Goal: Task Accomplishment & Management: Complete application form

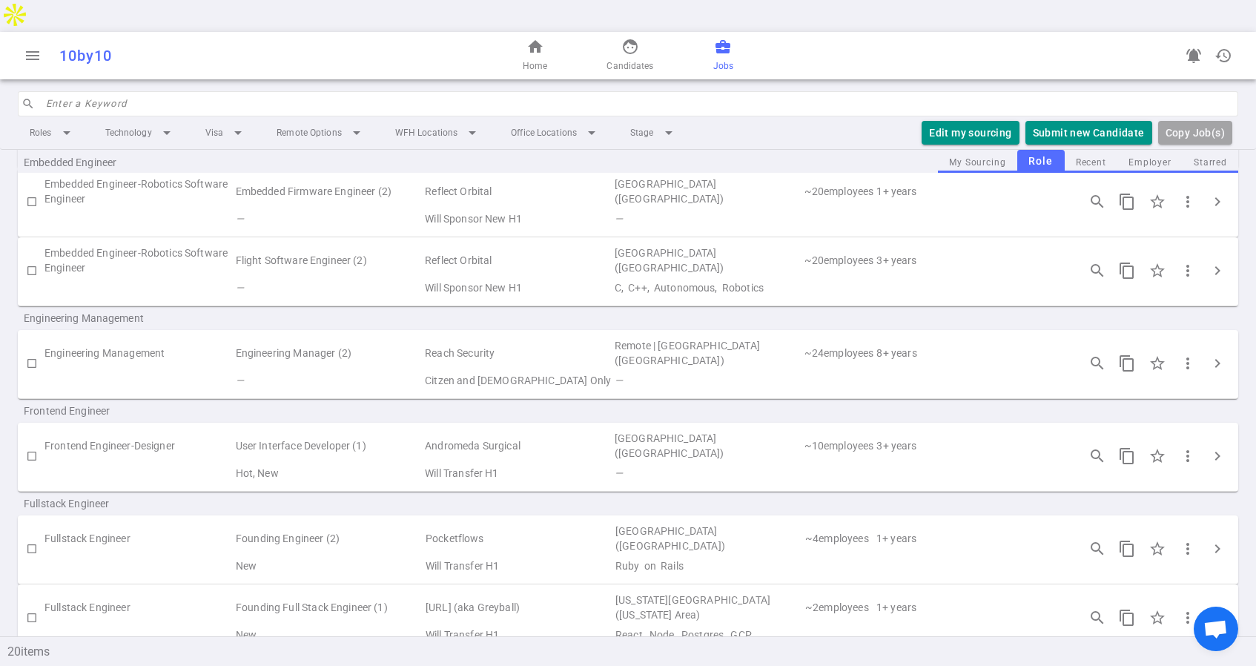
scroll to position [467, 0]
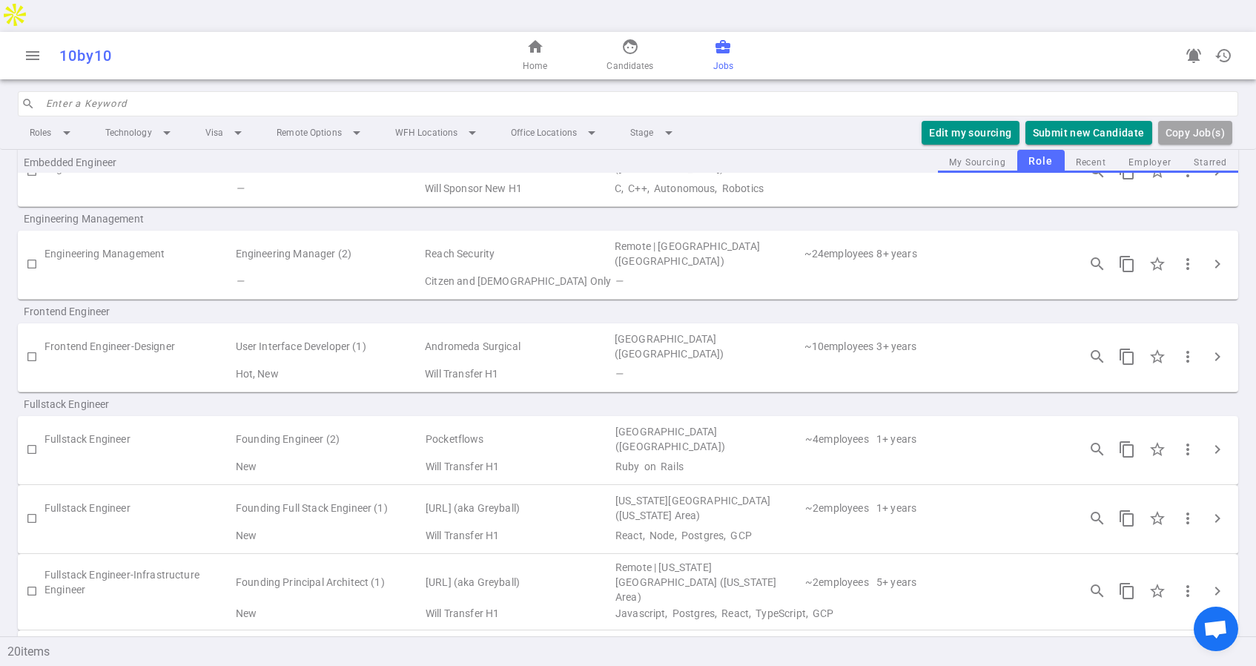
click at [733, 329] on td "[GEOGRAPHIC_DATA] ([GEOGRAPHIC_DATA])" at bounding box center [708, 346] width 190 height 34
click at [1218, 348] on span "chevron_right" at bounding box center [1218, 357] width 18 height 18
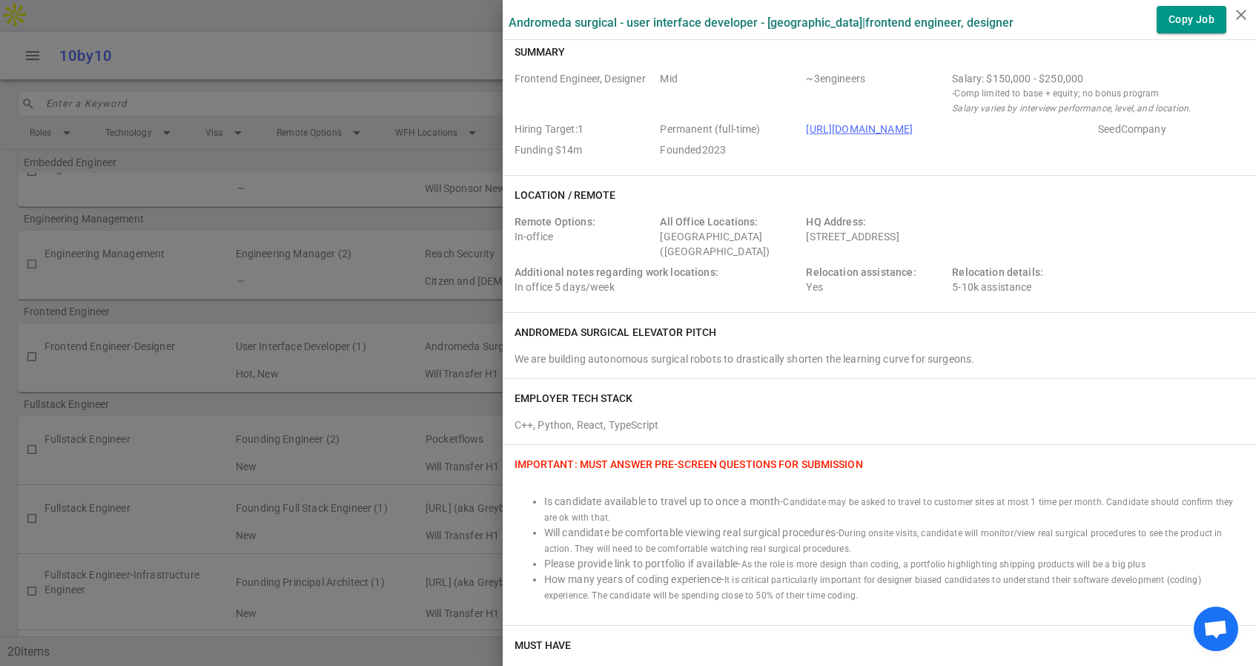
scroll to position [13, 0]
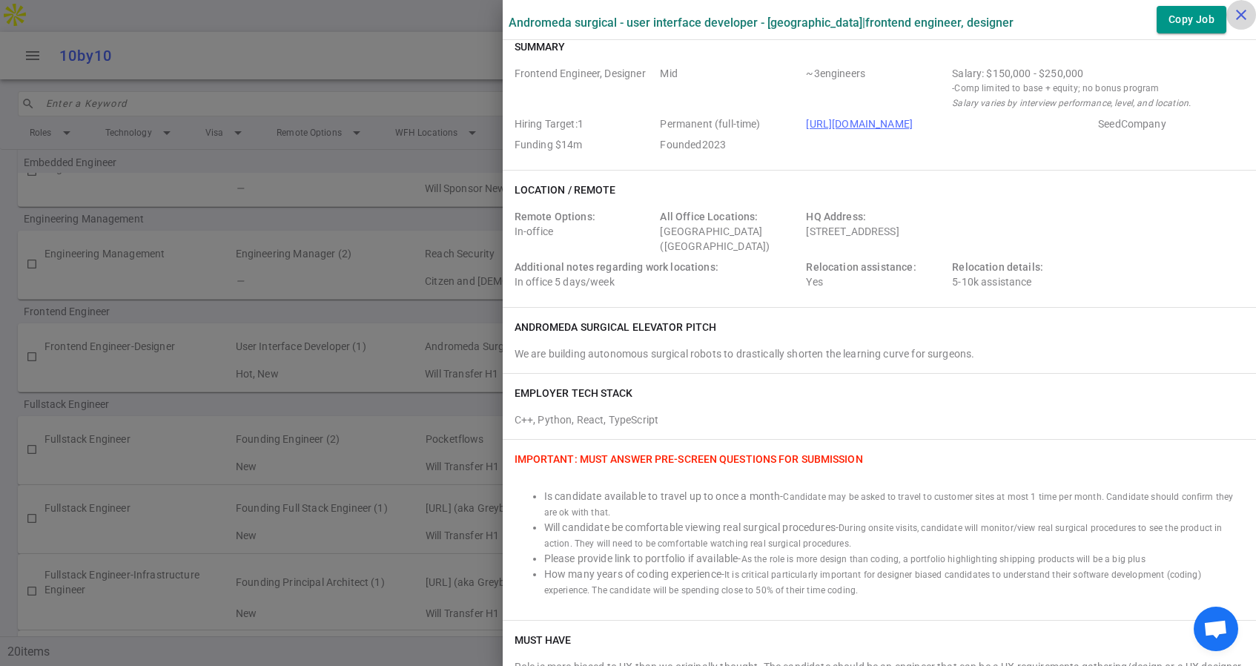
click at [1237, 10] on icon "close" at bounding box center [1241, 15] width 18 height 18
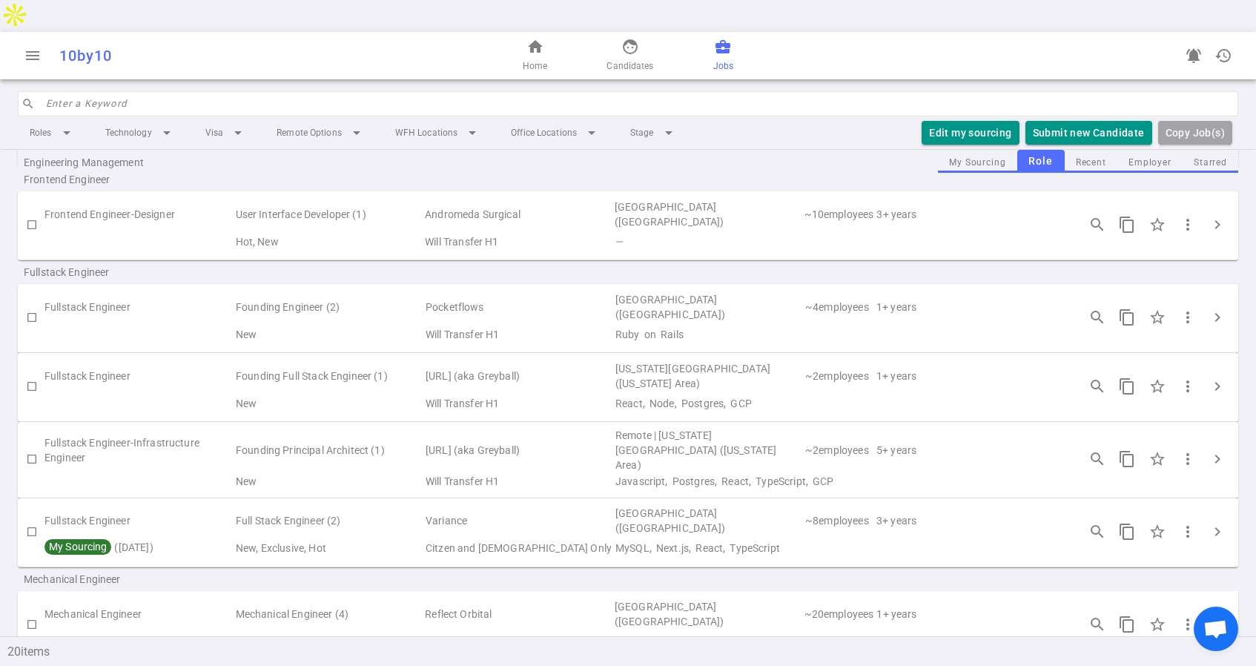
scroll to position [602, 0]
click at [1074, 121] on button "Submit new Candidate" at bounding box center [1088, 133] width 127 height 24
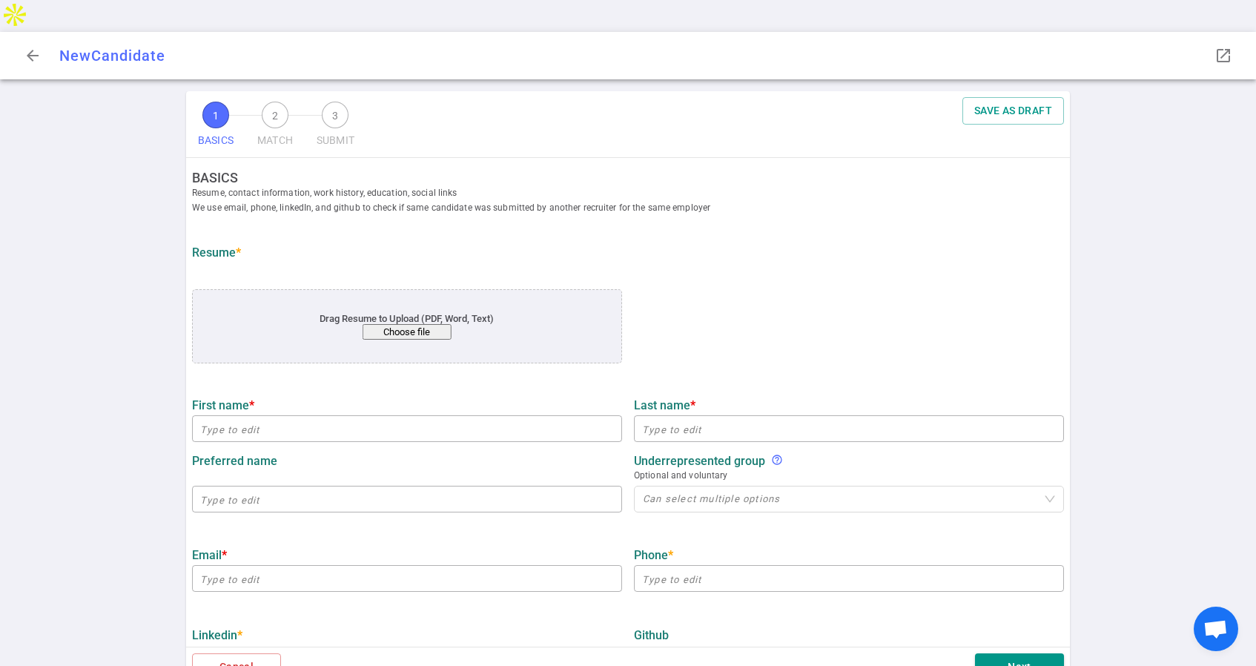
click at [400, 324] on button "Choose file" at bounding box center [407, 332] width 89 height 16
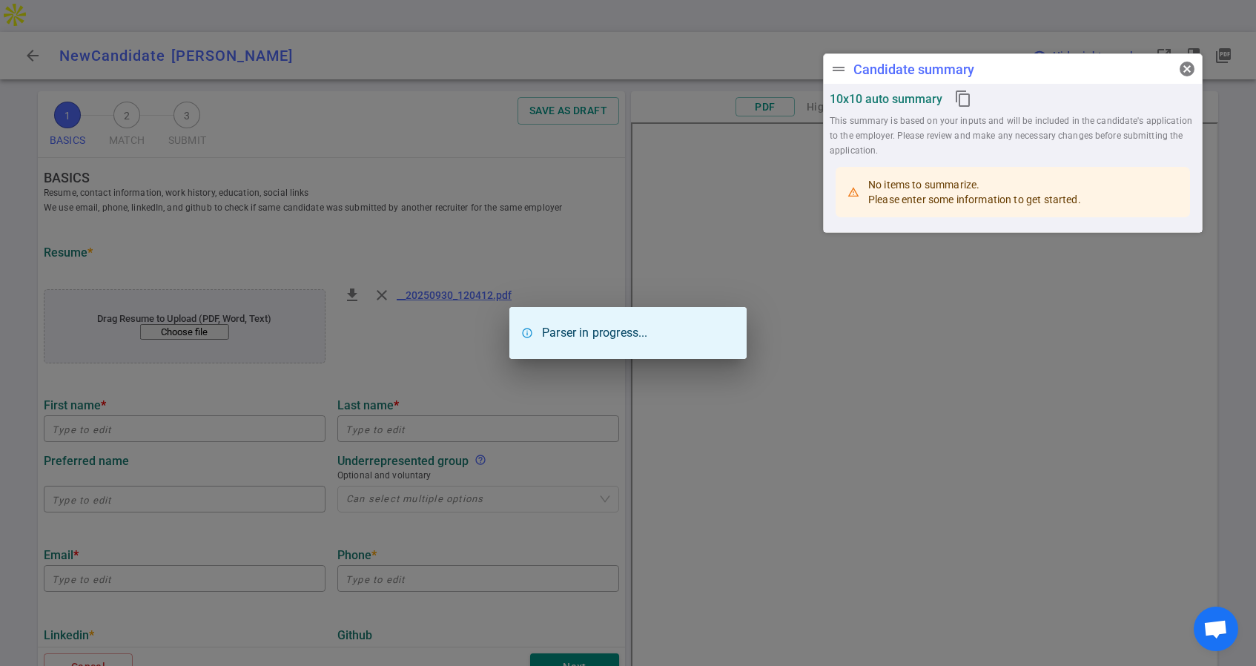
type input "[PERSON_NAME]"
type input "[EMAIL_ADDRESS][DOMAIN_NAME]"
type input "[PHONE_NUMBER]"
type textarea "https://zenboardai.vercel.app,https://www.trekteria.com,https://erikhein.info"
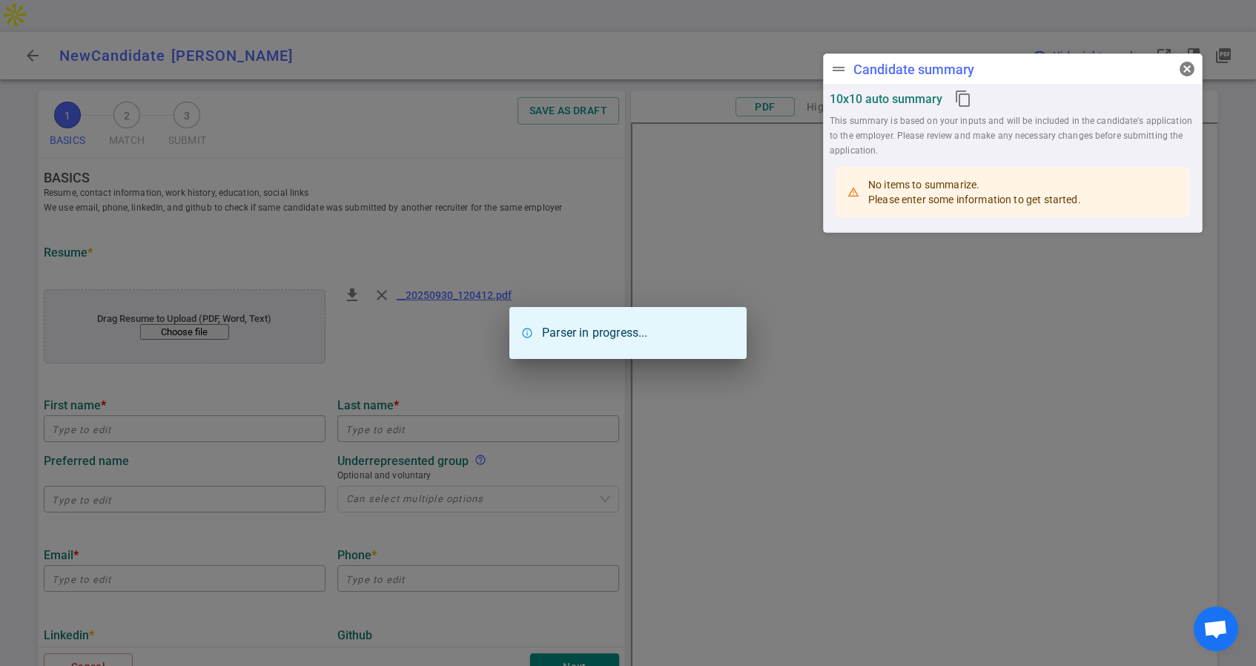
type input "Iditor Inc"
type textarea "Software Development Engineer"
type input "2.2"
type input "San José State"
type input "Computer Science"
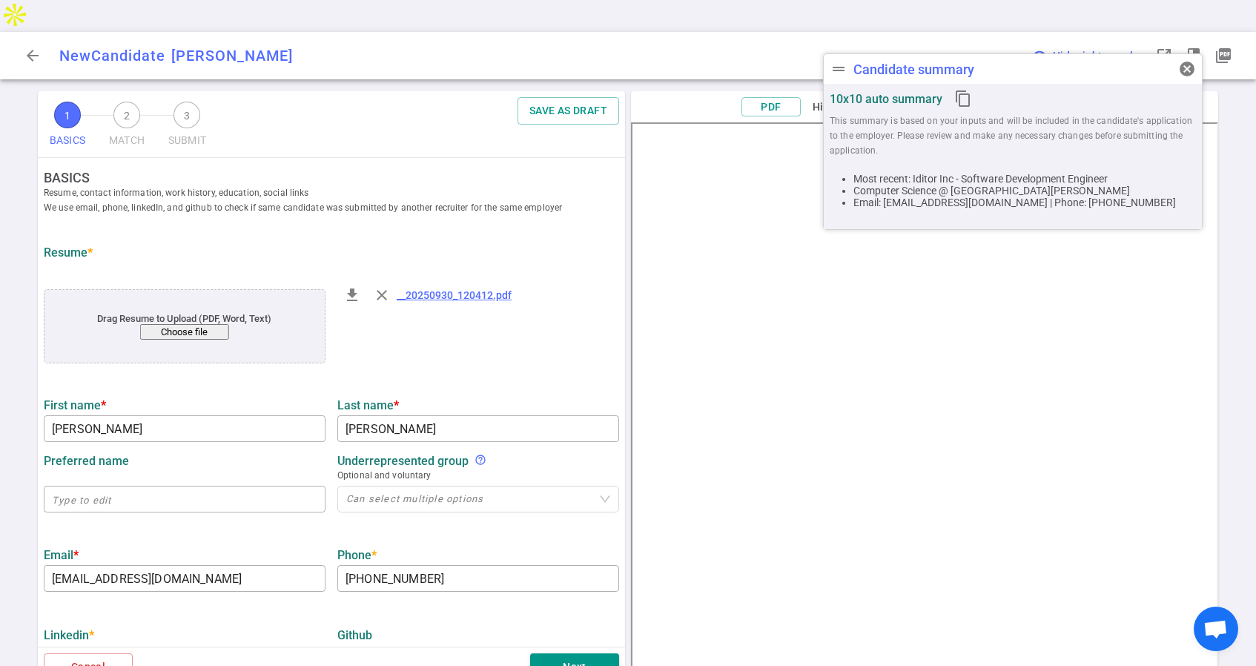
click at [544, 293] on div "file_download close __20250930_120412.pdf" at bounding box center [478, 327] width 294 height 100
click at [1188, 71] on span "cancel" at bounding box center [1187, 69] width 18 height 18
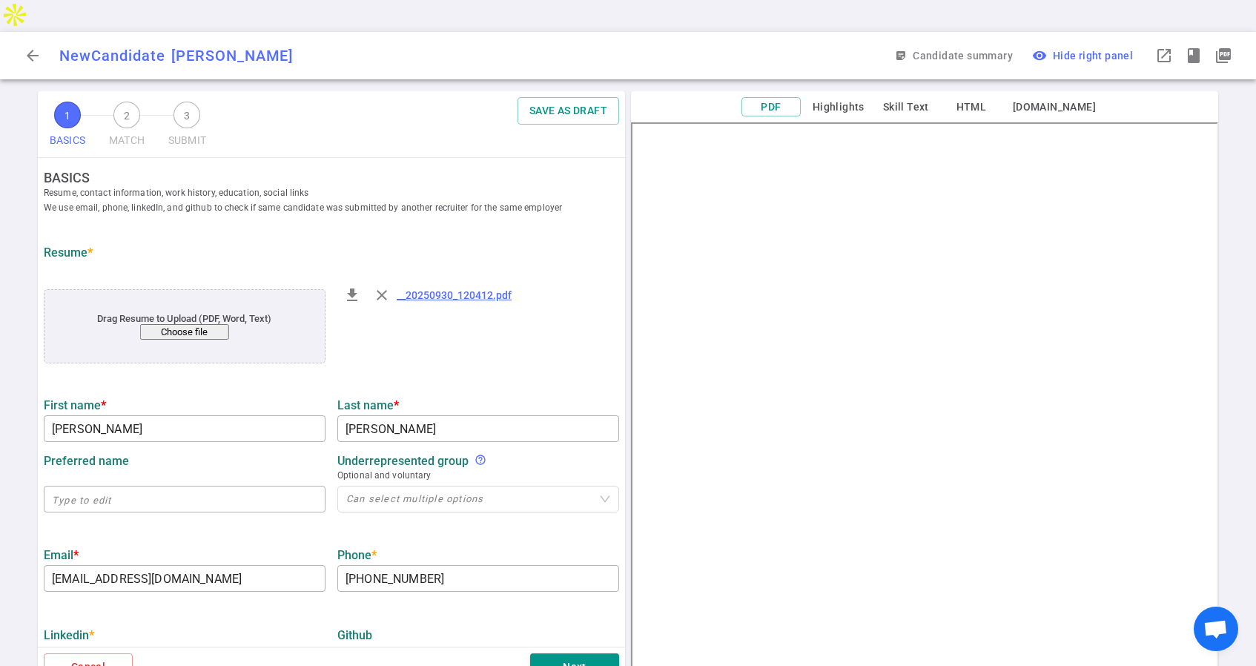
click at [577, 277] on div "file_download close __20250930_120412.pdf" at bounding box center [478, 295] width 282 height 36
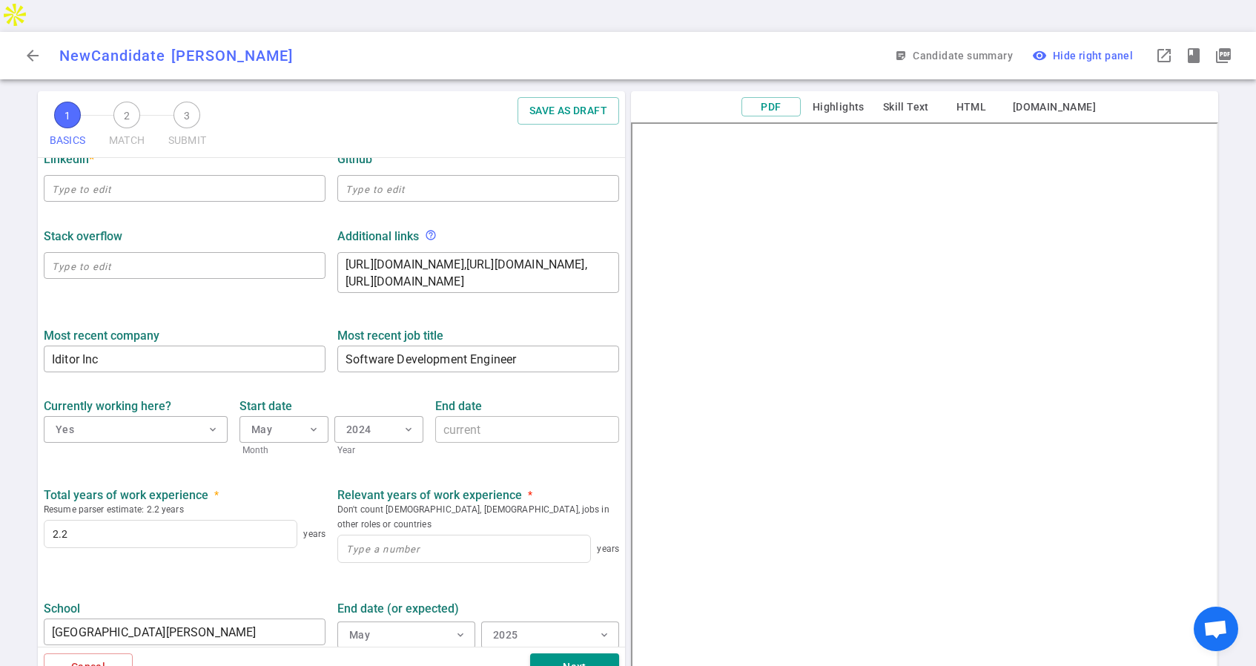
scroll to position [461, 0]
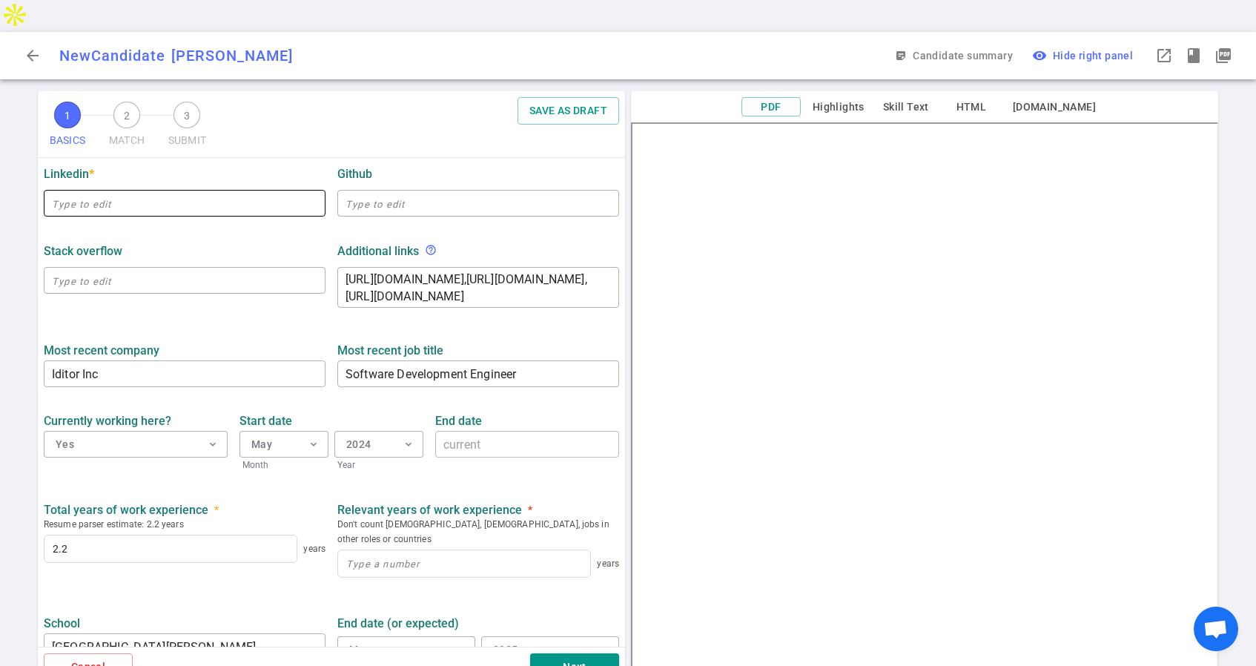
click at [140, 191] on input "text" at bounding box center [185, 203] width 282 height 24
paste input "https://www.linkedin.com/in/erikhein/"
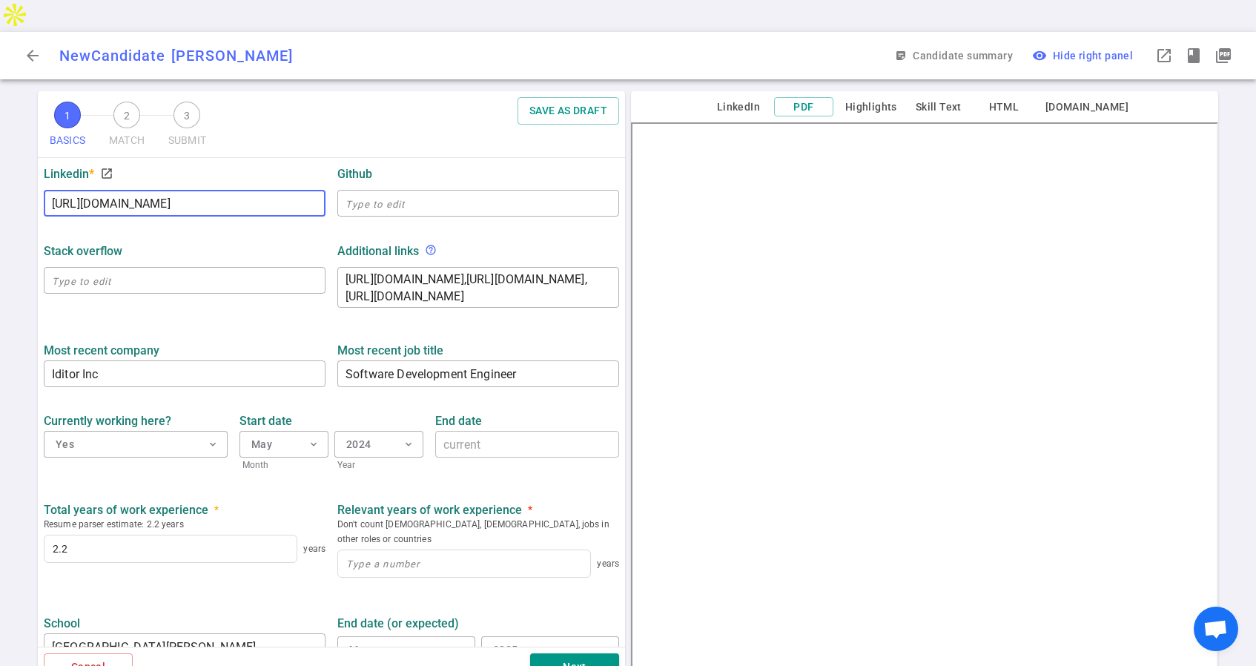
type input "https://www.linkedin.com/in/erikhein"
click at [219, 244] on div "Stack Overflow" at bounding box center [185, 251] width 282 height 14
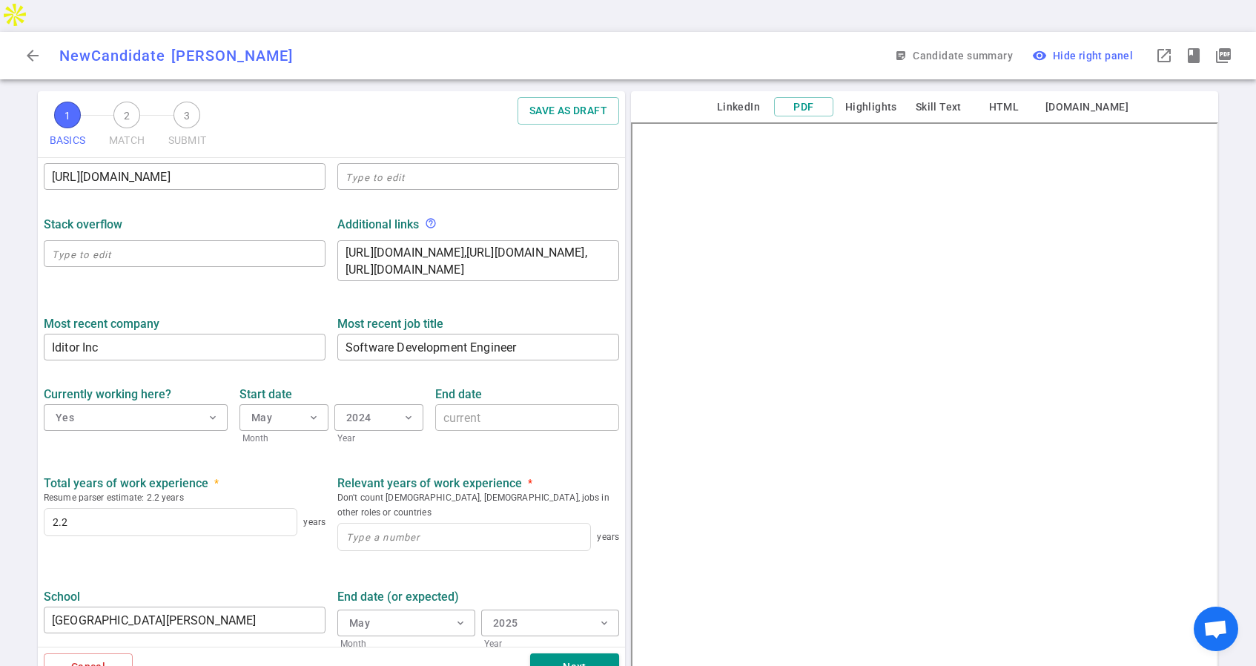
scroll to position [555, 0]
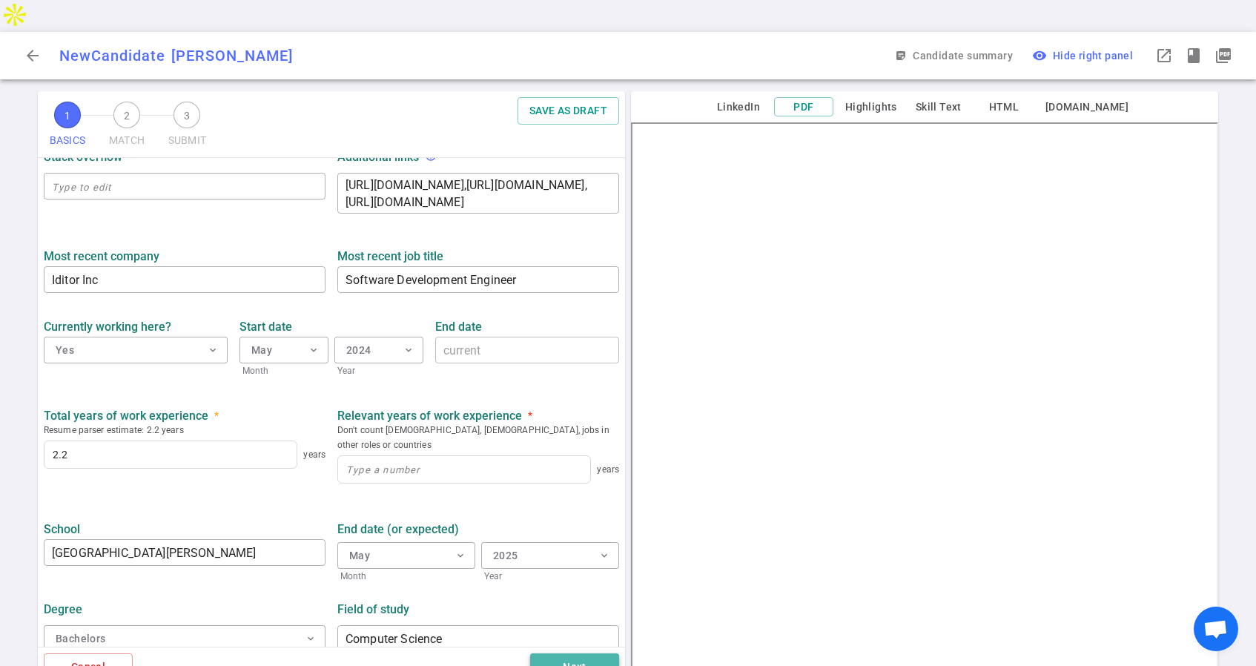
click at [569, 653] on button "Next" at bounding box center [574, 666] width 89 height 27
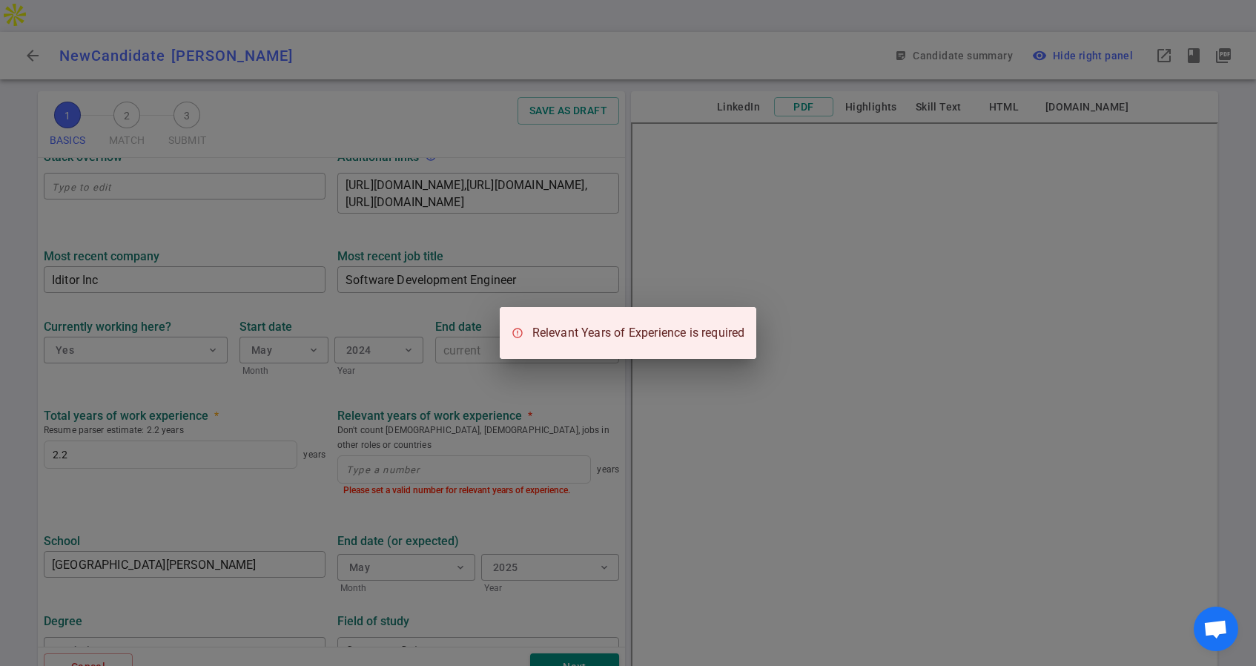
click at [571, 469] on div "Relevant Years of Experience is required" at bounding box center [628, 333] width 1256 height 666
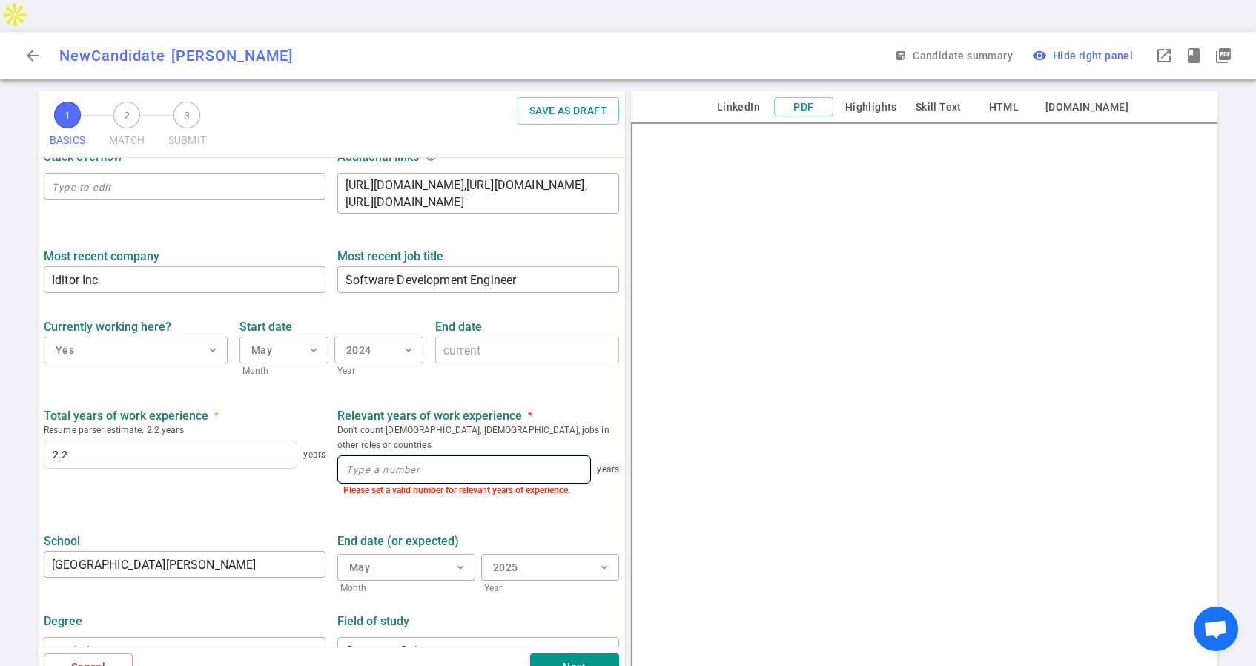
click at [494, 456] on input at bounding box center [464, 469] width 252 height 27
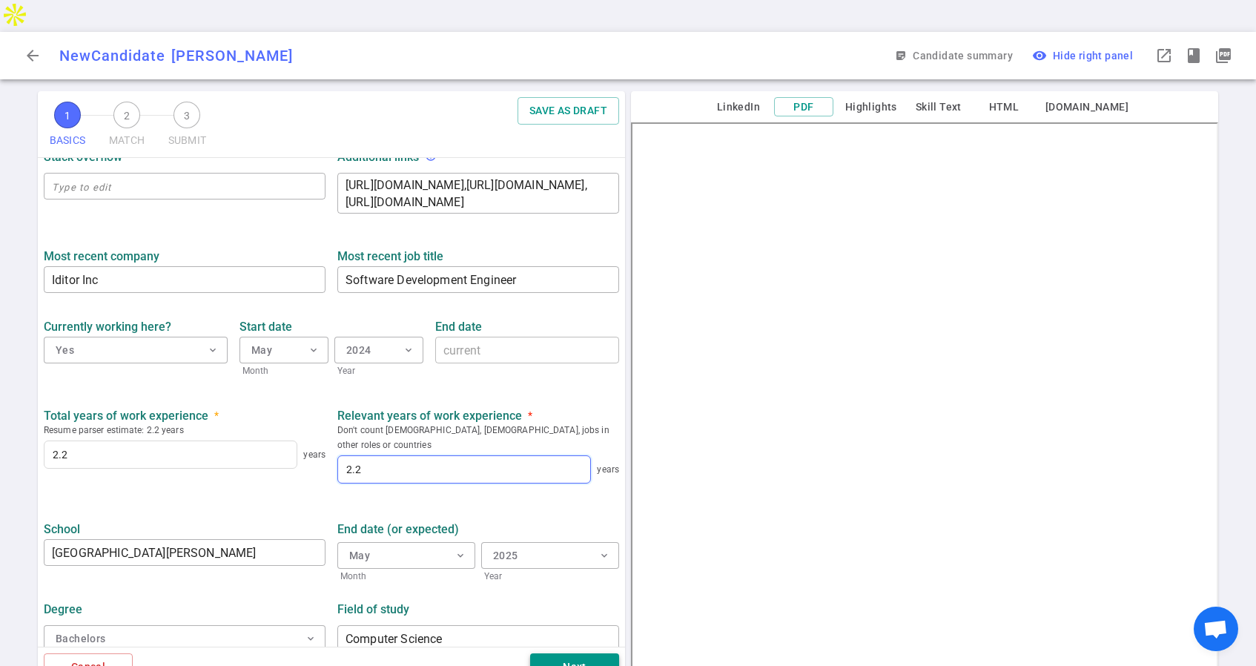
type input "2.2"
click at [581, 653] on button "Next" at bounding box center [574, 666] width 89 height 27
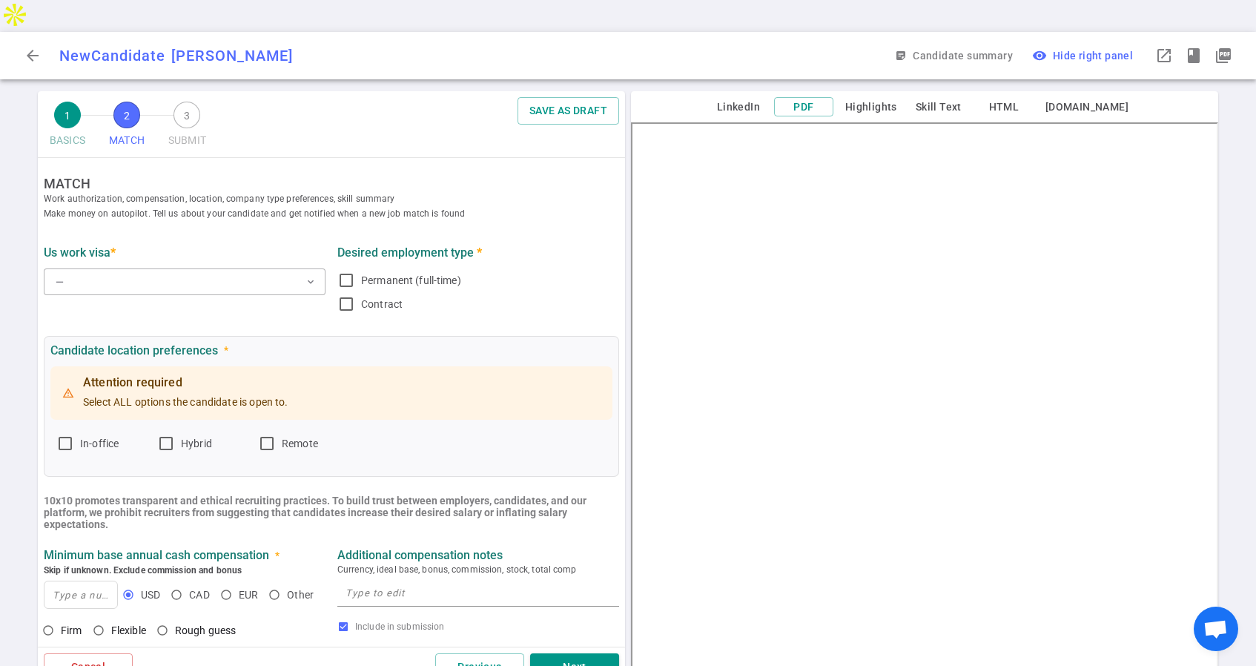
scroll to position [0, 0]
click at [123, 268] on button "— expand_more" at bounding box center [185, 281] width 282 height 27
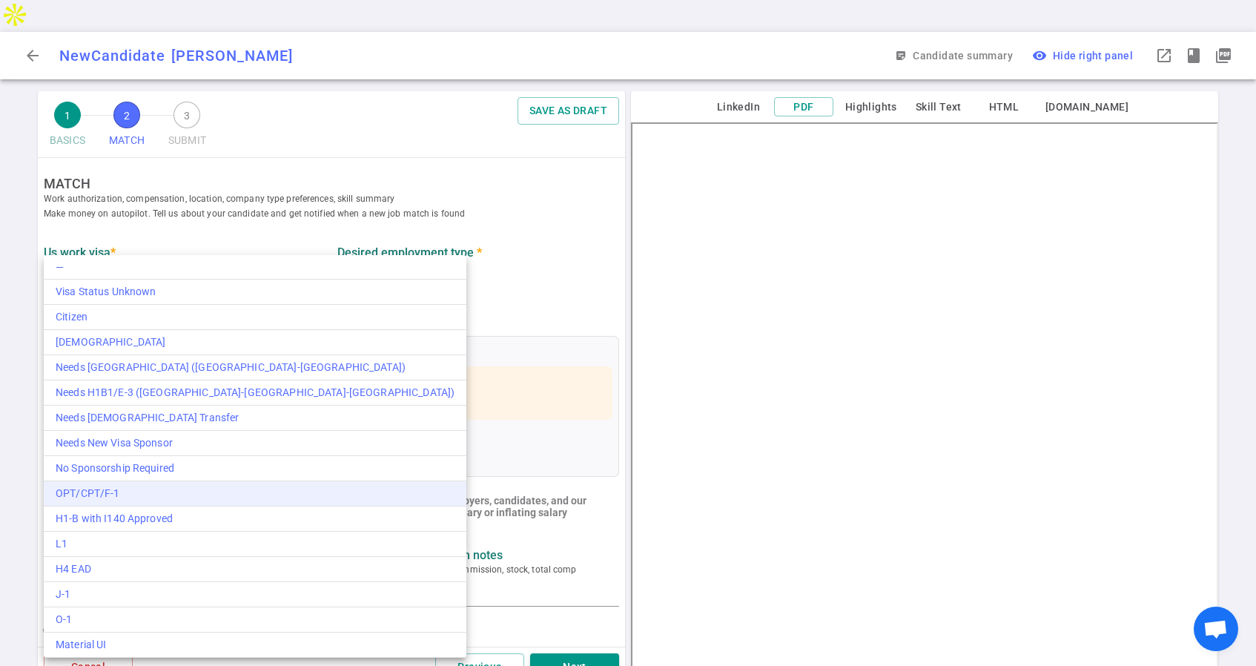
click at [140, 492] on div "OPT/CPT/F-1" at bounding box center [255, 494] width 399 height 16
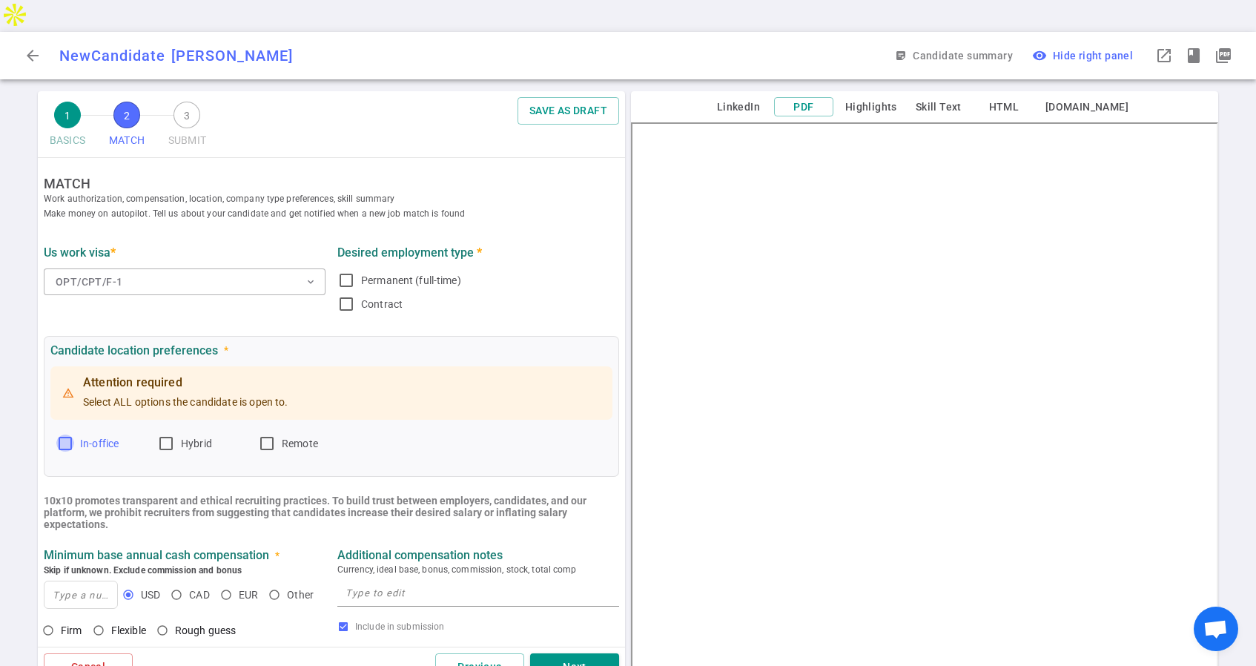
click at [66, 434] on input "In-office" at bounding box center [65, 443] width 18 height 18
checkbox input "true"
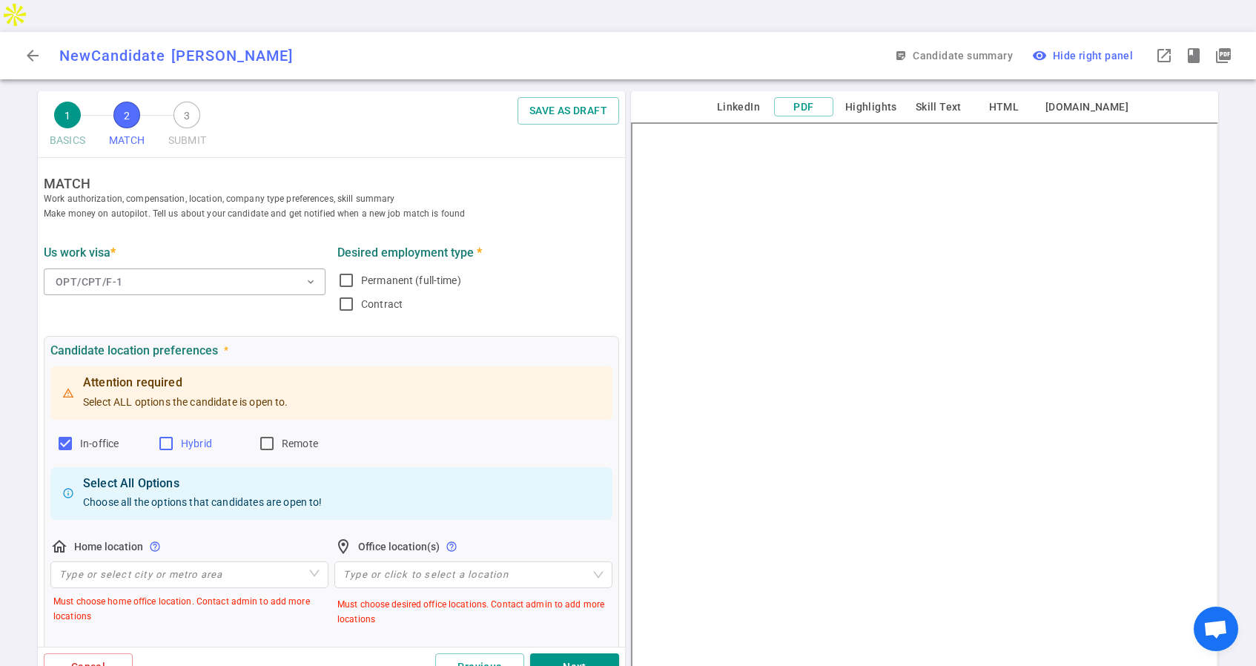
click at [164, 434] on input "Hybrid" at bounding box center [166, 443] width 18 height 18
checkbox input "true"
click at [272, 434] on input "Remote" at bounding box center [267, 443] width 18 height 18
checkbox input "true"
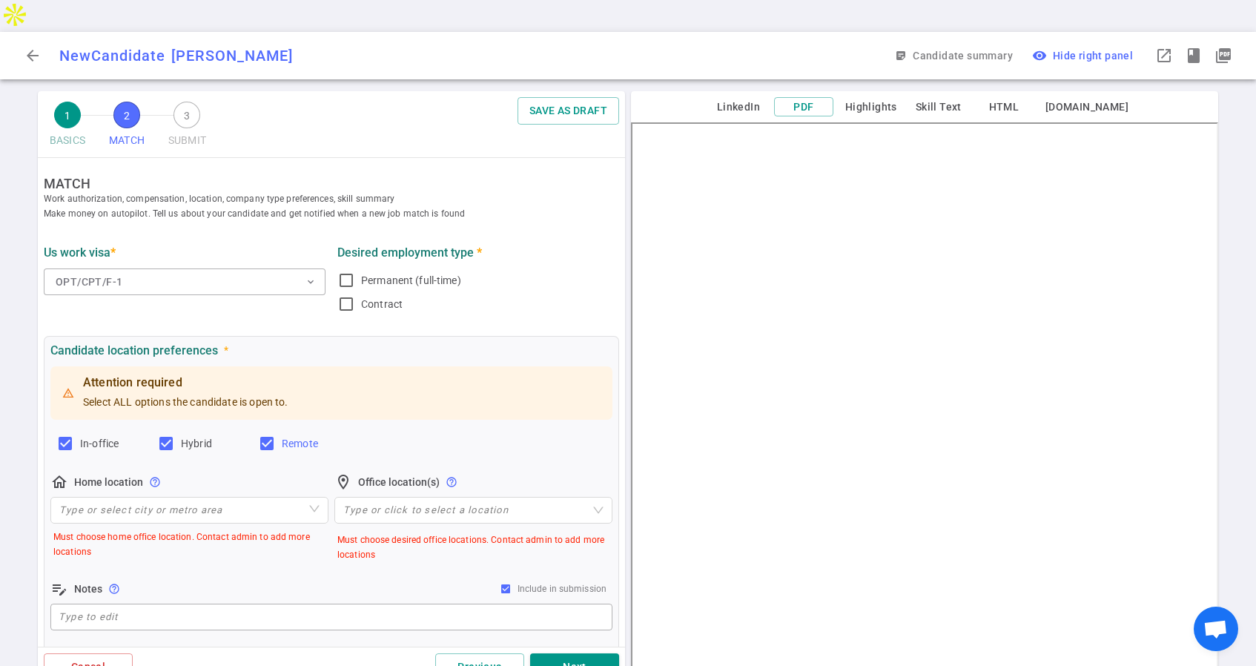
scroll to position [27, 0]
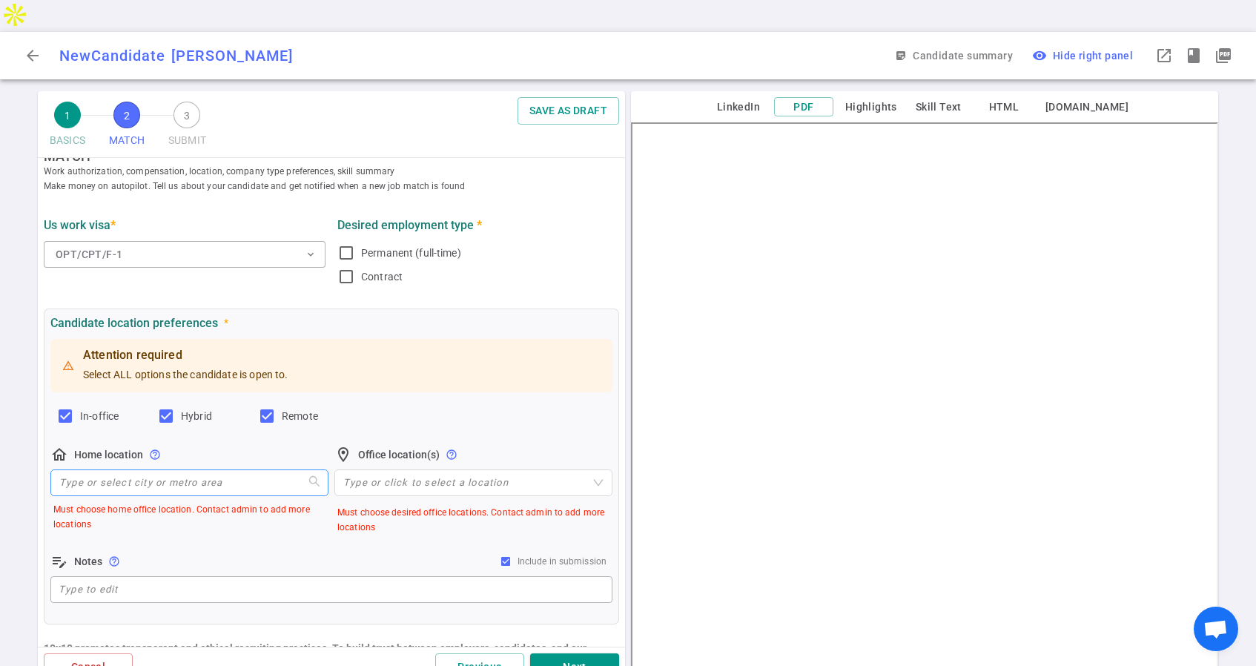
click at [255, 470] on input "search" at bounding box center [189, 482] width 260 height 25
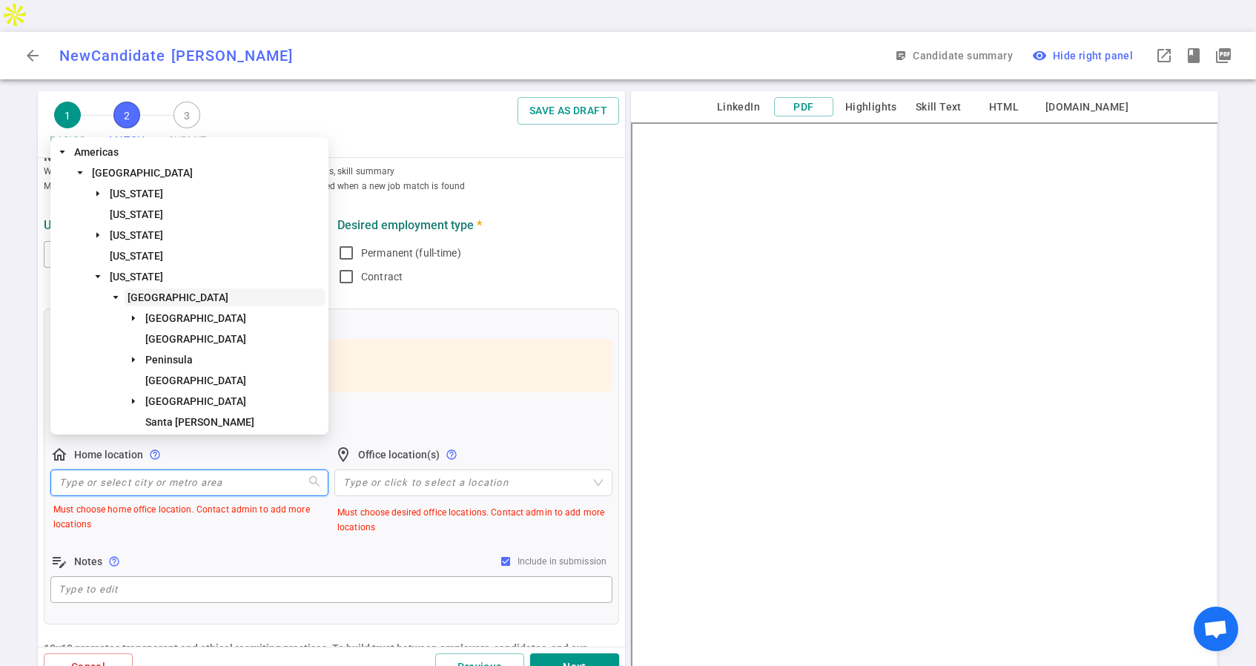
click at [228, 293] on span "San Francisco Bay Area" at bounding box center [178, 297] width 101 height 12
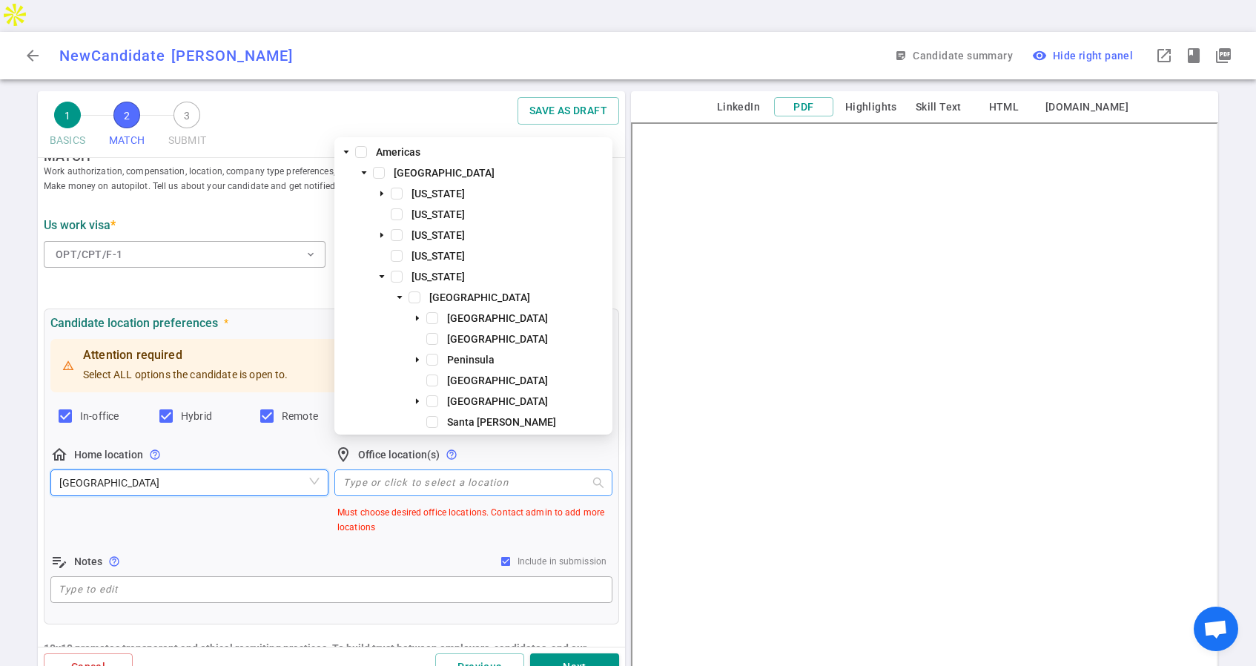
click at [446, 469] on div "Type or click to select a location" at bounding box center [473, 482] width 278 height 27
click at [434, 382] on span at bounding box center [432, 380] width 12 height 12
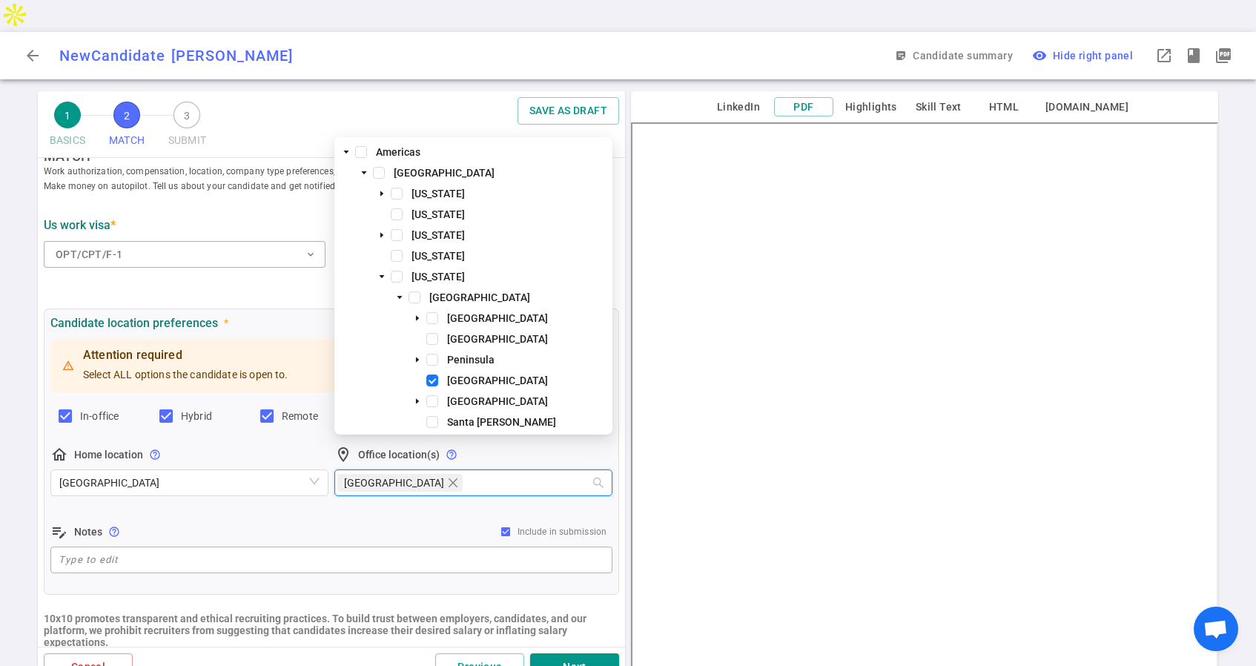
click at [431, 487] on div "Attention required Select ALL options the candidate is open to. In-office Hybri…" at bounding box center [331, 456] width 562 height 240
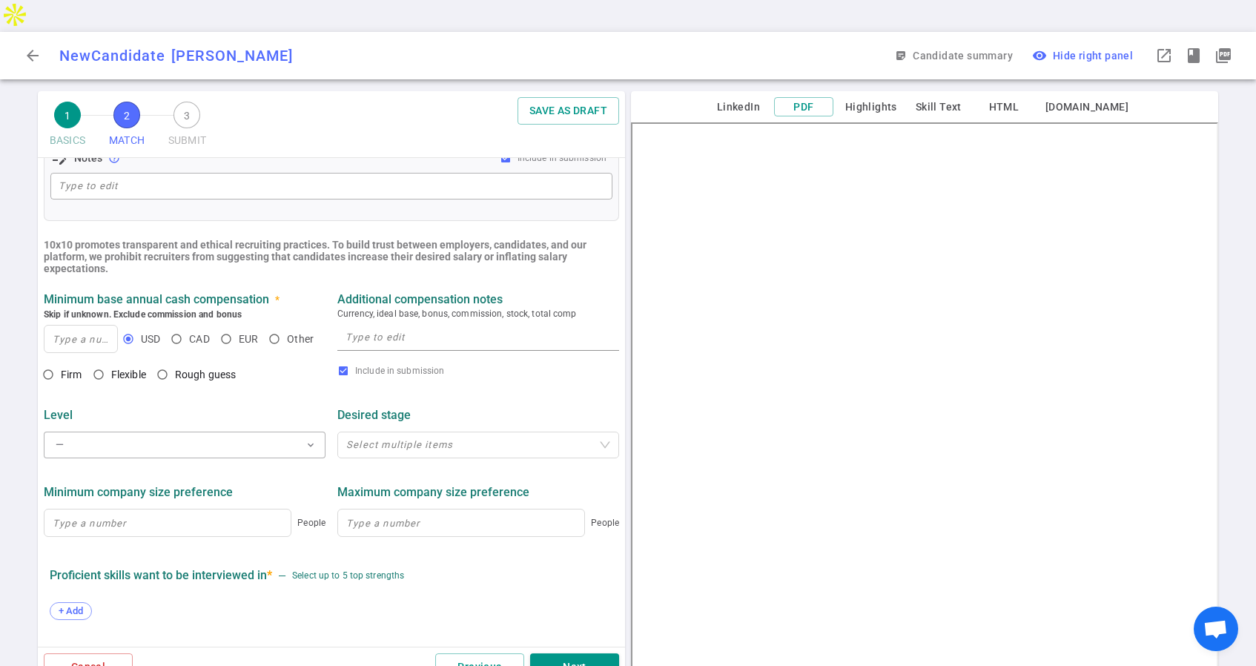
scroll to position [423, 0]
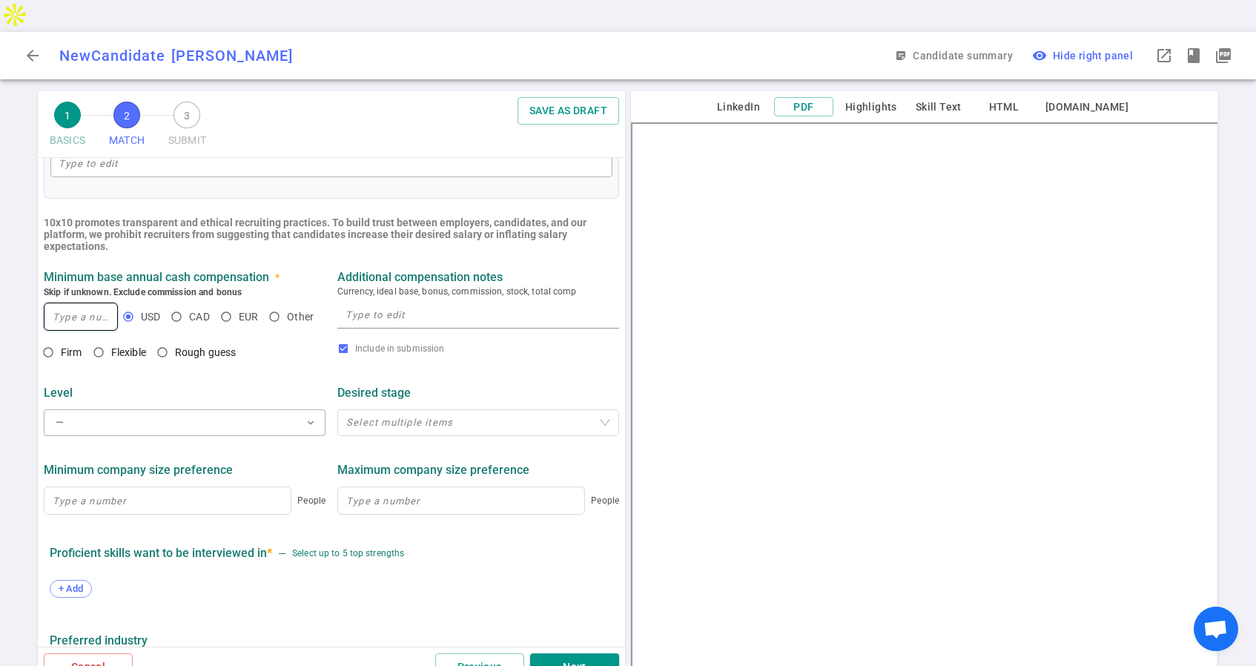
click at [87, 303] on input at bounding box center [80, 316] width 73 height 27
type input "175,000"
click at [96, 340] on input "Flexible" at bounding box center [98, 352] width 25 height 25
radio input "true"
click at [122, 409] on button "— expand_more" at bounding box center [185, 422] width 282 height 27
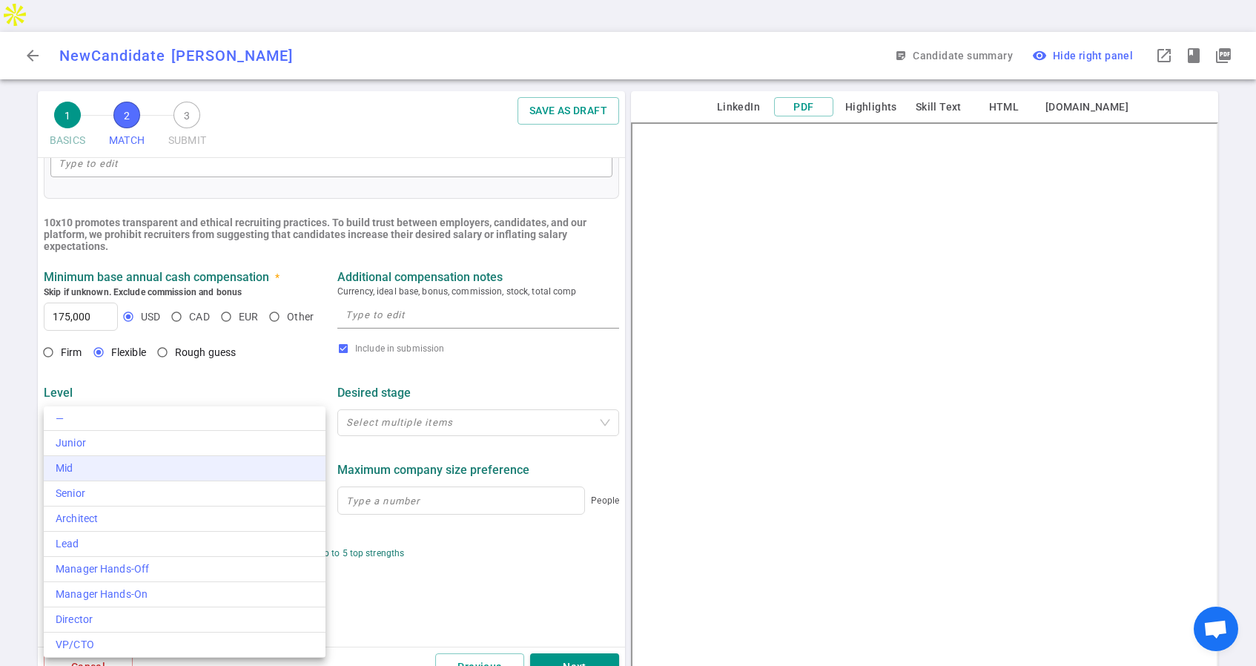
click at [88, 466] on div "Mid" at bounding box center [185, 468] width 258 height 16
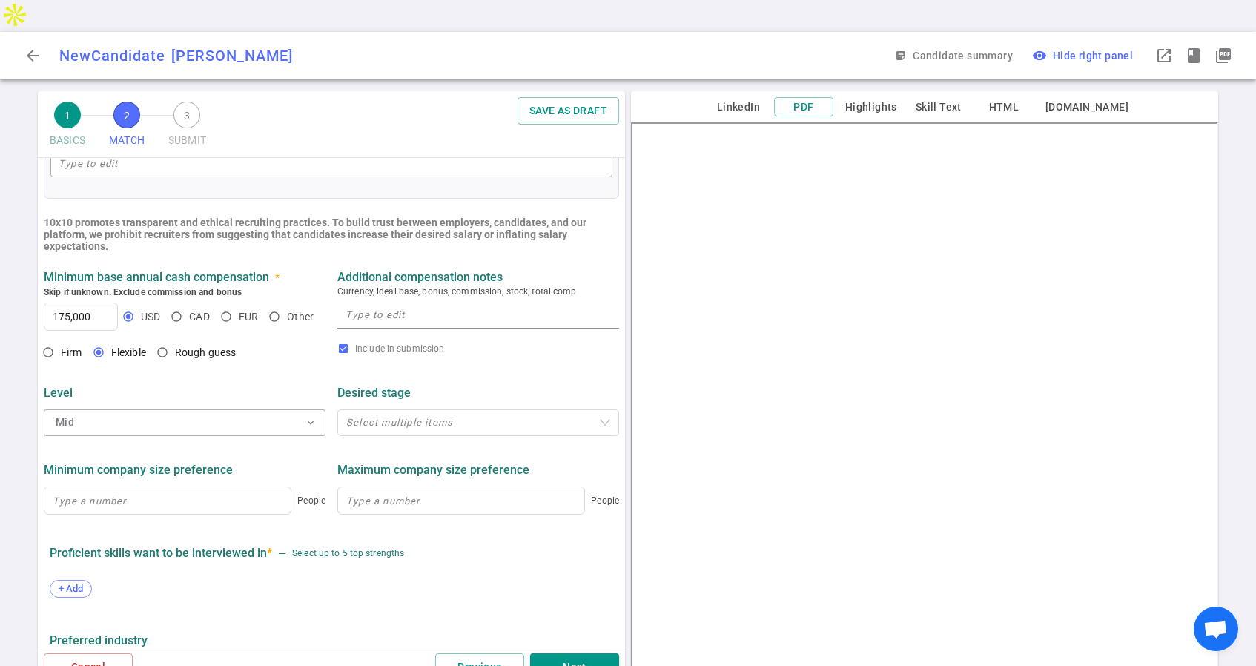
scroll to position [434, 0]
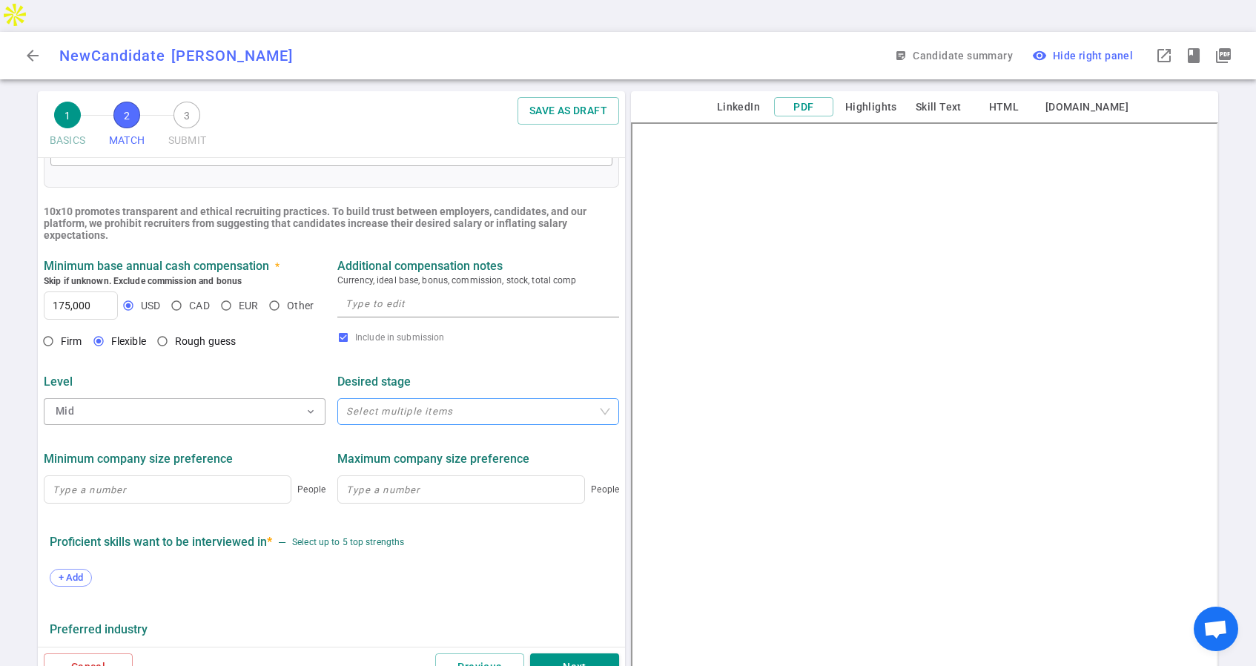
click at [383, 398] on div "Select multiple items" at bounding box center [478, 411] width 282 height 27
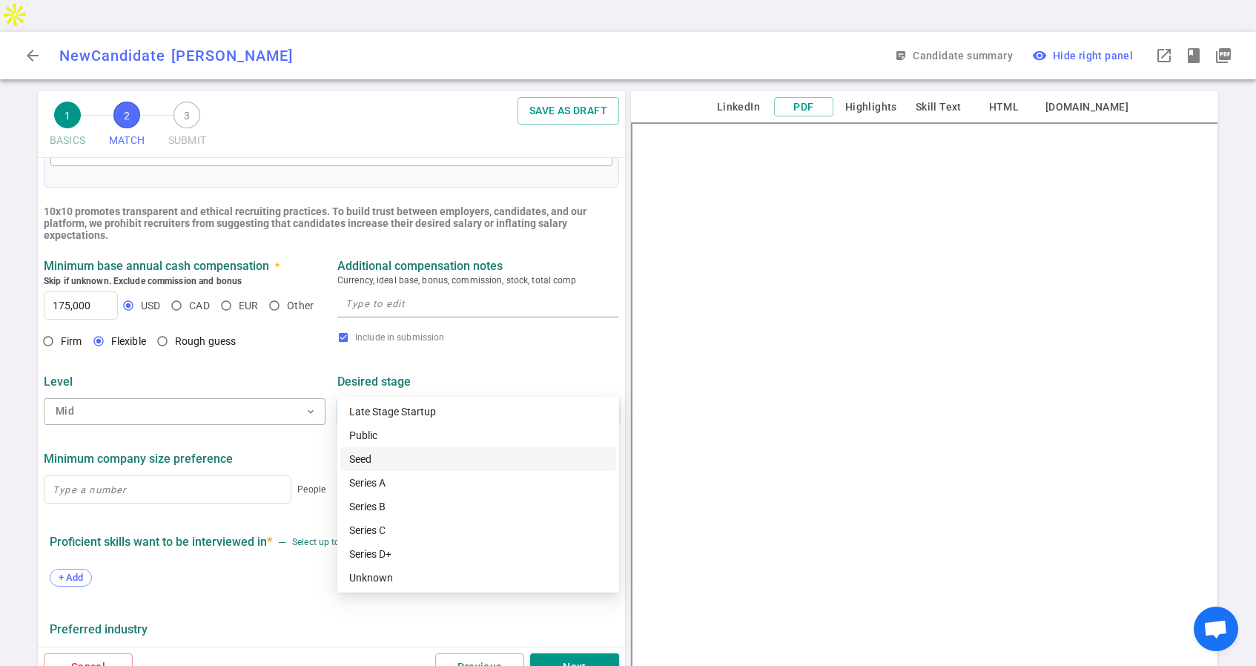
click at [370, 463] on div "Seed" at bounding box center [478, 459] width 258 height 16
click at [383, 479] on div "Series A" at bounding box center [478, 483] width 258 height 16
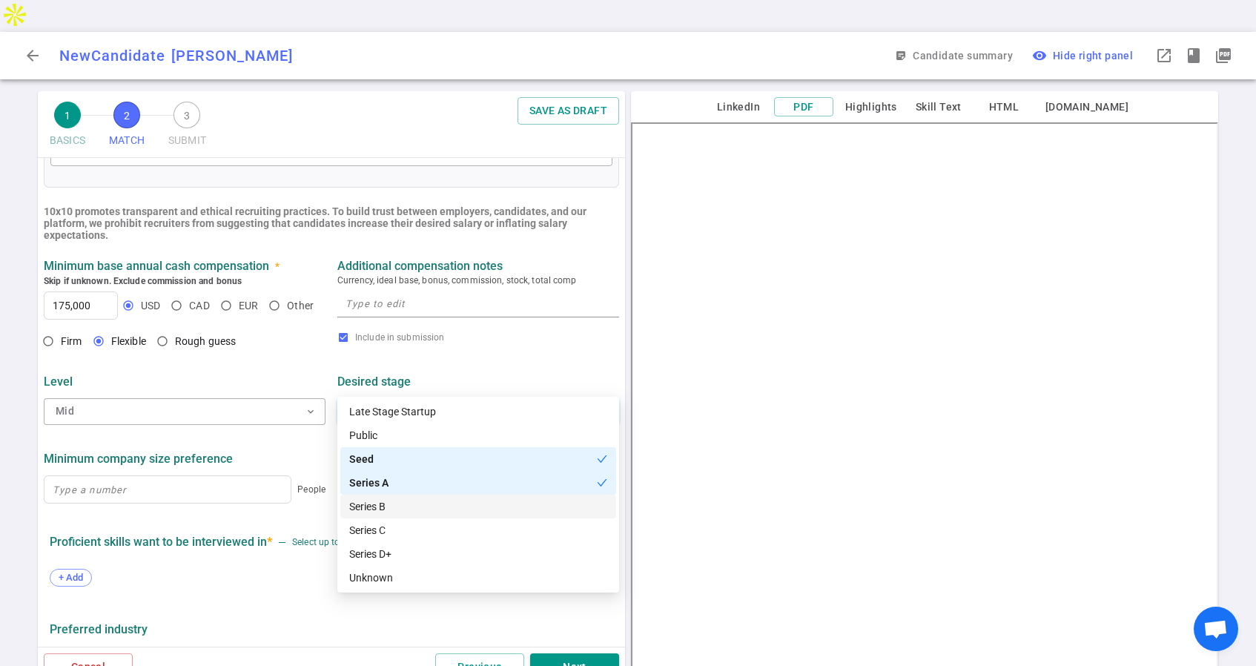
click at [382, 498] on div "Series B" at bounding box center [478, 506] width 258 height 16
click at [372, 532] on div "Series C" at bounding box center [478, 530] width 258 height 16
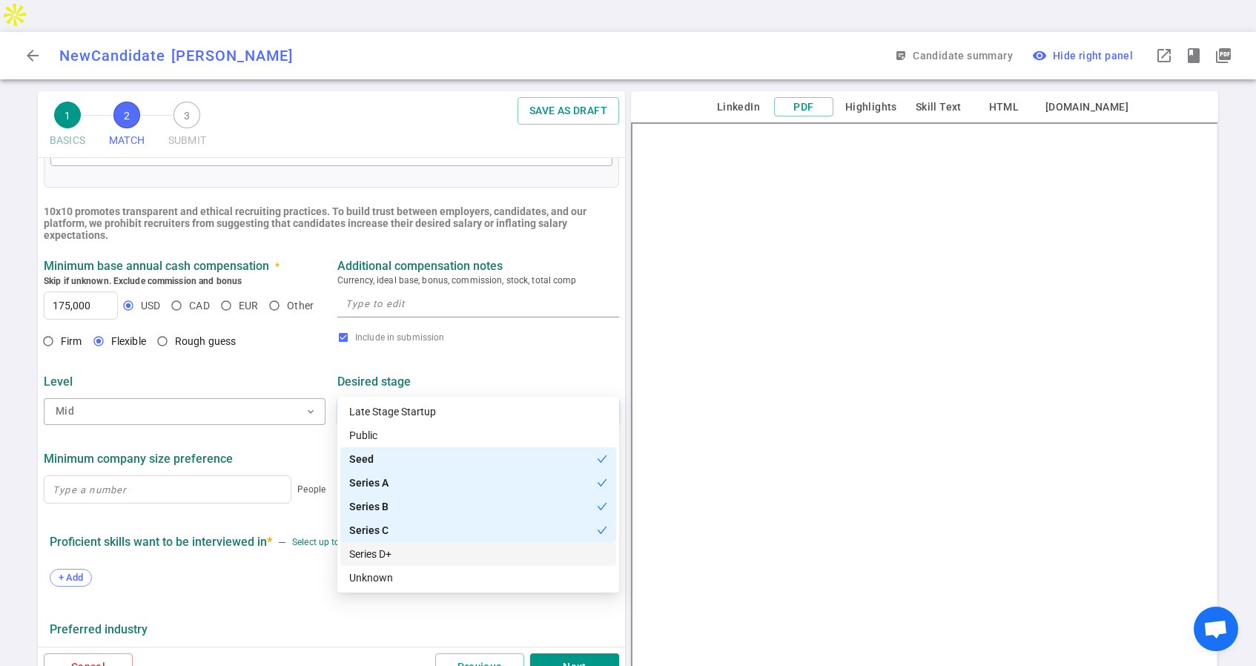
click at [378, 554] on div "Series D+" at bounding box center [478, 554] width 258 height 16
click at [511, 328] on div "Include in submission" at bounding box center [478, 342] width 294 height 28
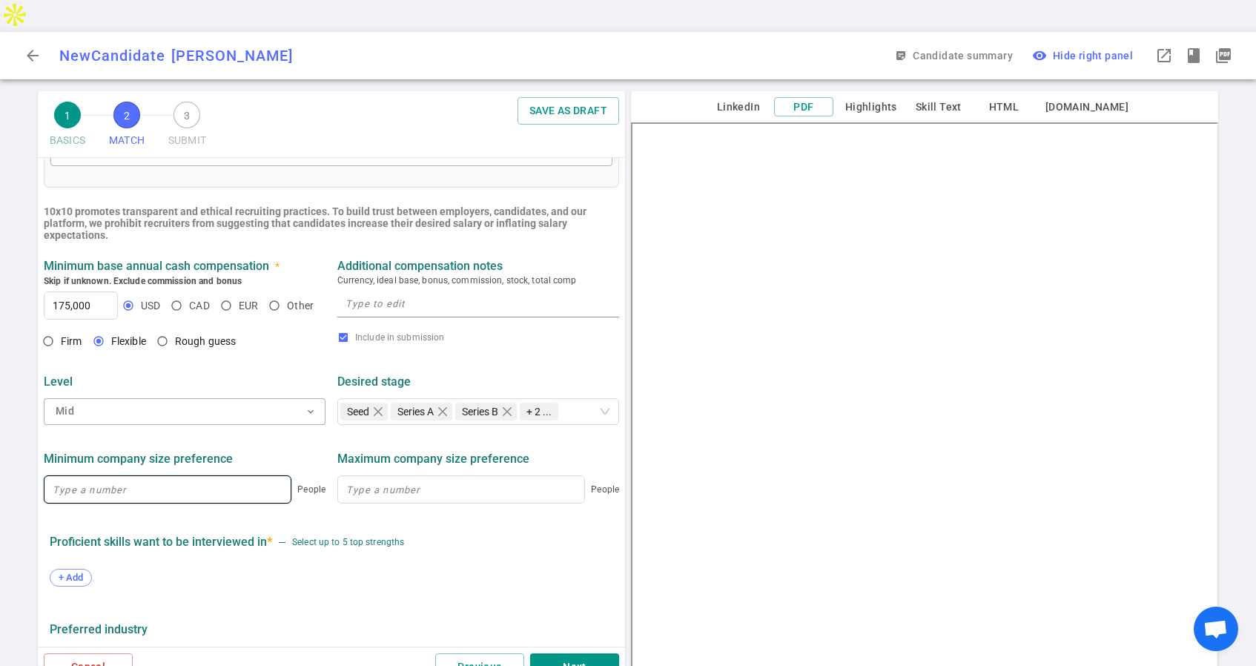
click at [160, 476] on input at bounding box center [167, 489] width 246 height 27
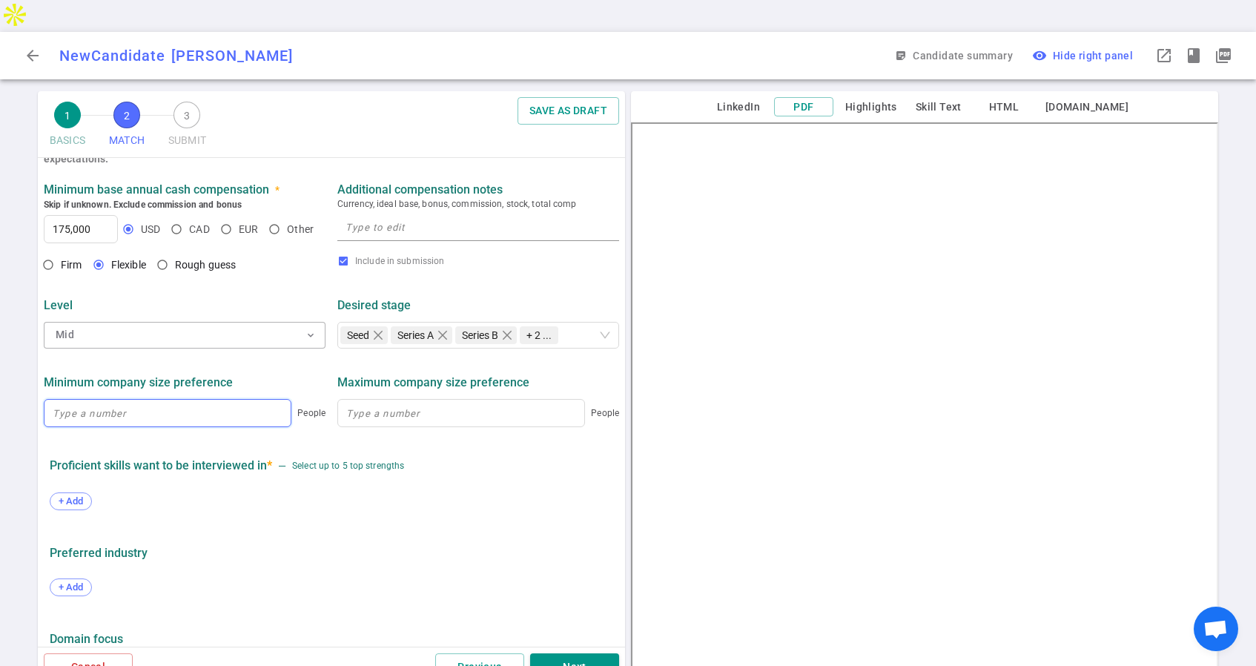
scroll to position [512, 0]
click at [73, 495] on span "+ Add" at bounding box center [70, 500] width 35 height 11
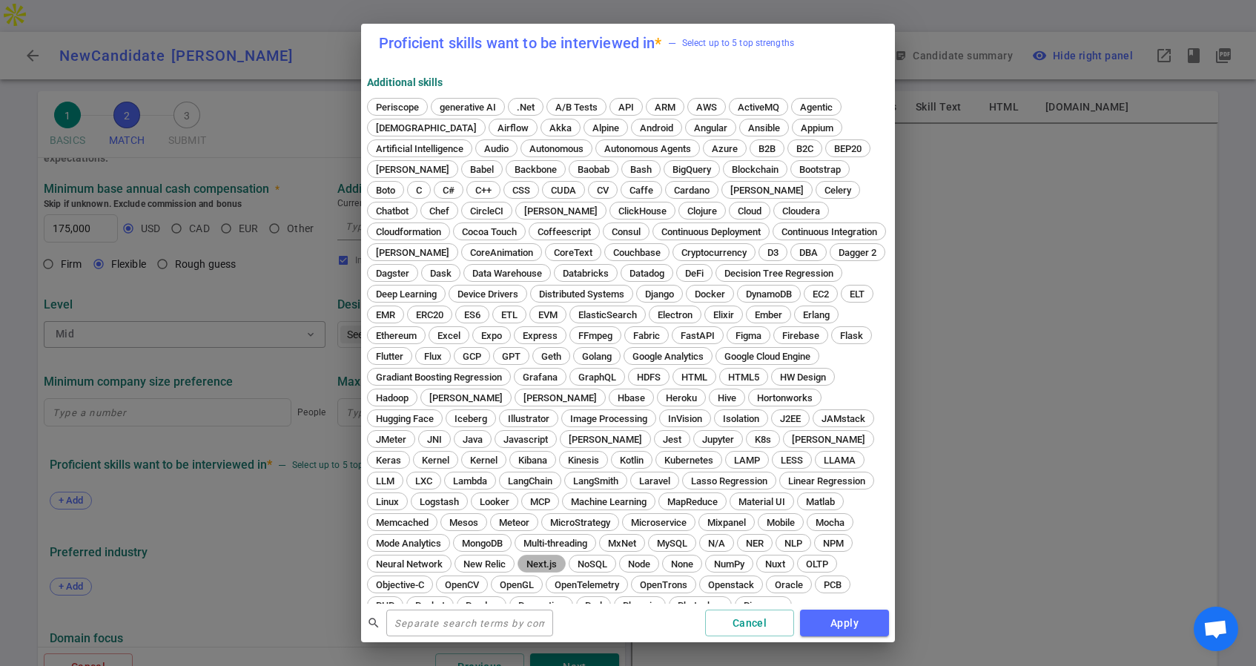
click at [521, 561] on span "Next.js" at bounding box center [541, 563] width 41 height 11
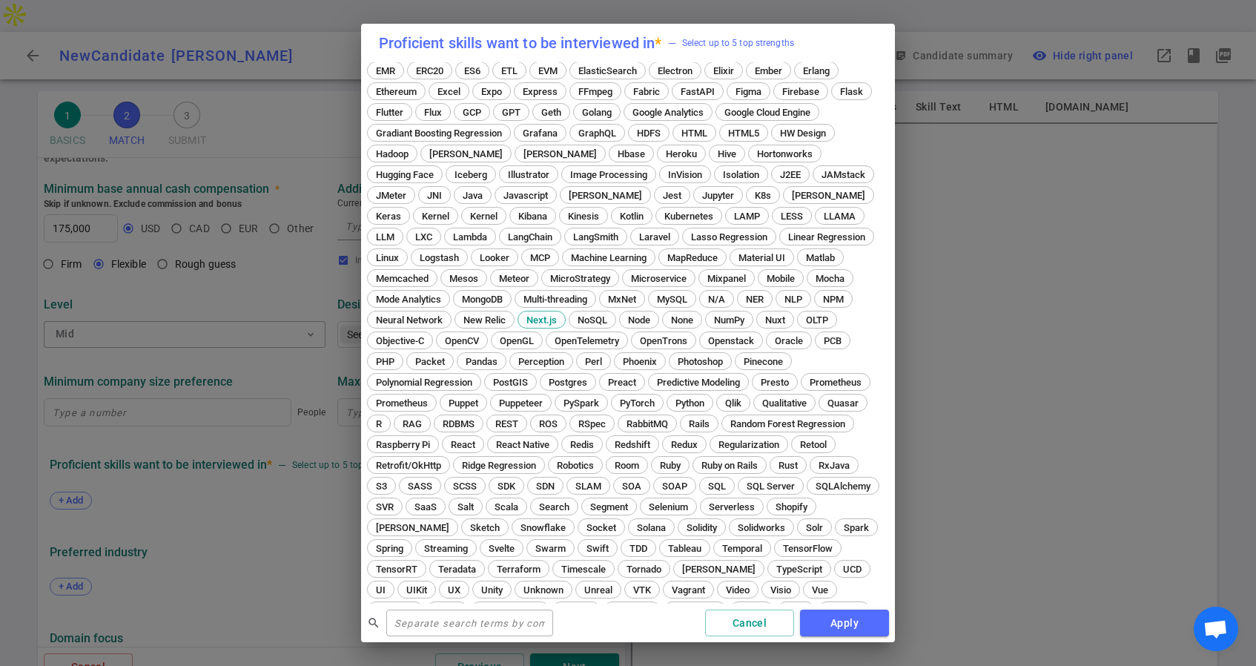
scroll to position [334, 0]
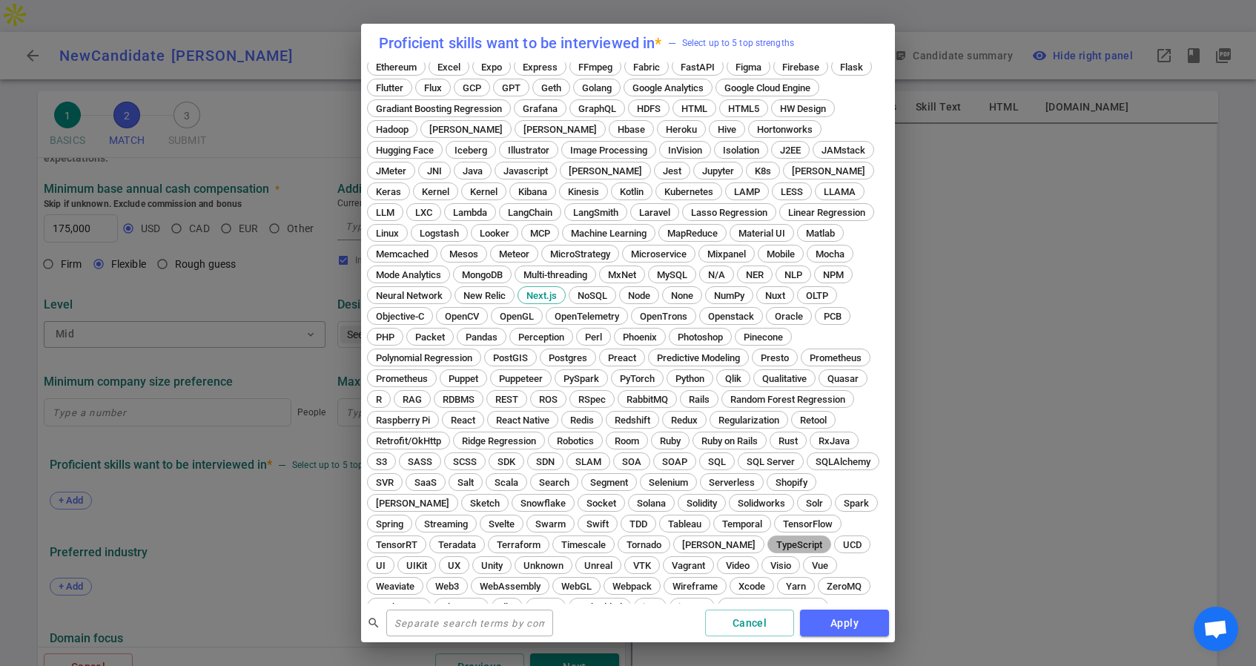
click at [771, 540] on span "TypeScript" at bounding box center [799, 544] width 56 height 11
click at [555, 414] on span "React Native" at bounding box center [523, 419] width 64 height 11
click at [480, 414] on span "React" at bounding box center [463, 419] width 35 height 11
click at [409, 82] on span "Flutter" at bounding box center [390, 87] width 38 height 11
click at [836, 622] on button "Apply" at bounding box center [844, 622] width 89 height 27
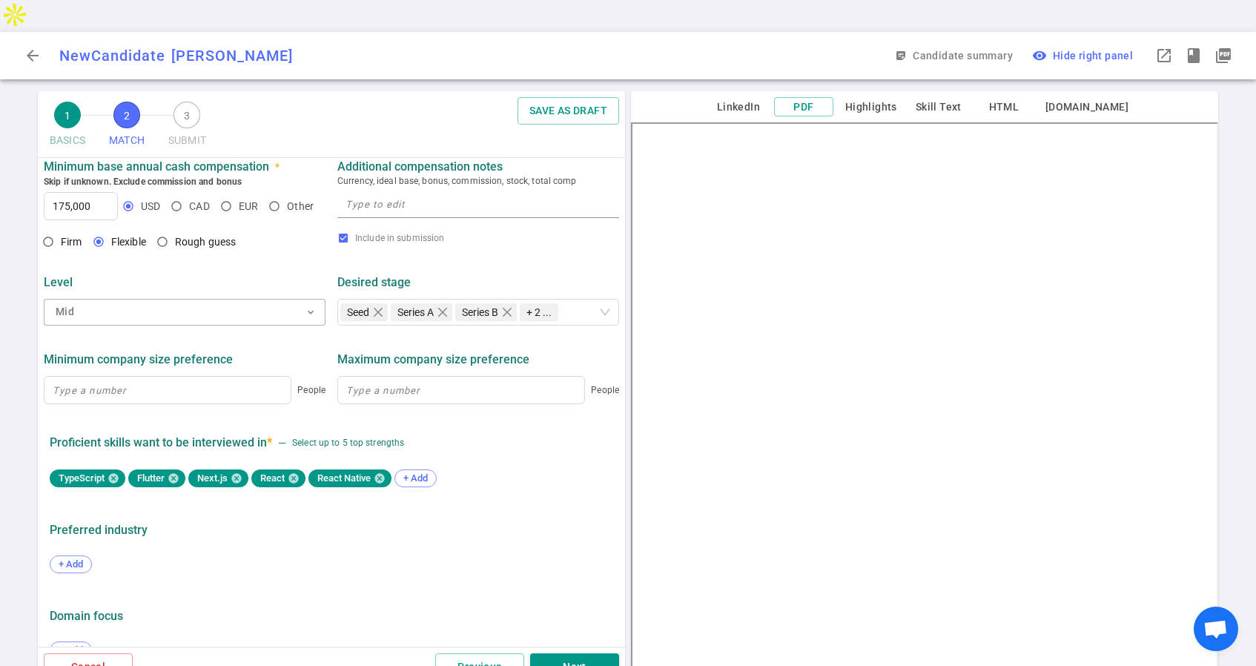
scroll to position [565, 0]
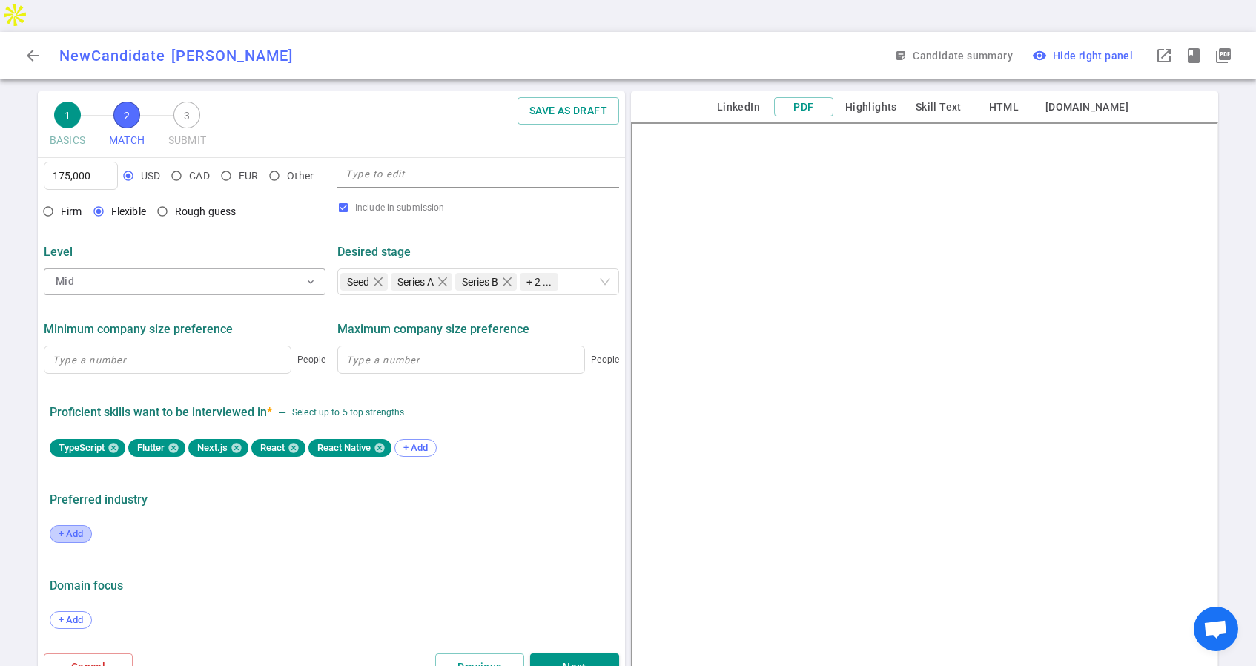
click at [70, 525] on div "+ Add" at bounding box center [71, 534] width 42 height 18
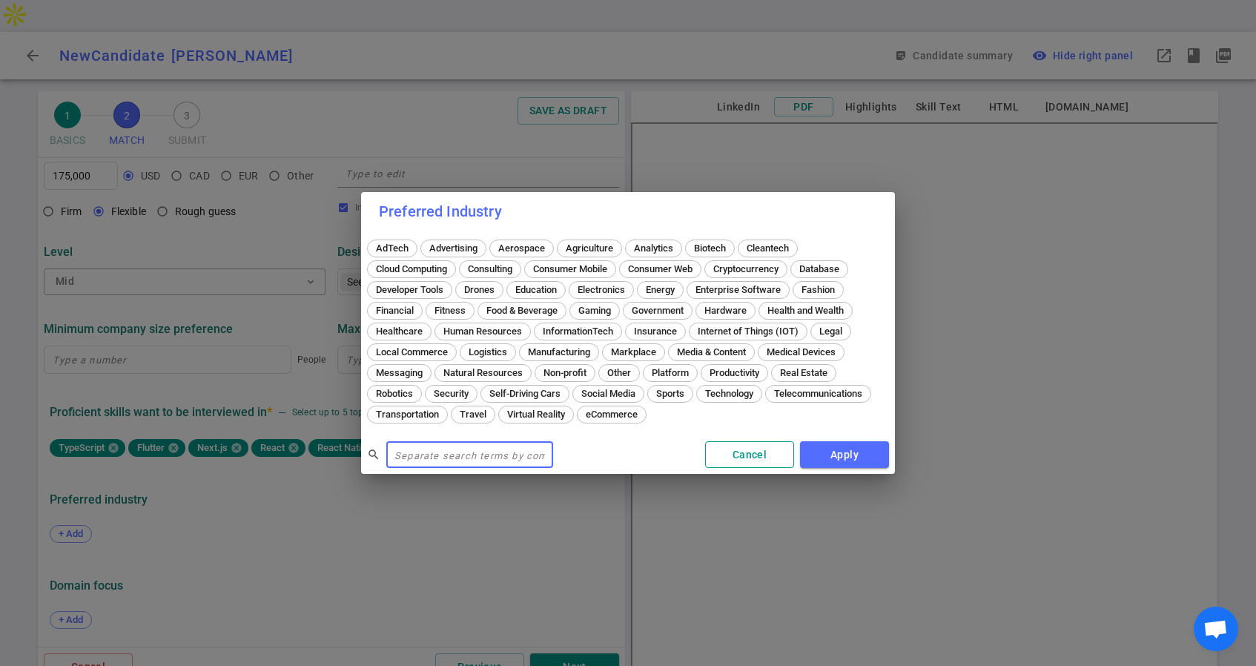
click at [759, 454] on button "Cancel" at bounding box center [749, 454] width 89 height 27
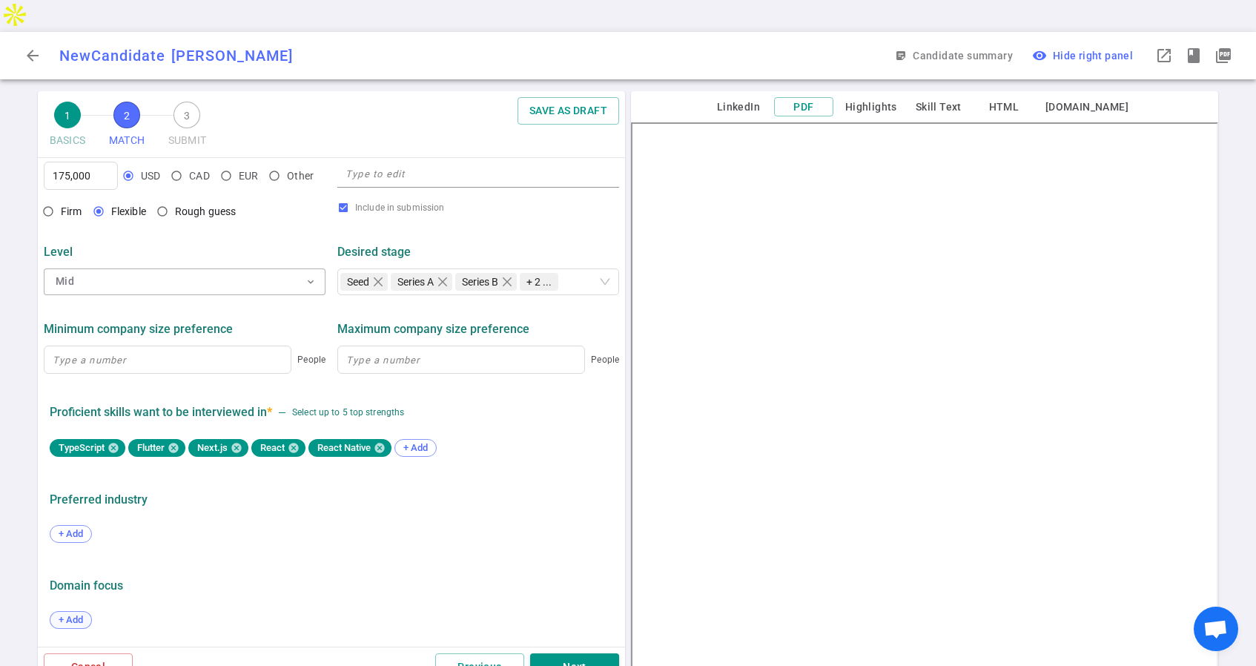
click at [74, 614] on span "+ Add" at bounding box center [70, 619] width 35 height 11
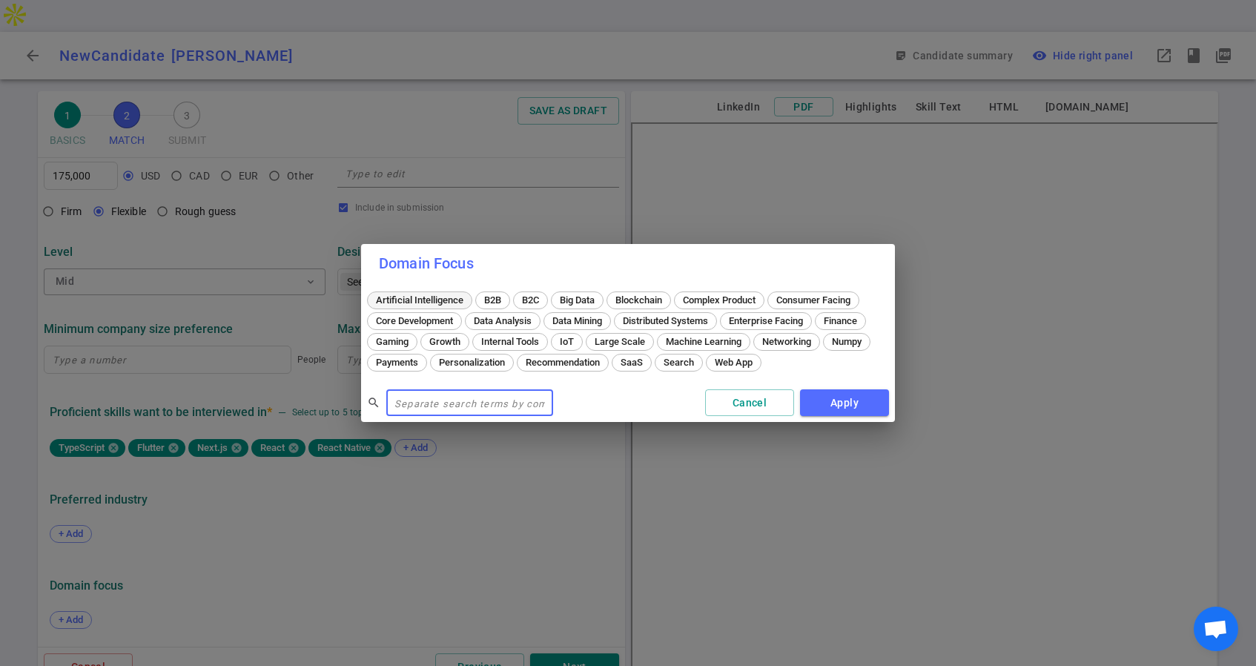
click at [438, 300] on span "Artificial Intelligence" at bounding box center [420, 299] width 98 height 11
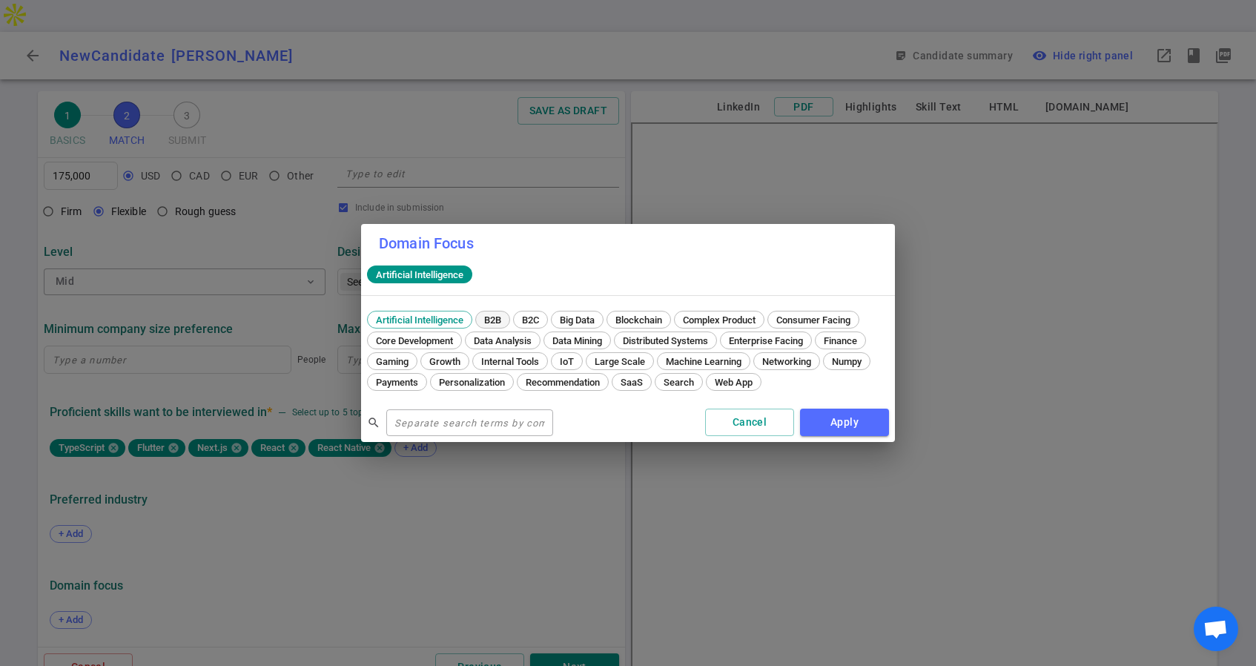
click at [492, 317] on span "B2B" at bounding box center [492, 319] width 27 height 11
click at [726, 321] on span "Complex Product" at bounding box center [719, 319] width 83 height 11
click at [835, 422] on button "Apply" at bounding box center [844, 422] width 89 height 27
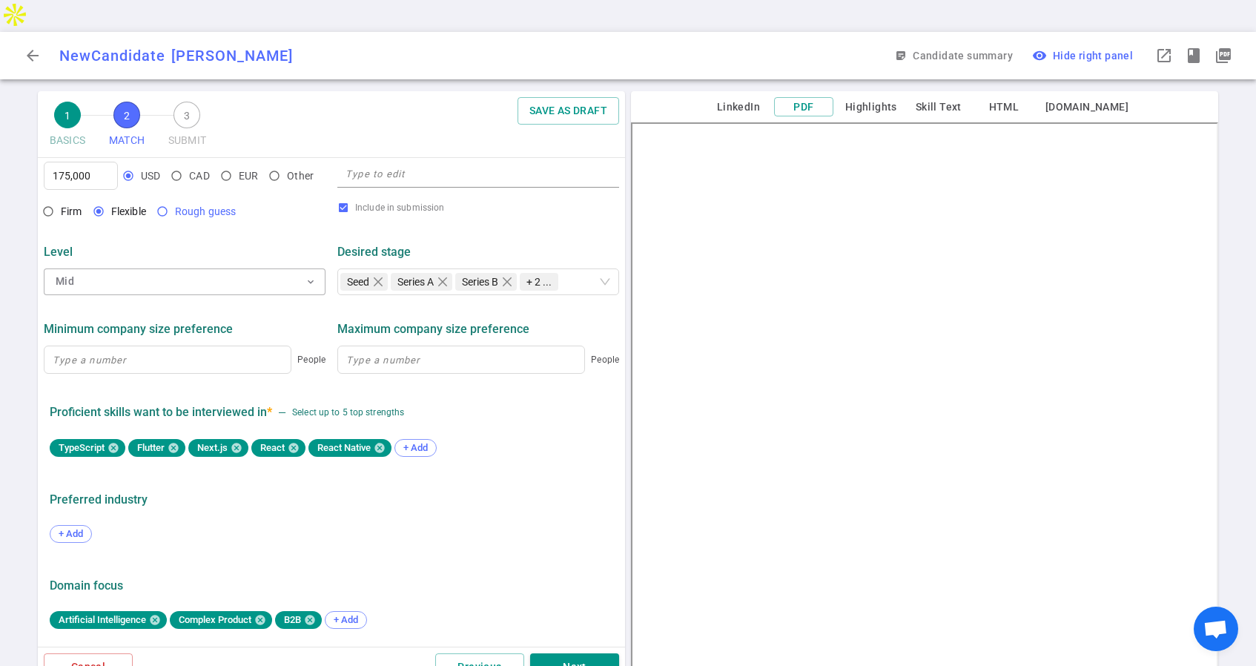
click at [165, 199] on input "Rough guess" at bounding box center [162, 211] width 25 height 25
radio input "true"
click at [560, 653] on button "Next" at bounding box center [574, 666] width 89 height 27
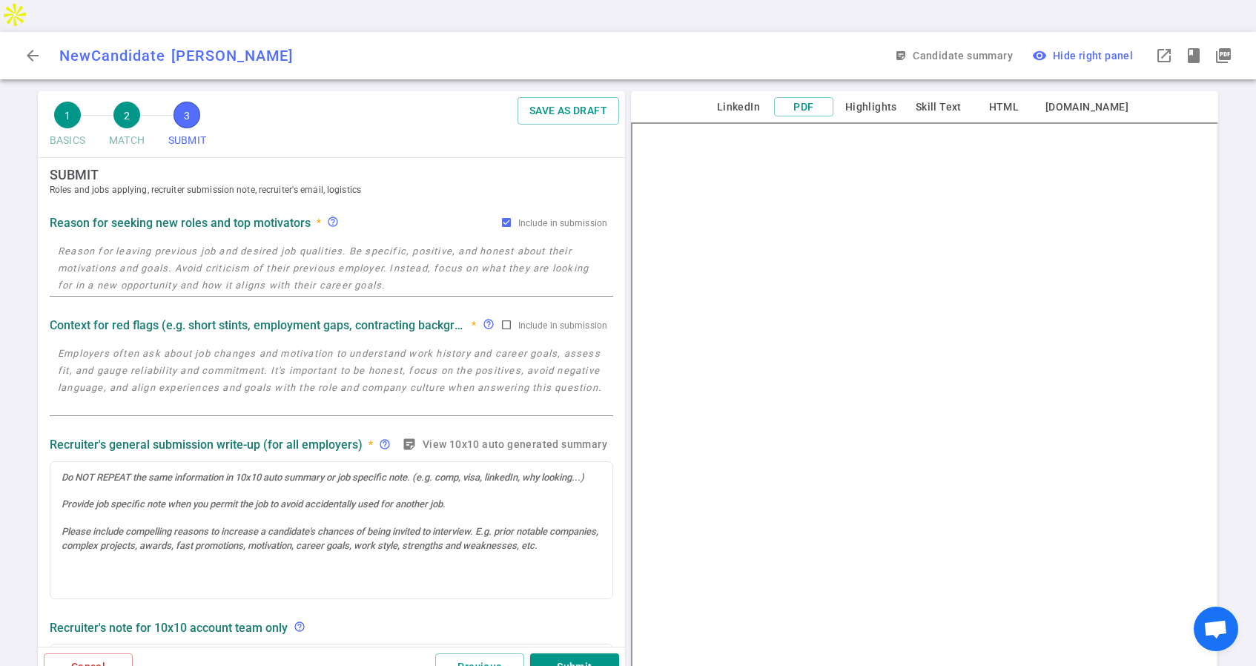
scroll to position [0, 0]
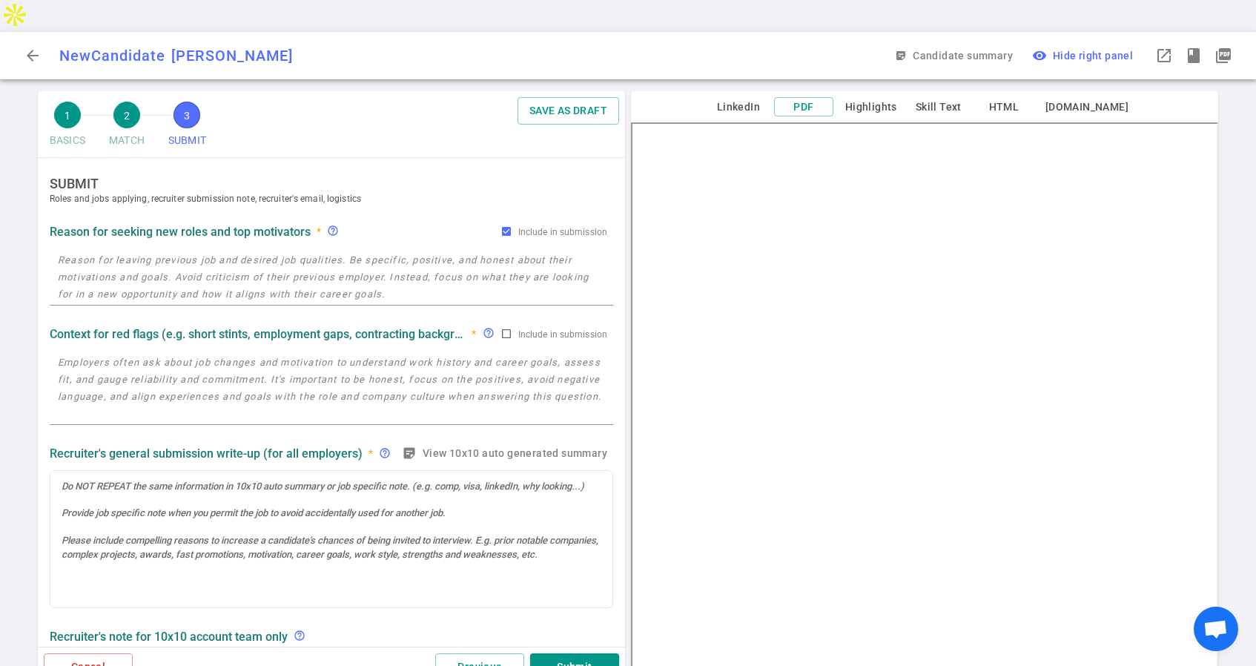
click at [136, 251] on textarea at bounding box center [331, 276] width 547 height 51
click at [191, 272] on div "x" at bounding box center [332, 277] width 564 height 58
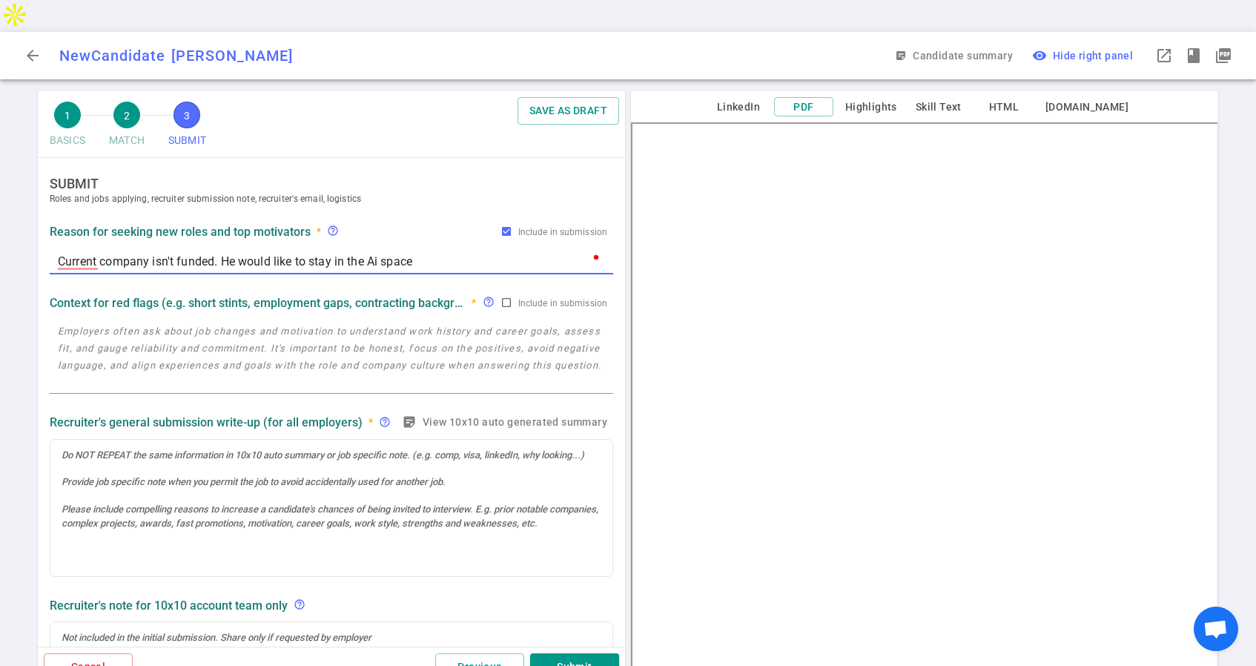
click at [216, 253] on textarea "Current company isn't funded. He would like to stay in the Ai space" at bounding box center [331, 261] width 547 height 17
click at [574, 253] on textarea "Current company isn't funded and he is working part-time. He would like to stay…" at bounding box center [331, 261] width 547 height 17
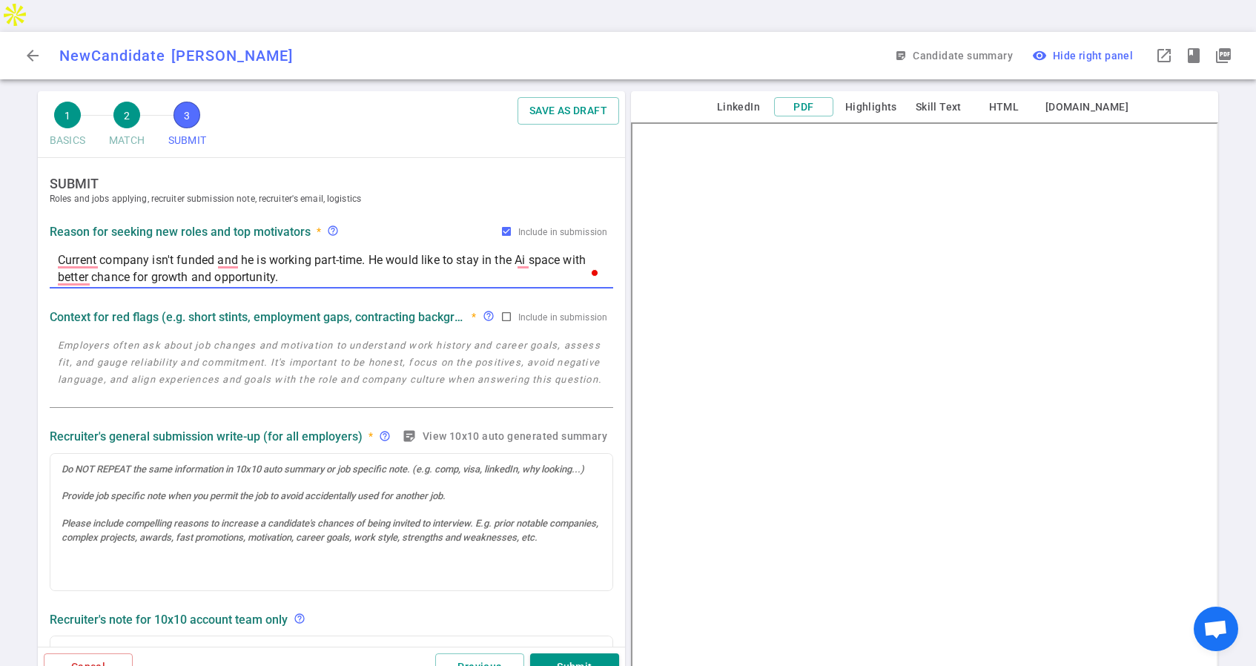
click at [410, 251] on textarea "Current company isn't funded and he is working part-time. He would like to stay…" at bounding box center [331, 268] width 547 height 34
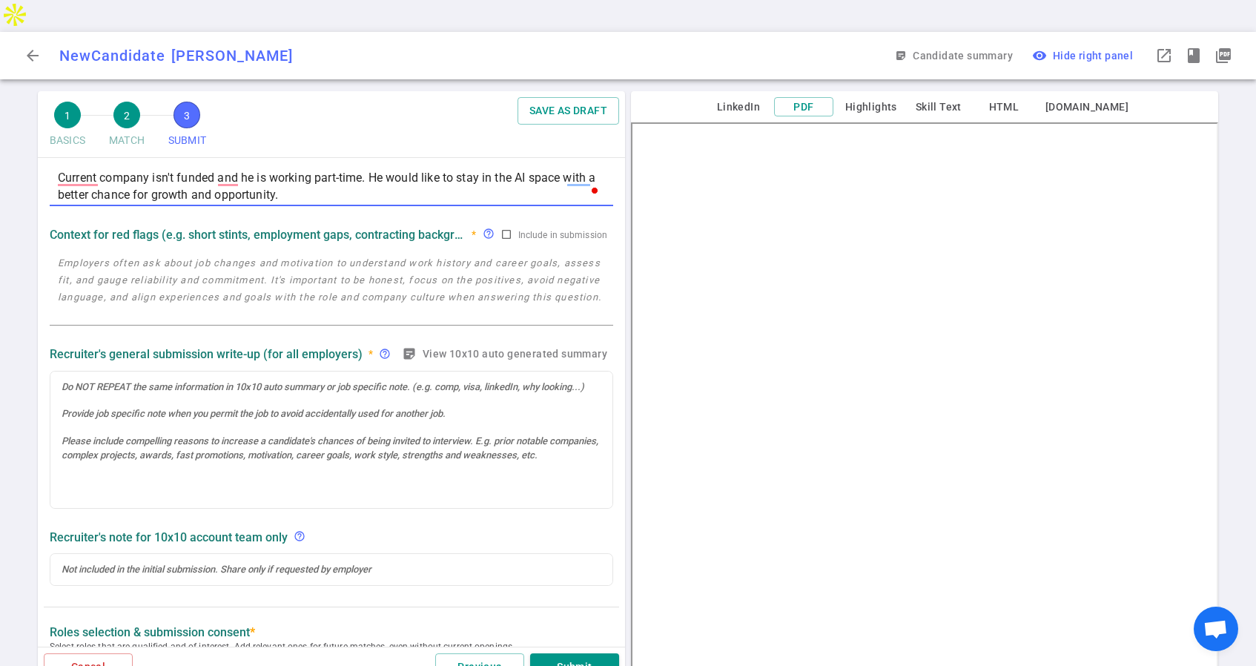
scroll to position [82, 0]
type textarea "Current company isn't funded and he is working part-time. He would like to stay…"
click at [310, 271] on textarea at bounding box center [331, 288] width 547 height 68
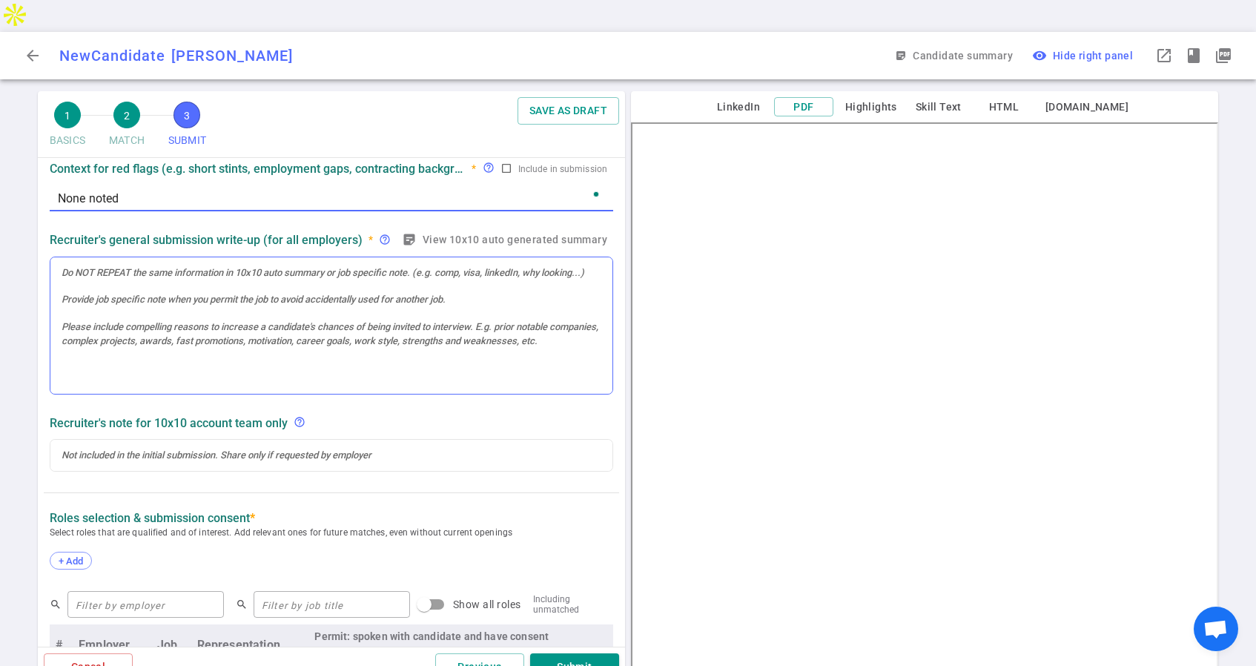
scroll to position [0, 0]
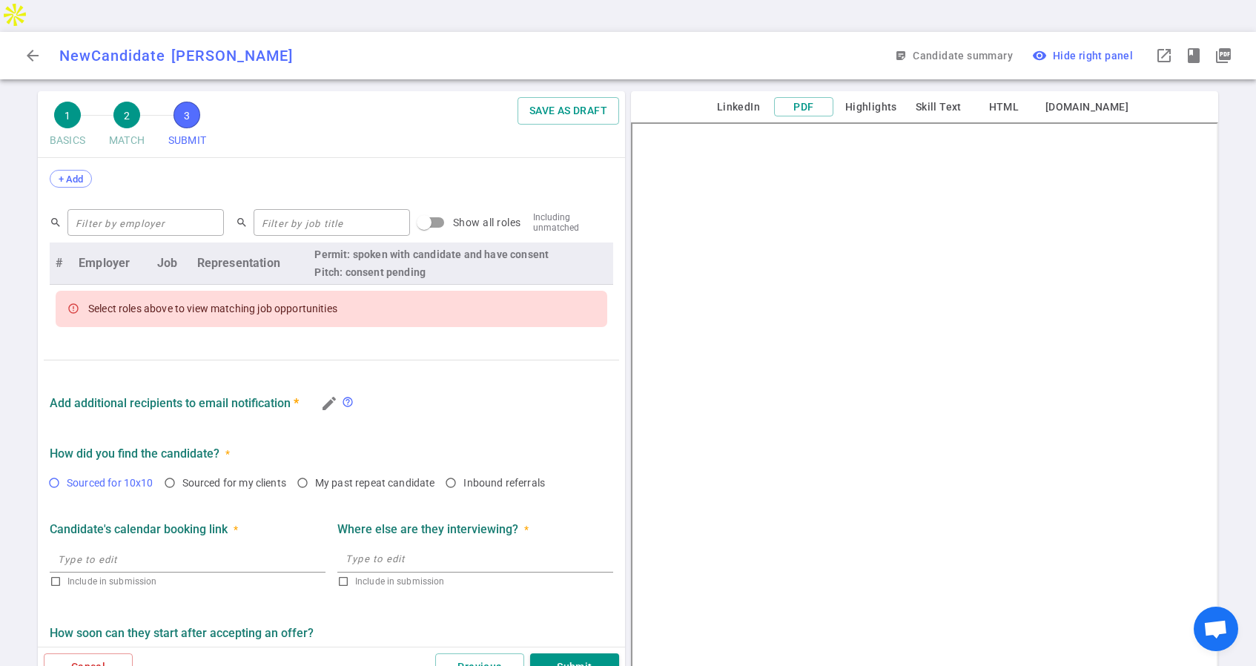
type textarea "None noted"
click at [53, 470] on input "Sourced for 10x10" at bounding box center [54, 482] width 25 height 25
radio input "true"
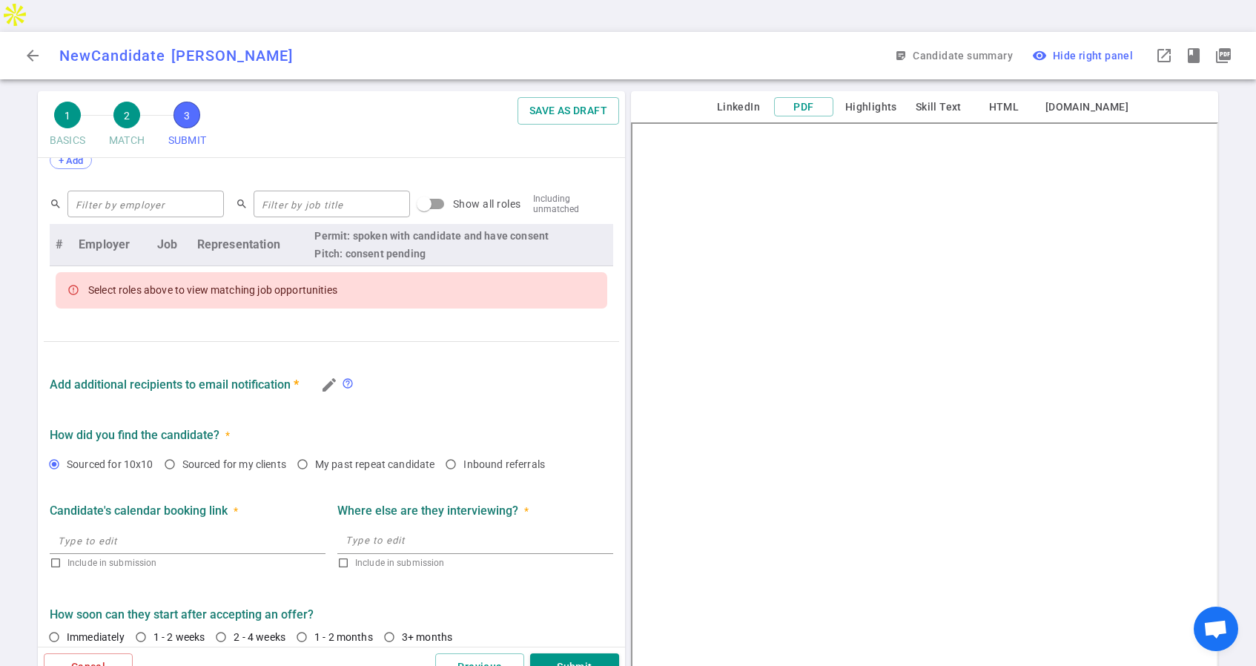
scroll to position [561, 0]
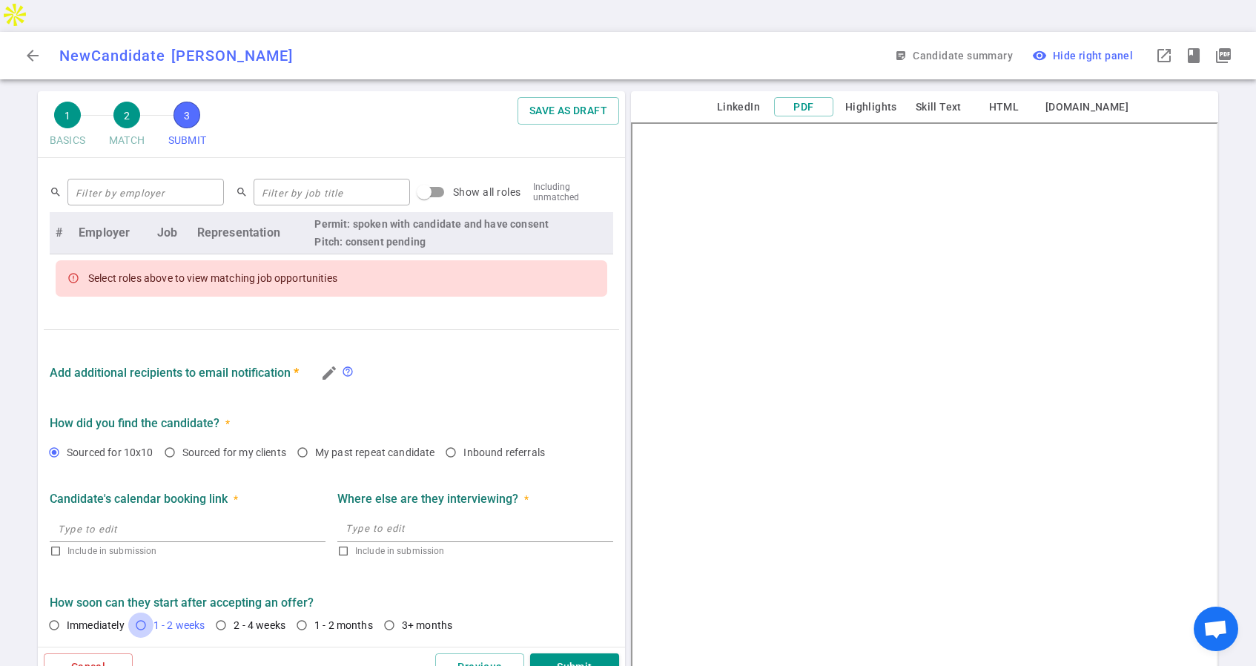
click at [139, 612] on input "1 - 2 weeks" at bounding box center [140, 624] width 25 height 25
radio input "true"
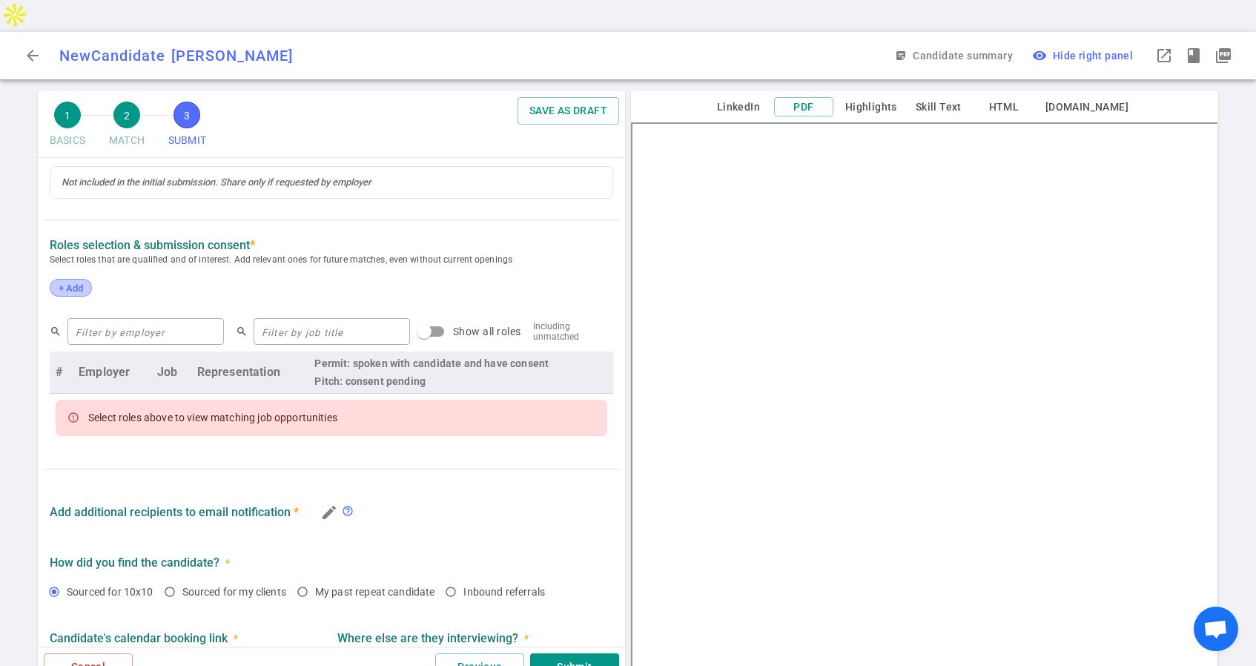
click at [79, 282] on span "+ Add" at bounding box center [70, 287] width 35 height 11
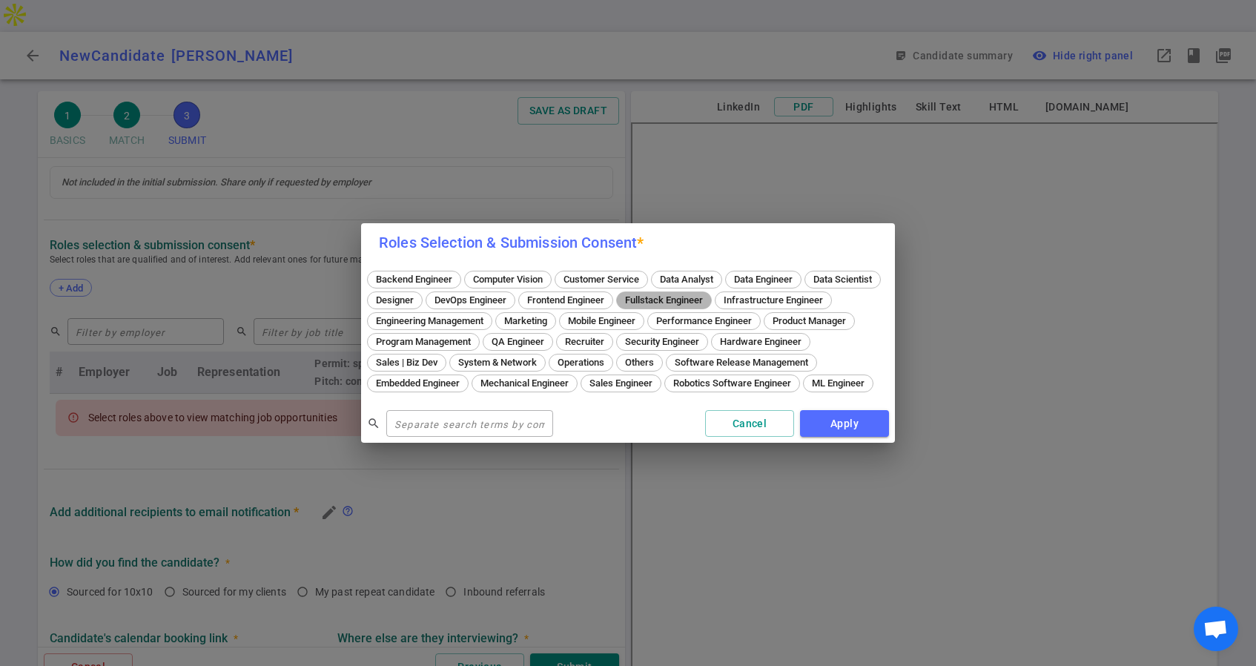
click at [708, 294] on span "Fullstack Engineer" at bounding box center [664, 299] width 88 height 11
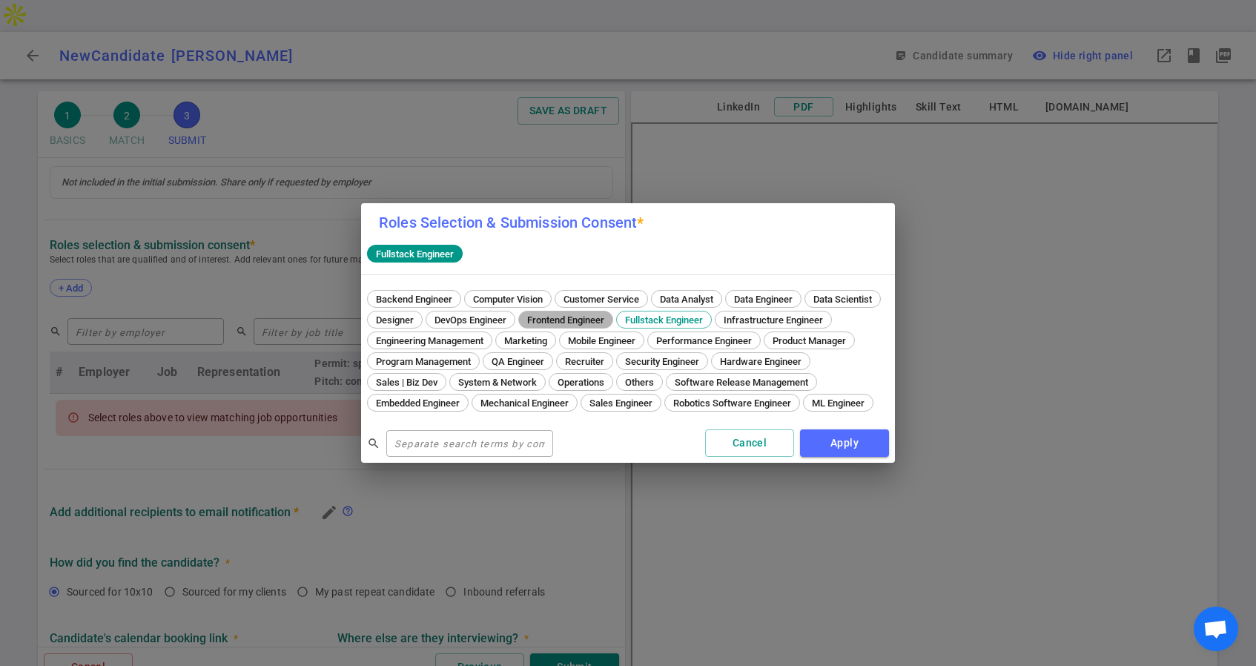
click at [609, 314] on span "Frontend Engineer" at bounding box center [565, 319] width 87 height 11
click at [419, 314] on span "Designer" at bounding box center [395, 319] width 48 height 11
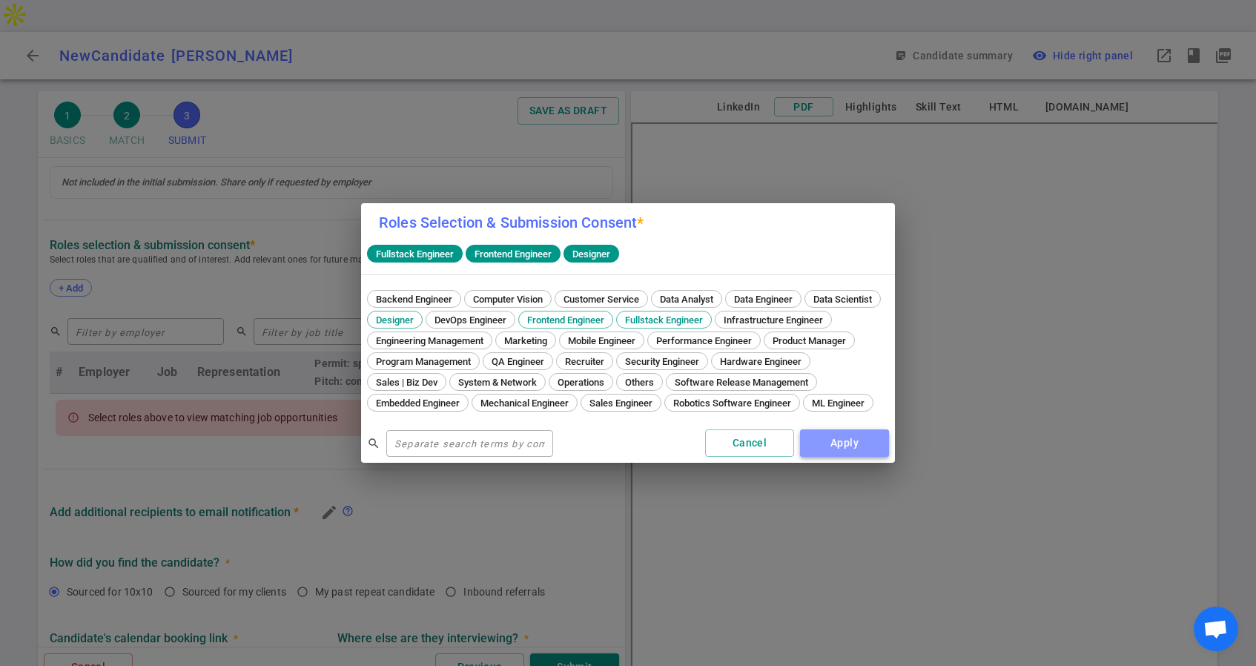
click at [864, 454] on button "Apply" at bounding box center [844, 442] width 89 height 27
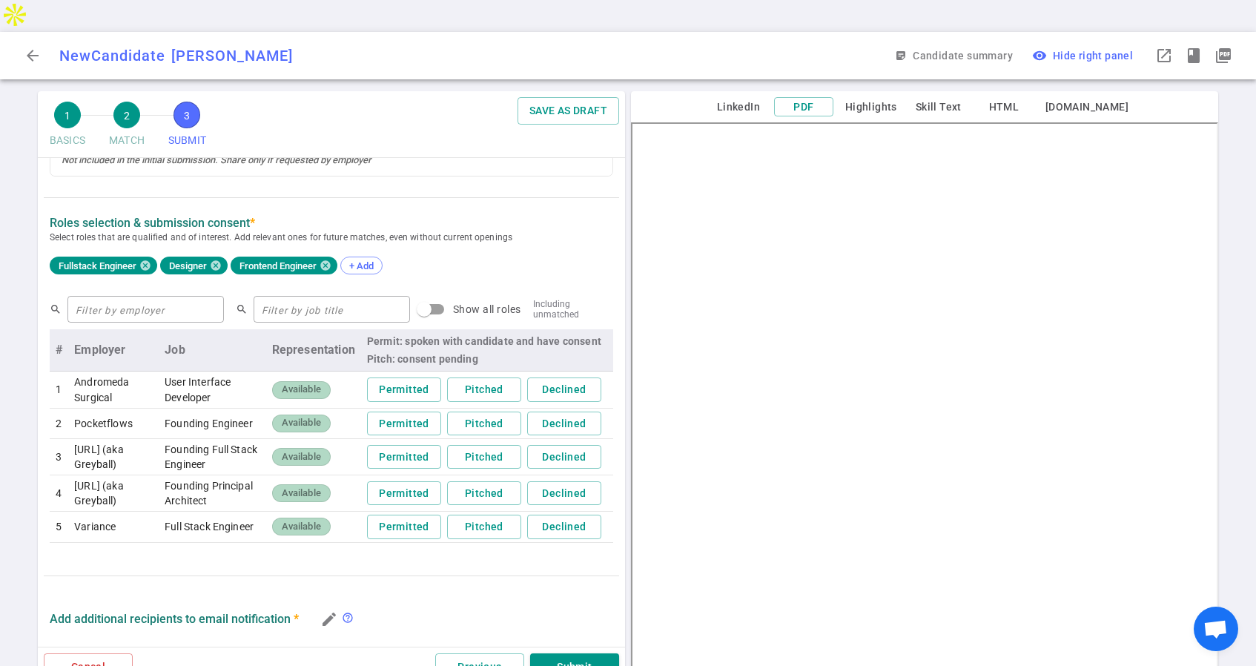
scroll to position [443, 0]
click at [491, 518] on button "Pitched" at bounding box center [484, 527] width 74 height 24
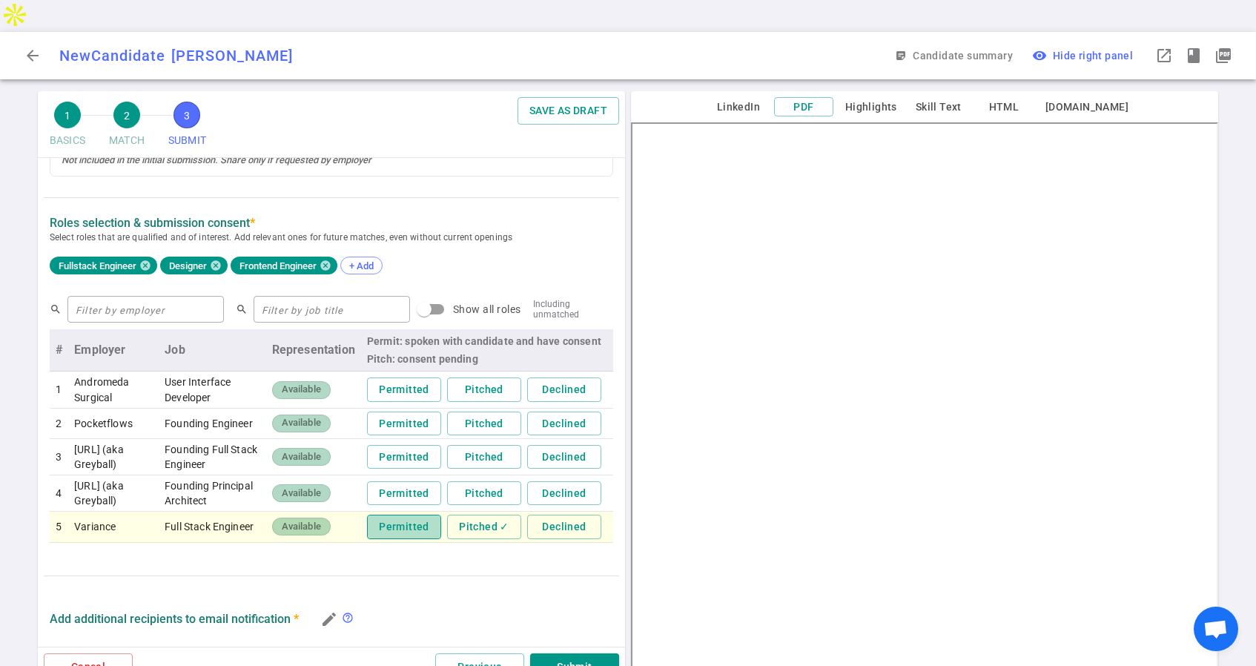
click at [401, 521] on button "Permitted" at bounding box center [404, 527] width 74 height 24
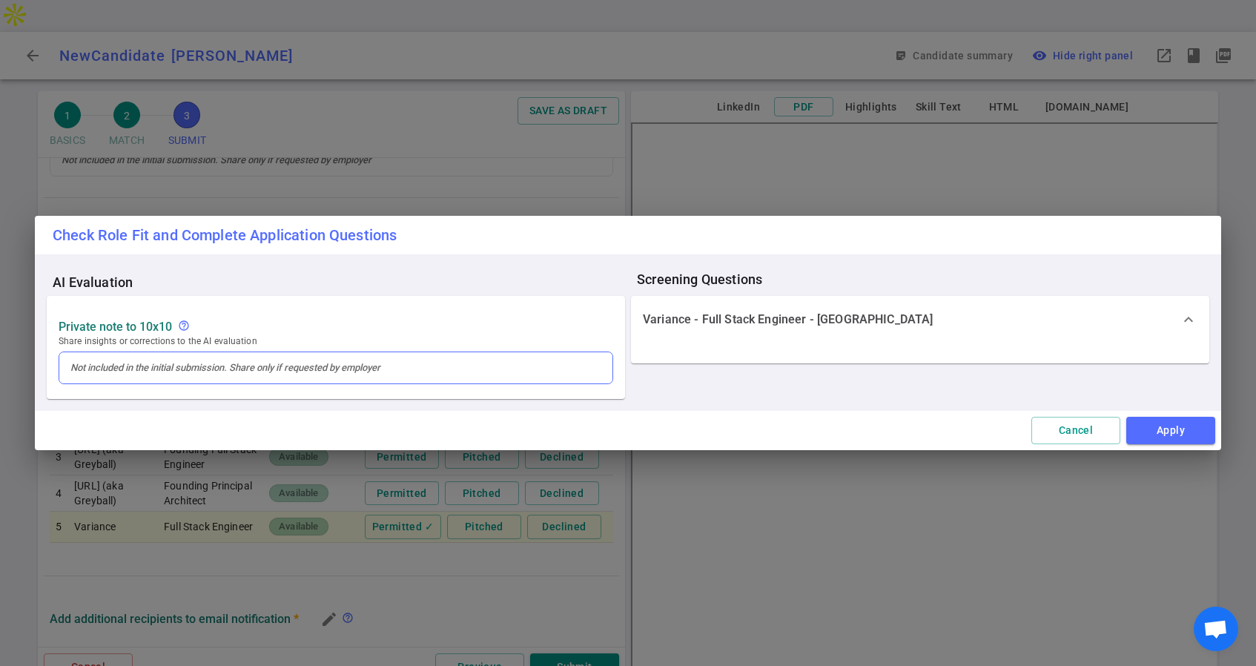
click at [492, 366] on div at bounding box center [335, 367] width 531 height 13
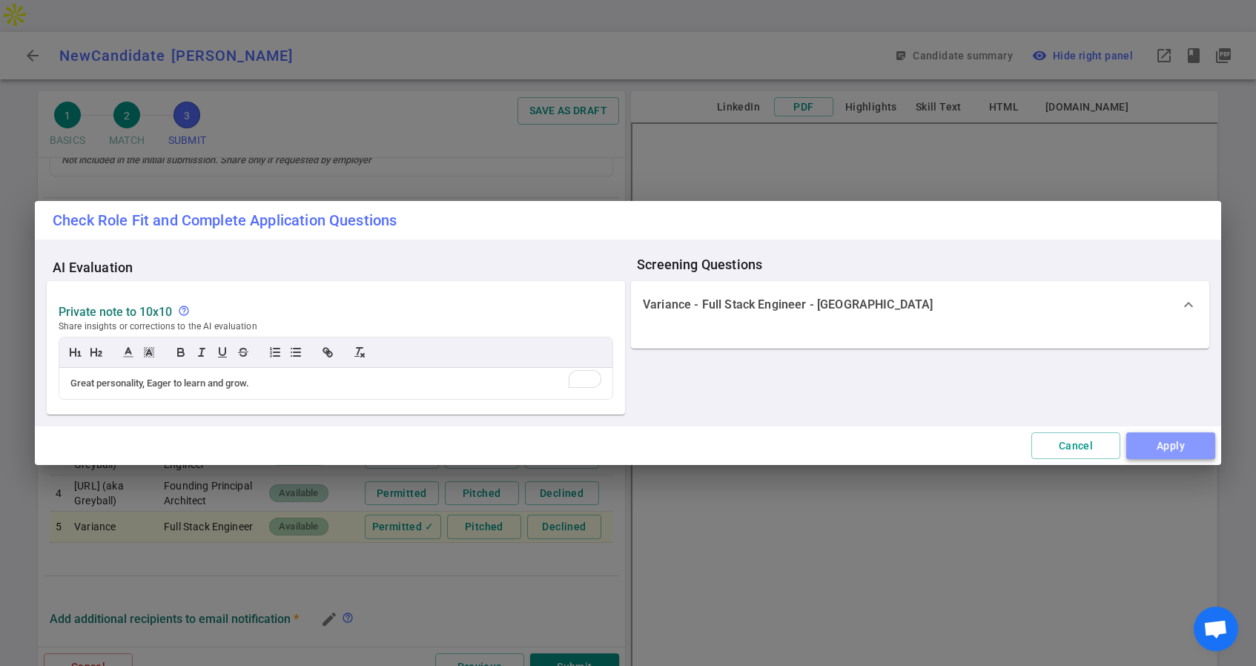
click at [1171, 446] on div "Cancel Apply" at bounding box center [628, 445] width 1186 height 39
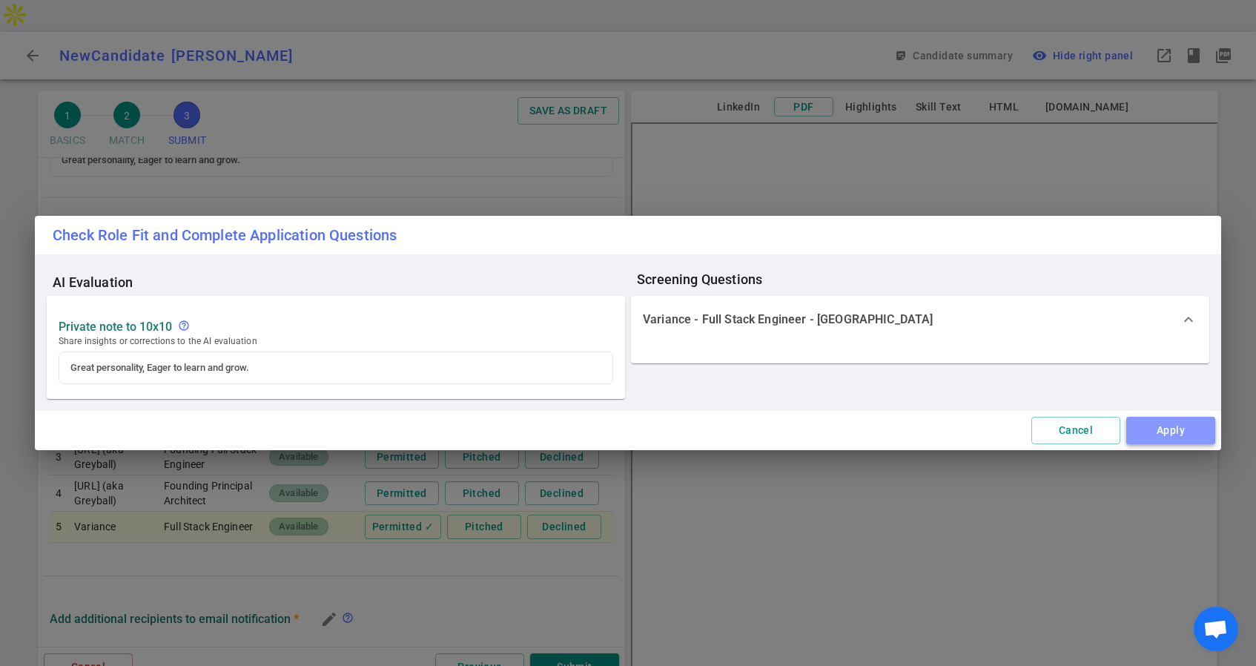
click at [1172, 426] on button "Apply" at bounding box center [1170, 430] width 89 height 27
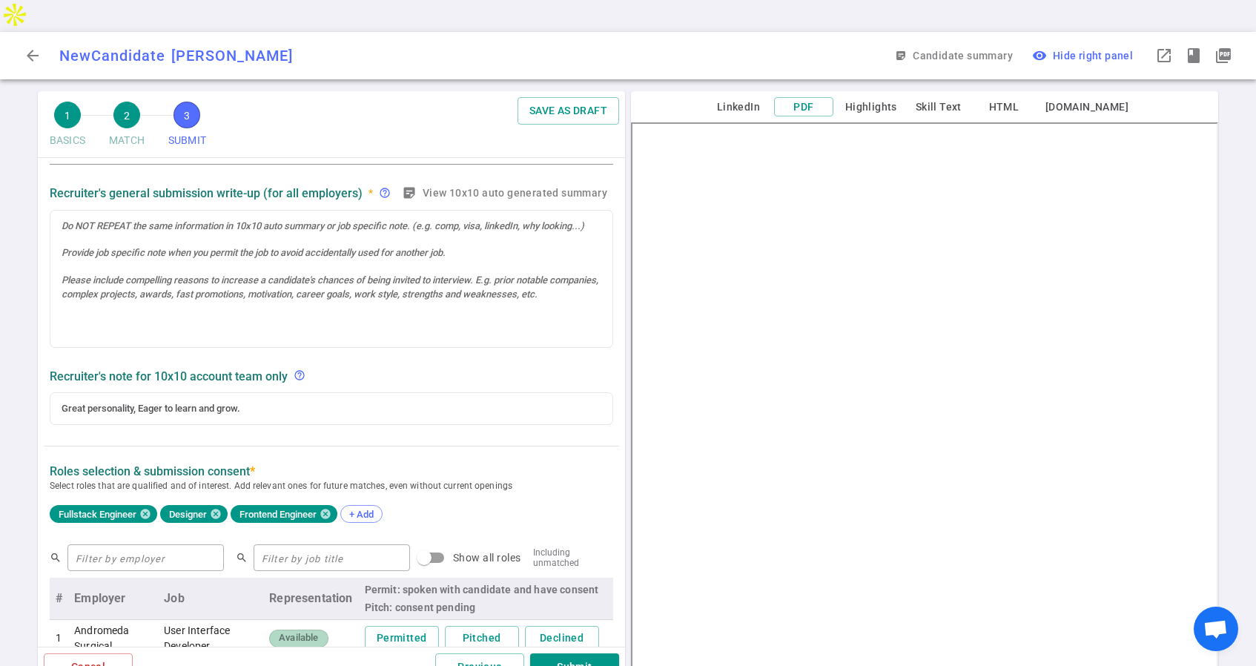
scroll to position [0, 0]
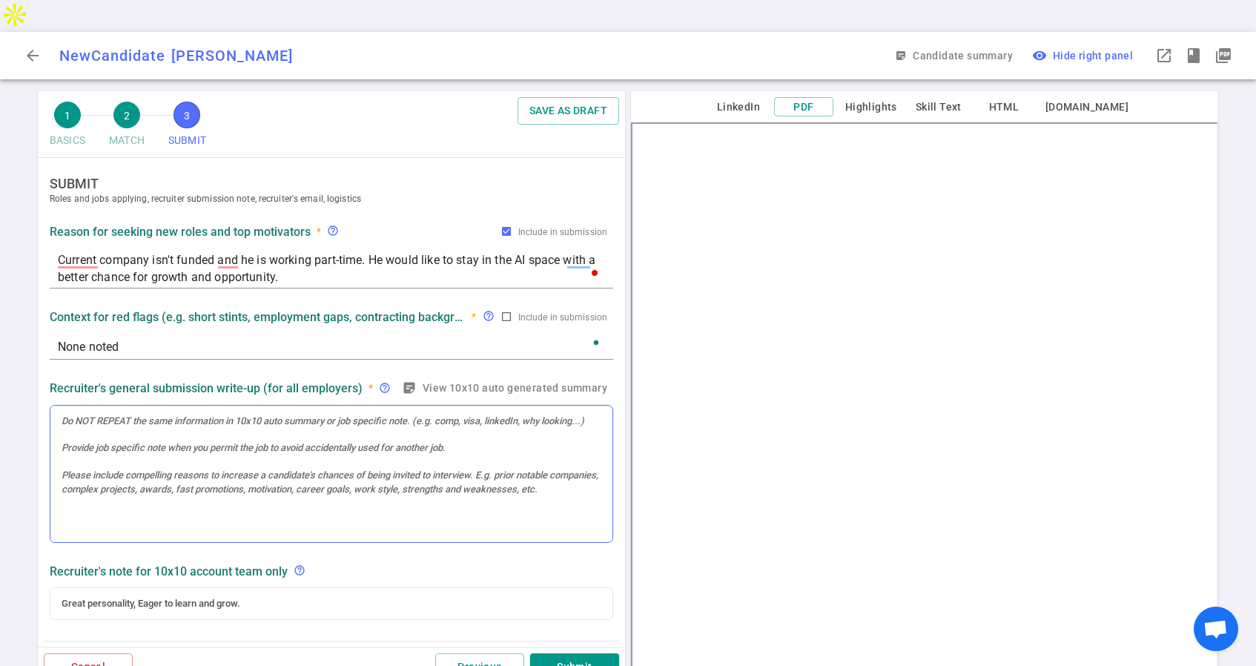
click at [134, 406] on div at bounding box center [331, 474] width 562 height 137
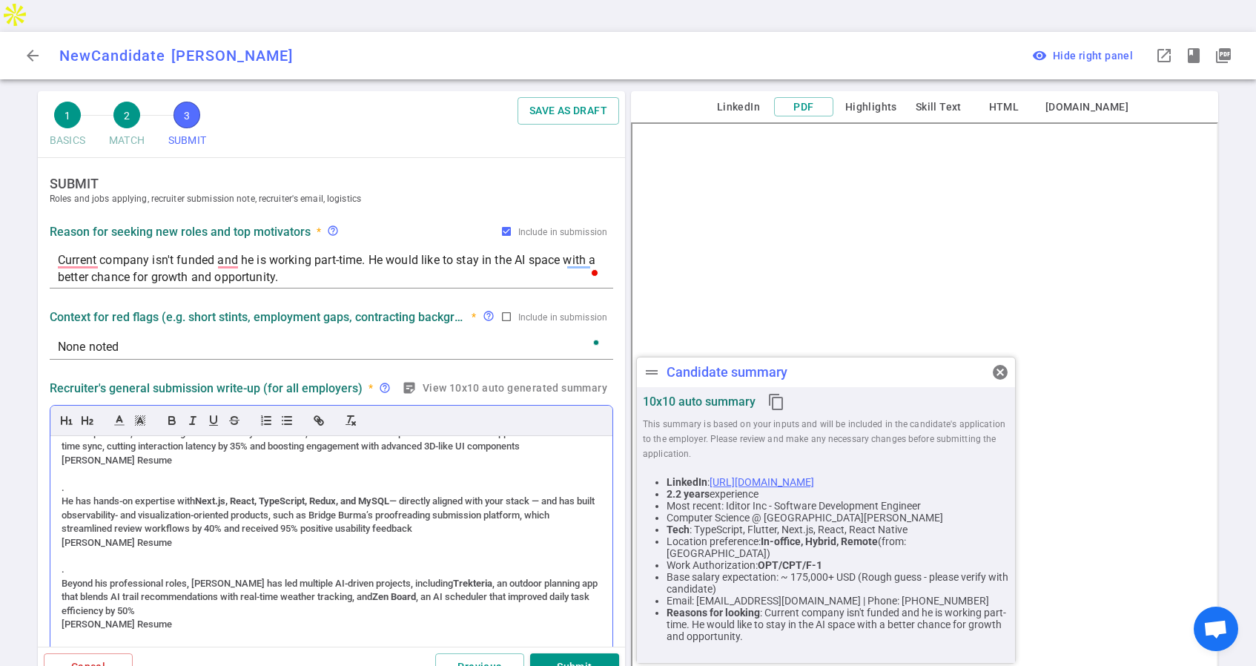
click at [70, 481] on div "." at bounding box center [332, 487] width 540 height 13
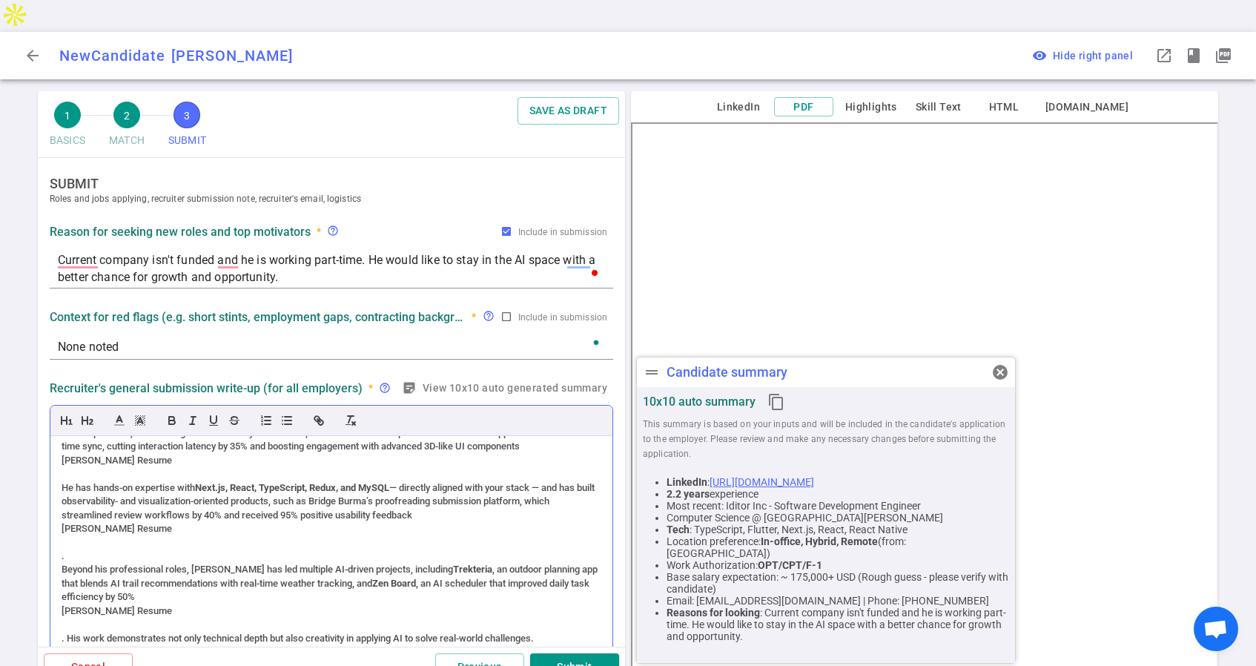
click at [69, 549] on div "." at bounding box center [332, 555] width 540 height 13
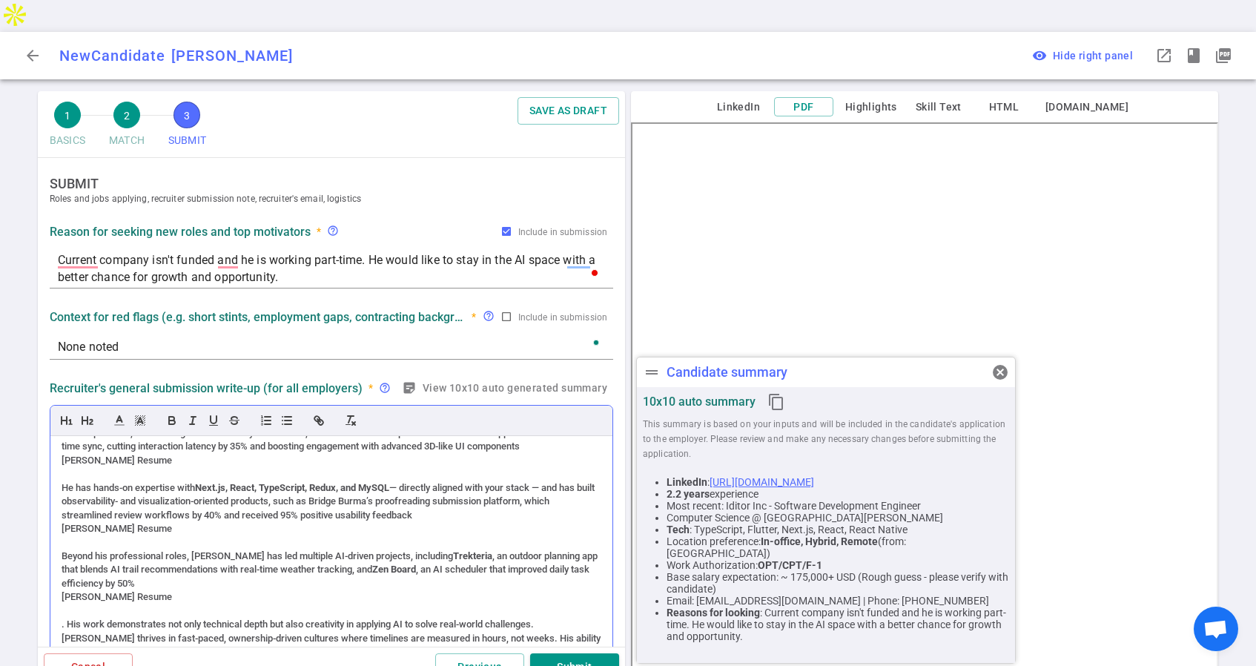
scroll to position [44, 0]
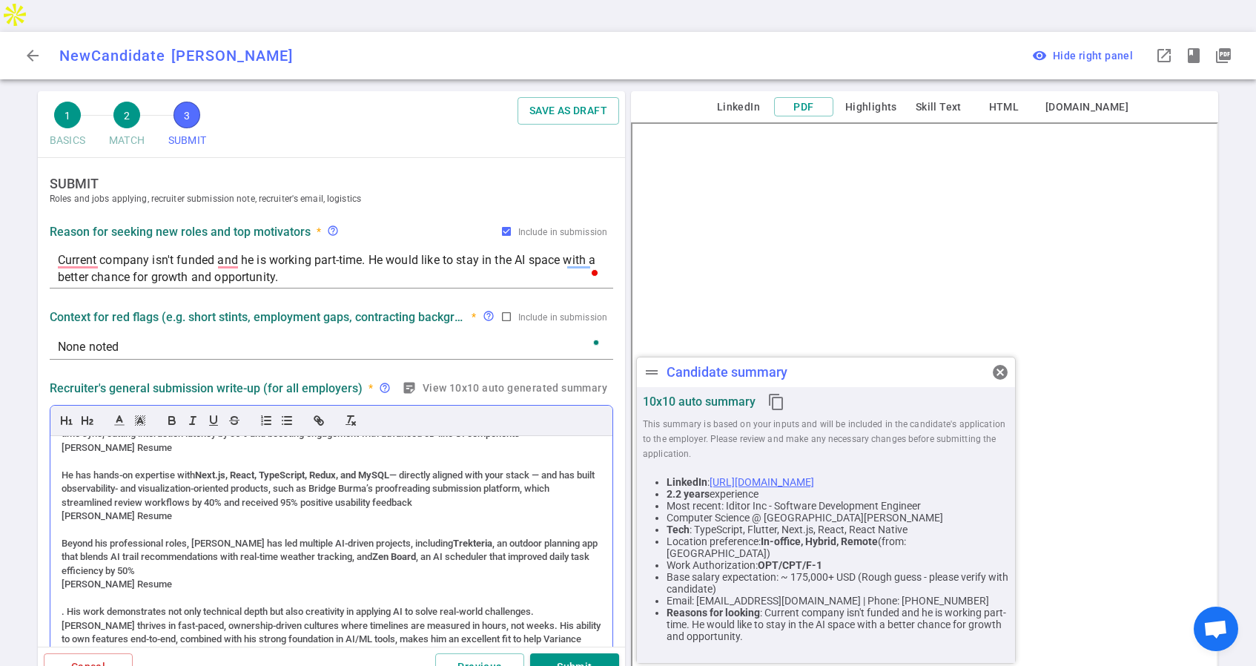
click at [63, 605] on div ". His work demonstrates not only technical depth but also creativity in applyin…" at bounding box center [332, 611] width 540 height 13
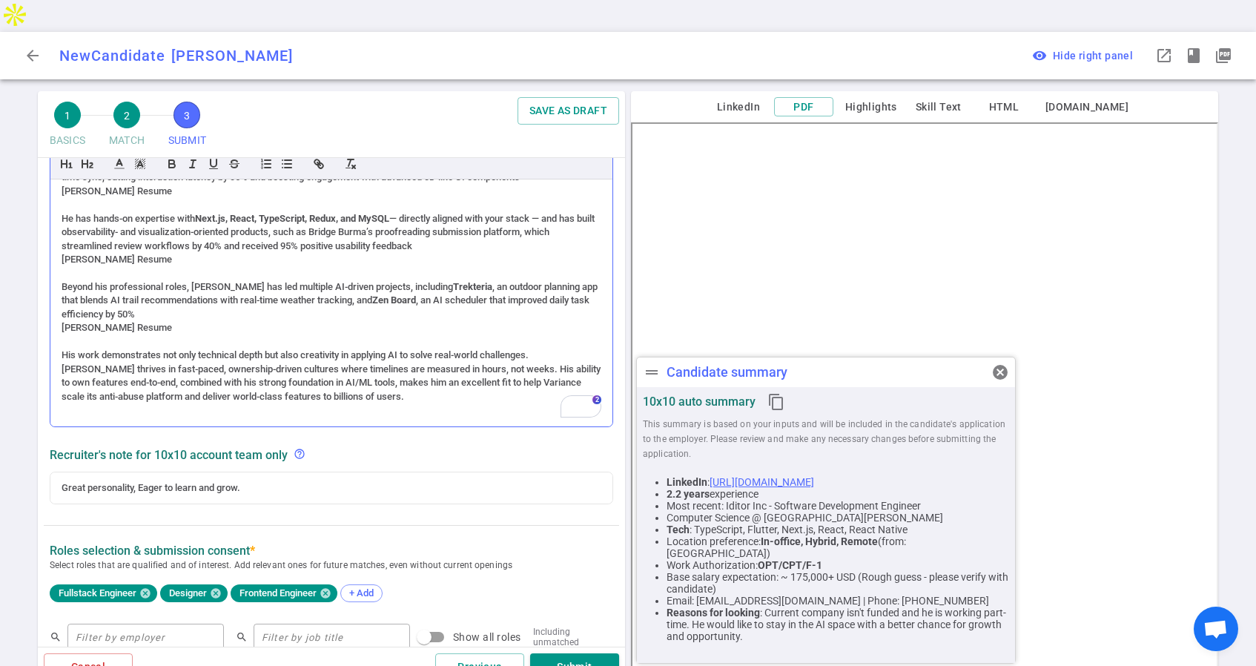
scroll to position [283, 0]
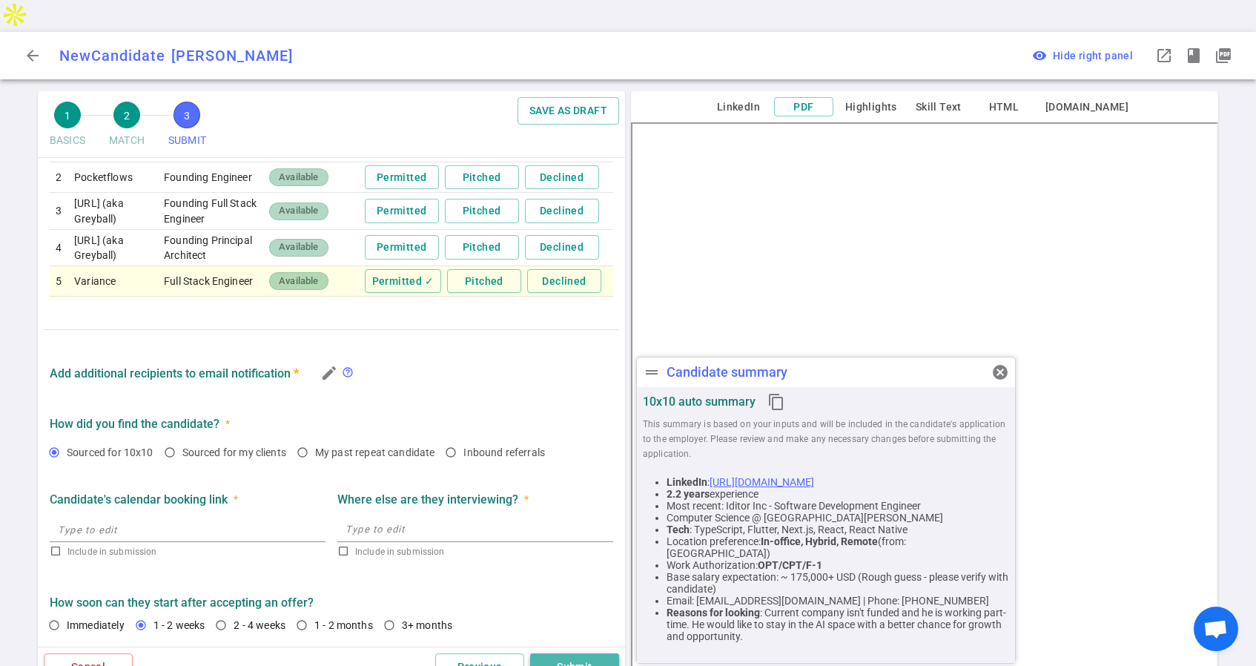
click at [581, 653] on button "Submit" at bounding box center [574, 666] width 89 height 27
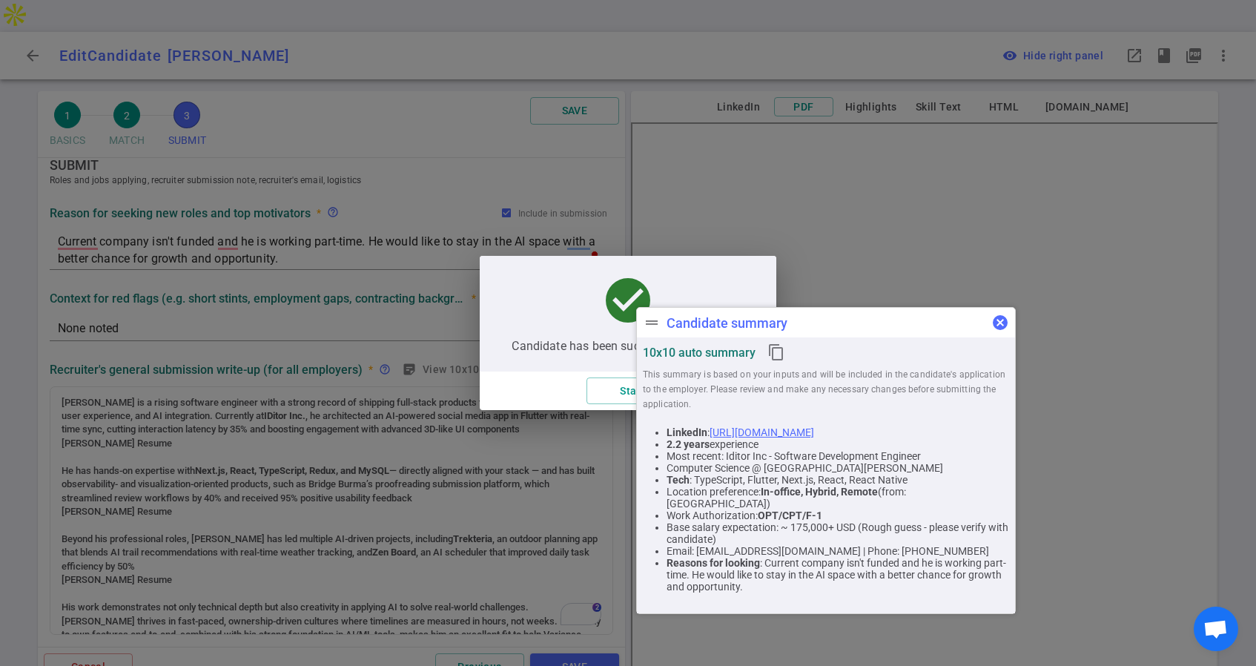
click at [995, 322] on span "cancel" at bounding box center [1000, 323] width 18 height 18
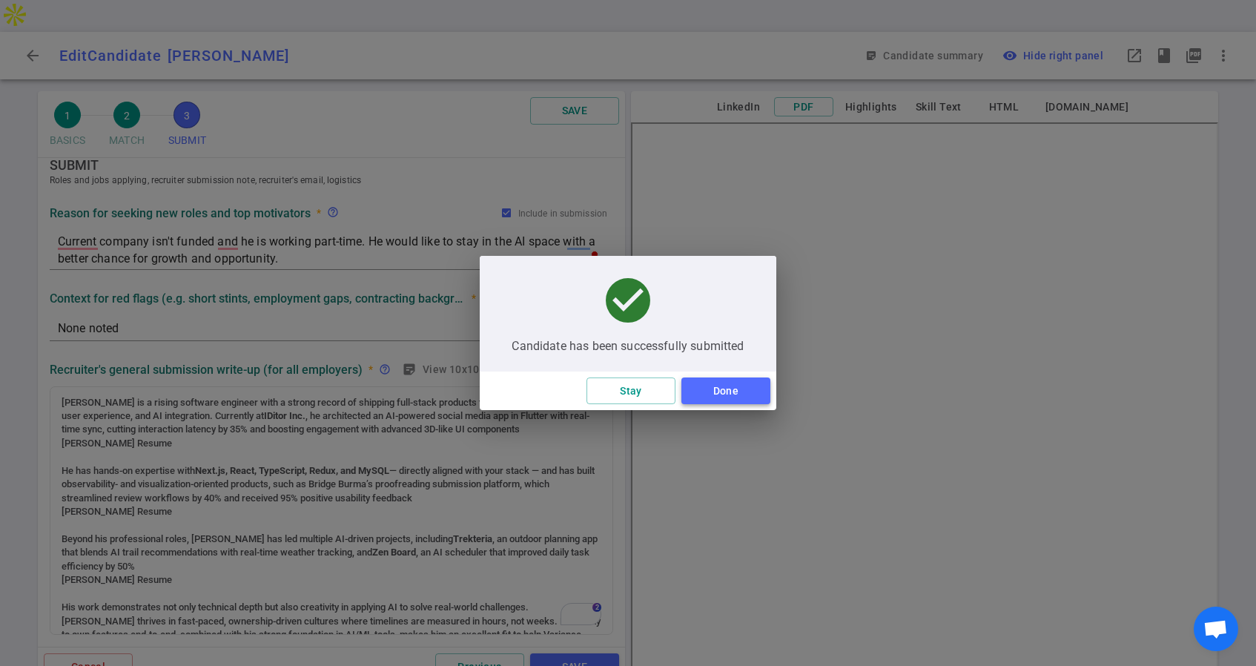
click at [730, 388] on button "Done" at bounding box center [725, 390] width 89 height 27
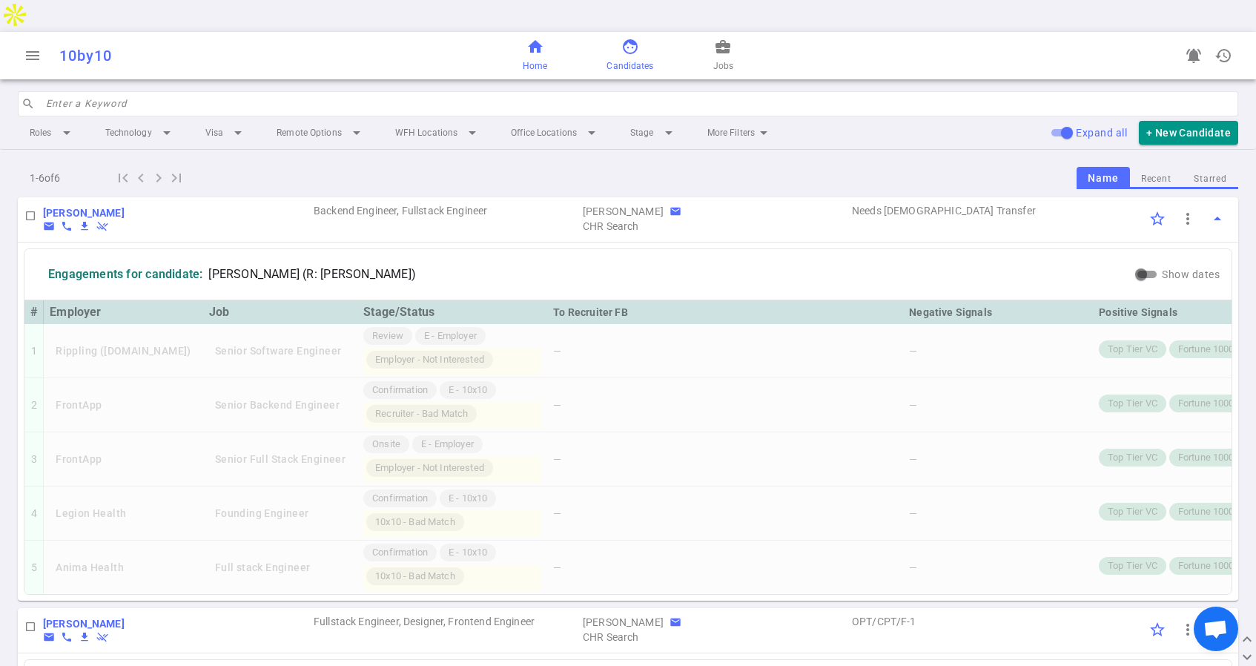
click at [527, 38] on span "home" at bounding box center [535, 47] width 18 height 18
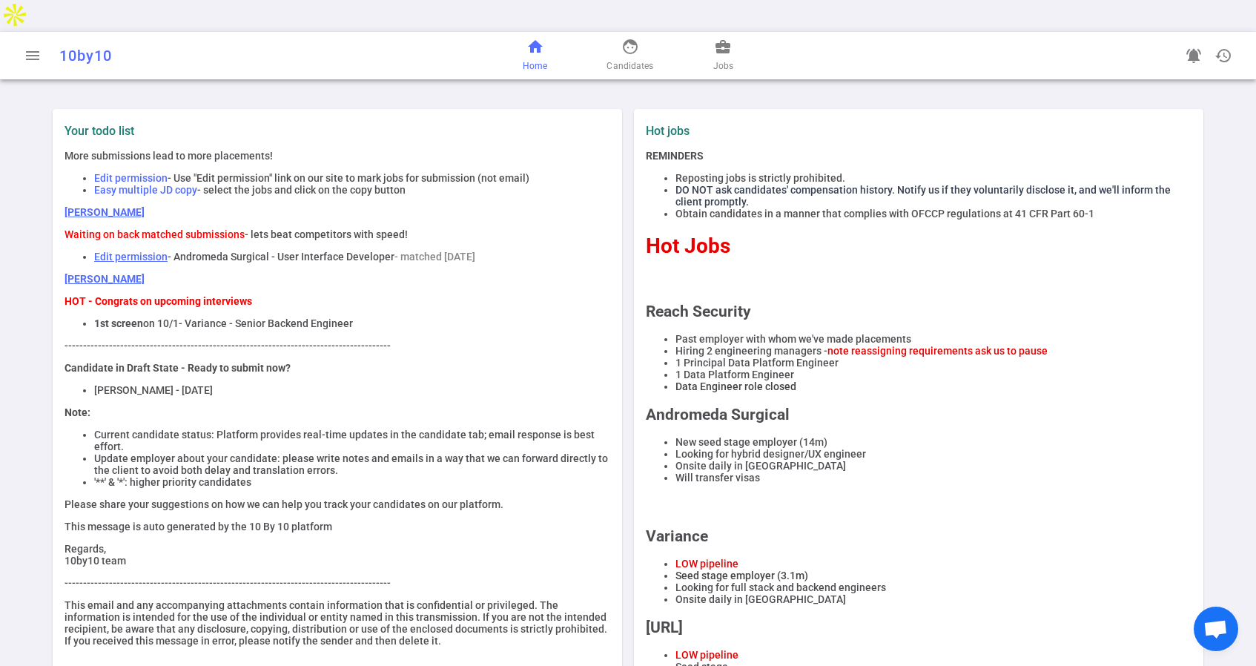
click at [543, 38] on span "home" at bounding box center [535, 47] width 18 height 18
click at [720, 38] on span "business_center" at bounding box center [723, 47] width 18 height 18
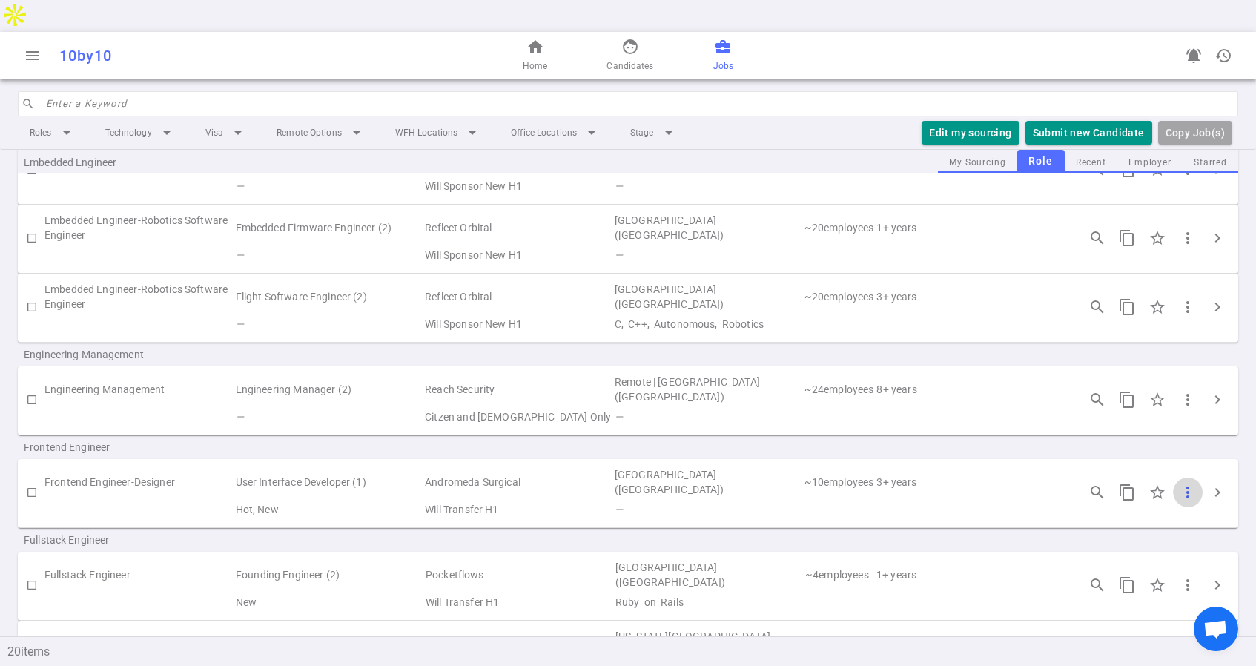
click at [1184, 483] on span "more_vert" at bounding box center [1188, 492] width 18 height 18
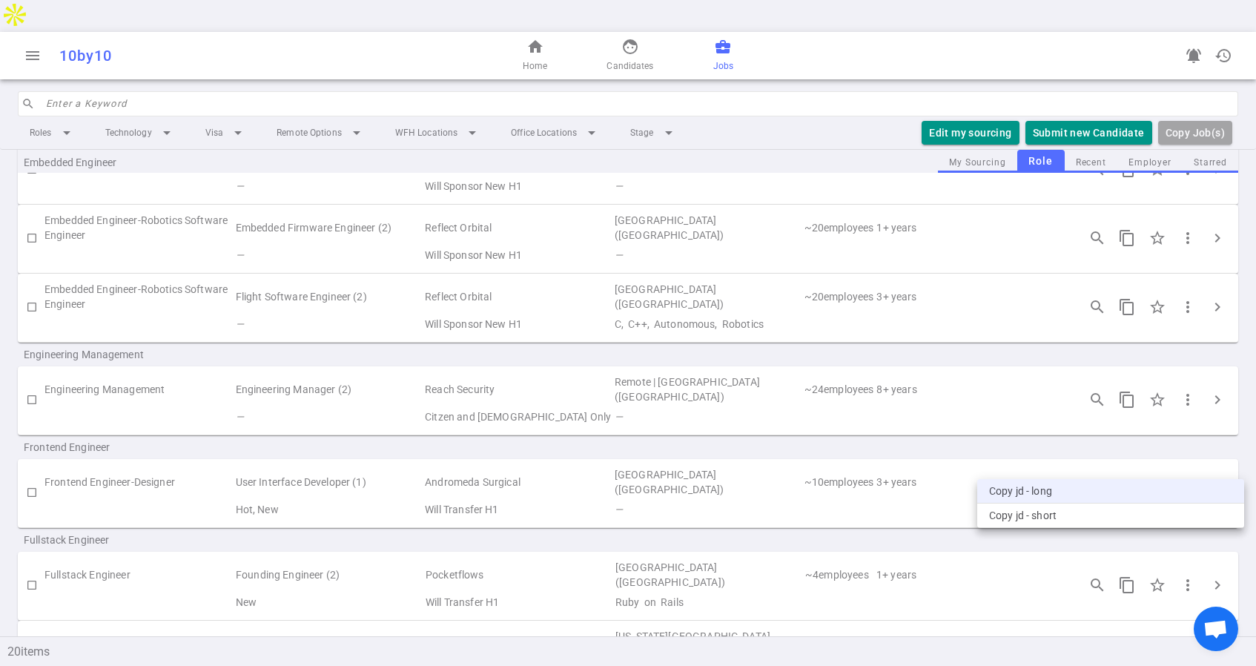
click at [1053, 489] on li "Copy JD - long" at bounding box center [1110, 491] width 267 height 24
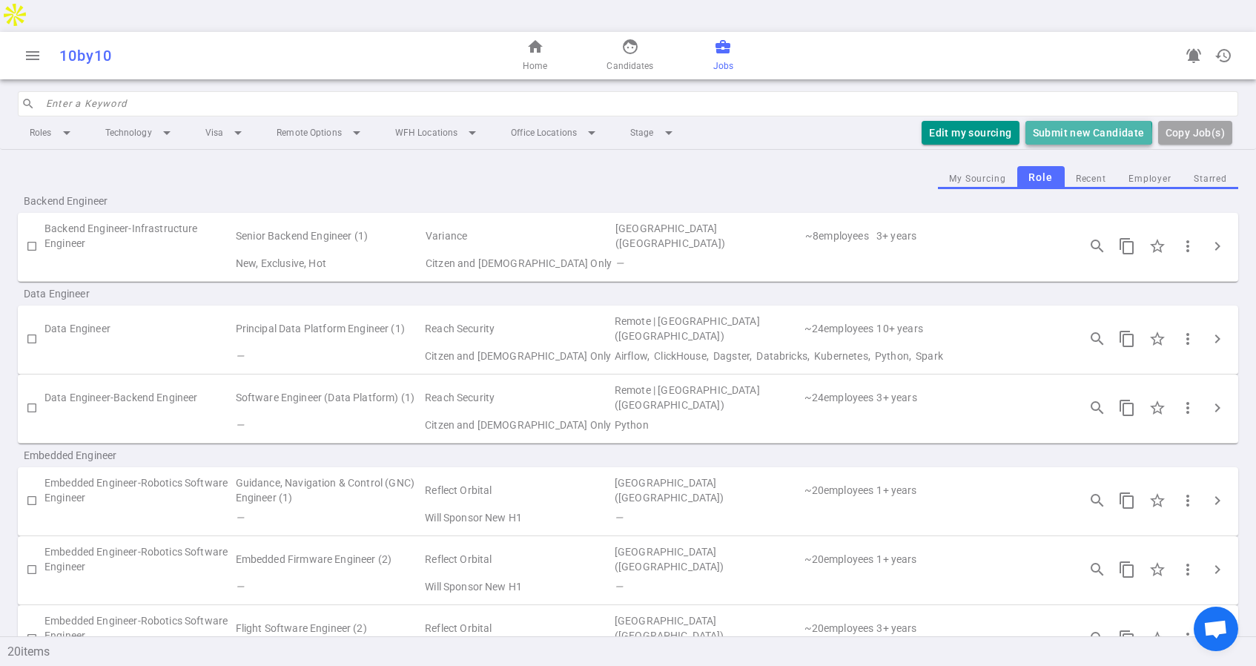
click at [1041, 121] on button "Submit new Candidate" at bounding box center [1088, 133] width 127 height 24
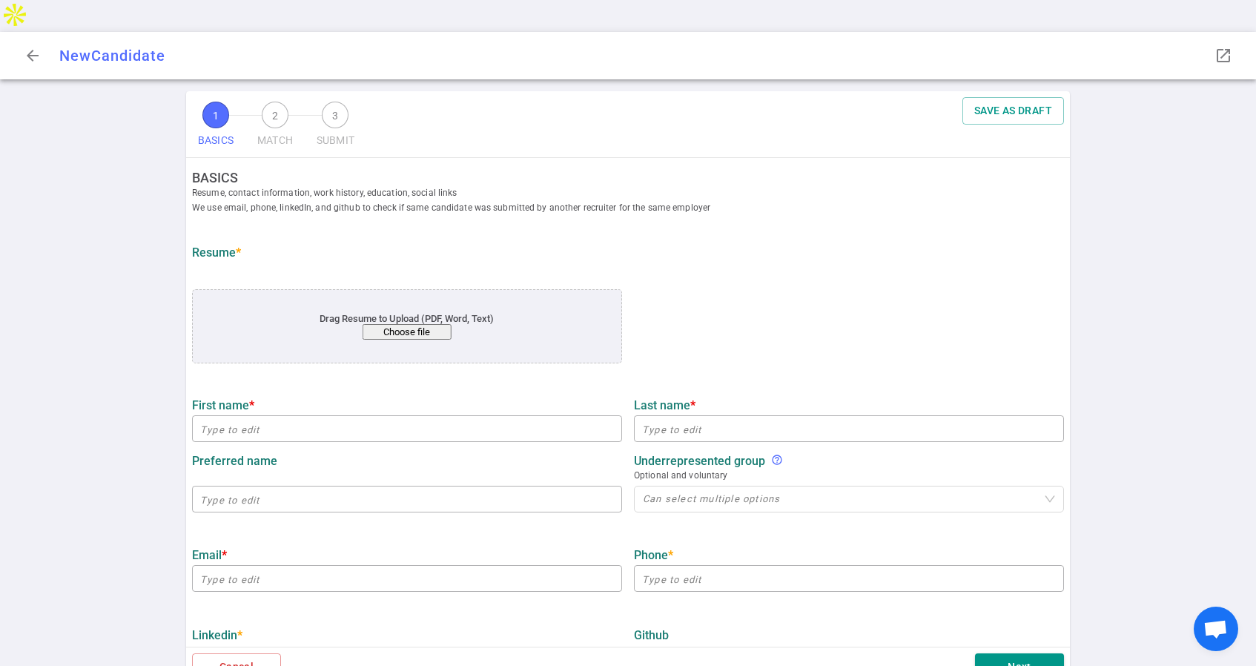
click at [402, 324] on button "Choose file" at bounding box center [407, 332] width 89 height 16
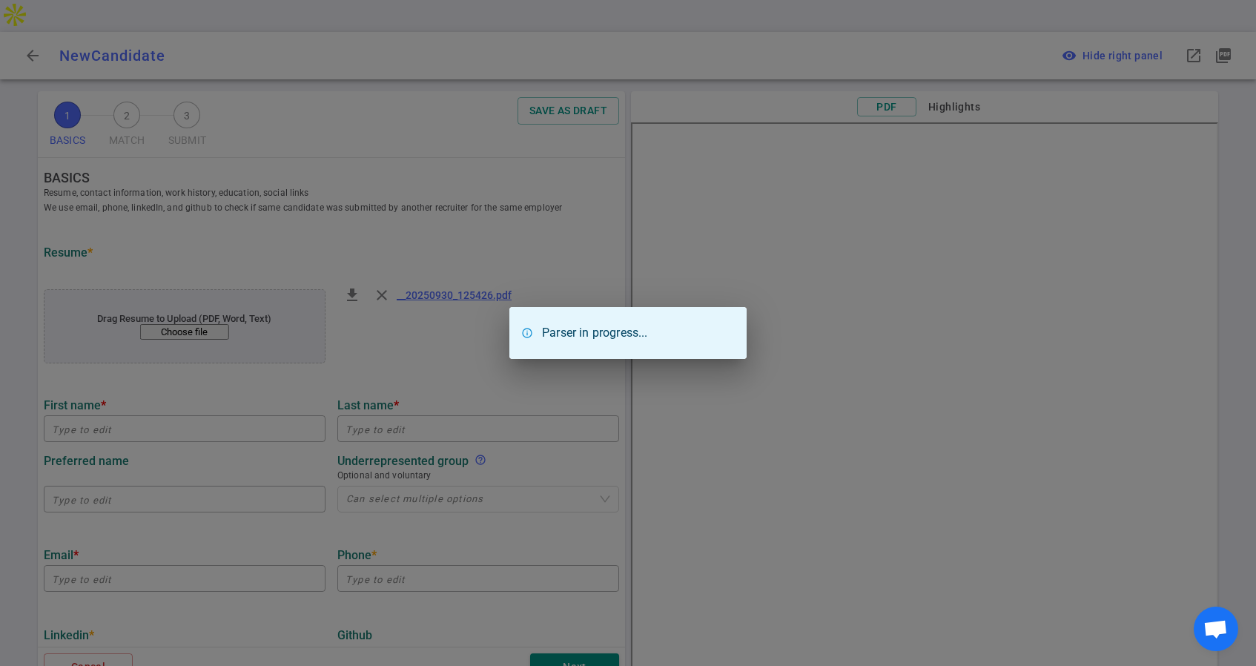
type input "Mohit"
type input "Velu"
type input "mohit19sv@gmail.com"
type input "(408)8059636"
type input "Ept Ai"
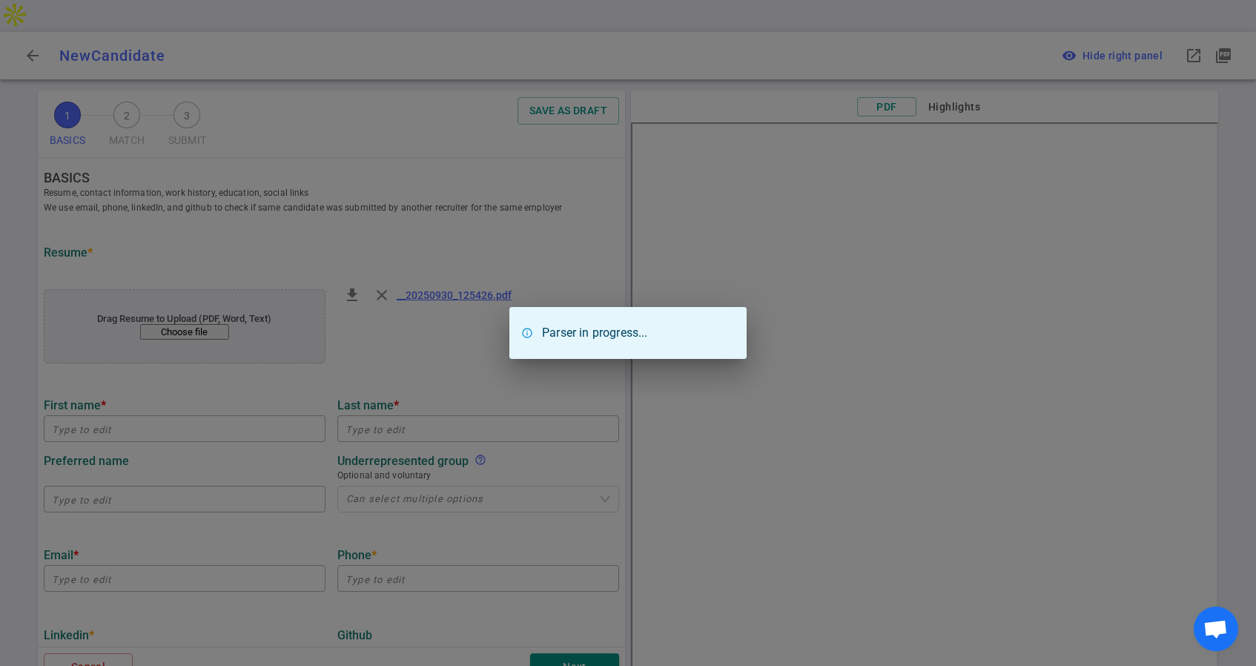
type textarea "AI Software Engineer"
type input "1.6"
type input "University Of Massachusetts"
type input "Hardware Design for ML"
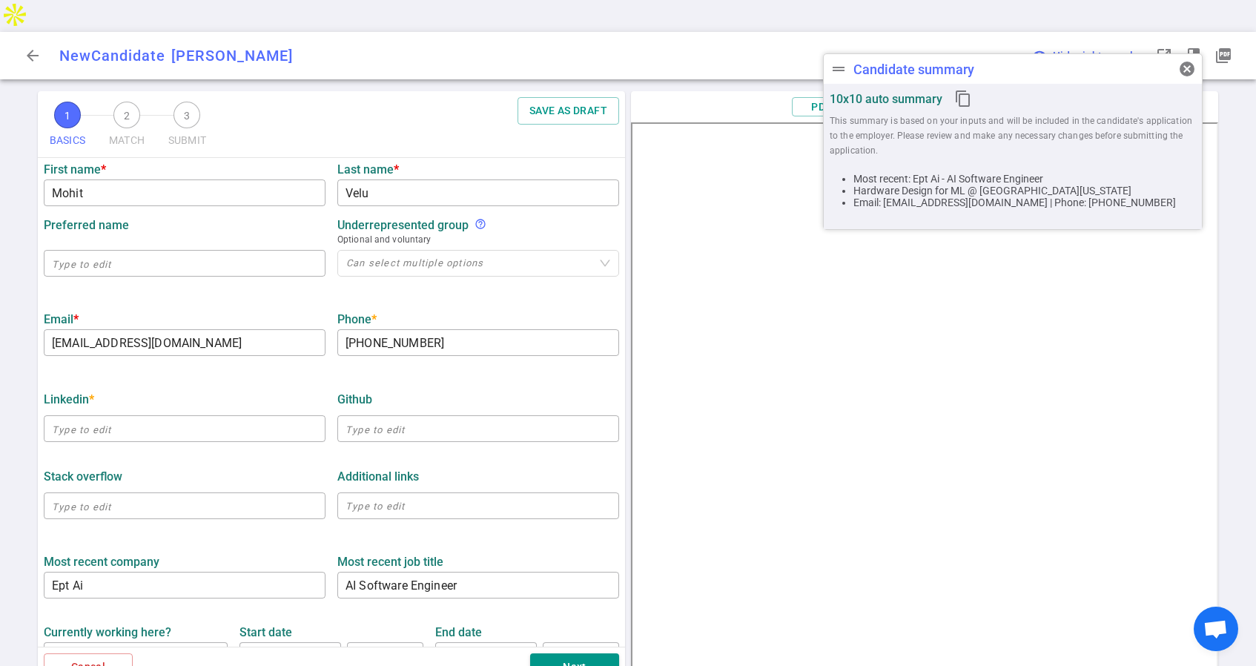
scroll to position [258, 0]
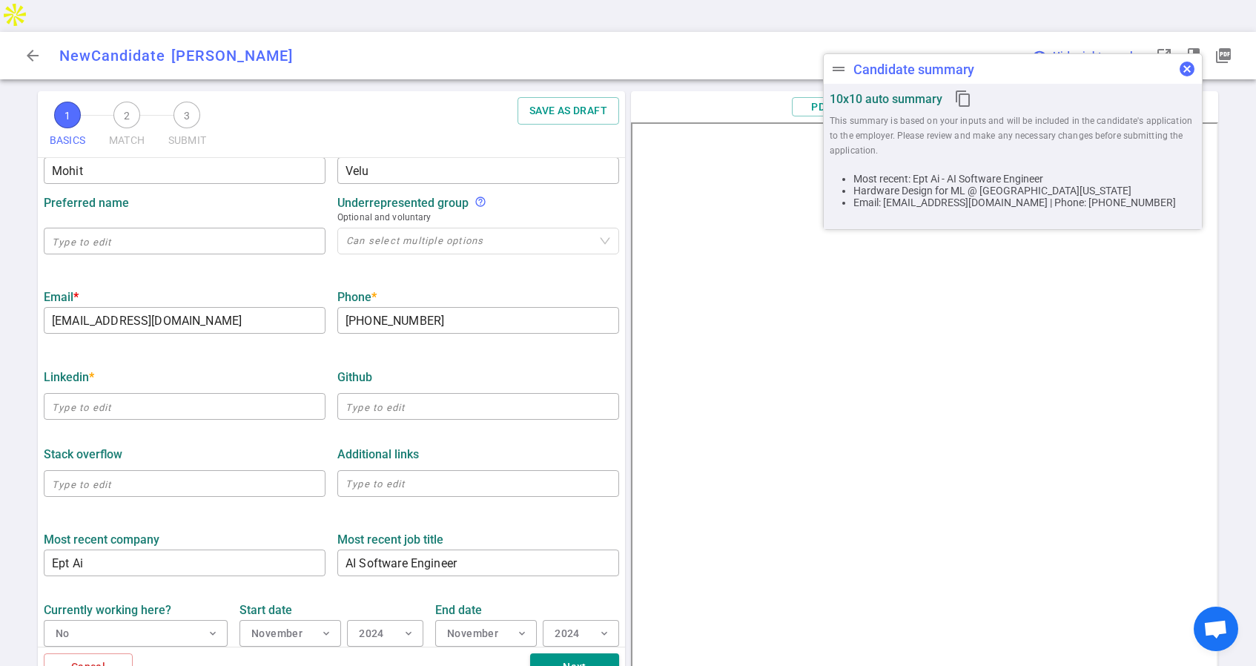
click at [1189, 68] on span "cancel" at bounding box center [1187, 69] width 18 height 18
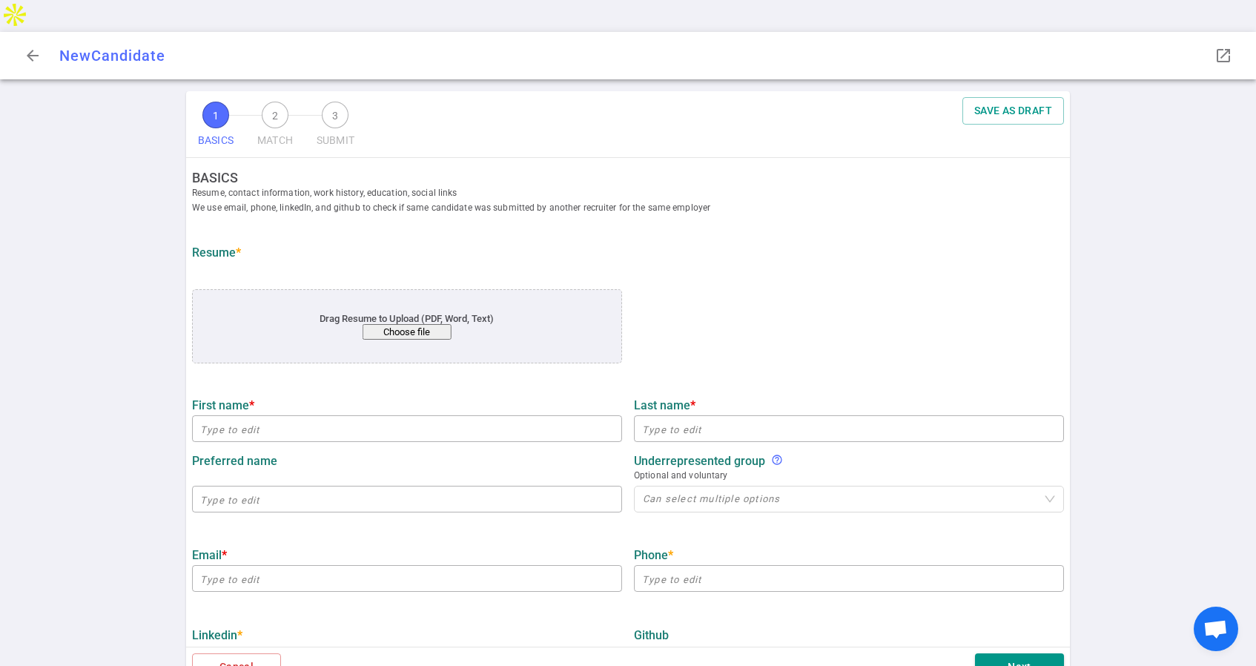
click at [422, 324] on button "Choose file" at bounding box center [407, 332] width 89 height 16
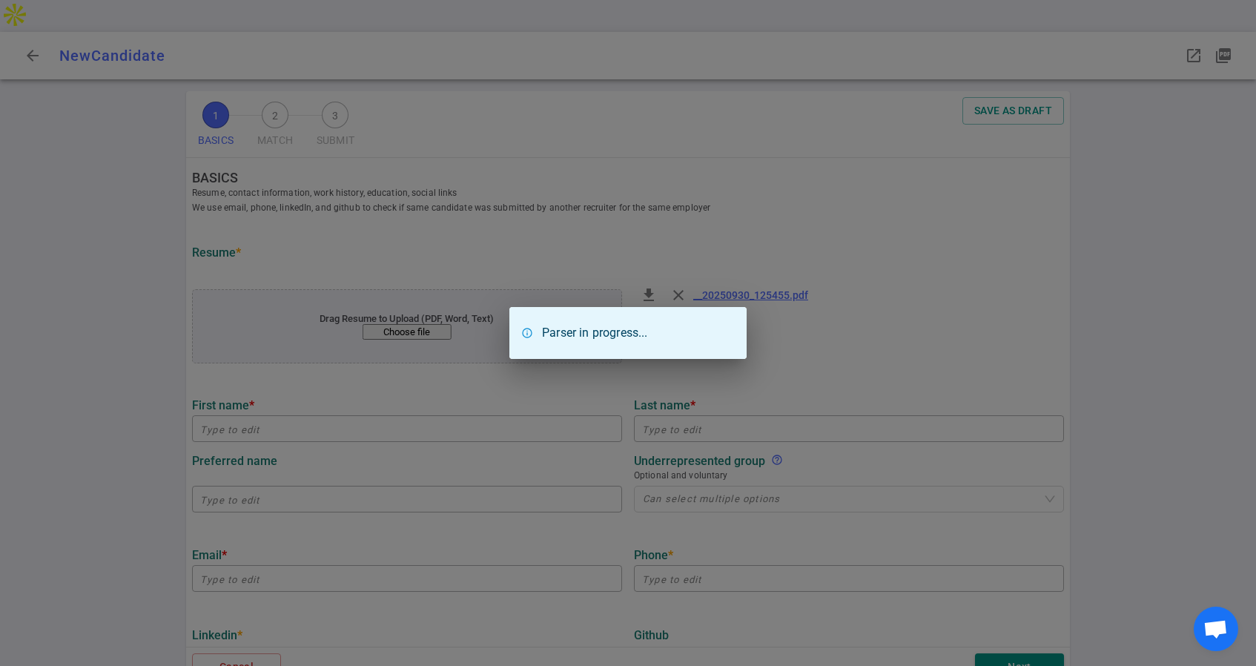
type input "Mohit"
type input "Velu"
type input "mohit19sv@gmail.com"
type input "(408)8059636"
type input "Ept Ai"
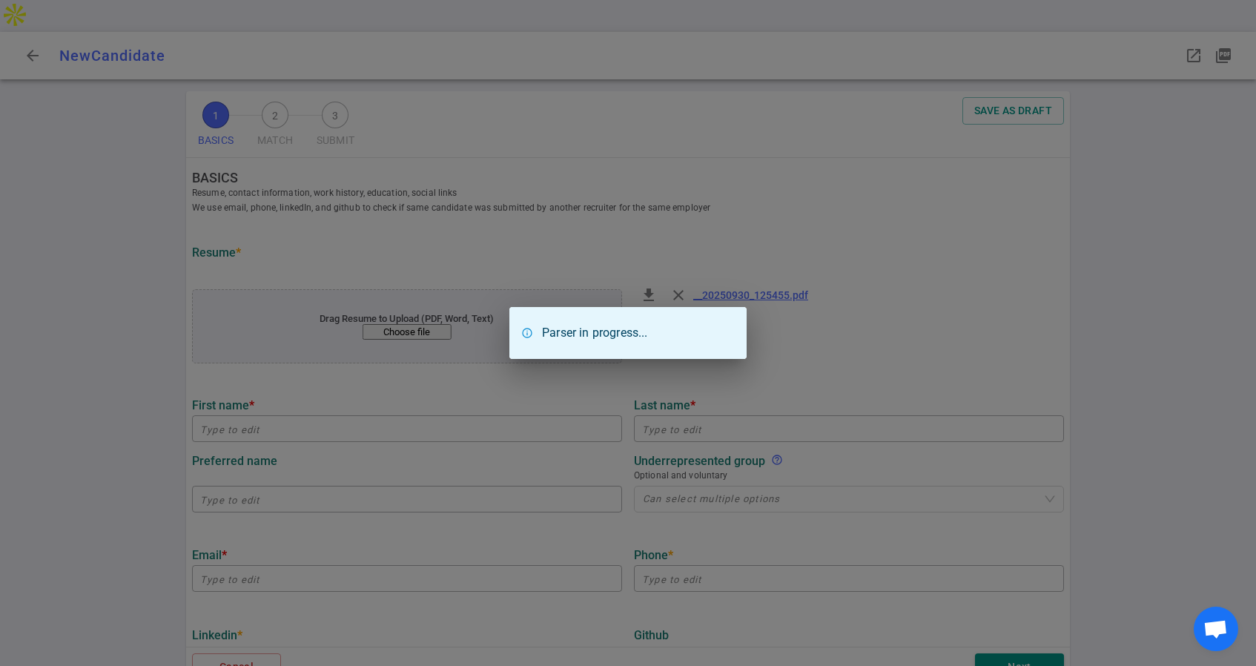
type input "1.6"
type input "University Of Massachusetts"
type input "Hardware Design for ML"
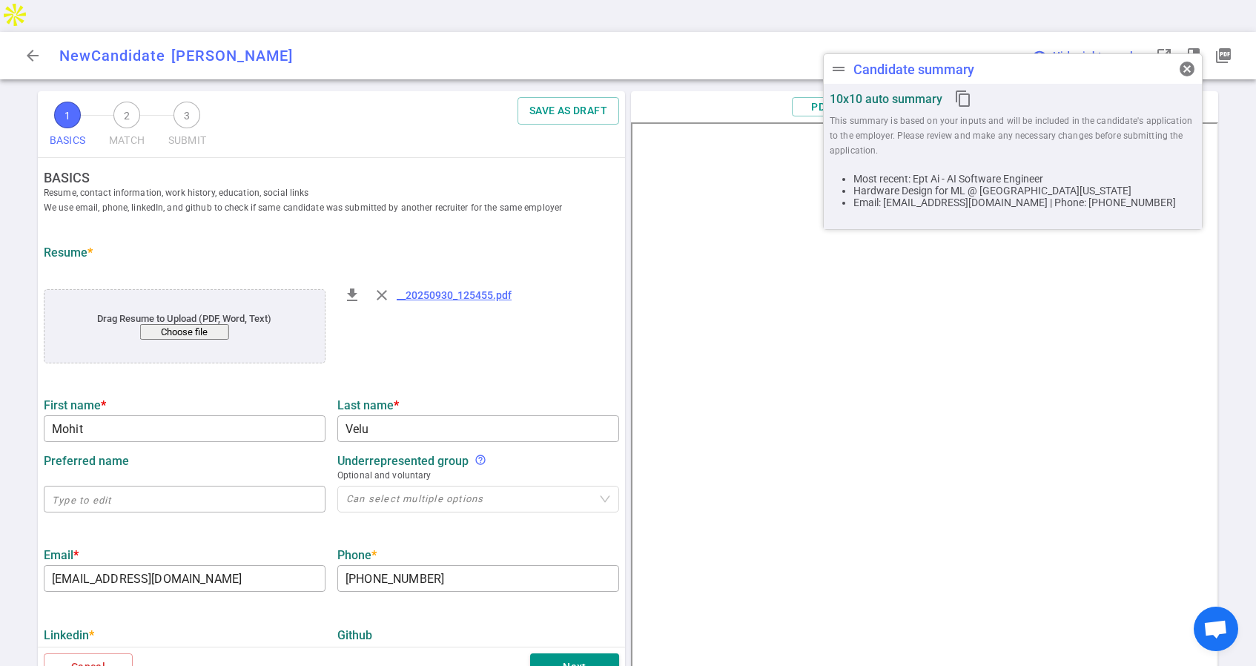
click at [560, 287] on div "file_download close __20250930_125455.pdf" at bounding box center [478, 327] width 294 height 100
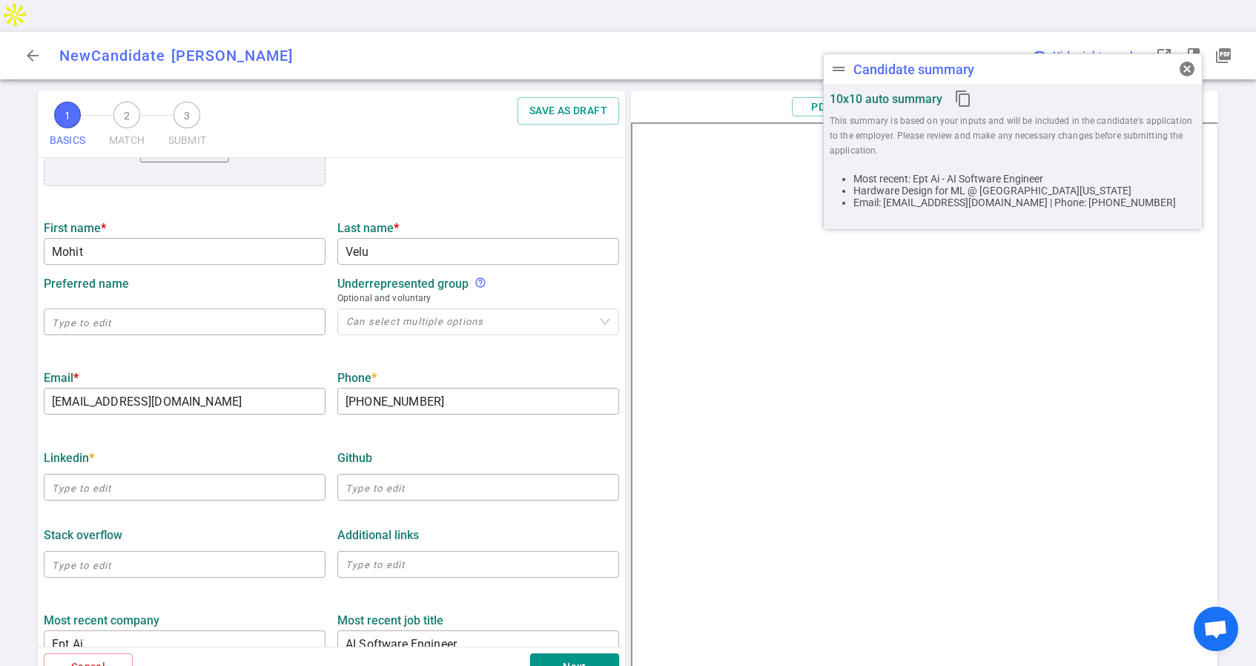
scroll to position [202, 0]
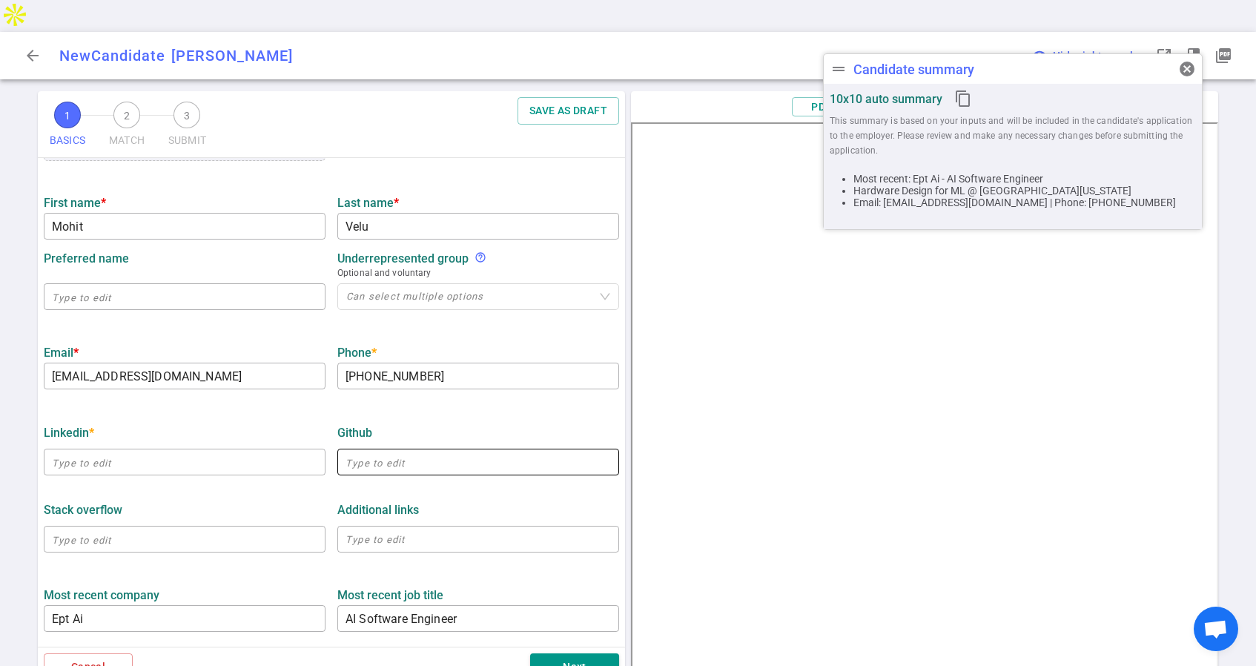
click at [390, 450] on input "text" at bounding box center [478, 462] width 282 height 24
paste input "https://github.com/MohitSV"
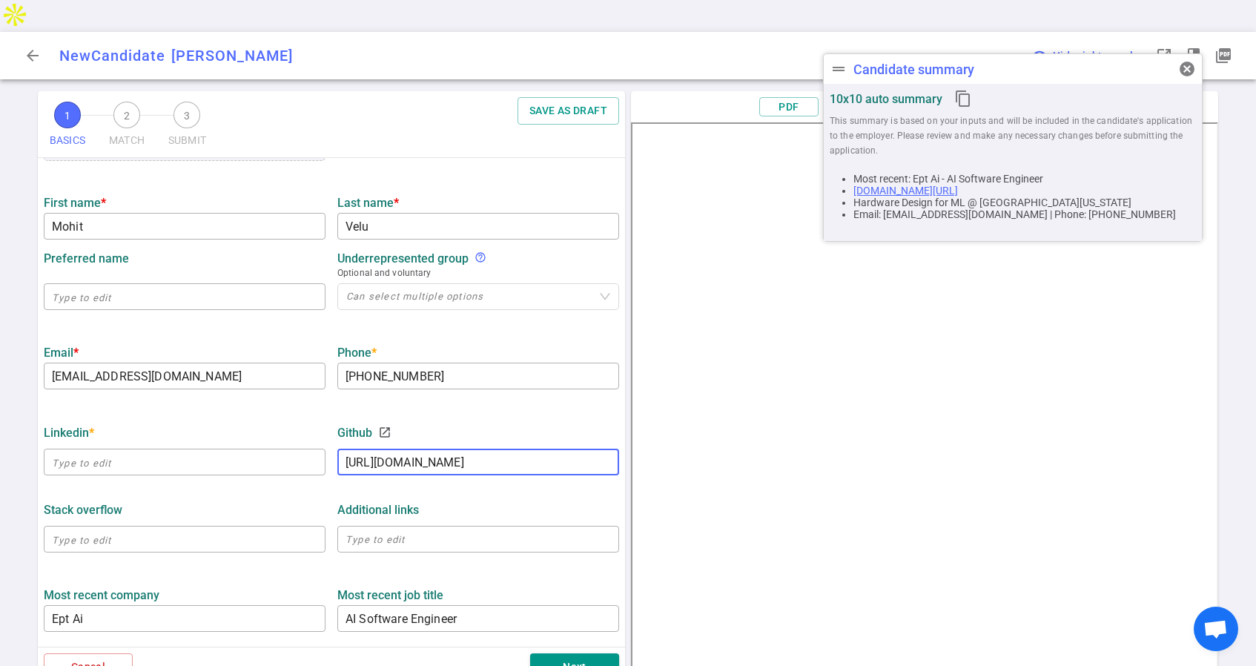
type input "https://github.com/MohitSV"
click at [1189, 67] on span "cancel" at bounding box center [1187, 69] width 18 height 18
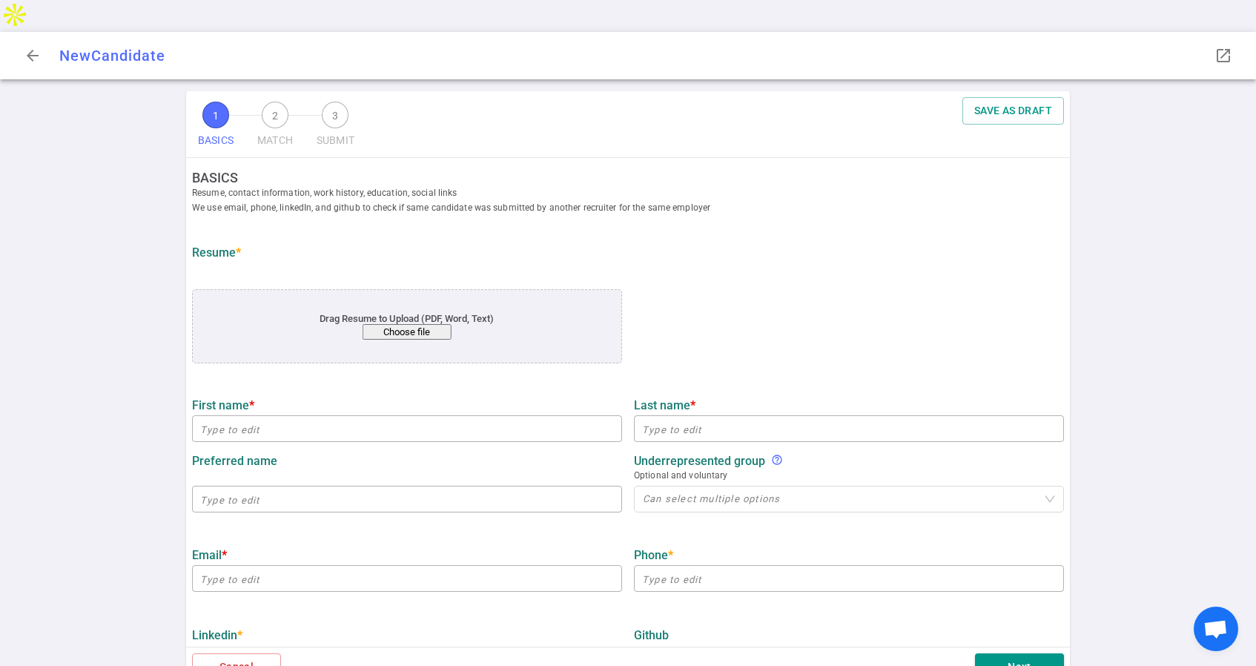
click at [415, 324] on button "Choose file" at bounding box center [407, 332] width 89 height 16
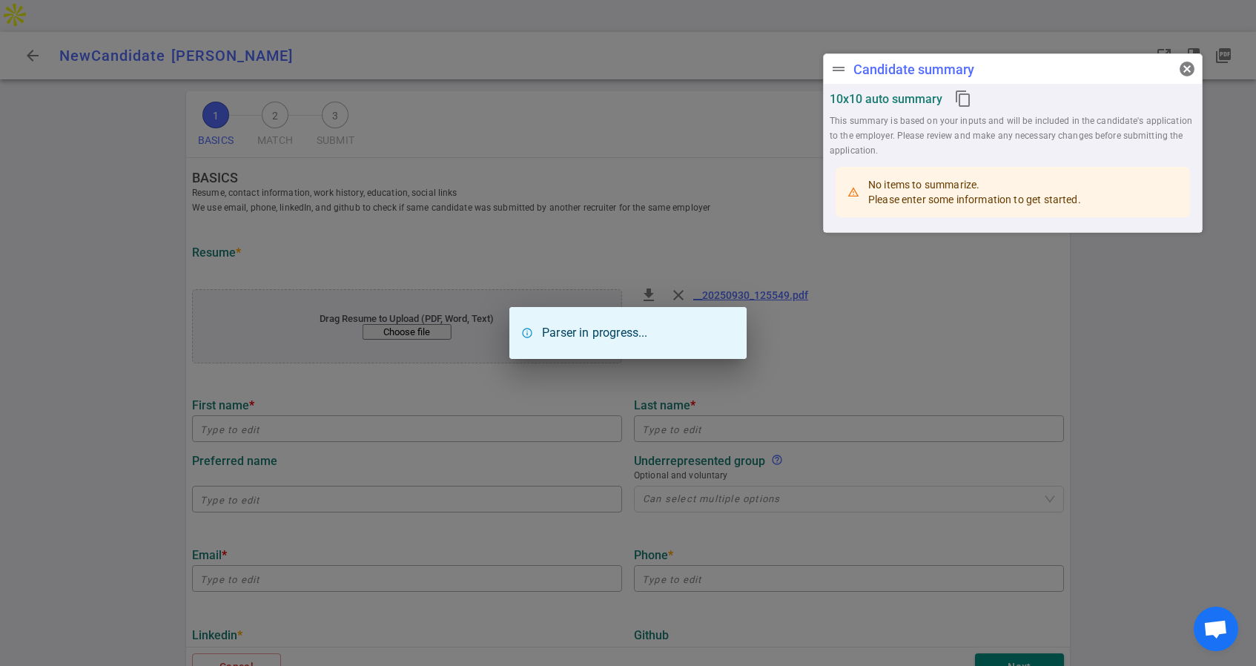
type input "Mohit"
type input "Velu"
type input "[EMAIL_ADDRESS][DOMAIN_NAME]"
type input "[PHONE_NUMBER]"
type input "Ept Ai"
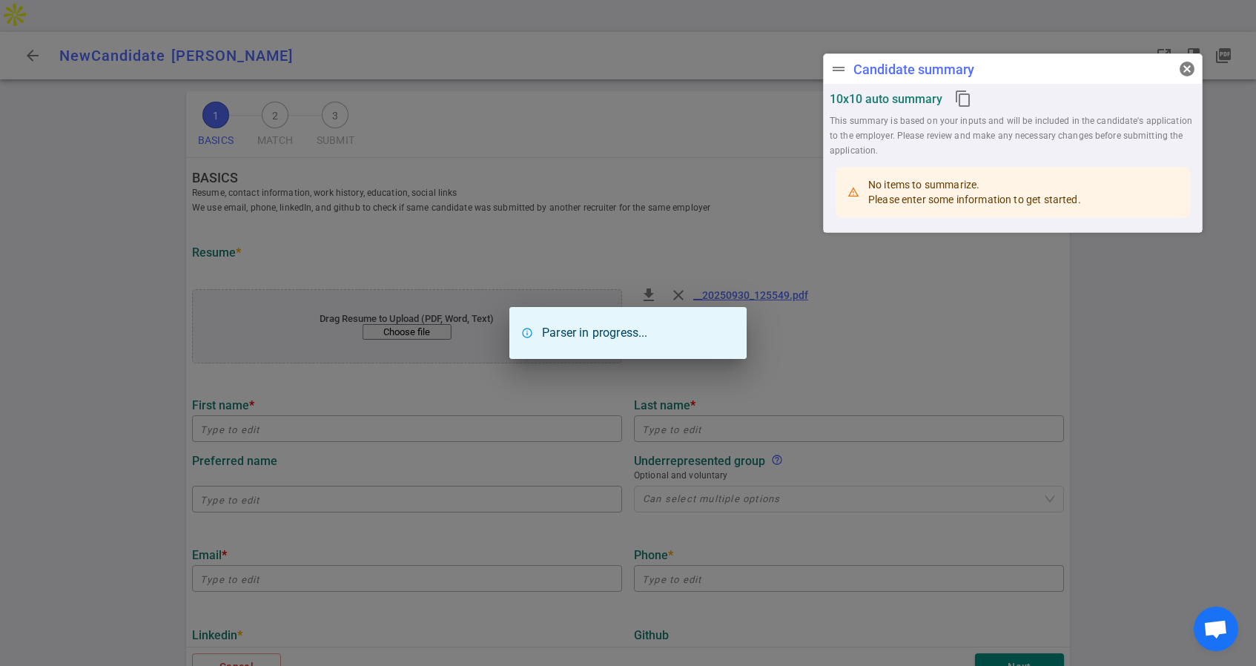
type textarea "AI Software Engineer"
type input "1.6"
type input "[GEOGRAPHIC_DATA][US_STATE]"
type input "Hardware Design for ML"
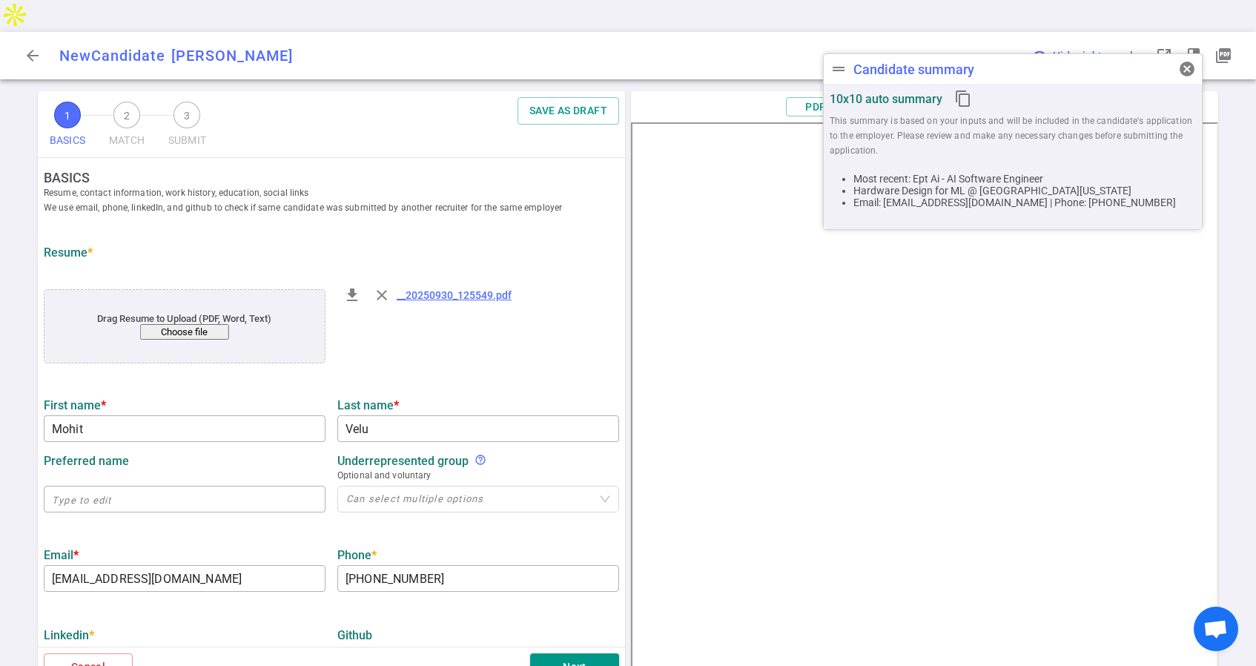
click at [547, 306] on div "file_download close __20250930_125549.pdf" at bounding box center [478, 327] width 294 height 100
click at [1189, 66] on span "cancel" at bounding box center [1187, 69] width 18 height 18
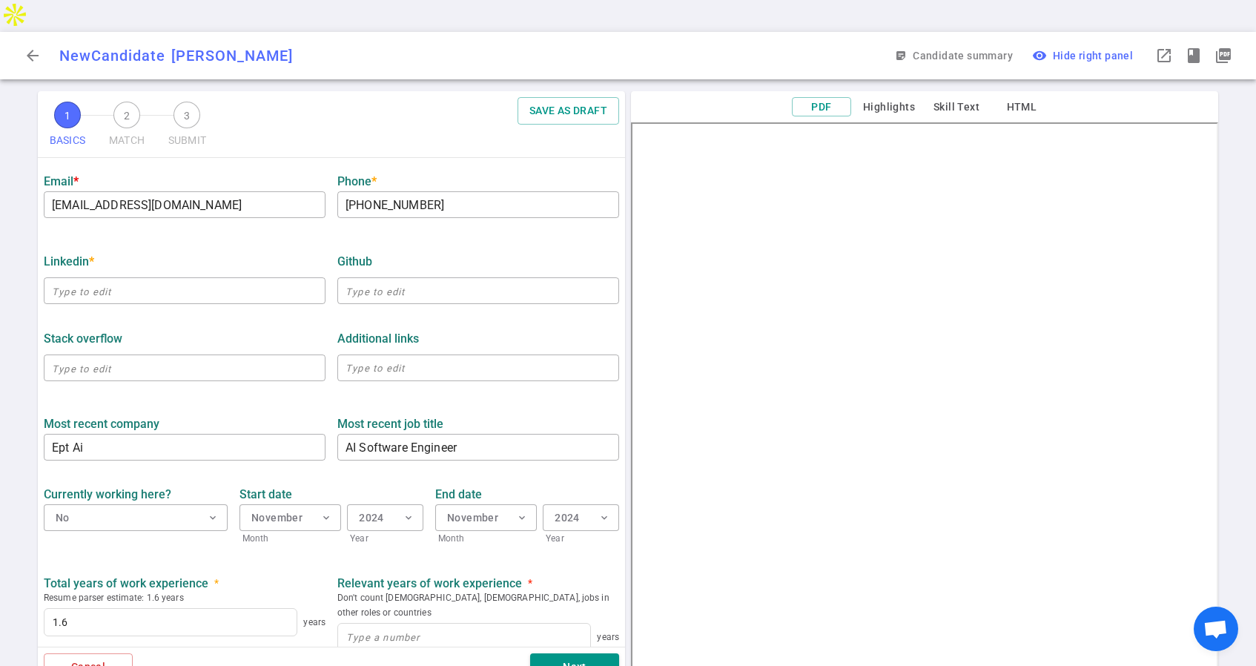
scroll to position [374, 0]
click at [169, 278] on input "text" at bounding box center [185, 290] width 282 height 24
paste input "[URL][DOMAIN_NAME]"
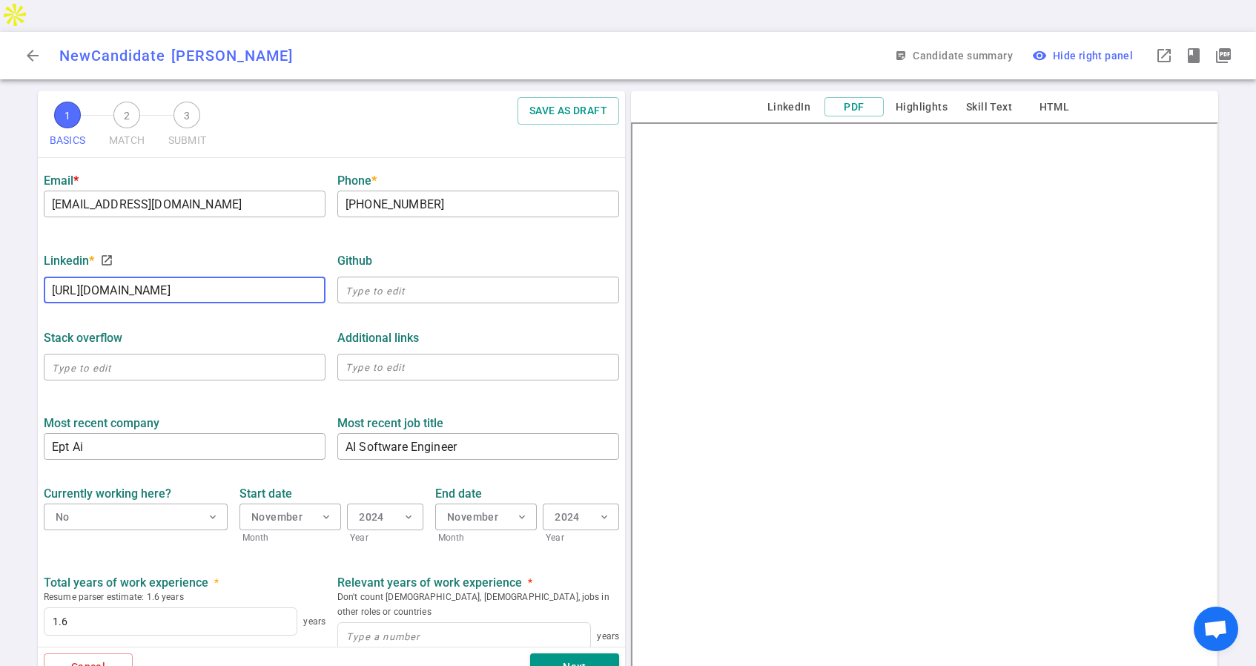
type input "[URL][DOMAIN_NAME]"
click at [261, 247] on div "LinkedIn * launch" at bounding box center [185, 260] width 282 height 27
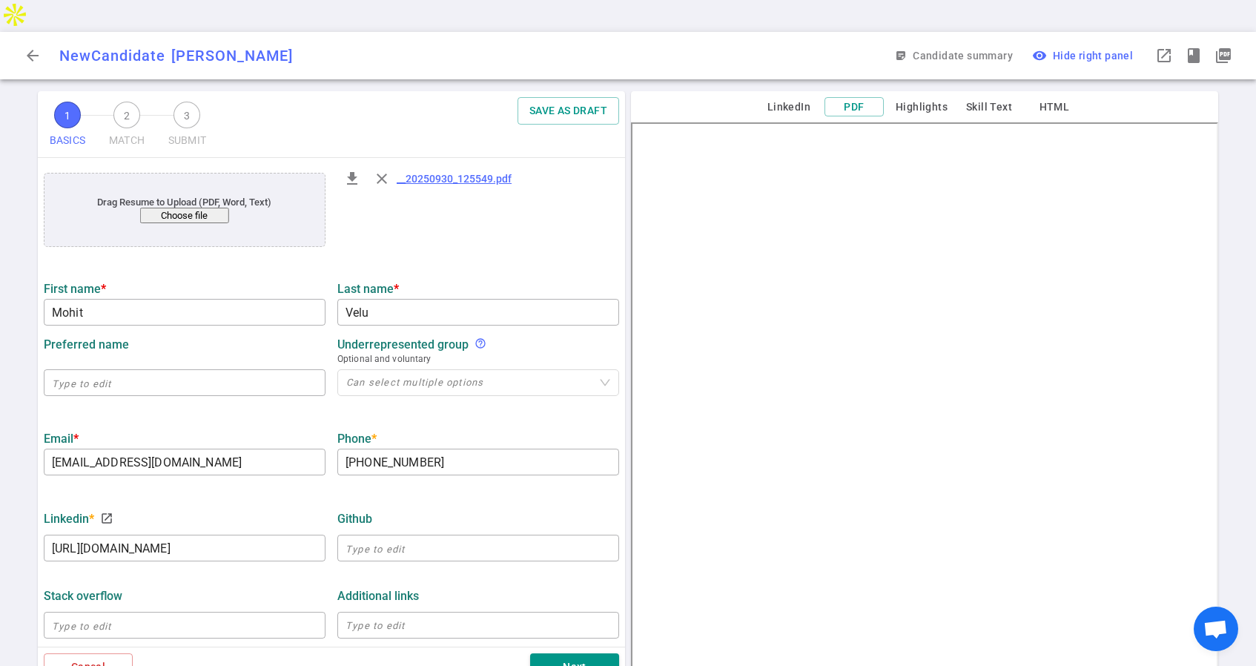
scroll to position [243, 0]
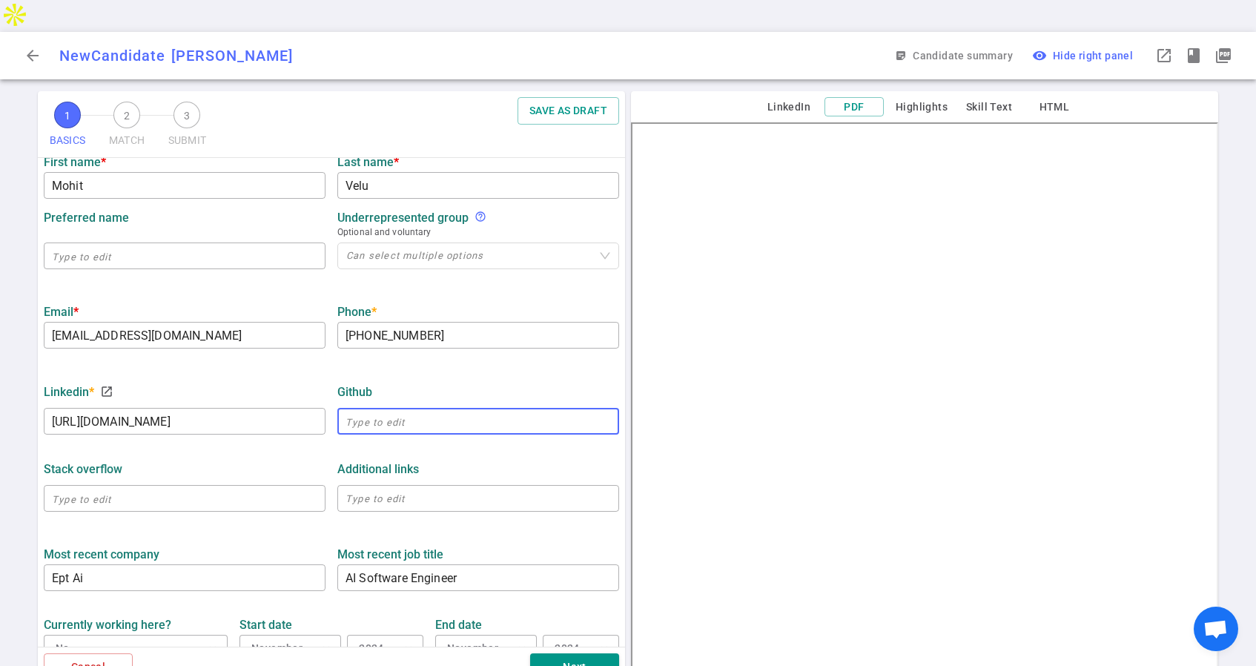
click at [381, 409] on input "text" at bounding box center [478, 421] width 282 height 24
paste input "[URL][DOMAIN_NAME]"
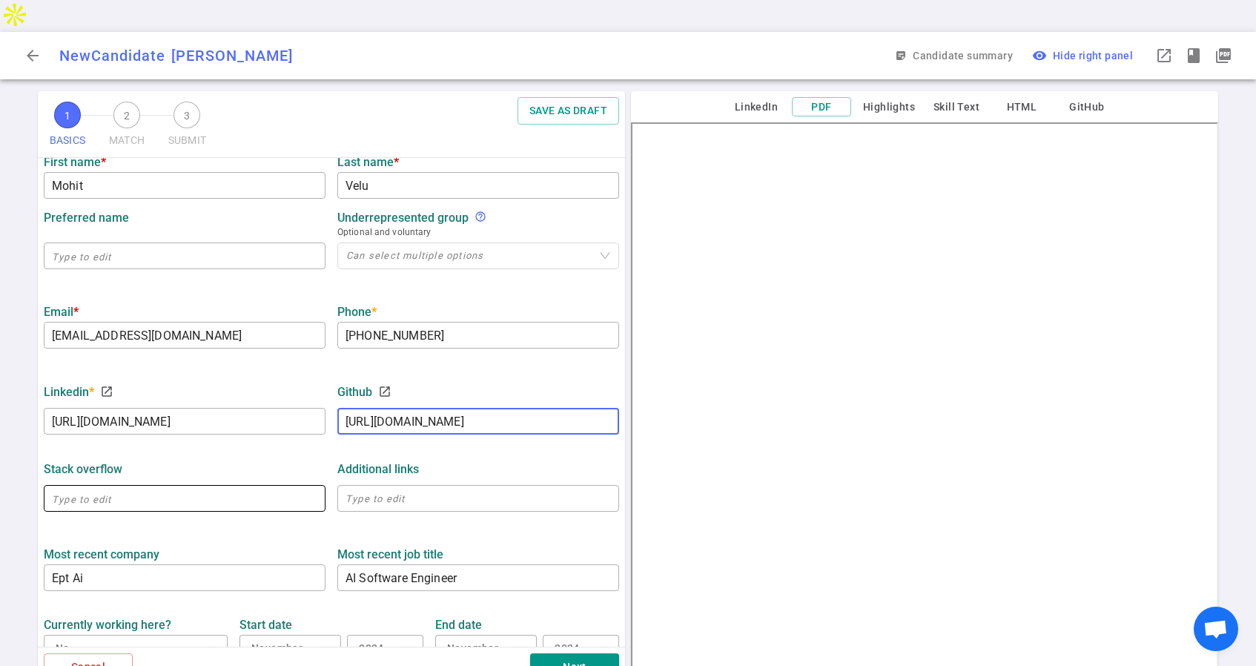
type input "[URL][DOMAIN_NAME]"
click at [159, 486] on input "text" at bounding box center [185, 498] width 282 height 24
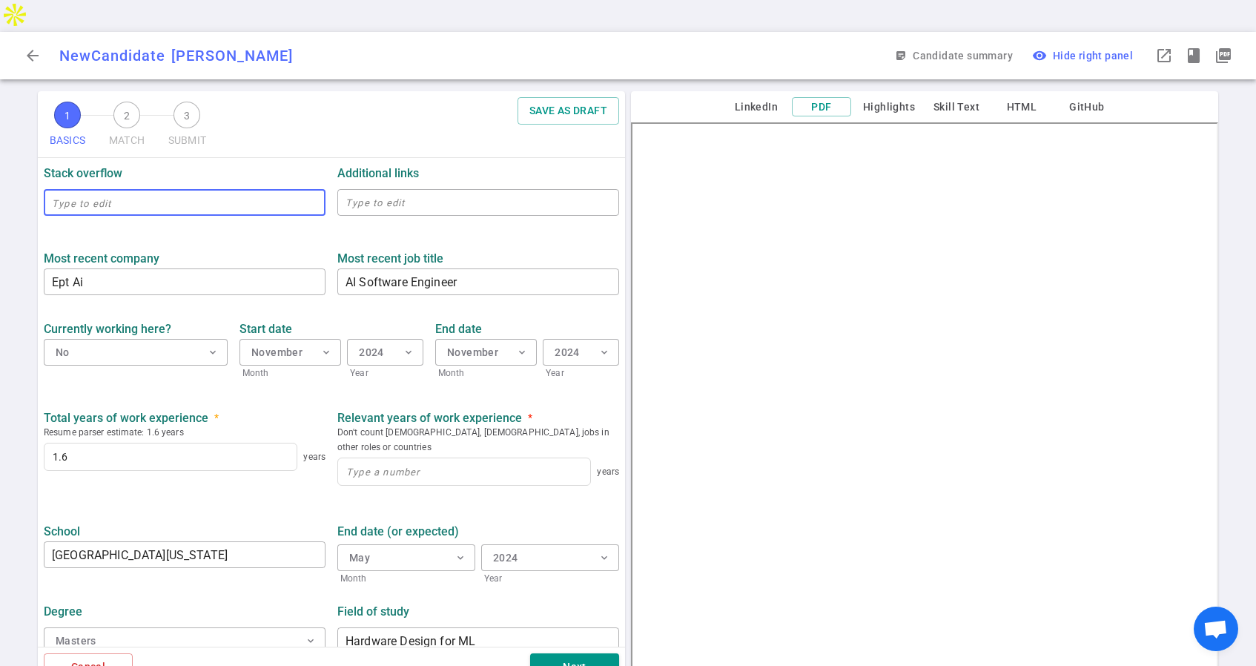
scroll to position [541, 0]
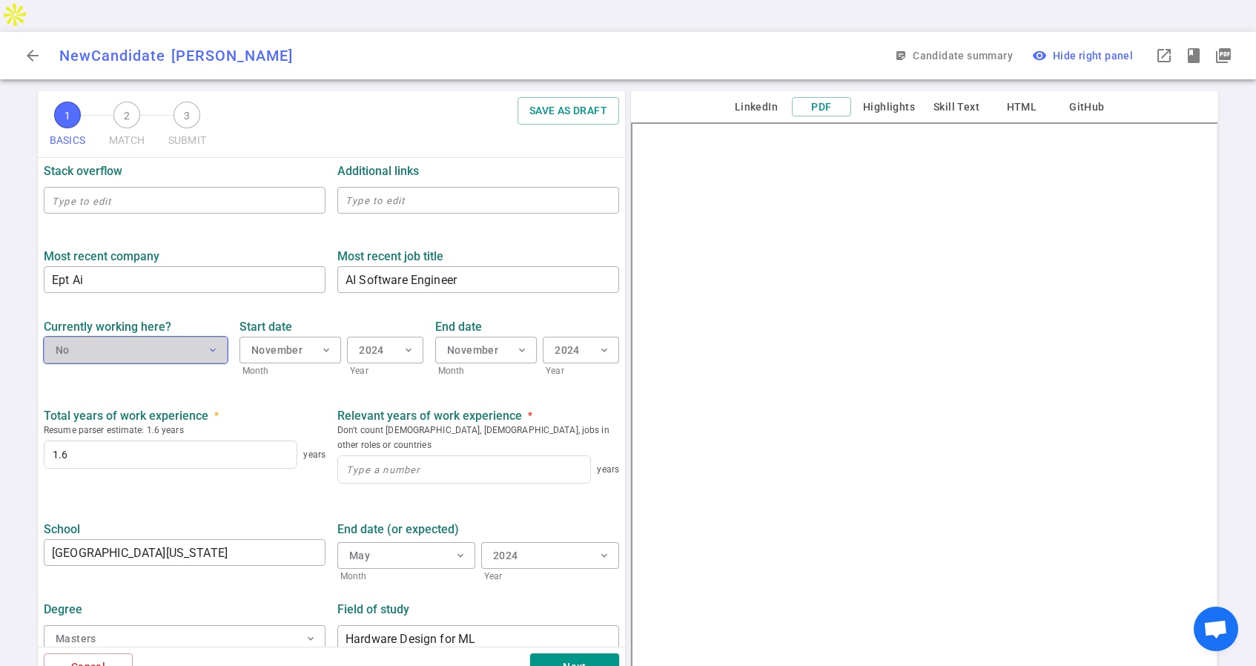
click at [211, 344] on span "expand_more" at bounding box center [213, 350] width 12 height 12
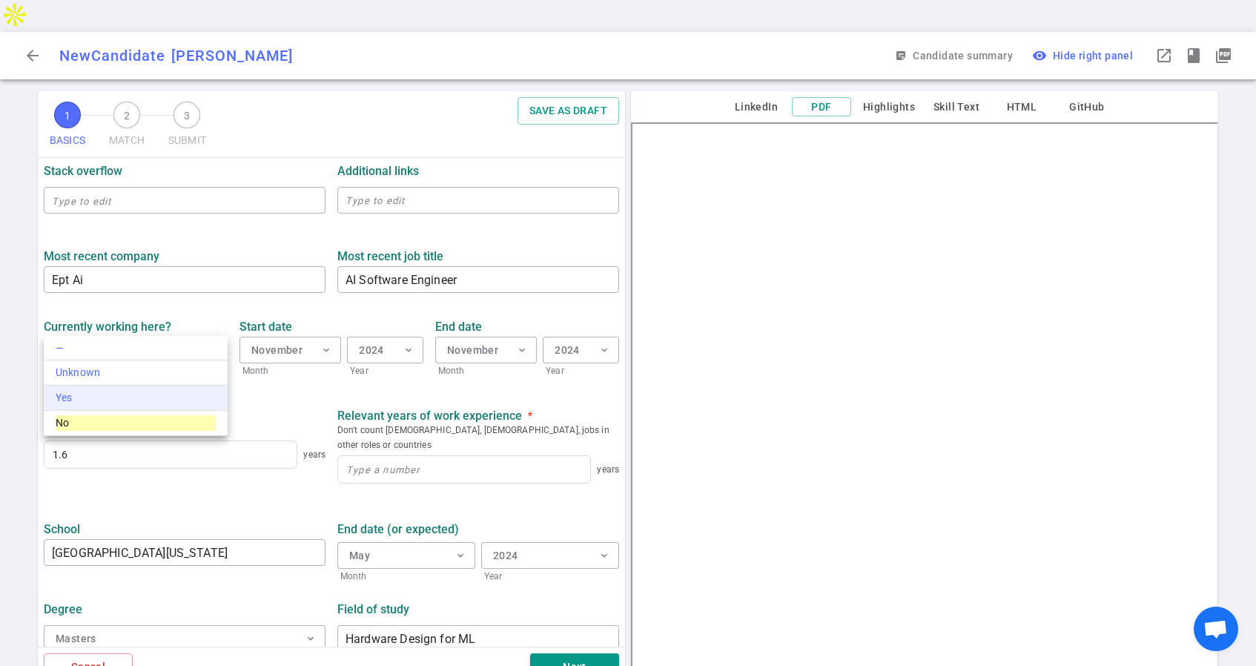
click at [104, 397] on div "Yes" at bounding box center [136, 398] width 160 height 16
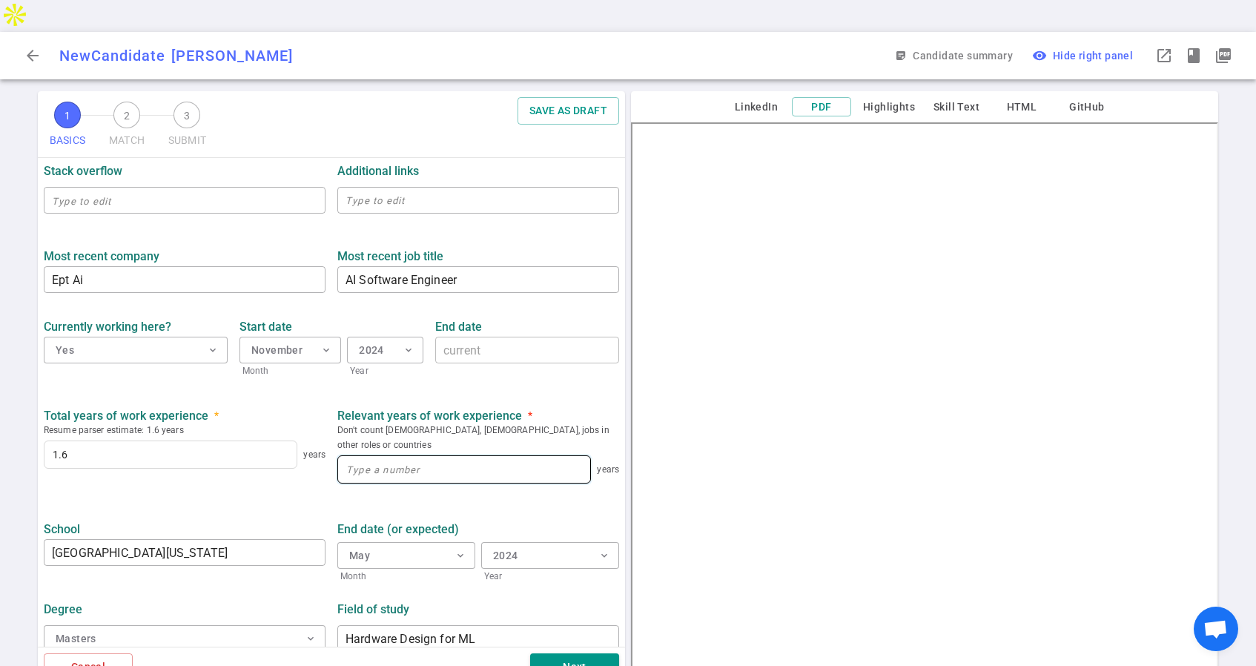
click at [380, 456] on input at bounding box center [464, 469] width 252 height 27
type input "1.6"
click at [257, 513] on div "School [GEOGRAPHIC_DATA][US_STATE] ​" at bounding box center [185, 548] width 294 height 70
click at [575, 653] on button "Next" at bounding box center [574, 666] width 89 height 27
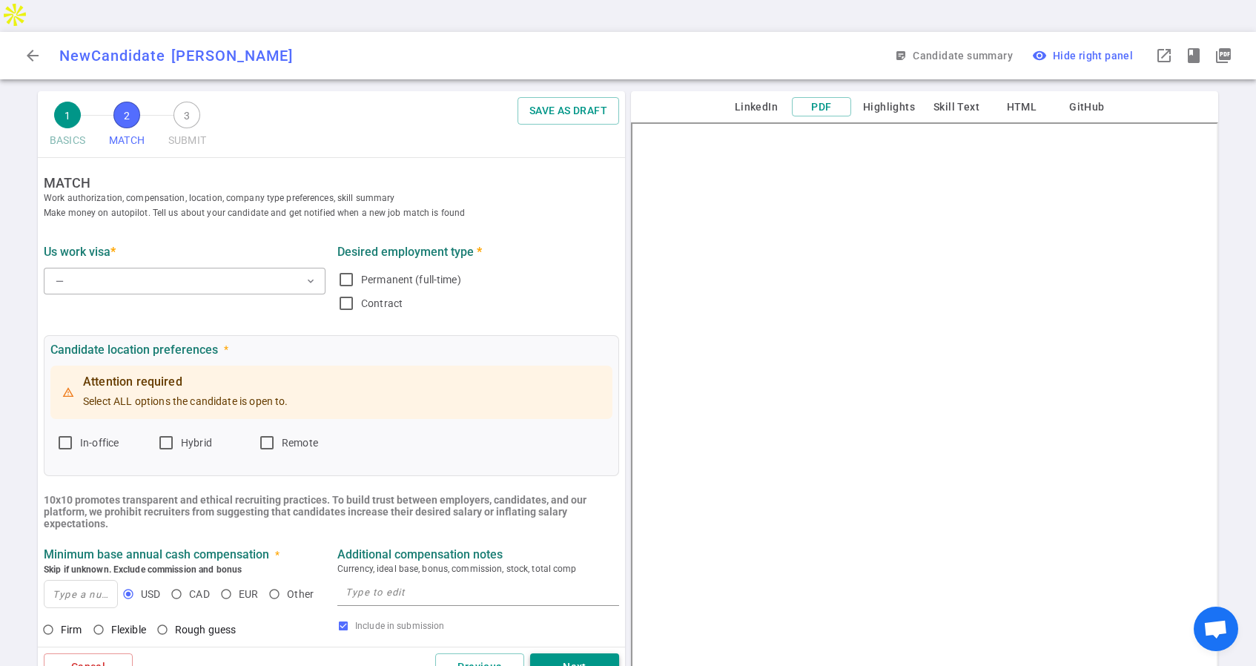
scroll to position [0, 0]
click at [300, 268] on button "— expand_more" at bounding box center [185, 281] width 282 height 27
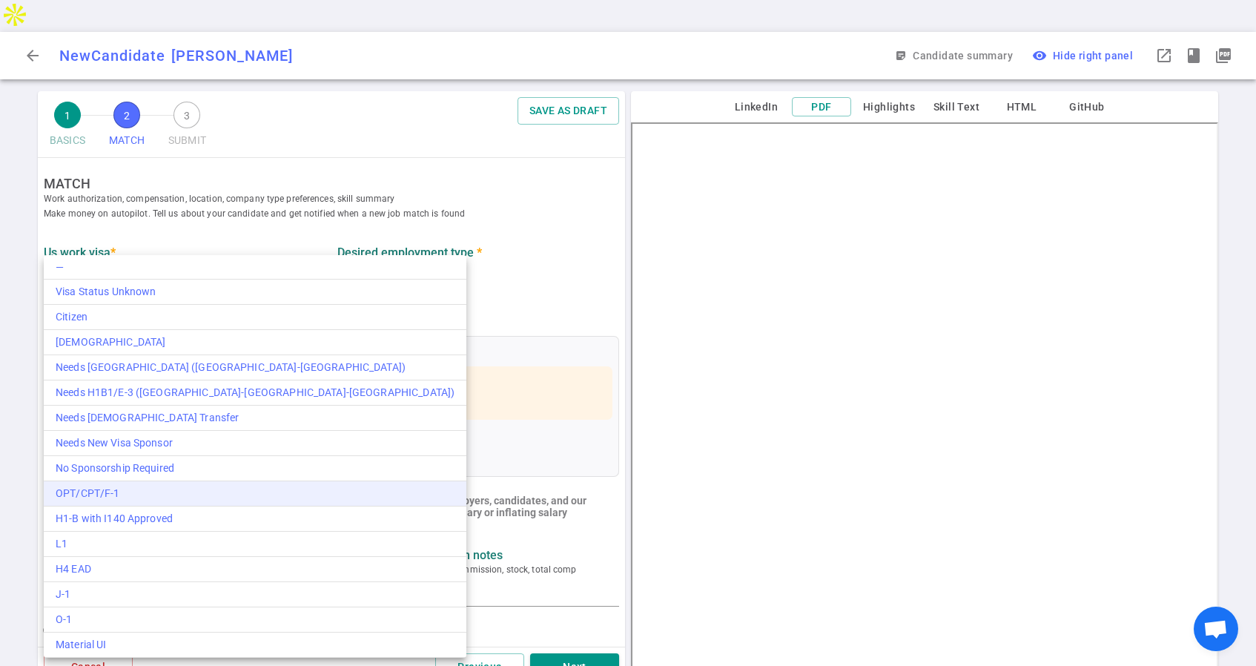
click at [133, 492] on div "OPT/CPT/F-1" at bounding box center [255, 494] width 399 height 16
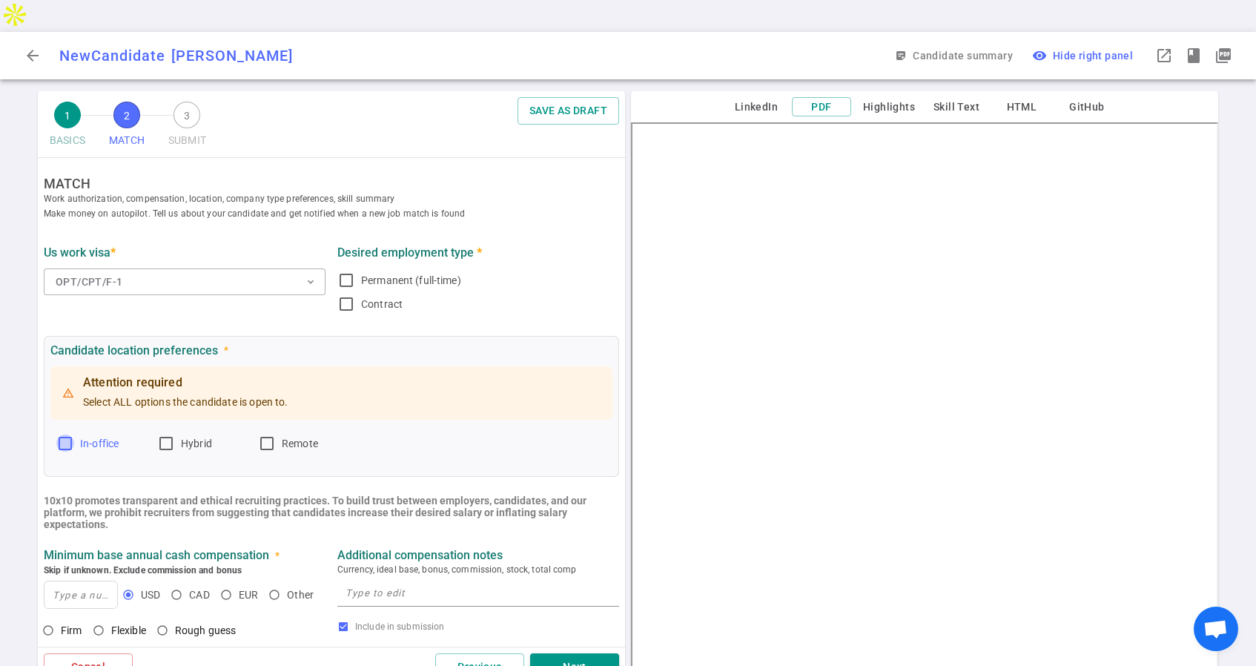
click at [67, 434] on input "In-office" at bounding box center [65, 443] width 18 height 18
checkbox input "true"
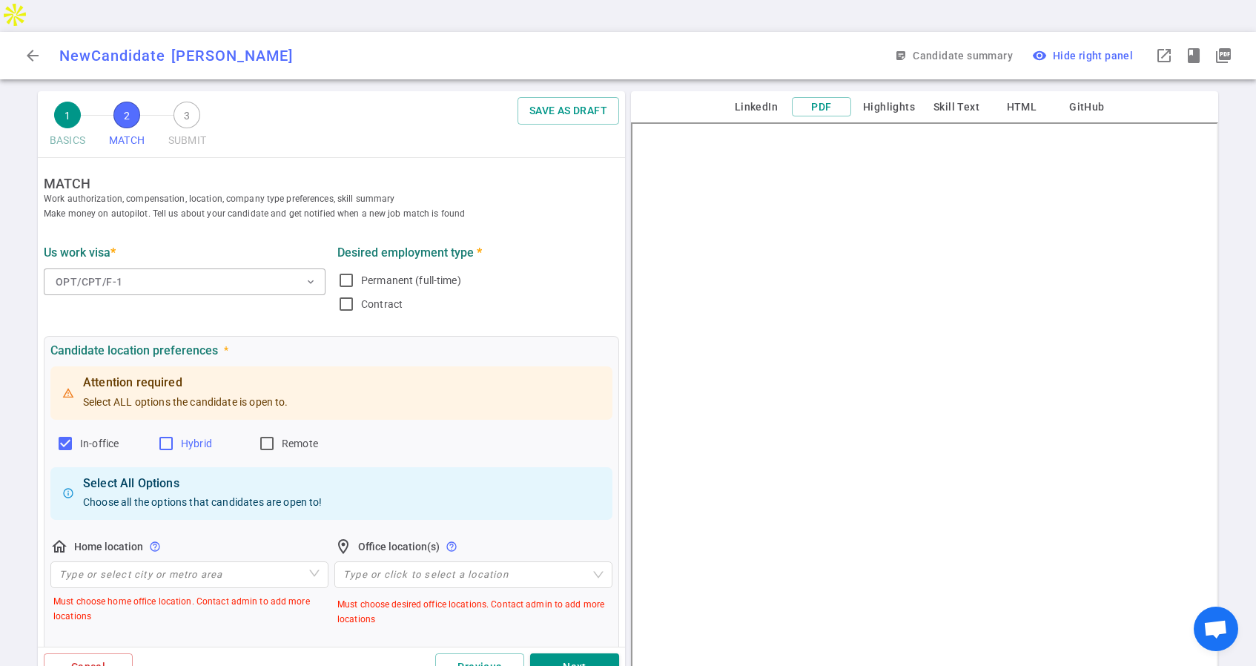
click at [166, 434] on input "Hybrid" at bounding box center [166, 443] width 18 height 18
checkbox input "true"
click at [274, 434] on input "Remote" at bounding box center [267, 443] width 18 height 18
checkbox input "true"
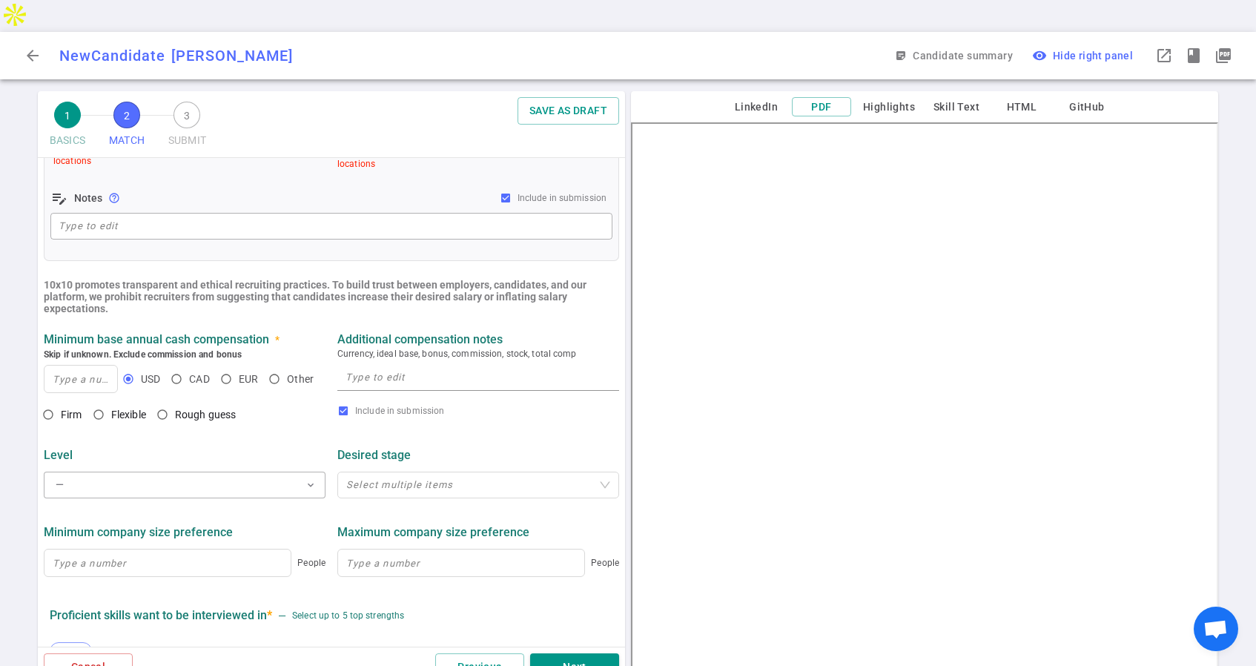
scroll to position [391, 0]
click at [82, 365] on input at bounding box center [80, 378] width 73 height 27
type input "160,000"
click at [46, 401] on input "Firm" at bounding box center [48, 413] width 25 height 25
radio input "true"
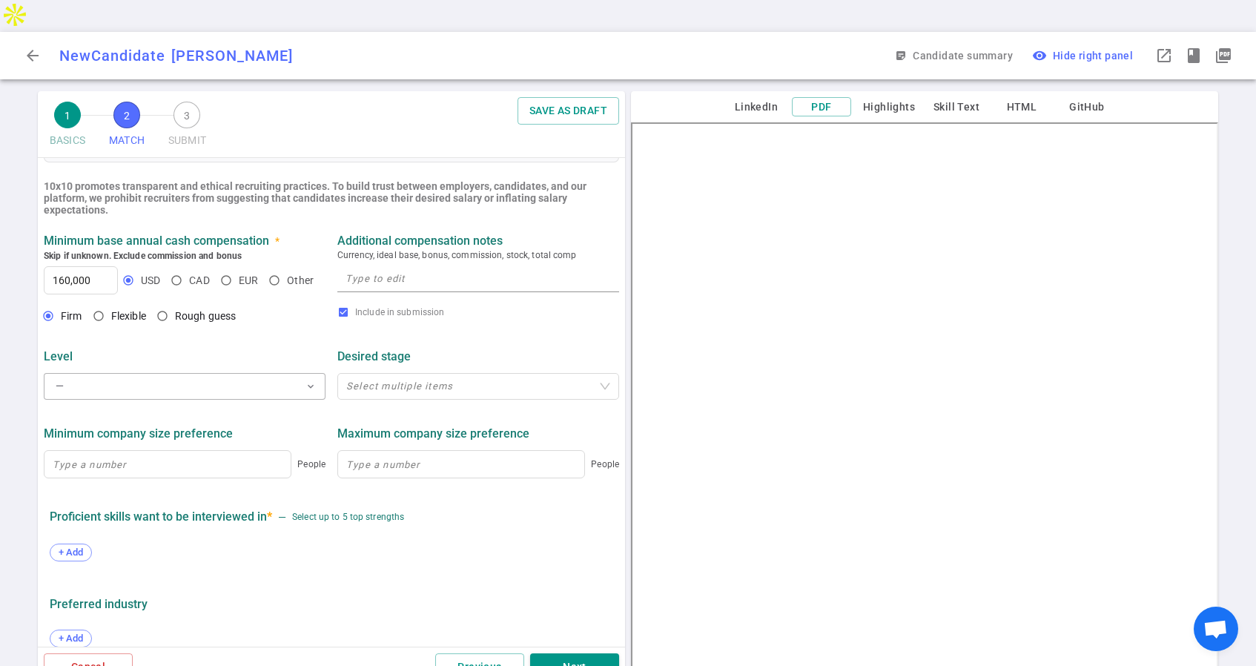
scroll to position [490, 0]
click at [202, 372] on button "— expand_more" at bounding box center [185, 385] width 282 height 27
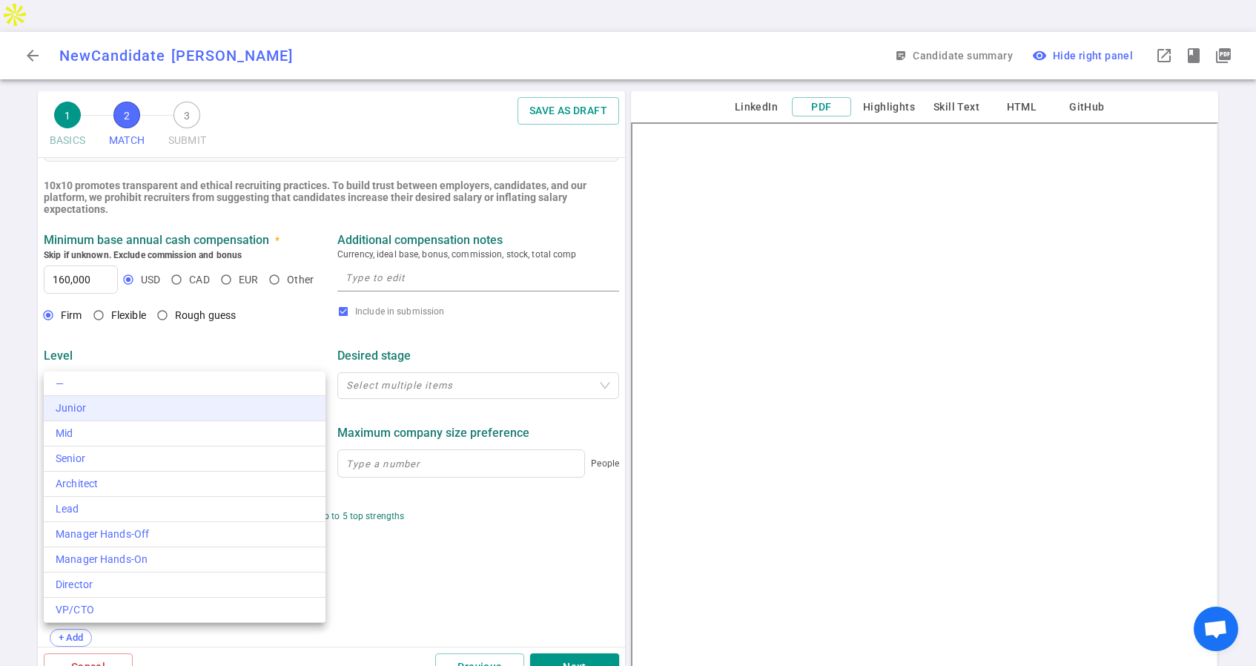
click at [102, 417] on li "Junior" at bounding box center [185, 408] width 282 height 25
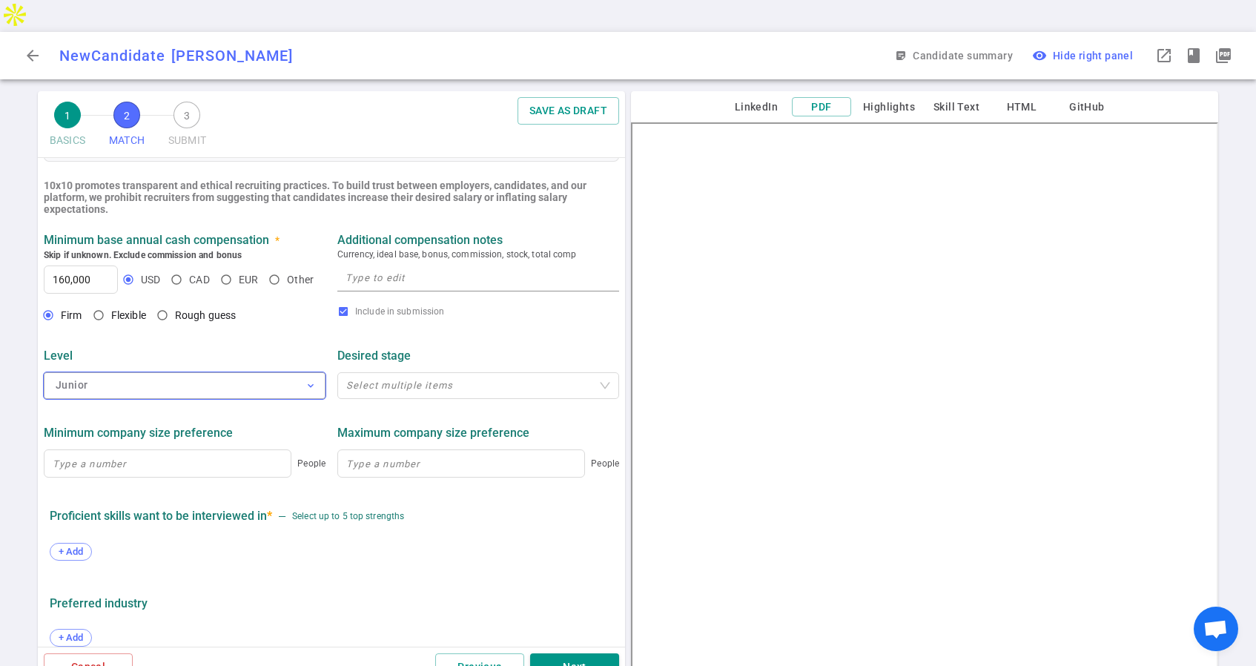
click at [105, 372] on button "Junior expand_more" at bounding box center [185, 385] width 282 height 27
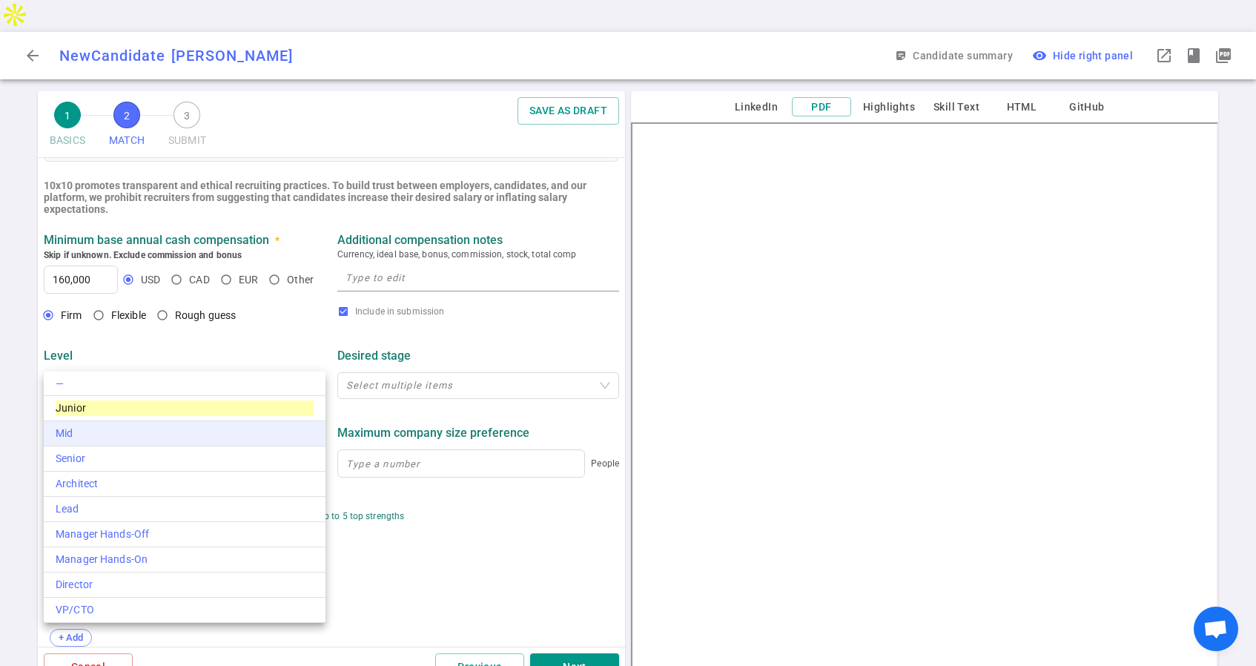
click at [87, 436] on div "Mid" at bounding box center [185, 434] width 258 height 16
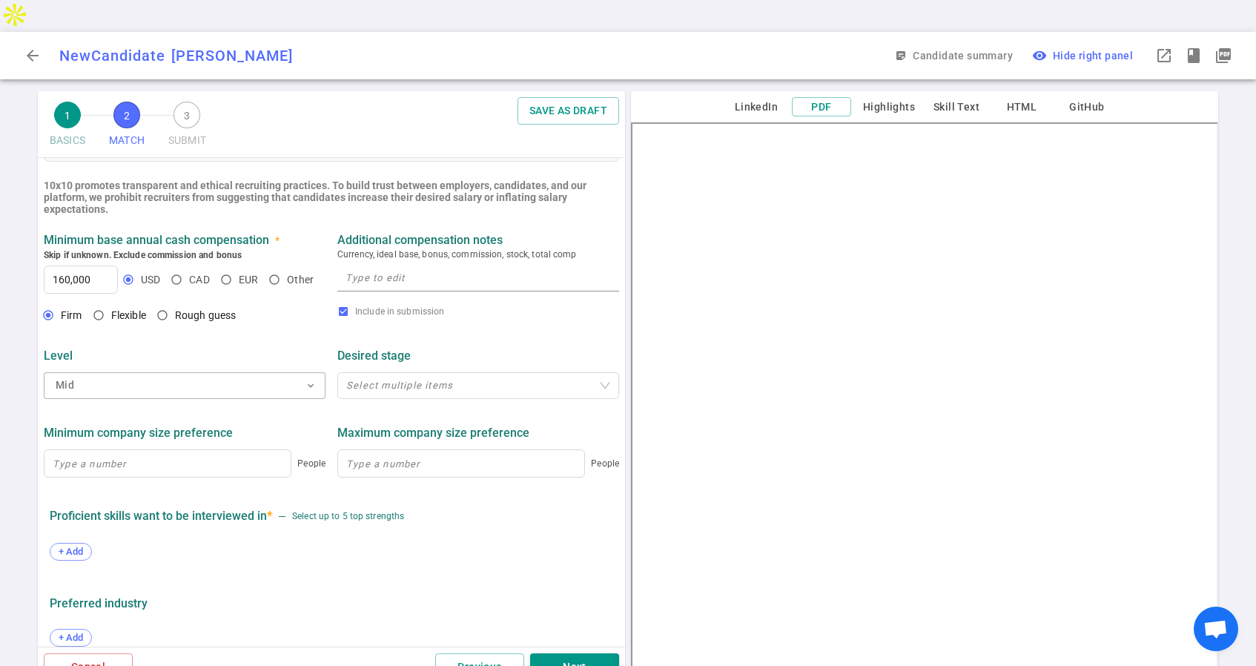
click at [17, 406] on div "1 BASICS 2 MATCH 3 SUBMIT SAVE AS DRAFT MATCH Work authorization, compensation,…" at bounding box center [628, 394] width 1256 height 607
click at [67, 546] on span "+ Add" at bounding box center [70, 551] width 35 height 11
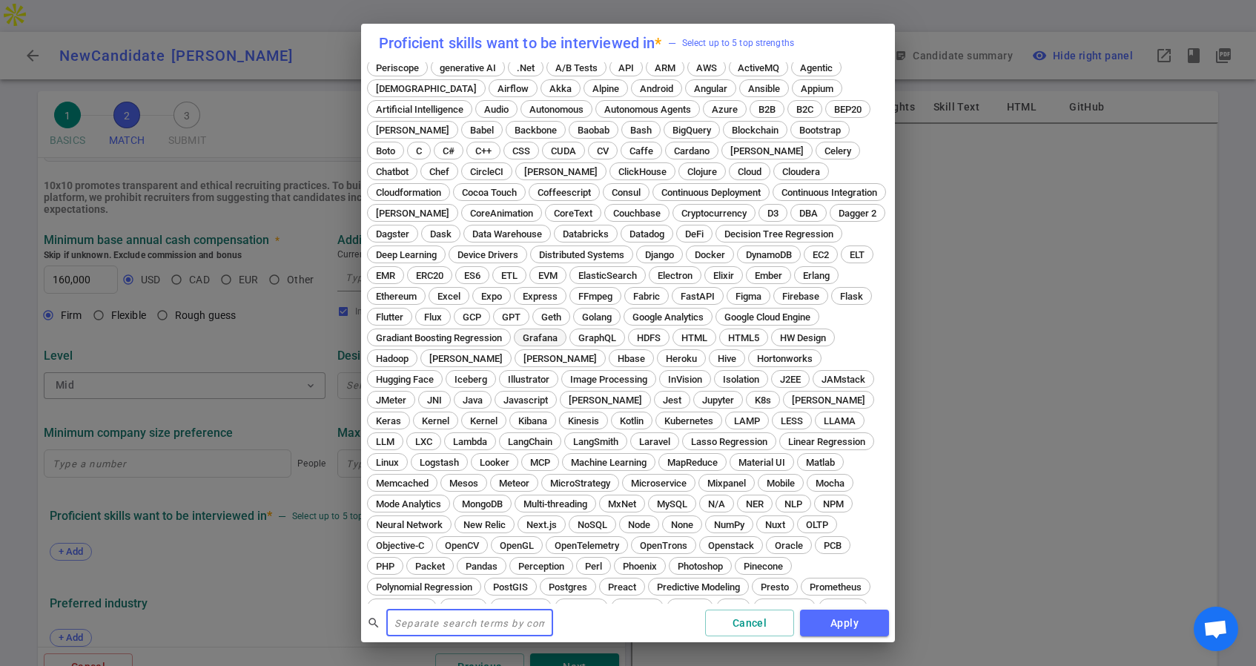
scroll to position [50, 0]
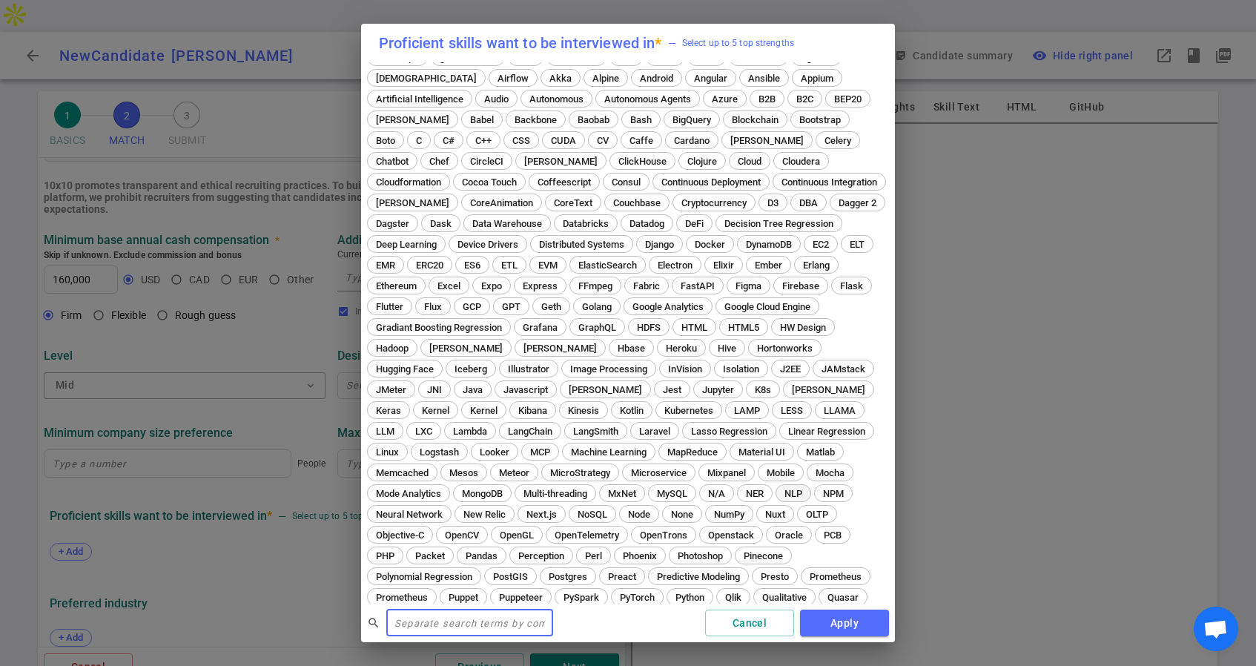
click at [779, 489] on span "NLP" at bounding box center [793, 493] width 28 height 11
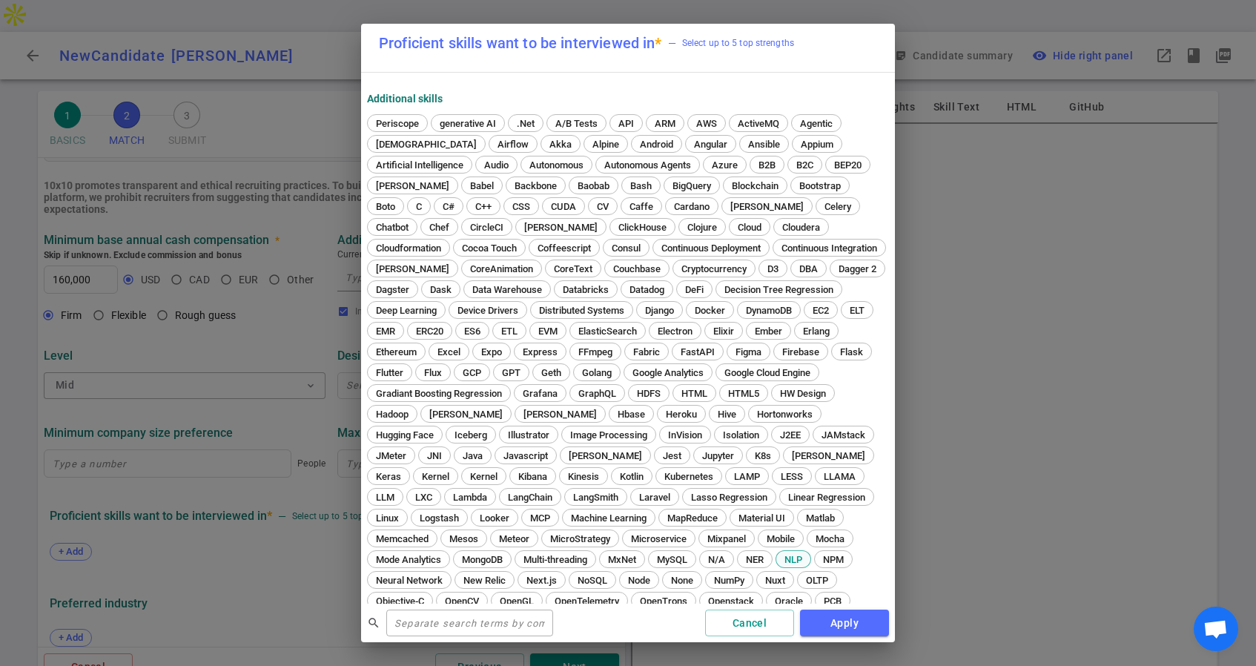
scroll to position [116, 0]
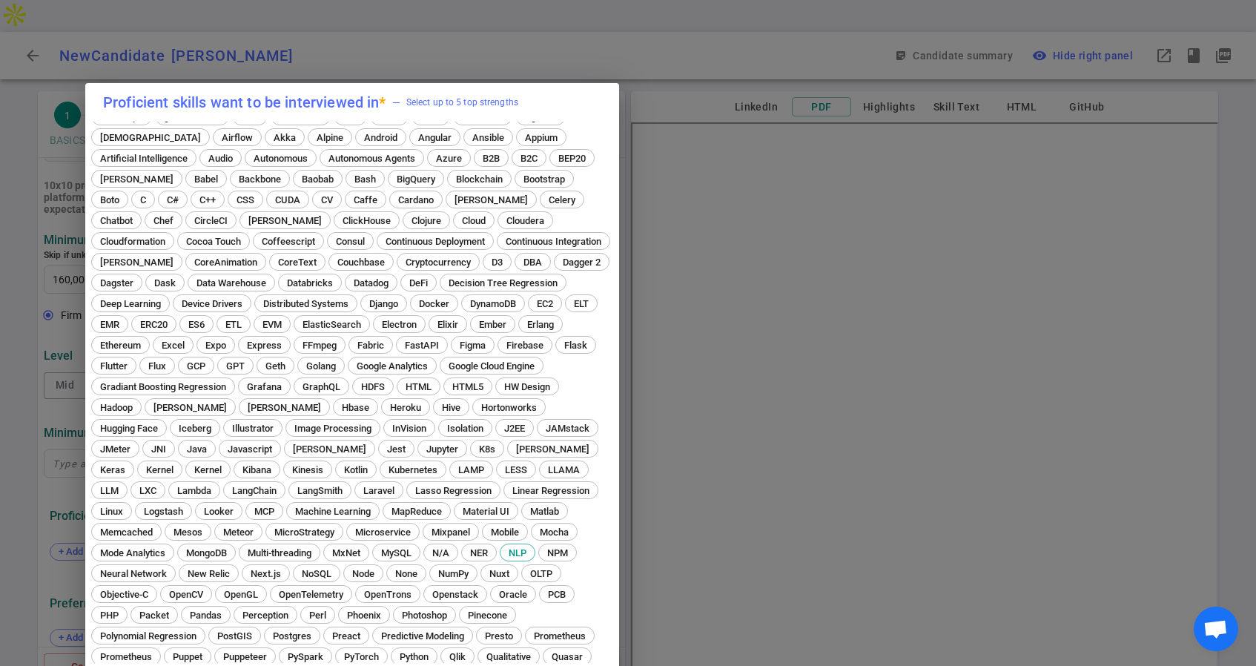
drag, startPoint x: 832, startPoint y: 36, endPoint x: 557, endPoint y: 96, distance: 281.6
click at [557, 96] on div "Proficient skills want to be interviewed in * — Select up to 5 top strengths" at bounding box center [352, 102] width 498 height 15
click at [125, 485] on span "LLM" at bounding box center [110, 490] width 29 height 11
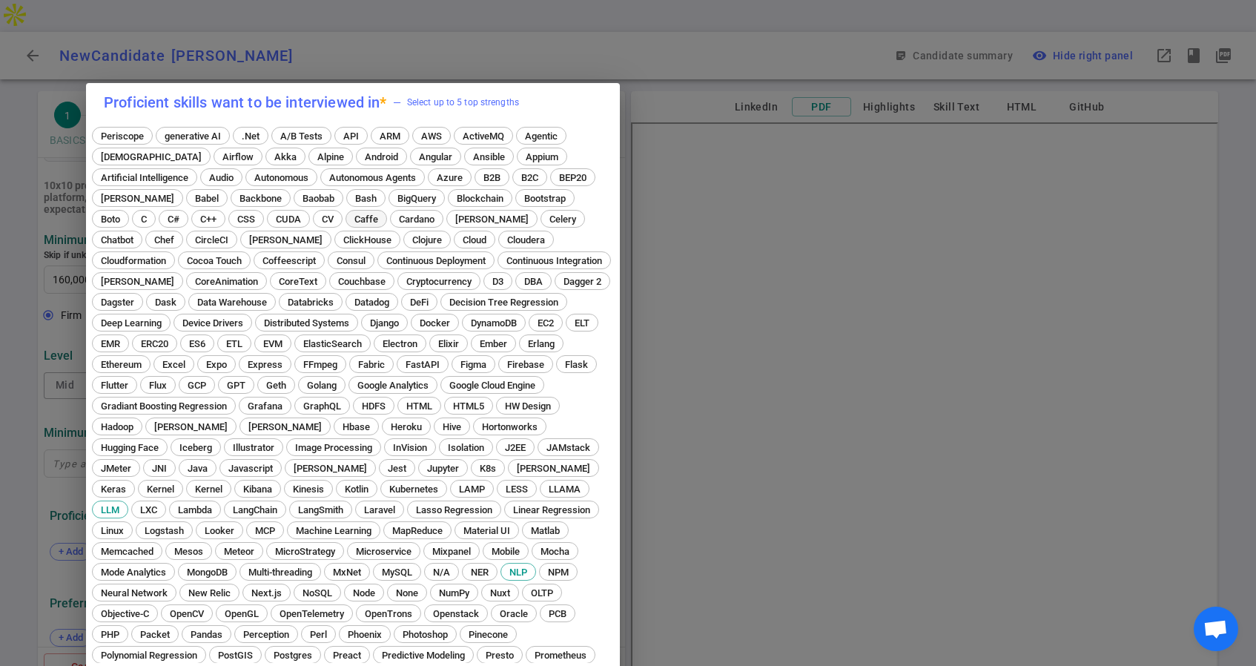
scroll to position [79, 0]
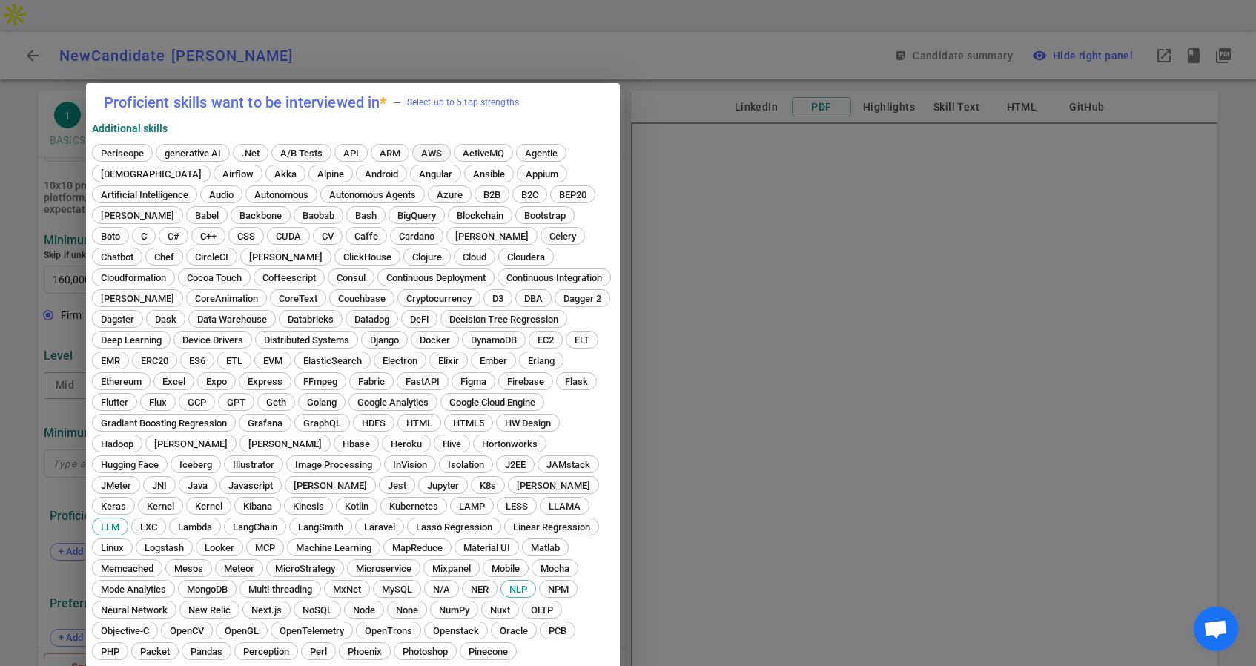
click at [424, 153] on span "AWS" at bounding box center [431, 153] width 31 height 11
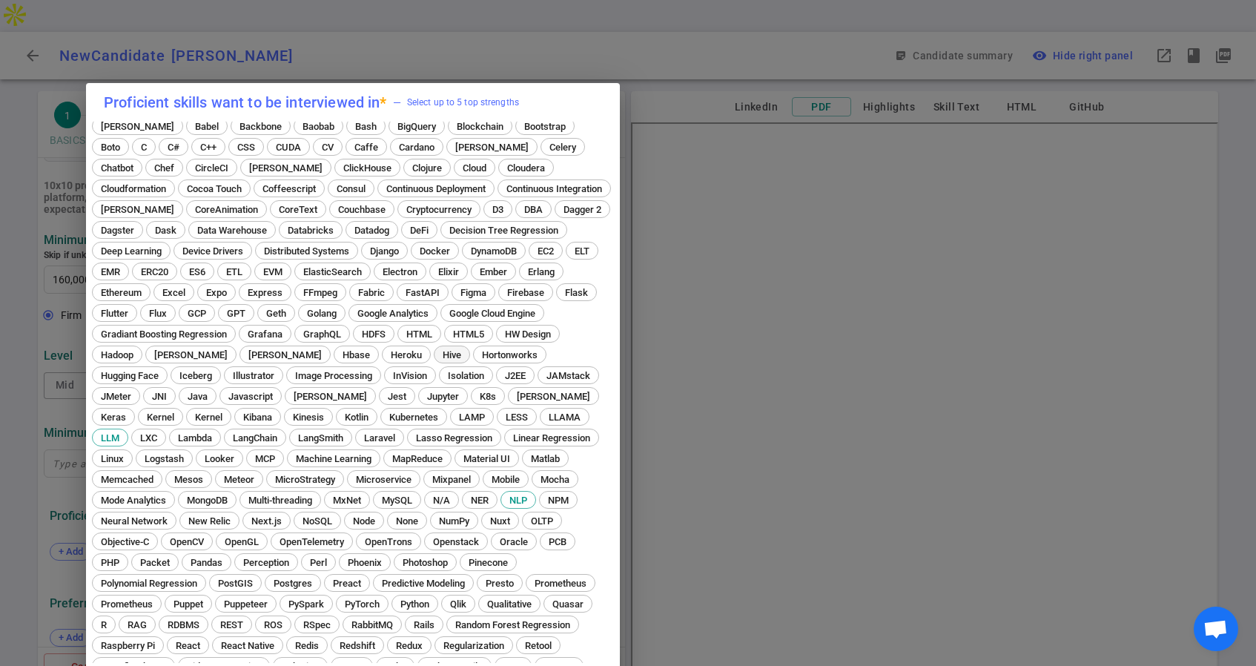
scroll to position [171, 0]
click at [395, 596] on span "Python" at bounding box center [414, 601] width 39 height 11
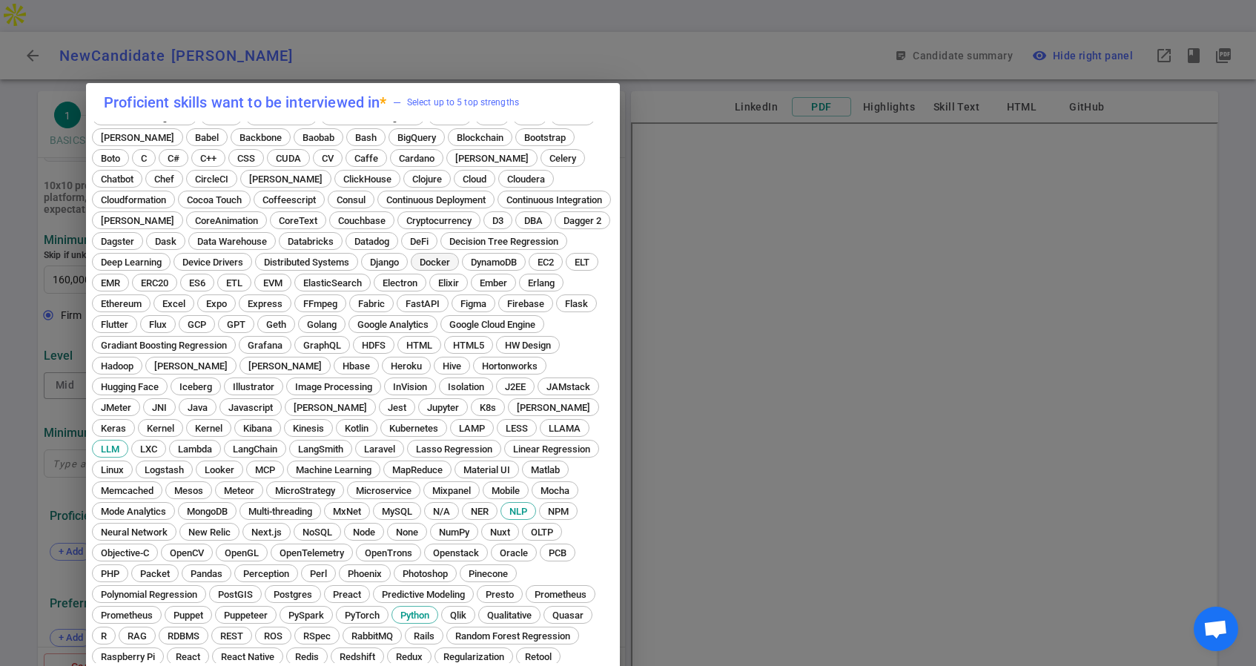
click at [414, 265] on span "Docker" at bounding box center [434, 262] width 41 height 11
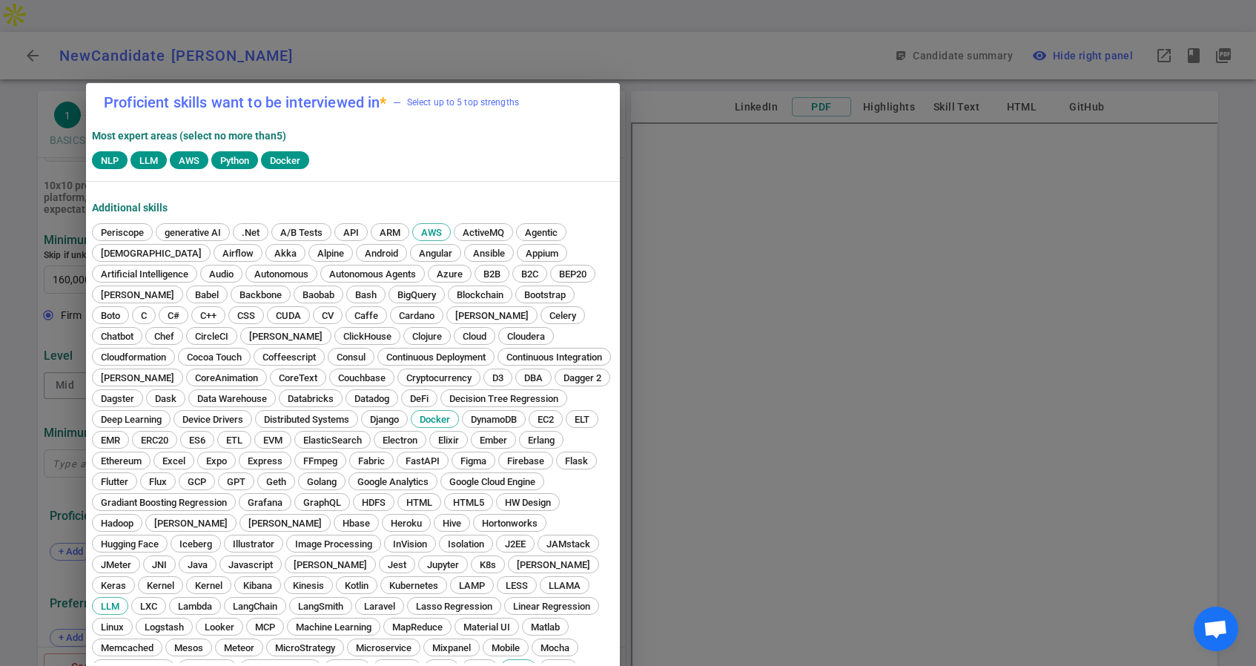
scroll to position [358, 0]
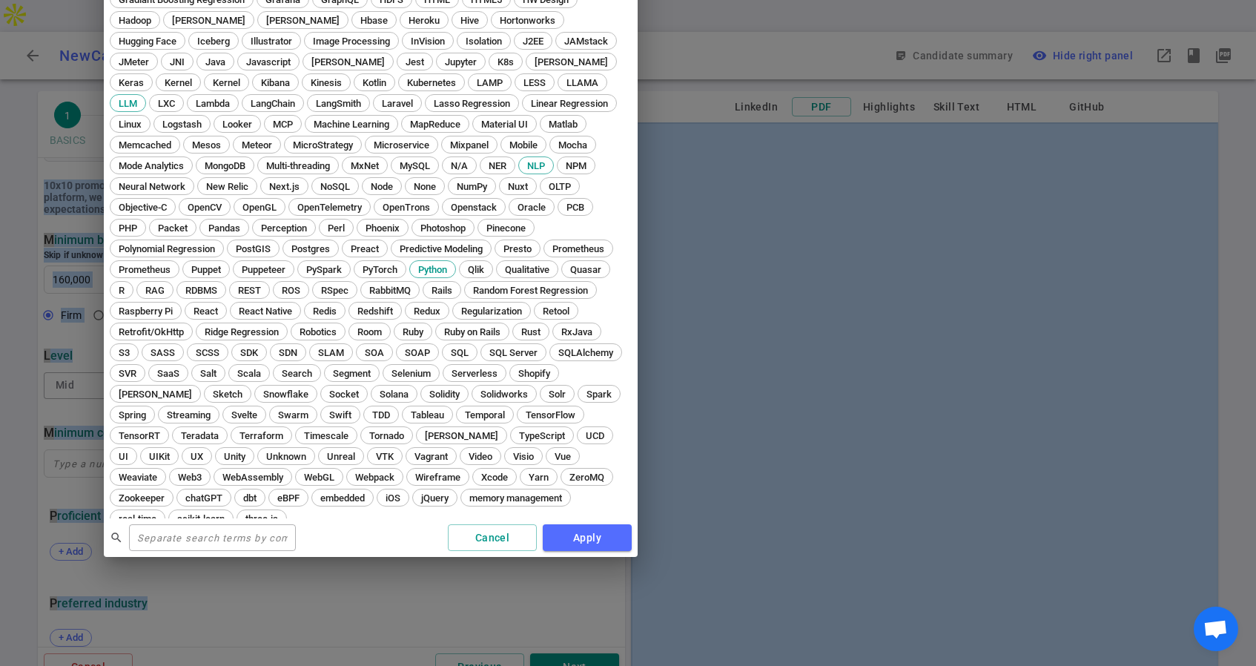
drag, startPoint x: 585, startPoint y: 108, endPoint x: 603, endPoint y: -37, distance: 145.7
click at [603, 0] on html "arrow_back New Candidate Mohit Velu MV sticky_note_2 Candidate summary visibili…" at bounding box center [628, 349] width 1256 height 698
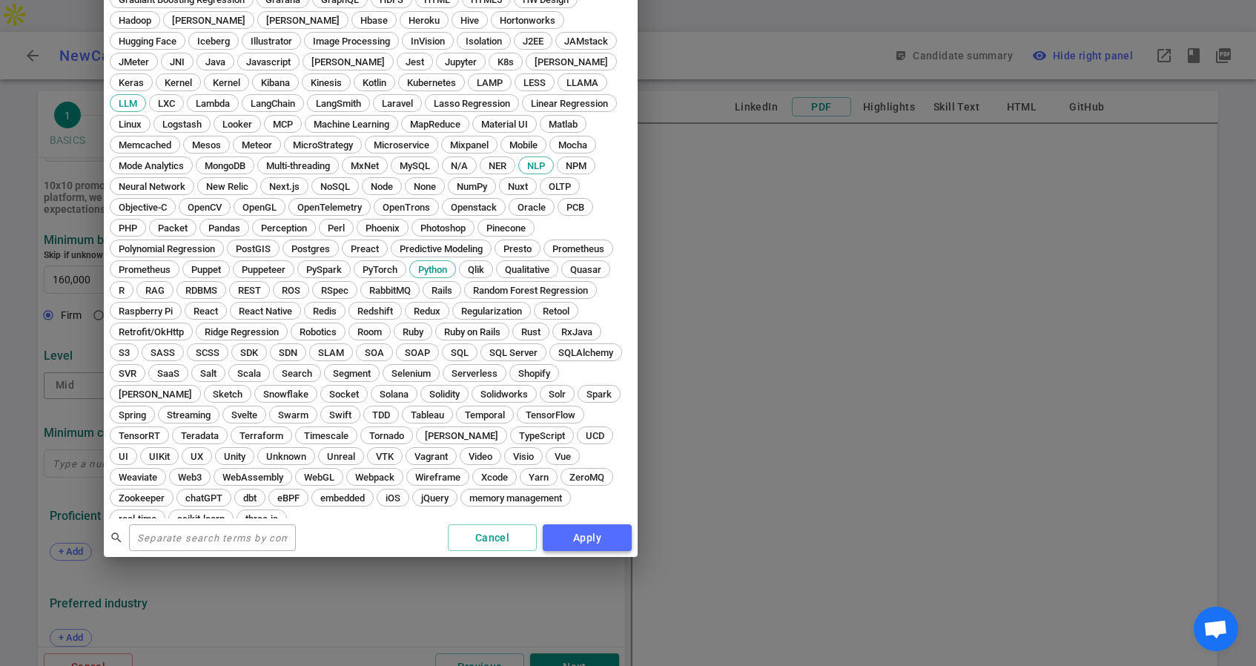
click at [593, 542] on button "Apply" at bounding box center [587, 537] width 89 height 27
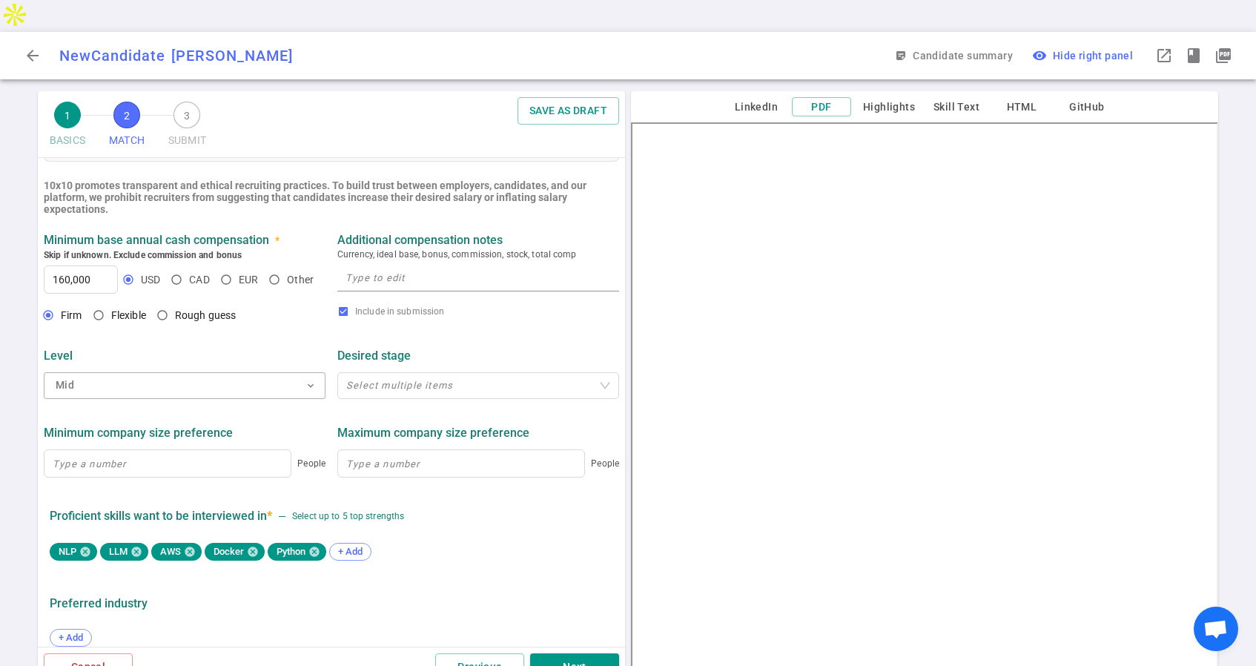
scroll to position [595, 0]
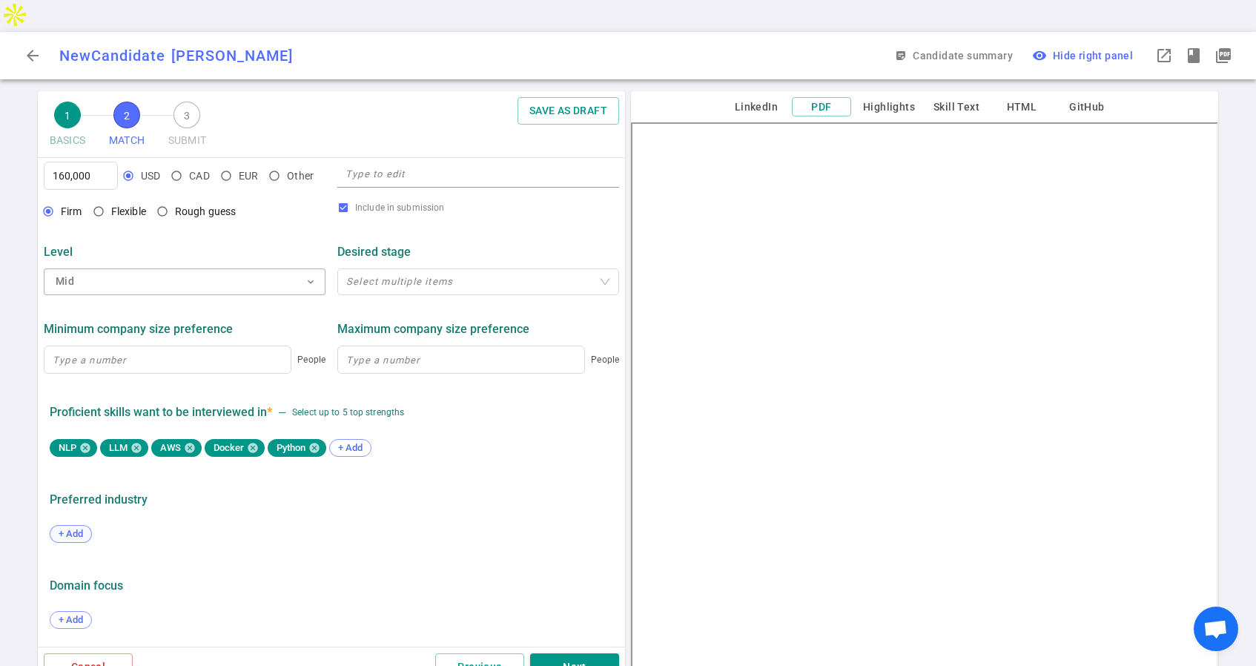
click at [62, 528] on span "+ Add" at bounding box center [70, 533] width 35 height 11
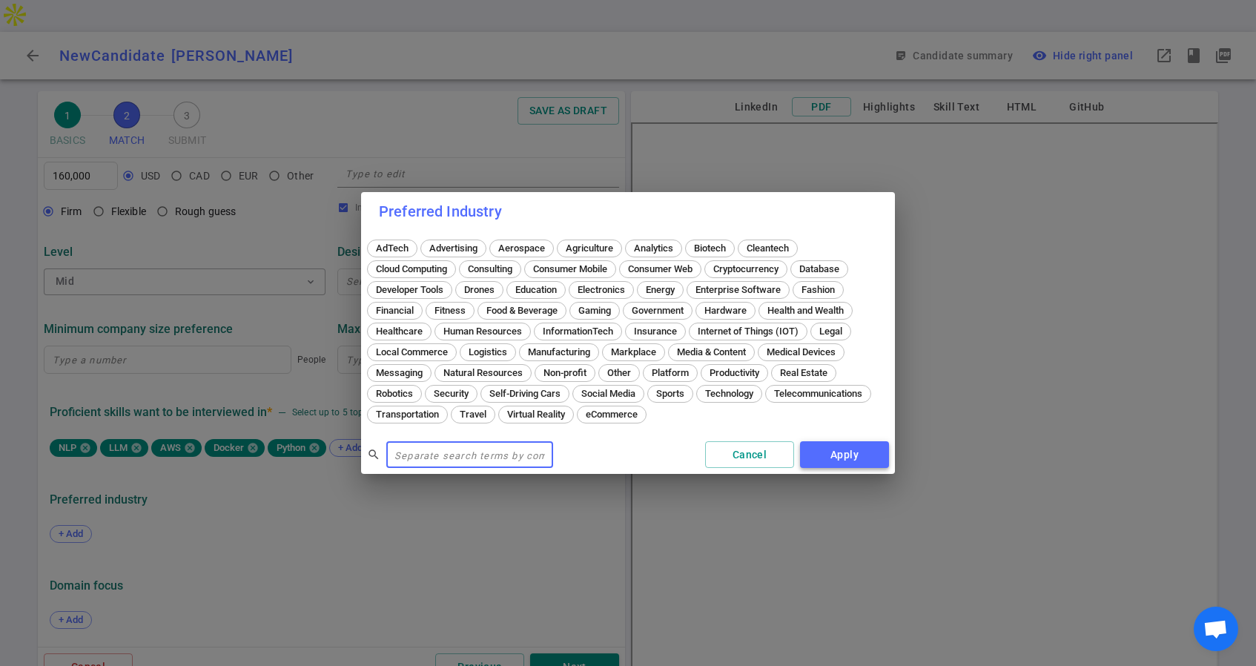
click at [841, 451] on button "Apply" at bounding box center [844, 454] width 89 height 27
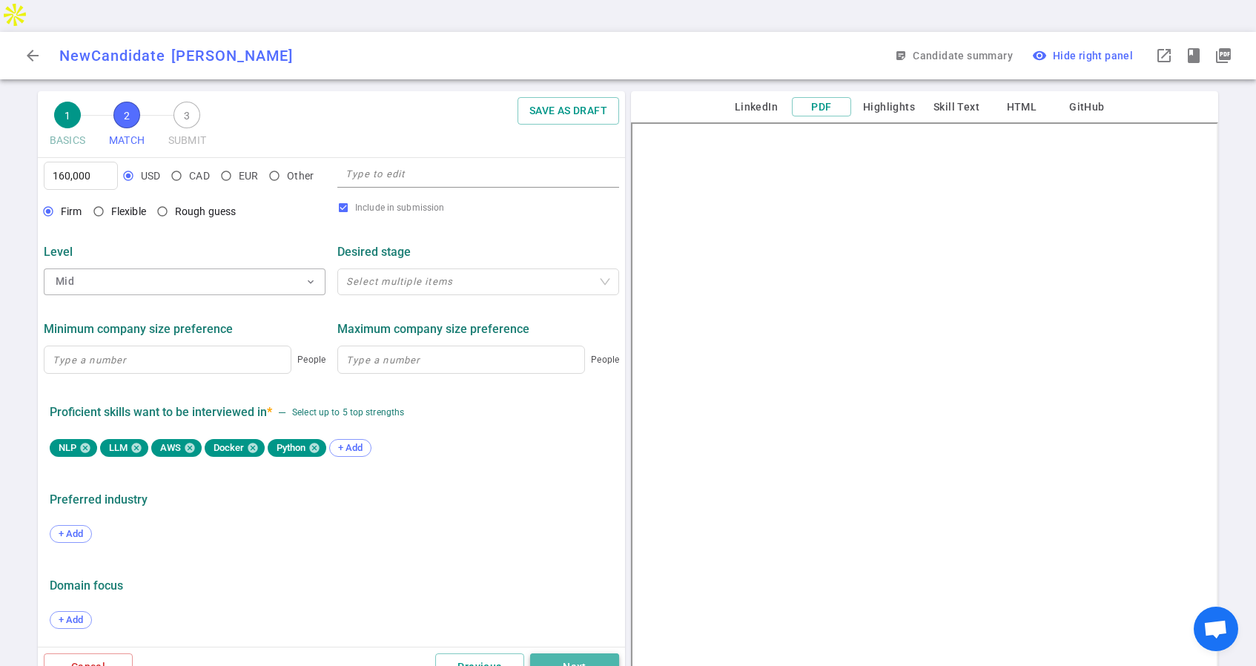
click at [586, 653] on button "Next" at bounding box center [574, 666] width 89 height 27
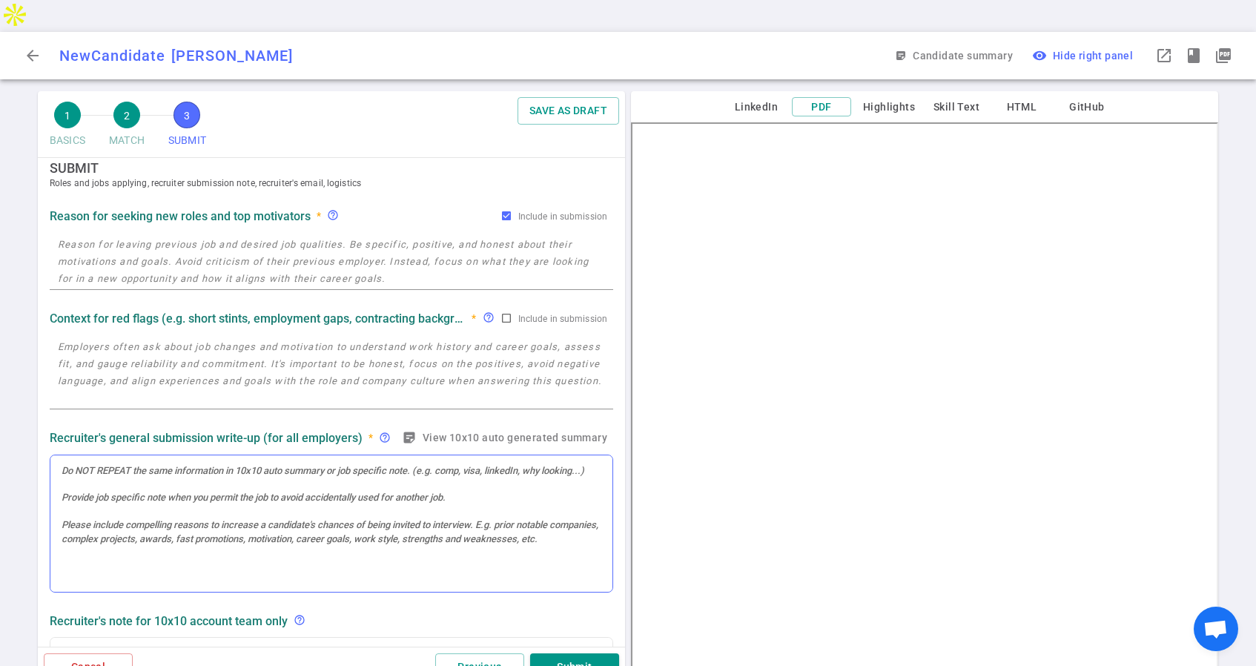
scroll to position [0, 0]
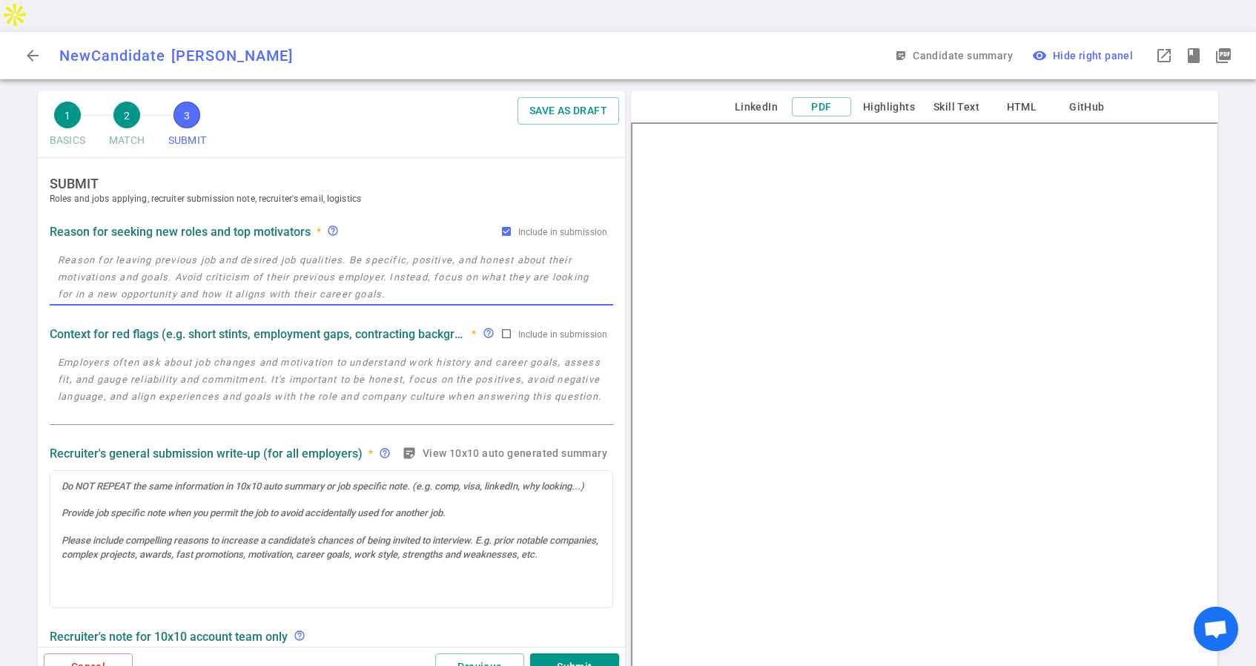
click at [174, 251] on textarea at bounding box center [331, 276] width 547 height 51
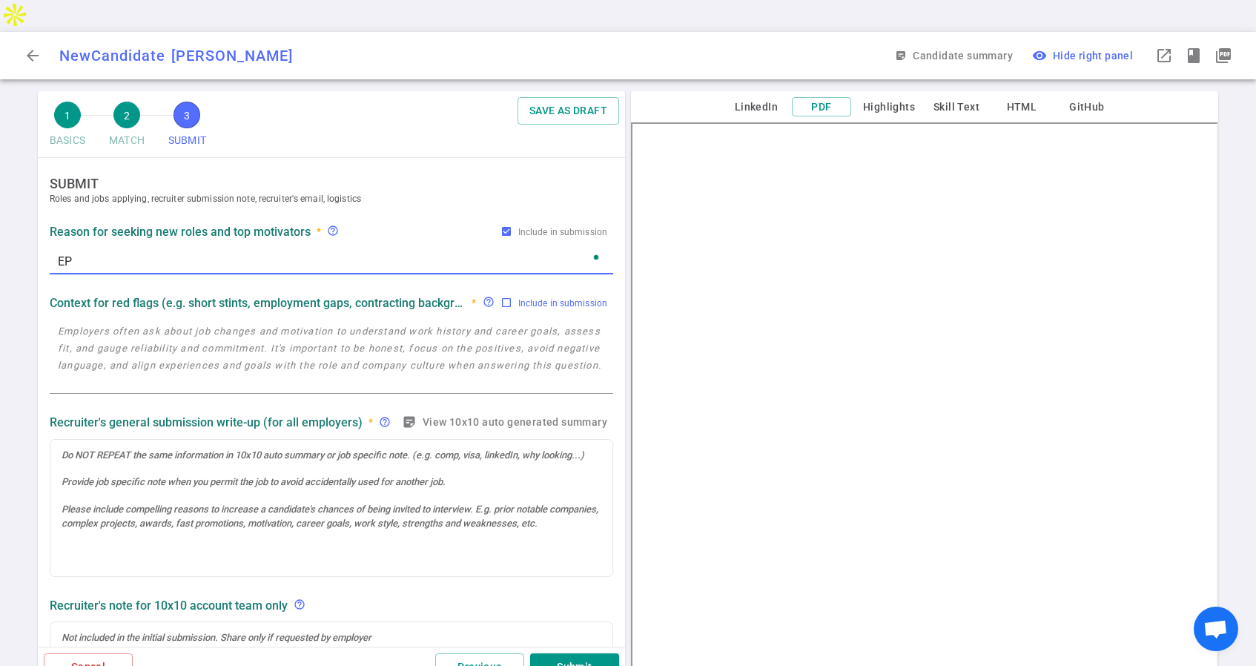
type textarea "E"
type textarea "Seeking greater stability and upward growth."
click at [391, 328] on textarea at bounding box center [331, 357] width 547 height 68
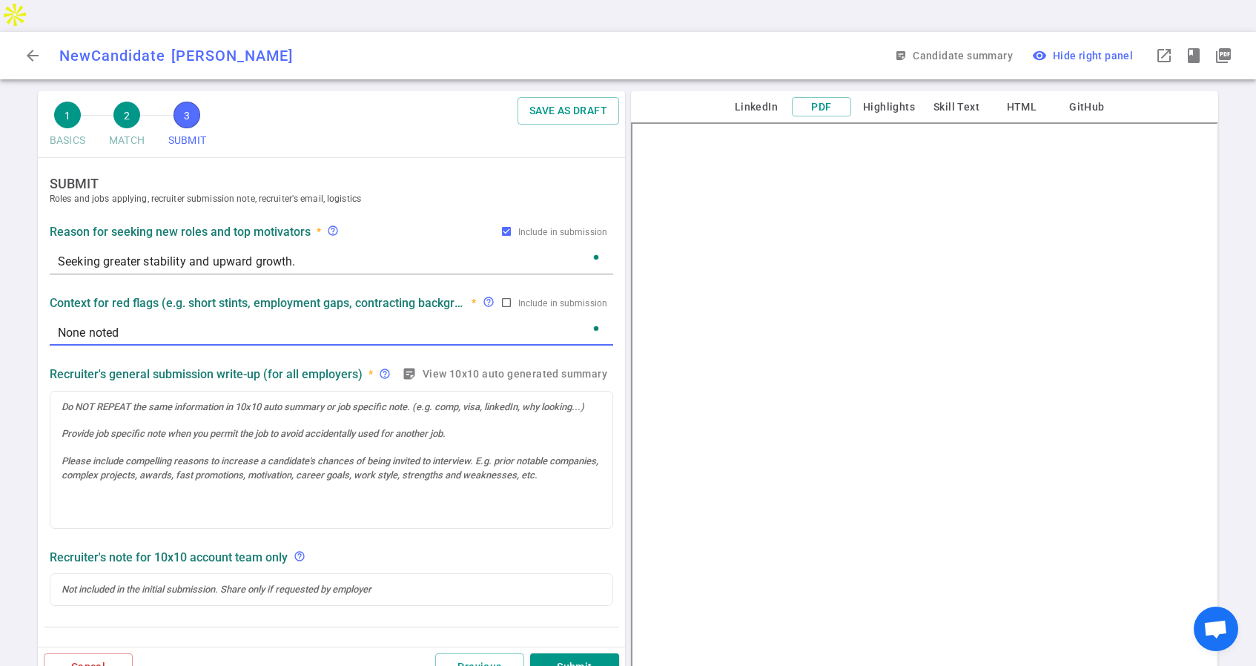
type textarea "None noted"
click at [71, 391] on div at bounding box center [331, 459] width 562 height 137
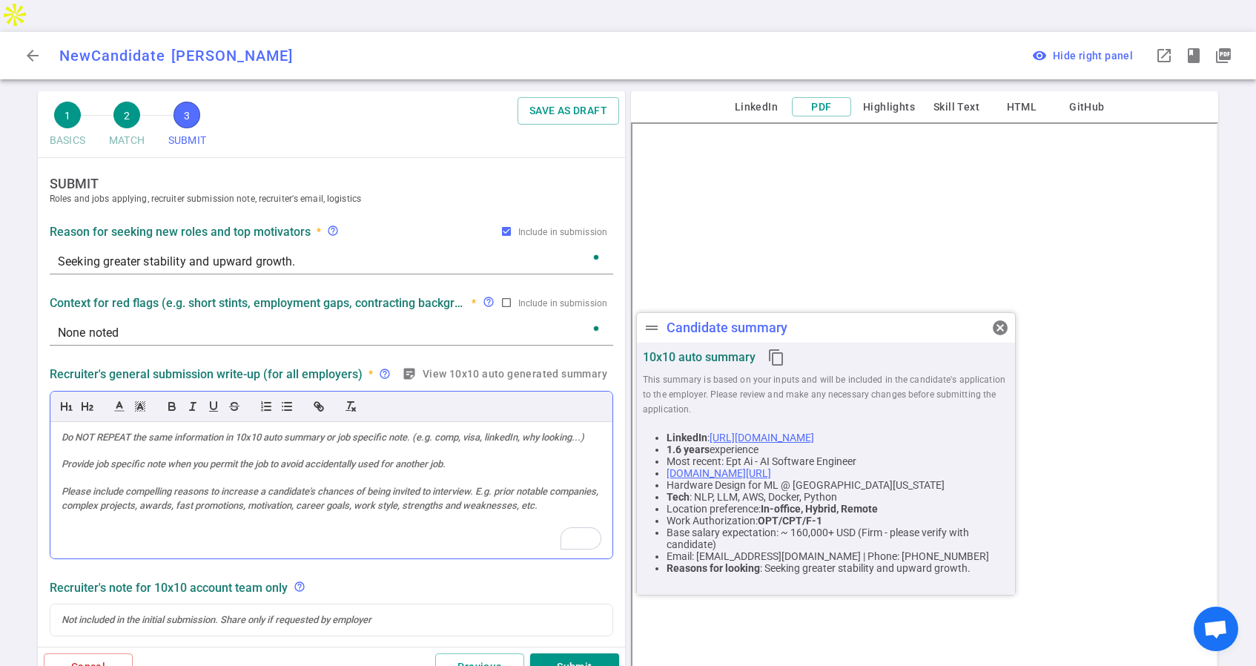
click at [89, 422] on div "To enrich screen reader interactions, please activate Accessibility in Grammarl…" at bounding box center [331, 490] width 562 height 137
paste div
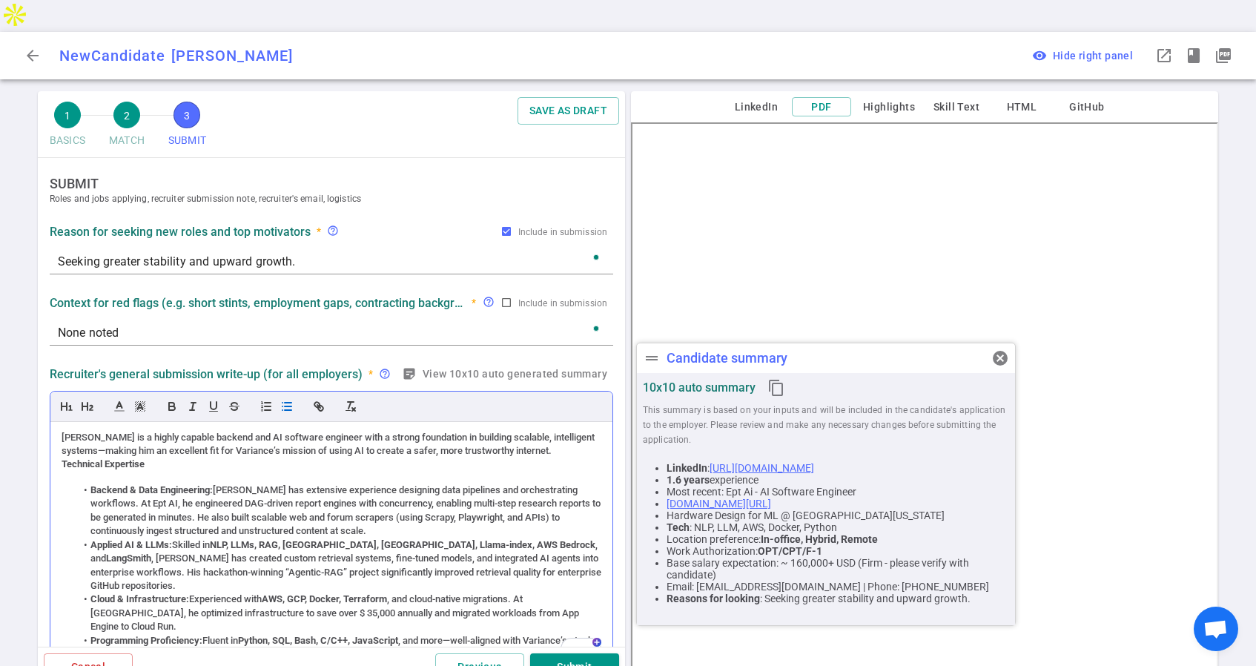
scroll to position [266, 0]
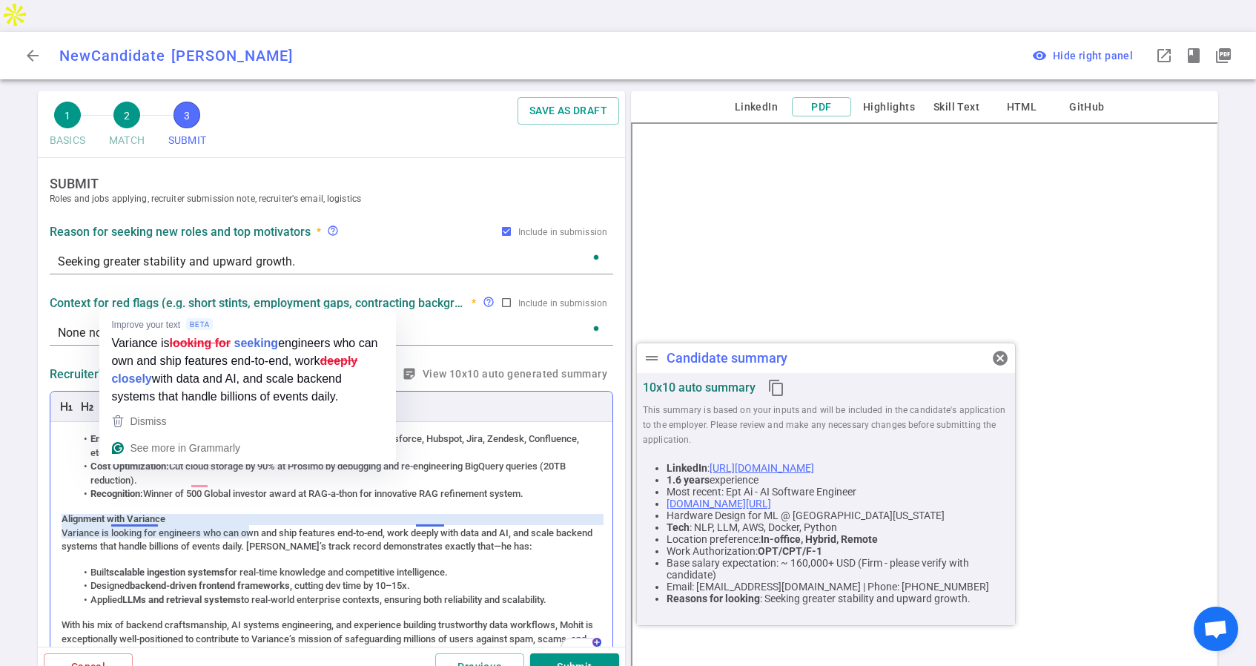
click at [148, 566] on strong "scalable ingestion systems" at bounding box center [167, 571] width 116 height 11
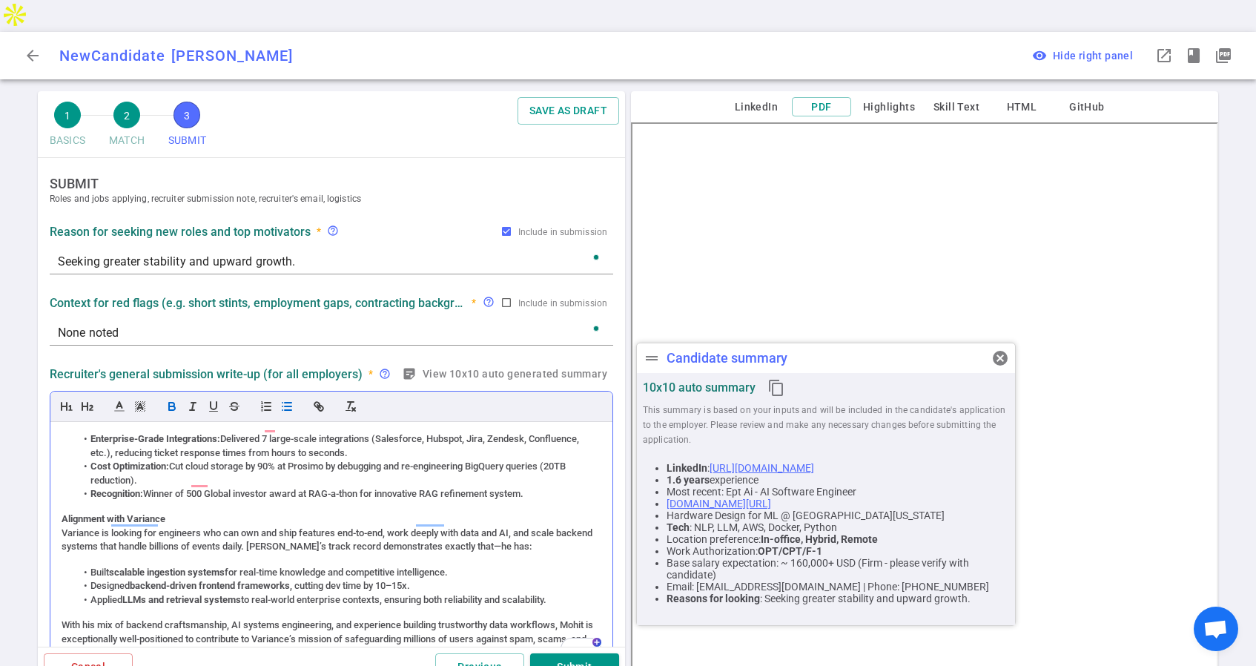
scroll to position [42, 0]
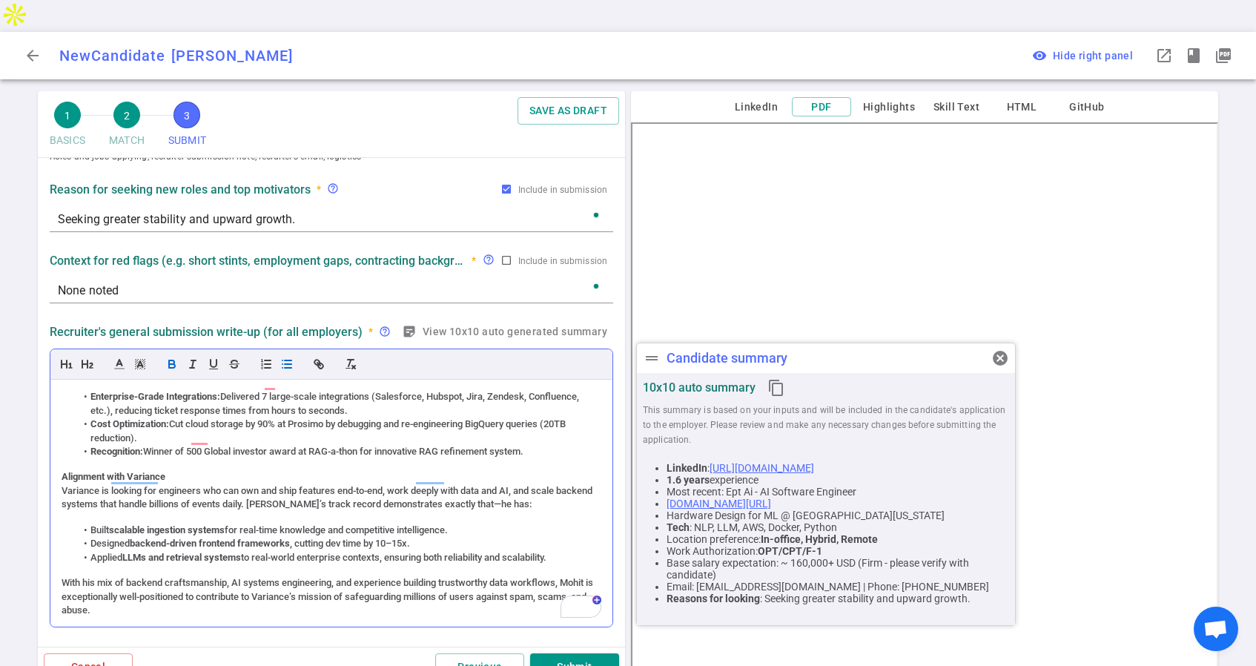
click at [558, 551] on li "Applied LLMs and retrieval systems to real-world enterprise contexts, ensuring …" at bounding box center [339, 557] width 526 height 13
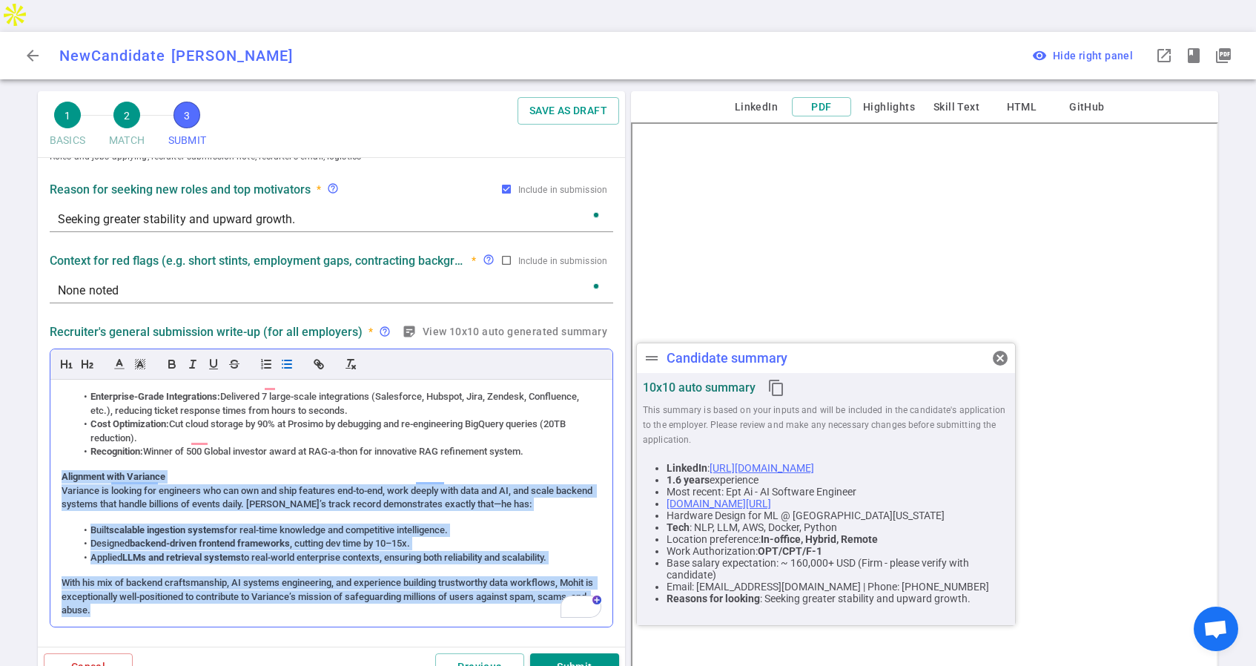
drag, startPoint x: 162, startPoint y: 559, endPoint x: 59, endPoint y: 433, distance: 163.3
click at [58, 433] on div "Mohit Velu is a highly capable backend and AI software engineer with a strong f…" at bounding box center [331, 503] width 562 height 247
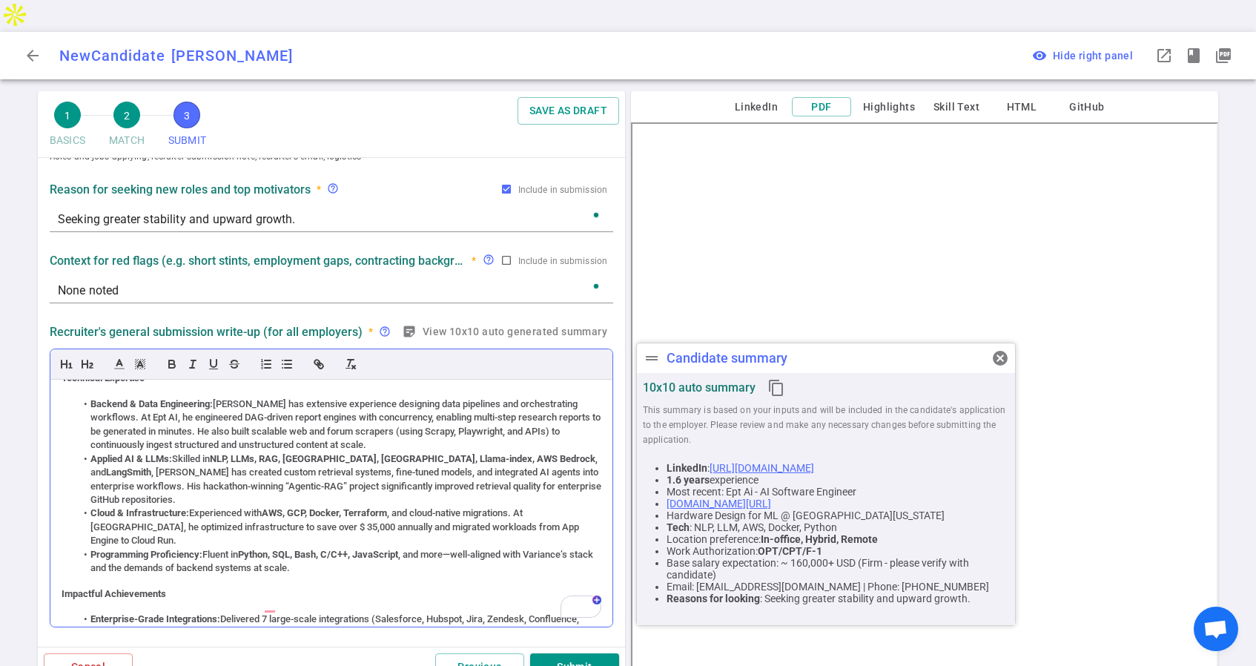
scroll to position [0, 0]
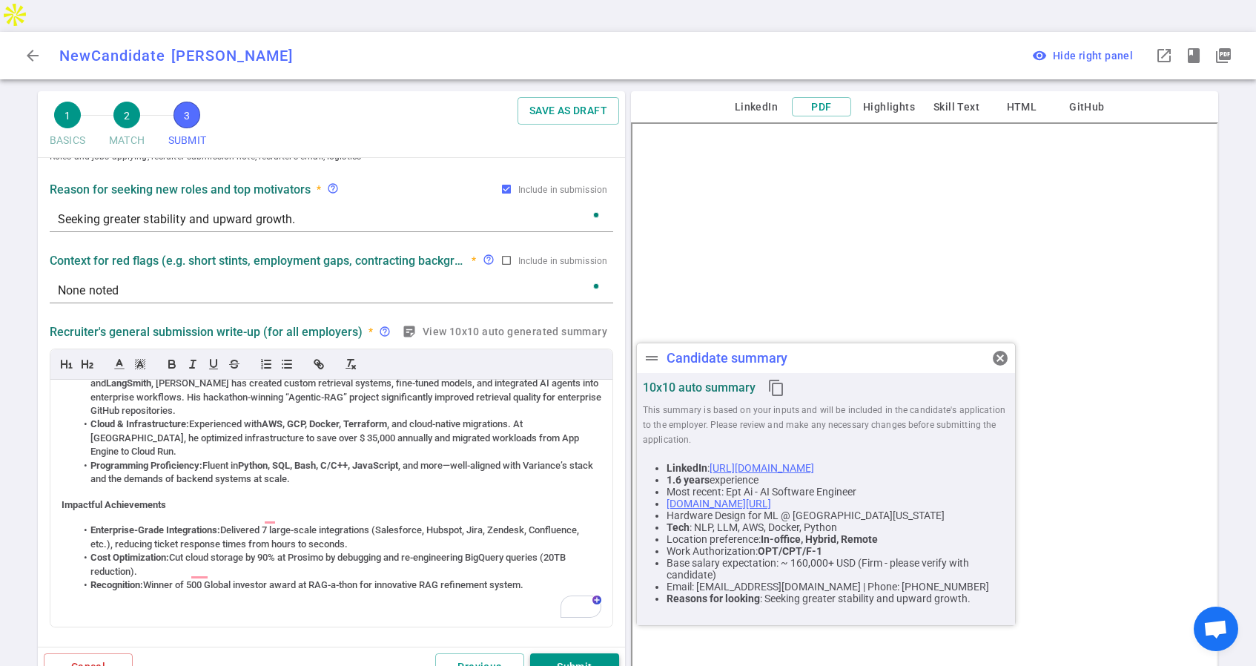
click at [580, 653] on button "Submit" at bounding box center [574, 666] width 89 height 27
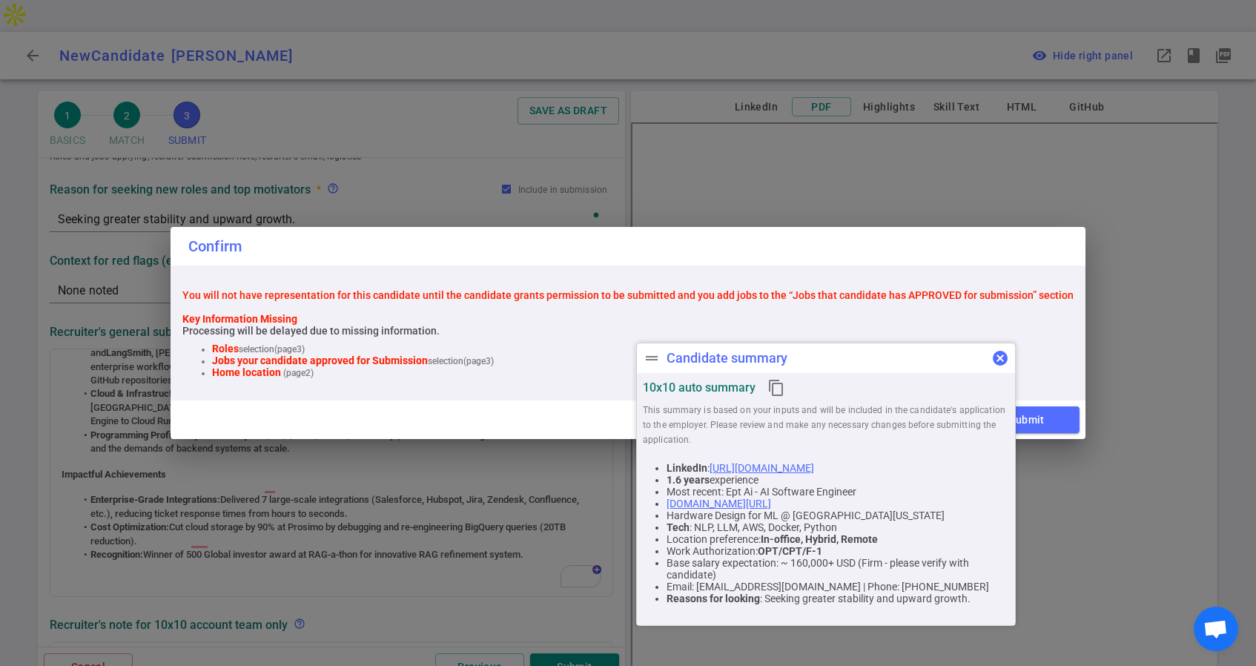
click at [989, 356] on button "cancel" at bounding box center [1000, 358] width 30 height 30
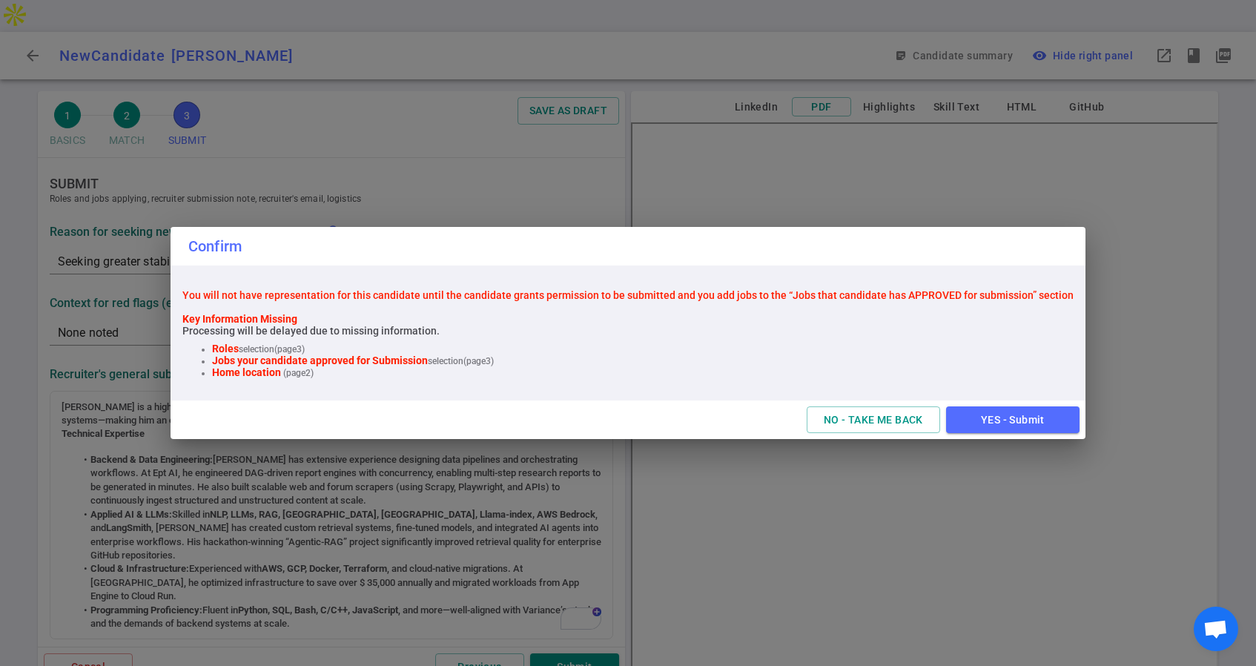
scroll to position [133, 0]
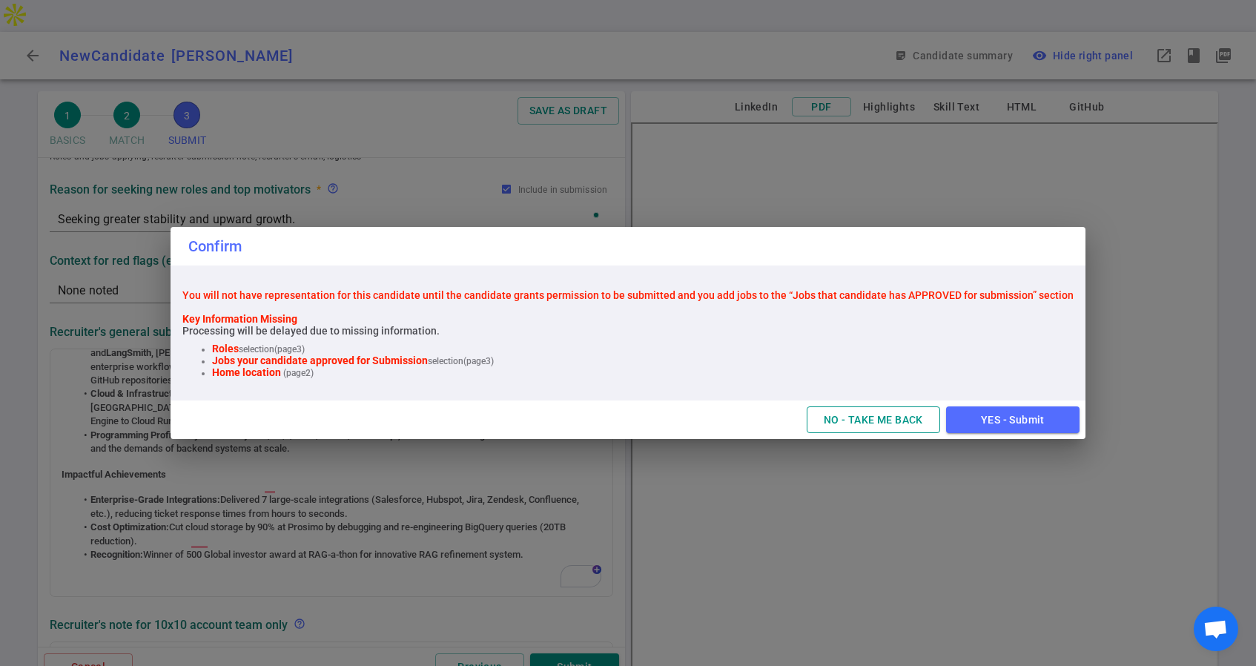
click at [890, 423] on button "NO - TAKE ME BACK" at bounding box center [873, 419] width 133 height 27
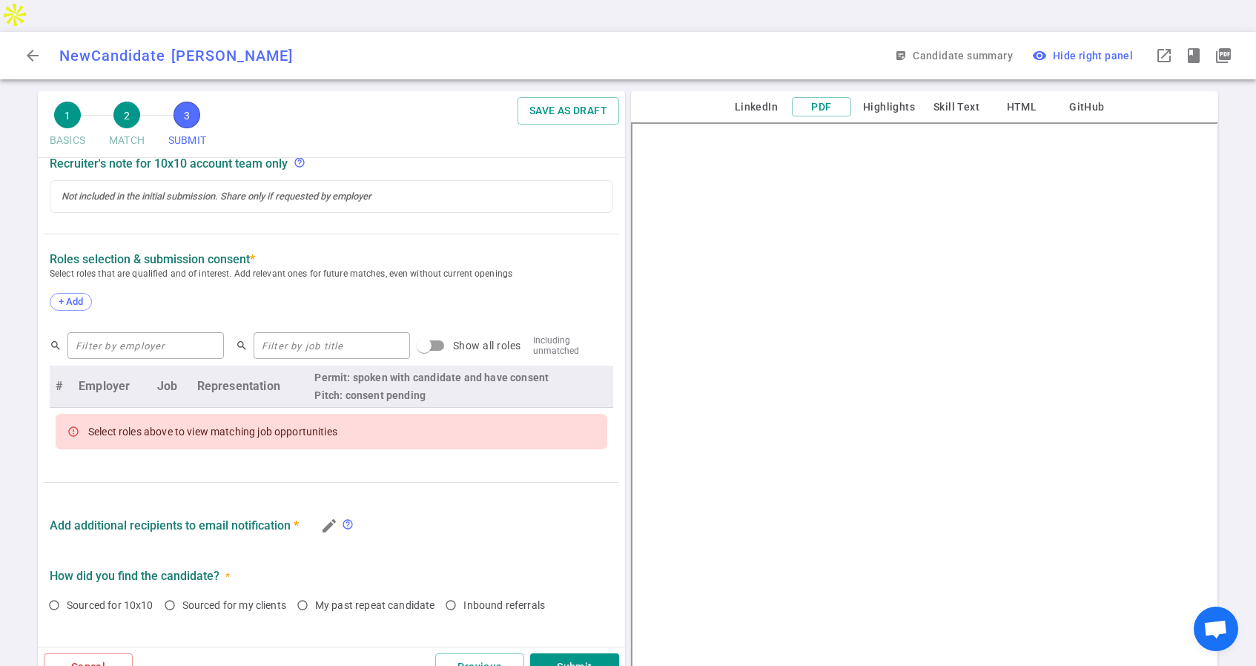
scroll to position [656, 0]
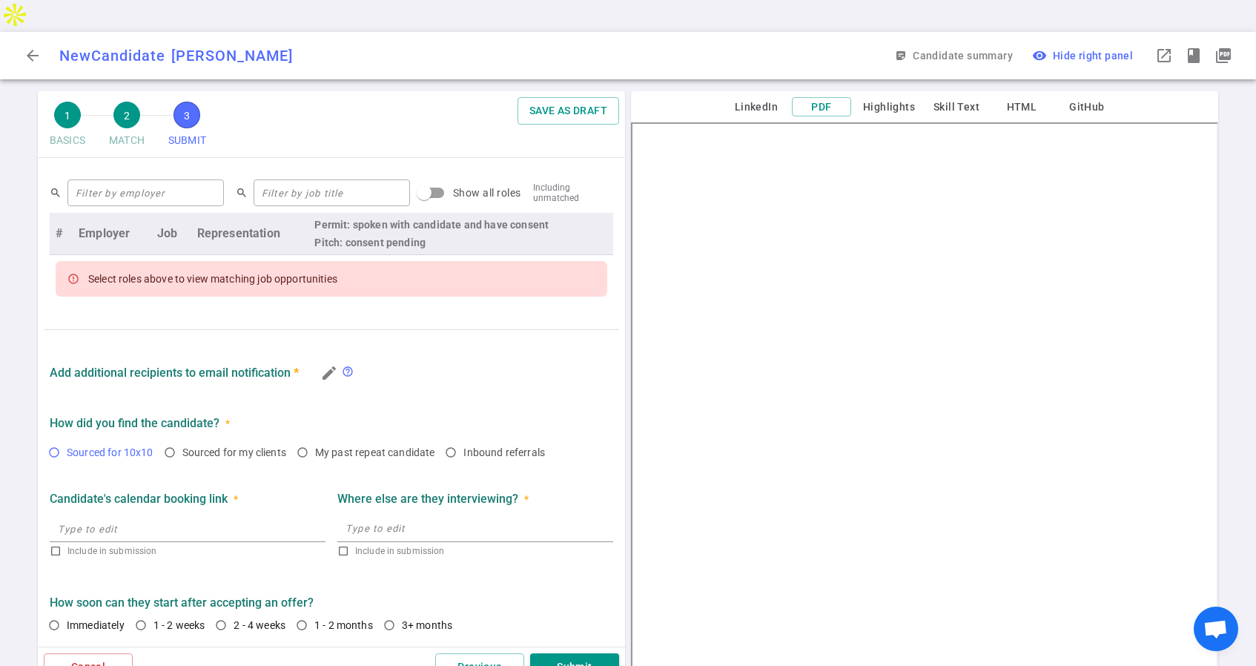
click at [55, 440] on input "Sourced for 10x10" at bounding box center [54, 452] width 25 height 25
radio input "true"
click at [146, 612] on input "1 - 2 weeks" at bounding box center [140, 624] width 25 height 25
radio input "true"
click at [469, 653] on button "Previous" at bounding box center [479, 666] width 89 height 27
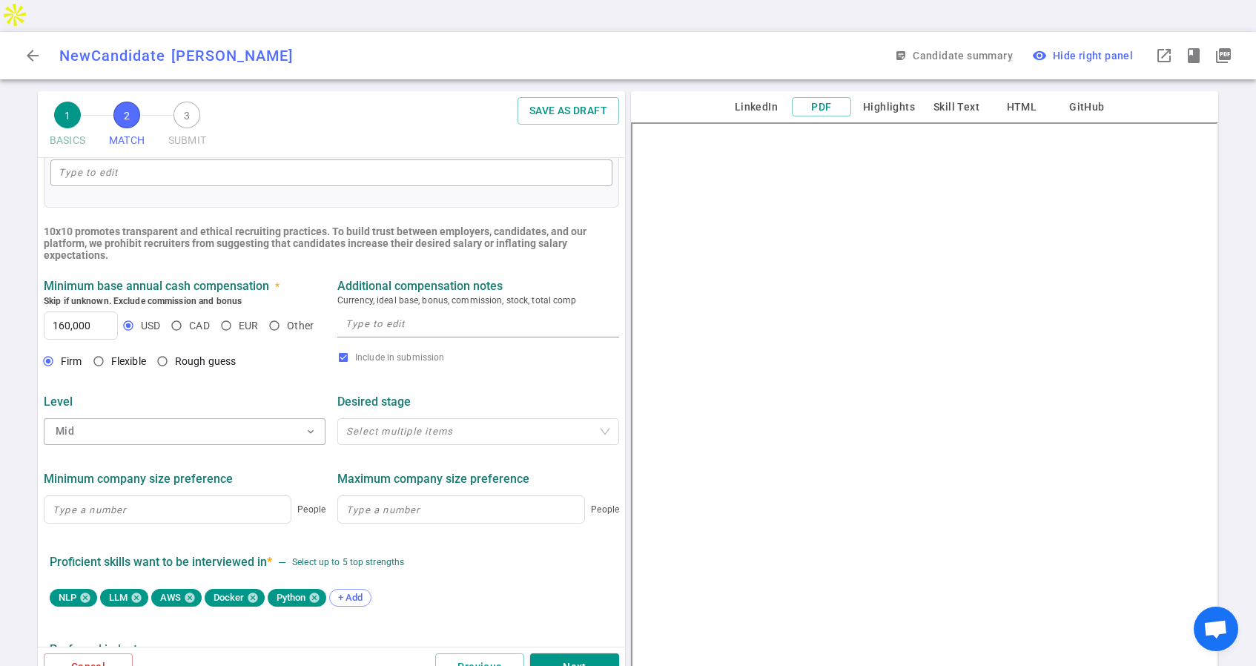
scroll to position [462, 0]
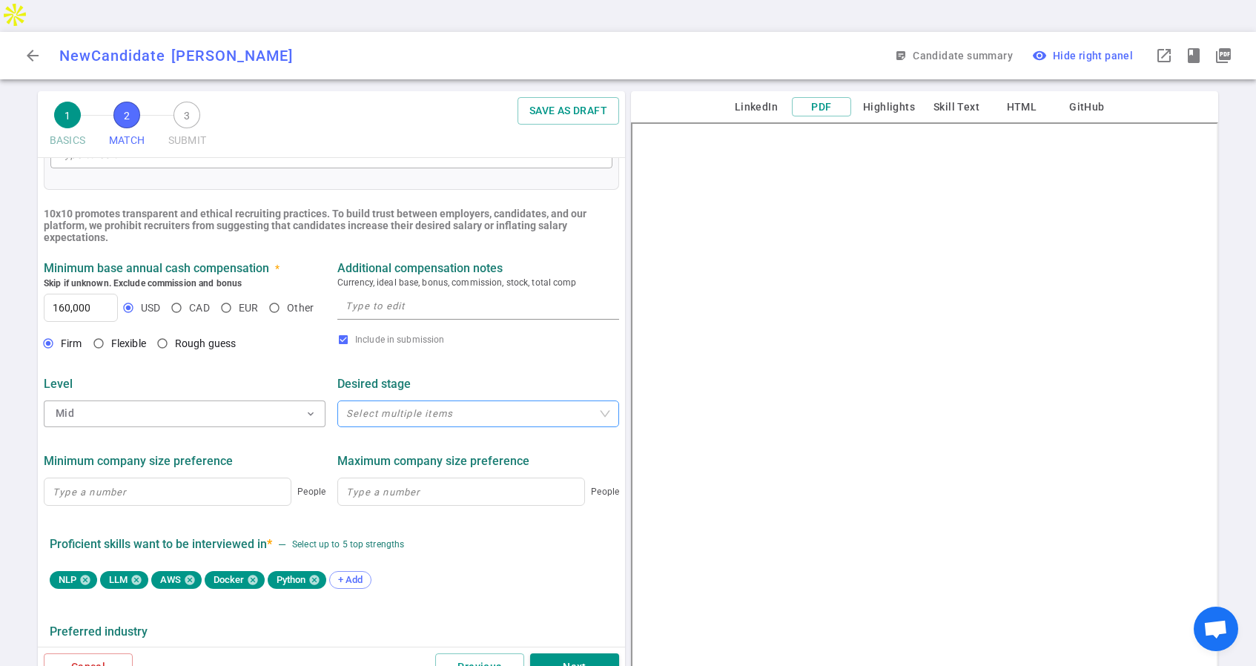
click at [430, 408] on div at bounding box center [470, 413] width 260 height 11
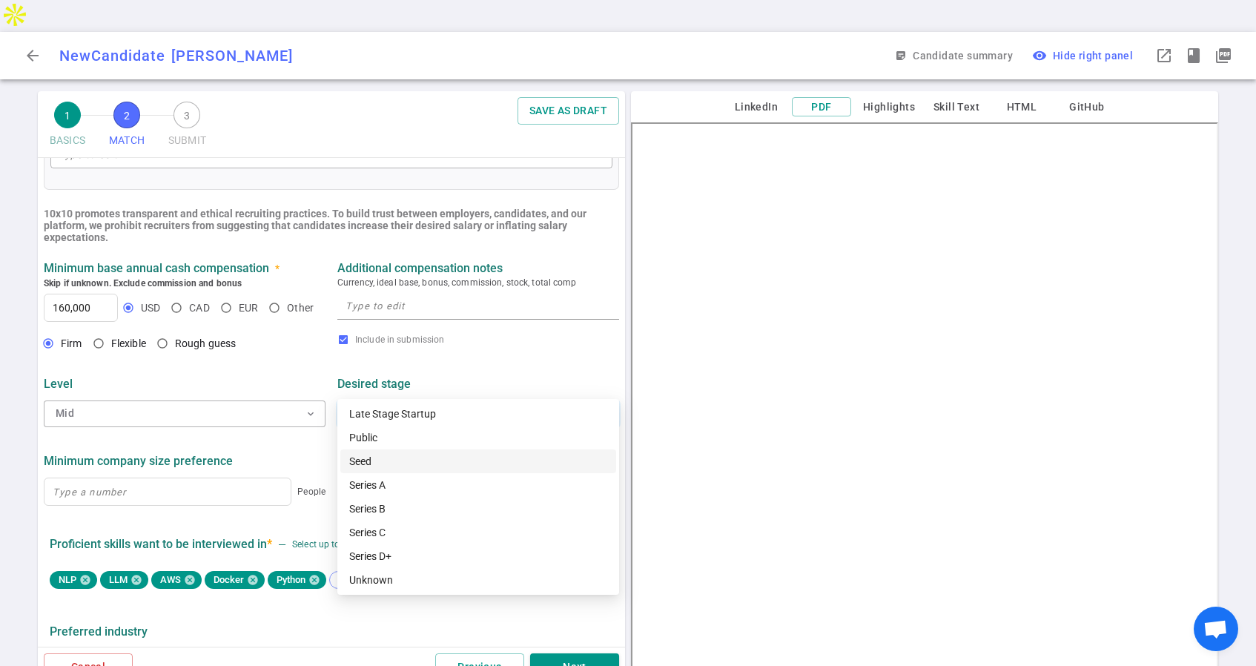
click at [379, 463] on div "Seed" at bounding box center [478, 461] width 258 height 16
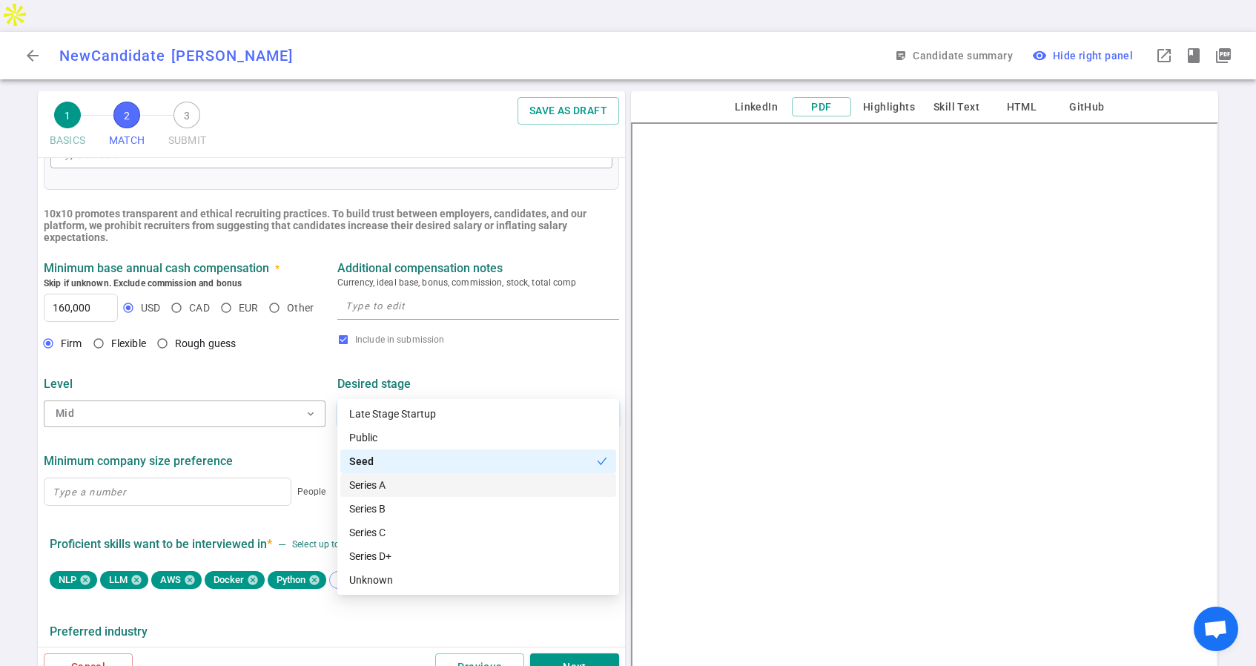
click at [376, 484] on div "Series A" at bounding box center [478, 485] width 258 height 16
click at [371, 515] on div "Series B" at bounding box center [478, 508] width 258 height 16
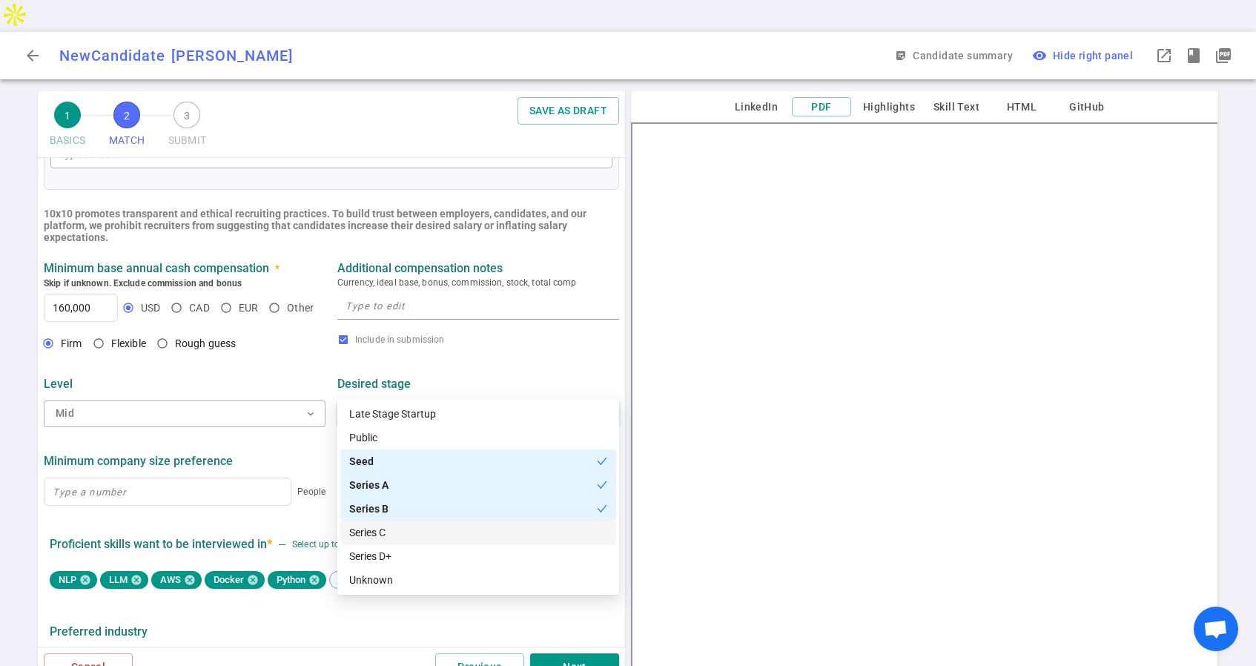
click at [371, 536] on div "Series C" at bounding box center [478, 532] width 258 height 16
click at [371, 549] on div "Series D+" at bounding box center [478, 556] width 258 height 16
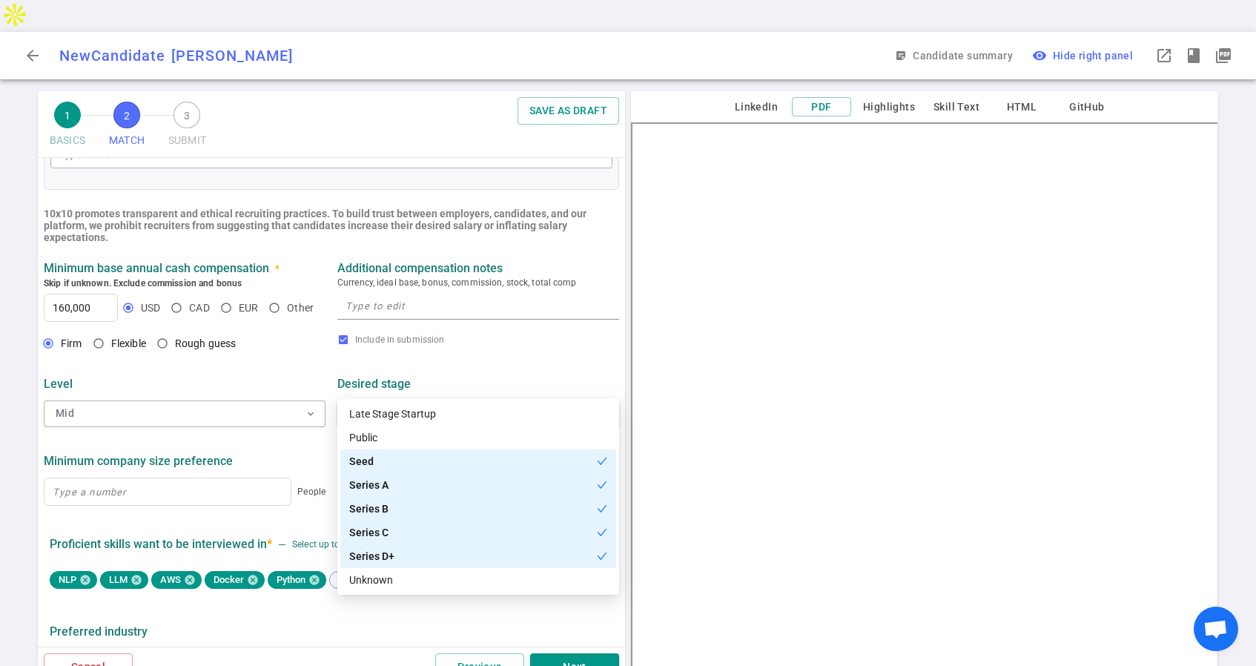
click at [285, 448] on div "Minimum company size preference" at bounding box center [185, 461] width 282 height 27
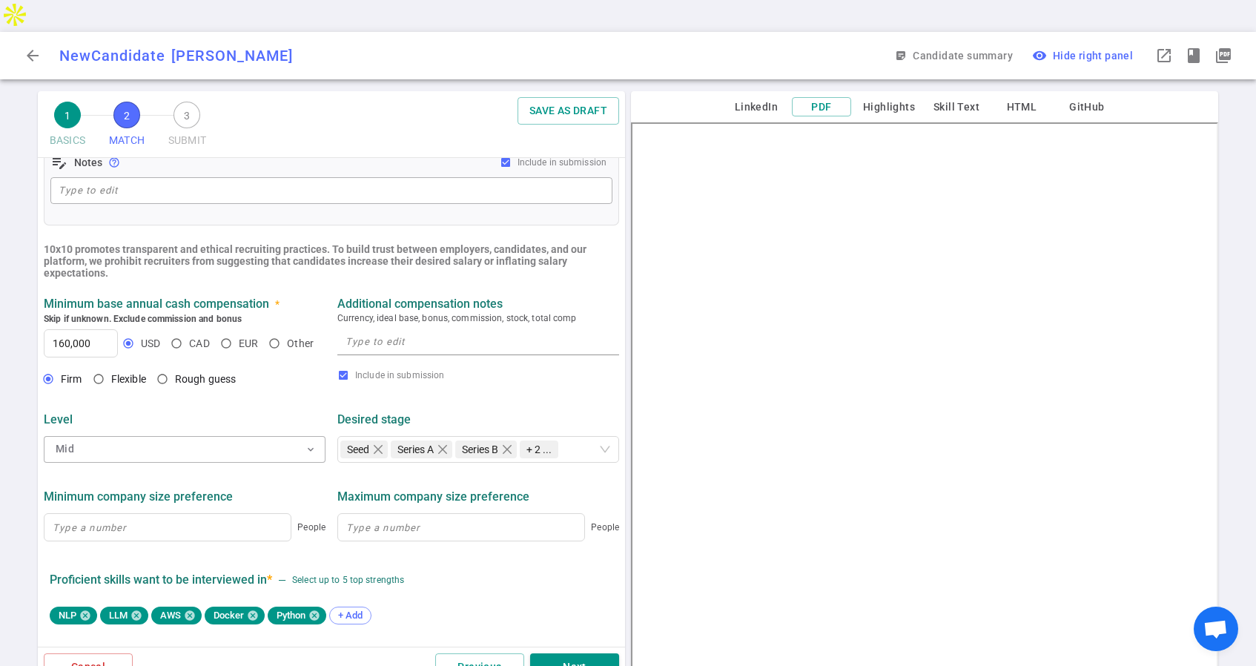
scroll to position [595, 0]
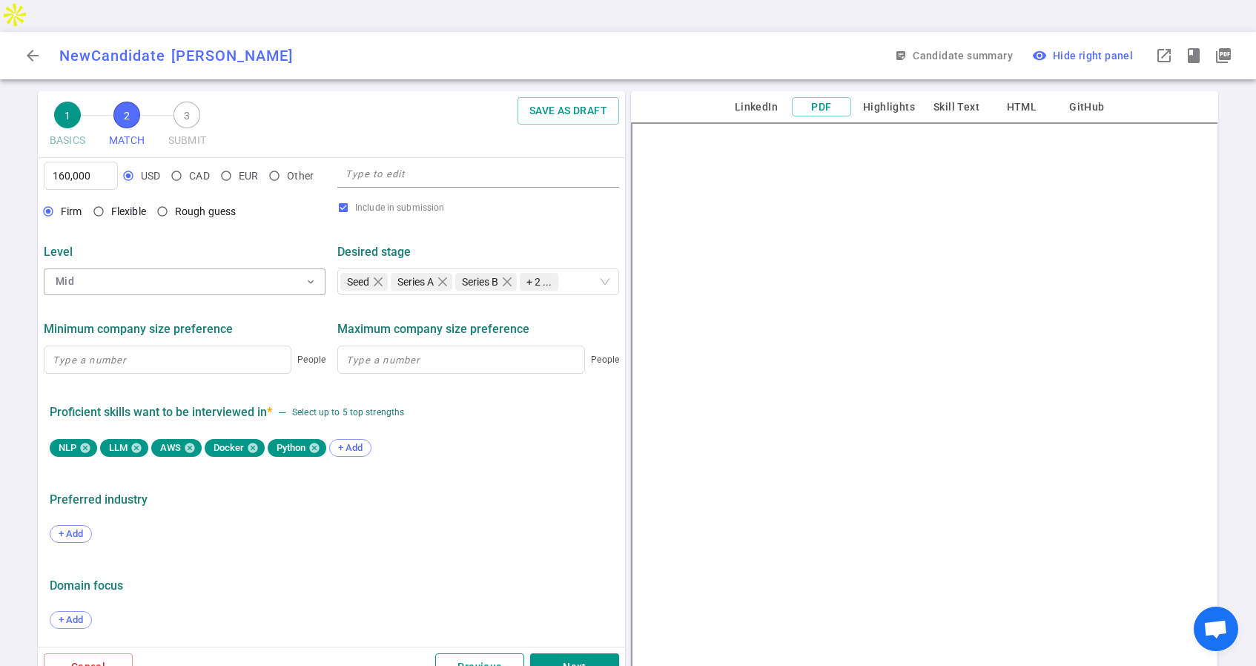
click at [467, 653] on button "Previous" at bounding box center [479, 666] width 89 height 27
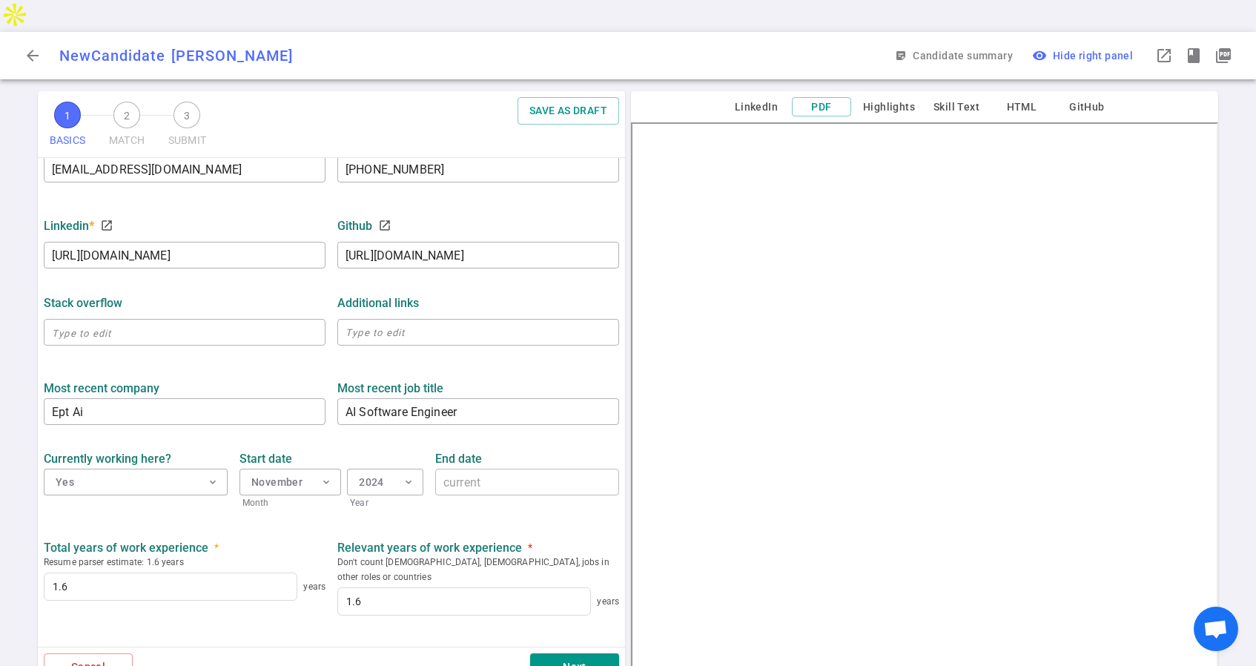
scroll to position [541, 0]
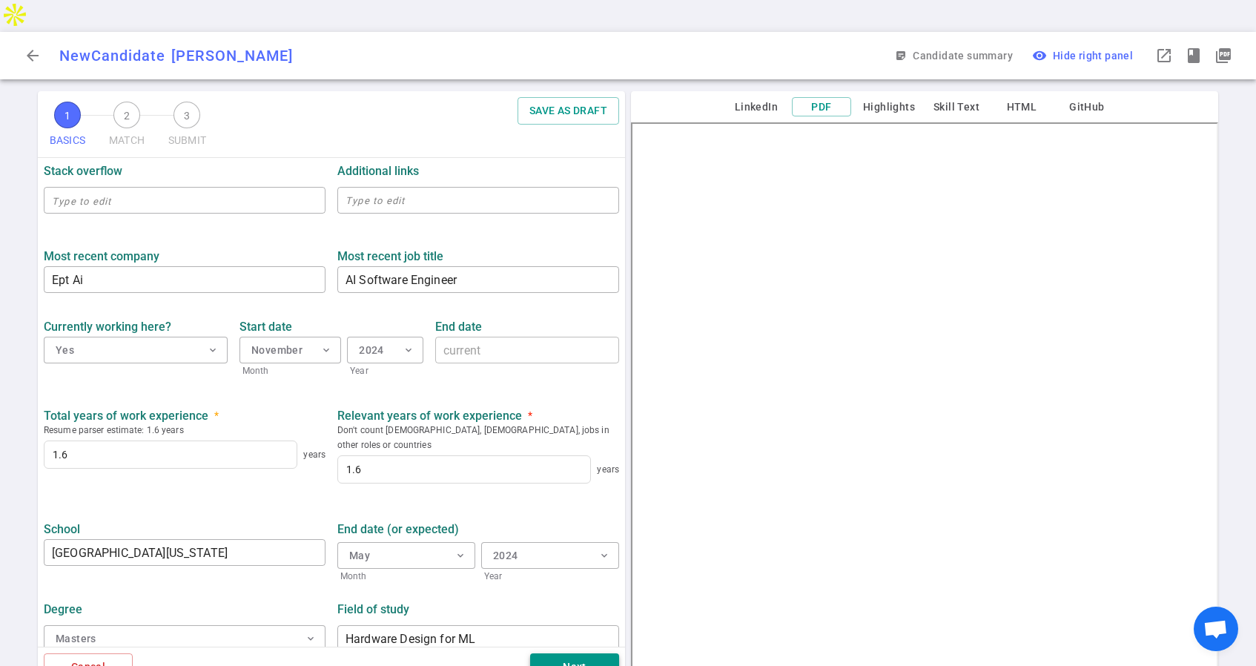
click at [575, 653] on button "Next" at bounding box center [574, 666] width 89 height 27
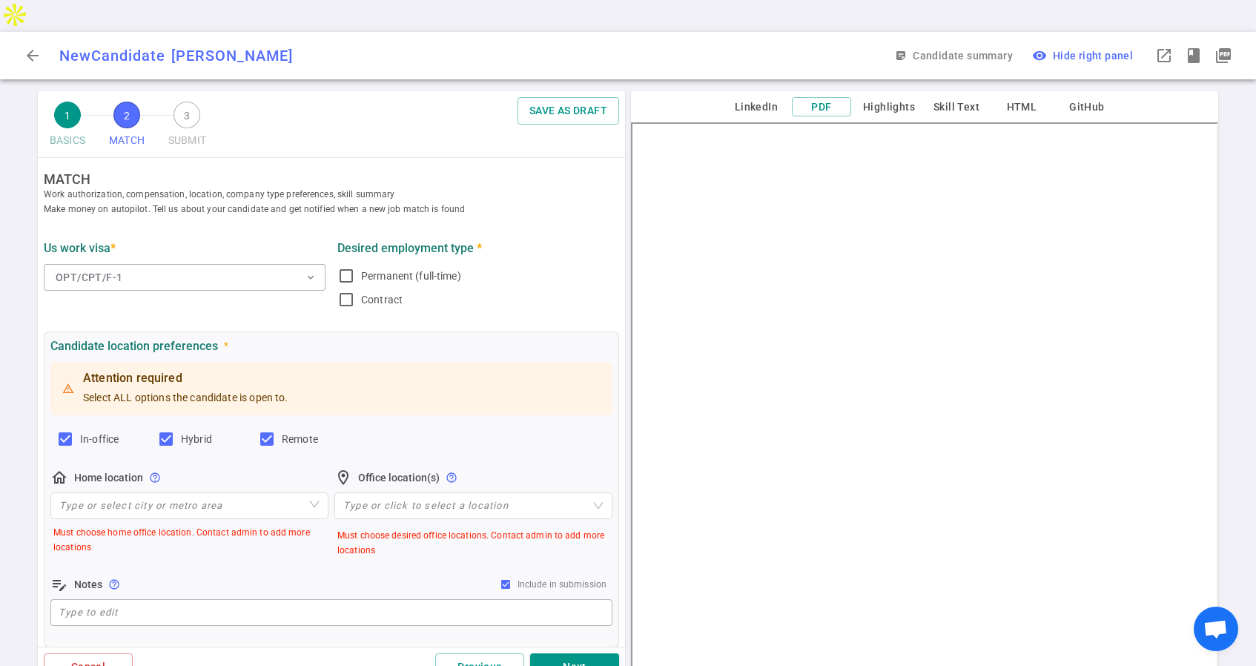
scroll to position [0, 0]
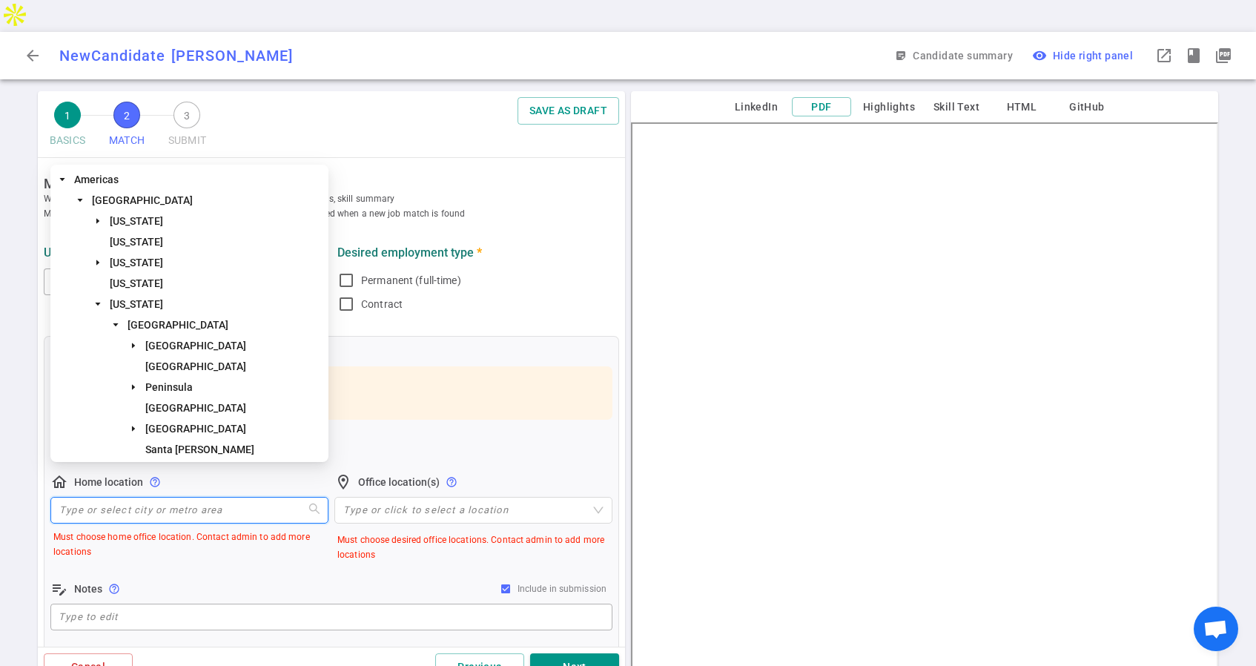
click at [221, 498] on input "search" at bounding box center [189, 510] width 260 height 25
click at [194, 323] on span "San Francisco Bay Area" at bounding box center [178, 325] width 101 height 12
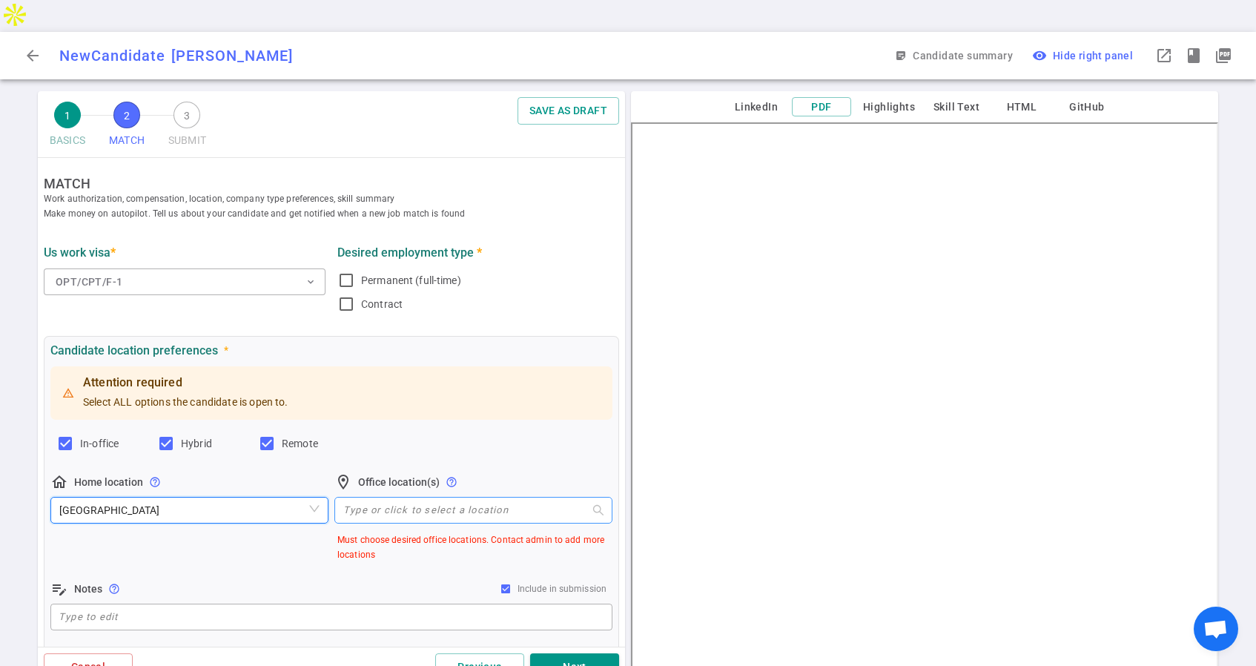
click at [414, 504] on div at bounding box center [465, 509] width 257 height 11
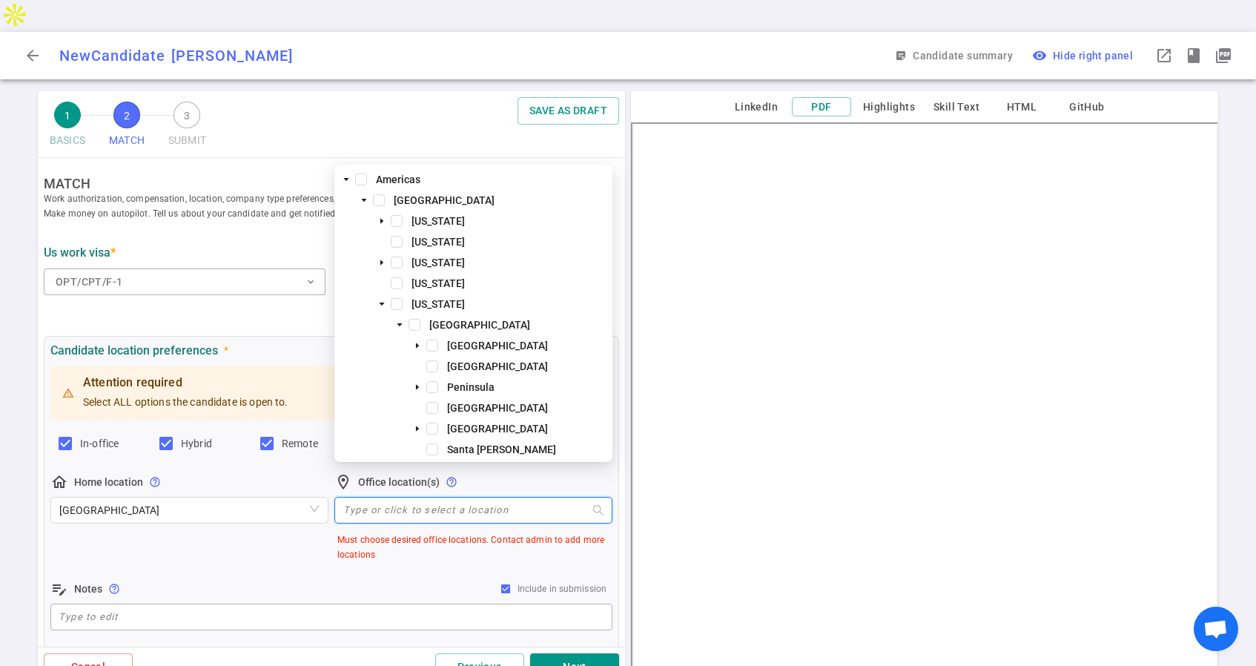
click at [418, 107] on div "1 BASICS 2 MATCH 3 SUBMIT SAVE AS DRAFT" at bounding box center [331, 124] width 587 height 67
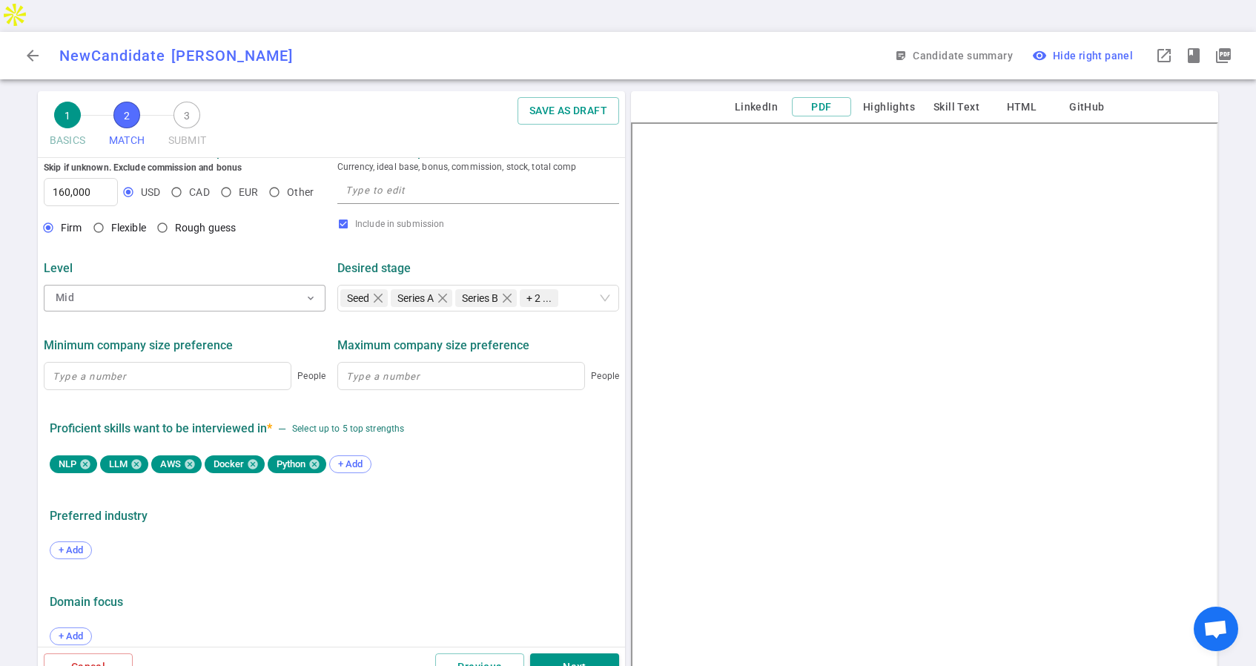
scroll to position [595, 0]
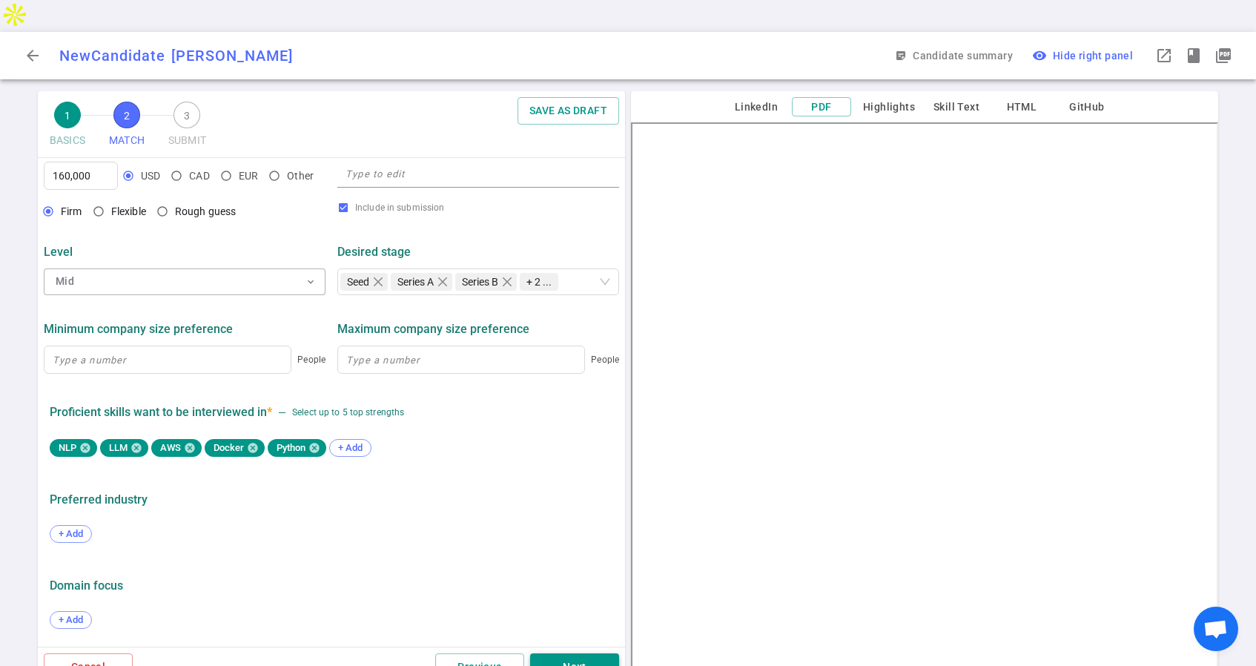
click at [573, 653] on button "Next" at bounding box center [574, 666] width 89 height 27
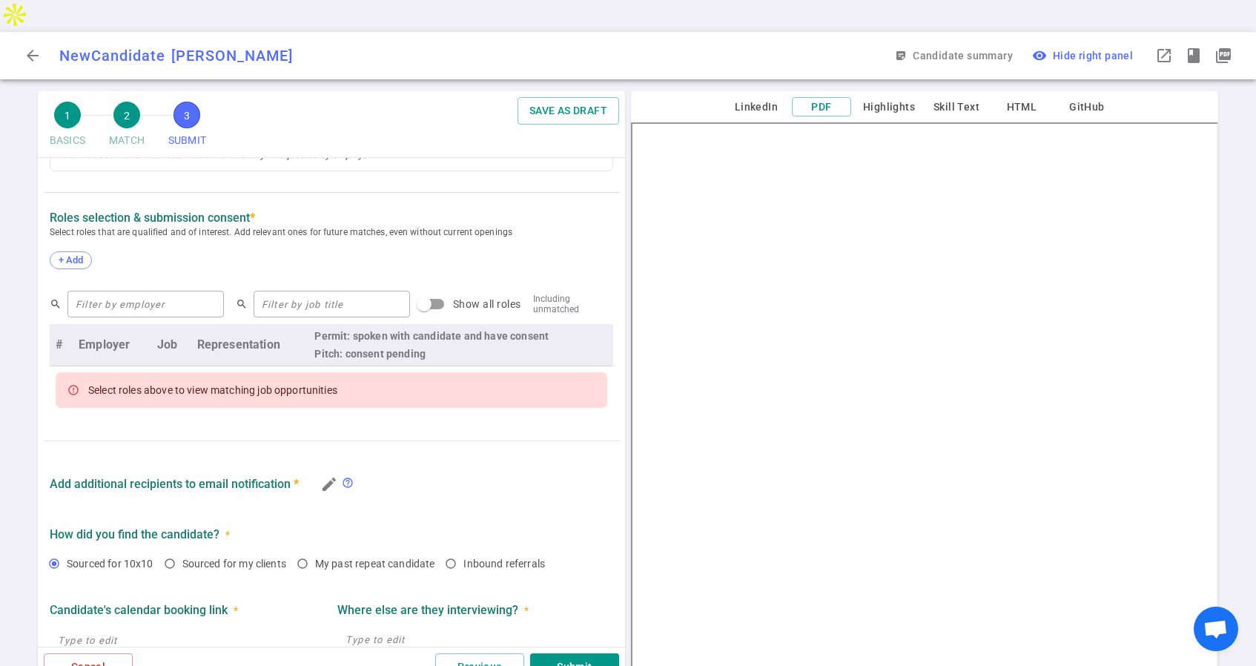
scroll to position [656, 0]
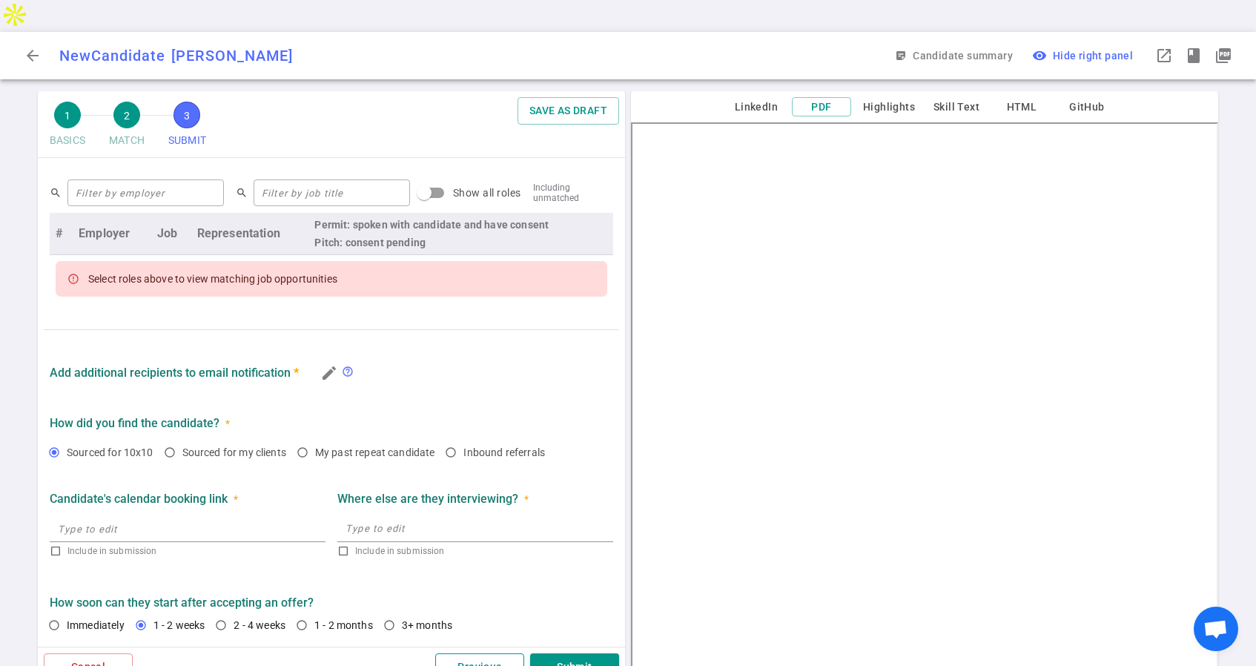
click at [477, 653] on button "Previous" at bounding box center [479, 666] width 89 height 27
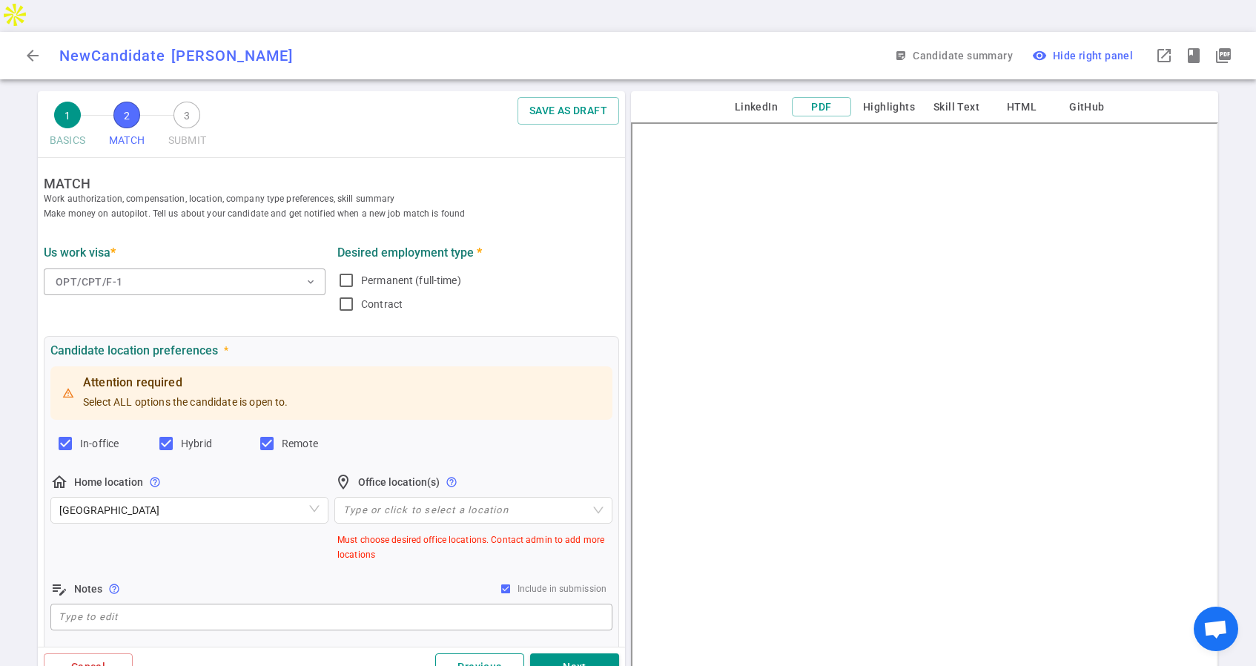
scroll to position [0, 0]
click at [477, 653] on button "Previous" at bounding box center [479, 666] width 89 height 27
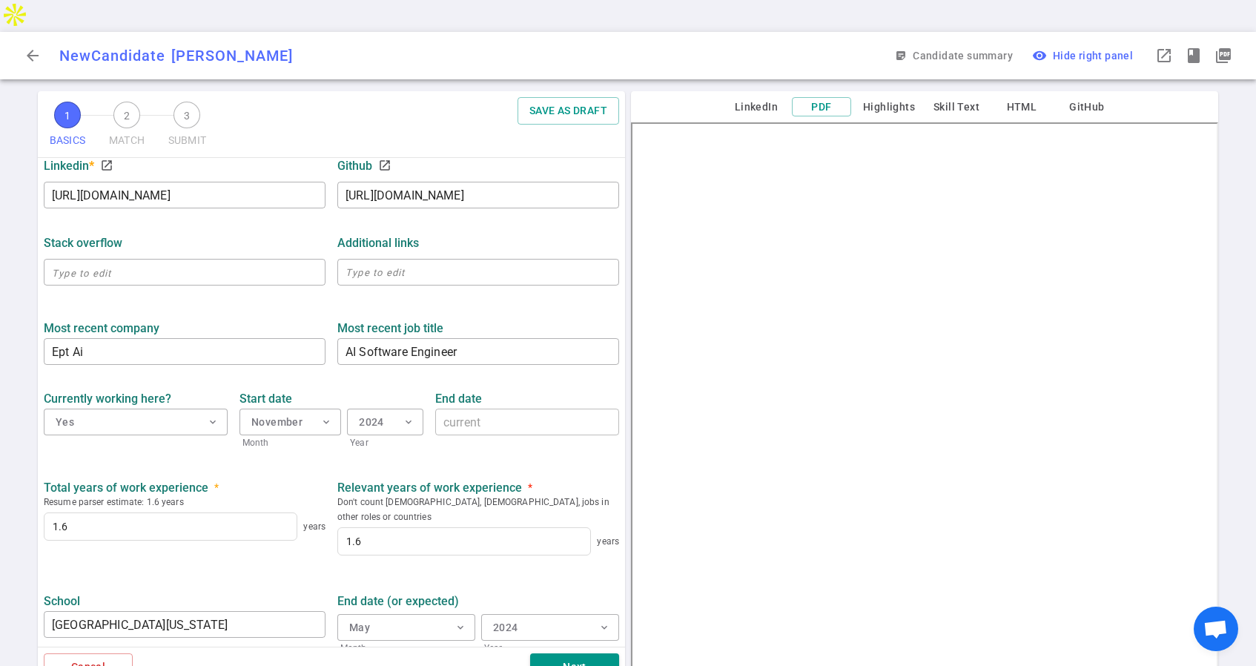
scroll to position [541, 0]
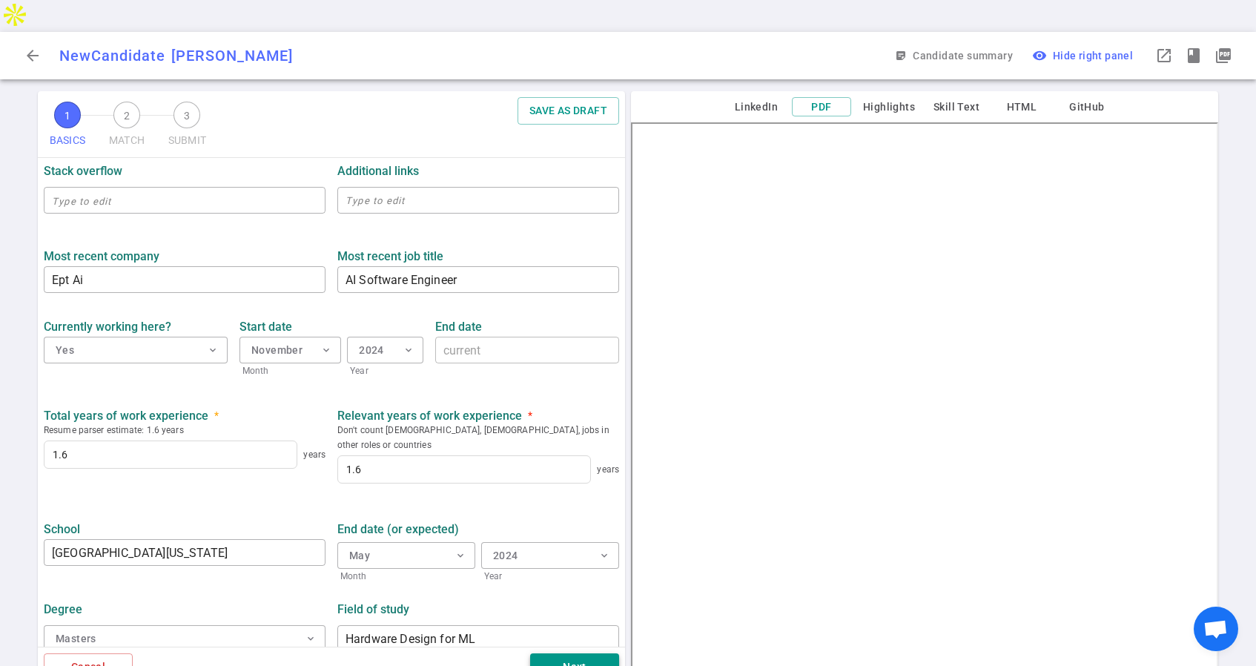
click at [577, 653] on button "Next" at bounding box center [574, 666] width 89 height 27
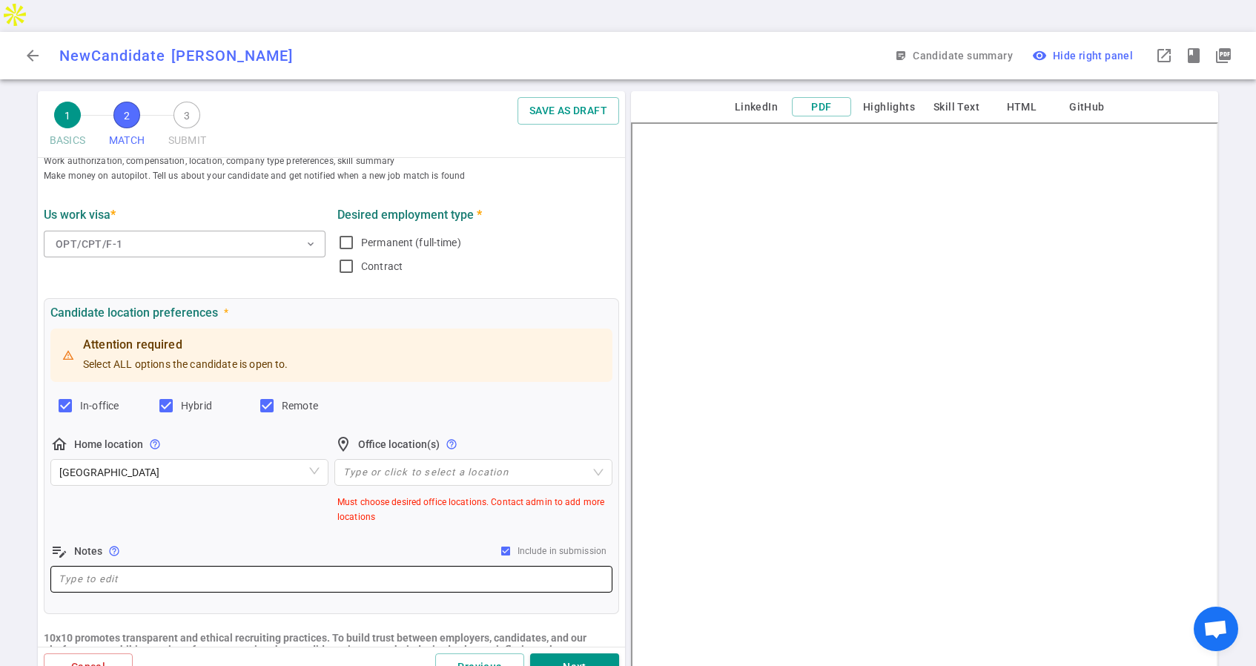
scroll to position [0, 0]
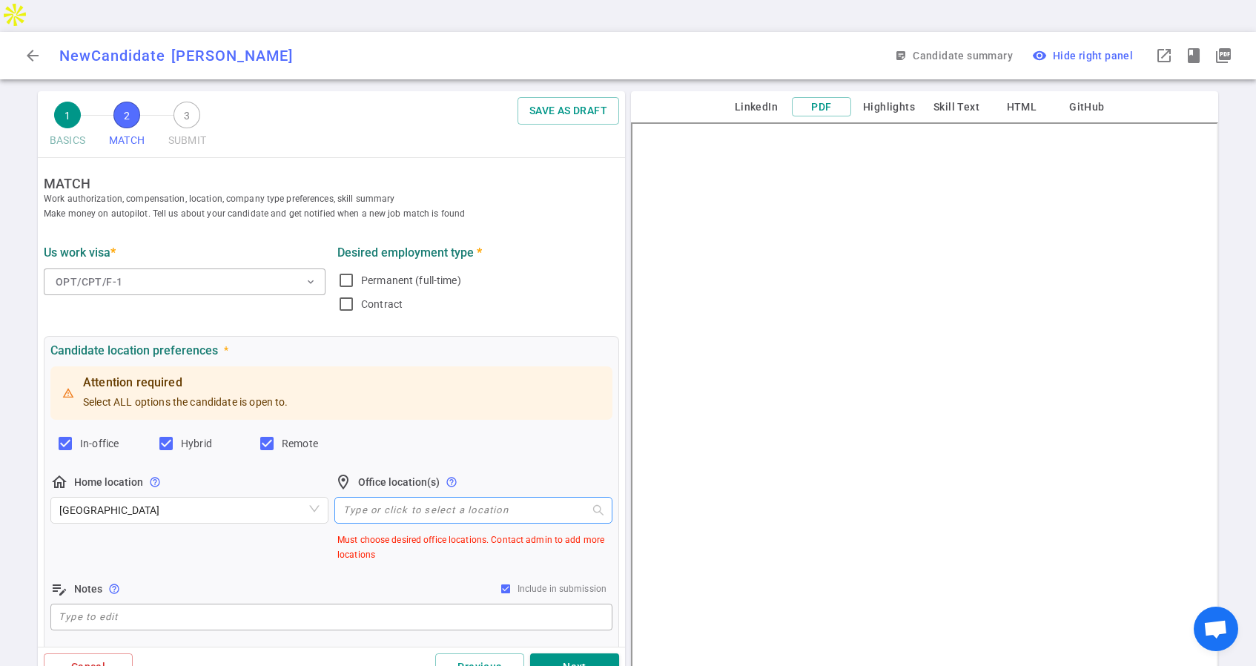
click at [490, 504] on div at bounding box center [465, 509] width 257 height 11
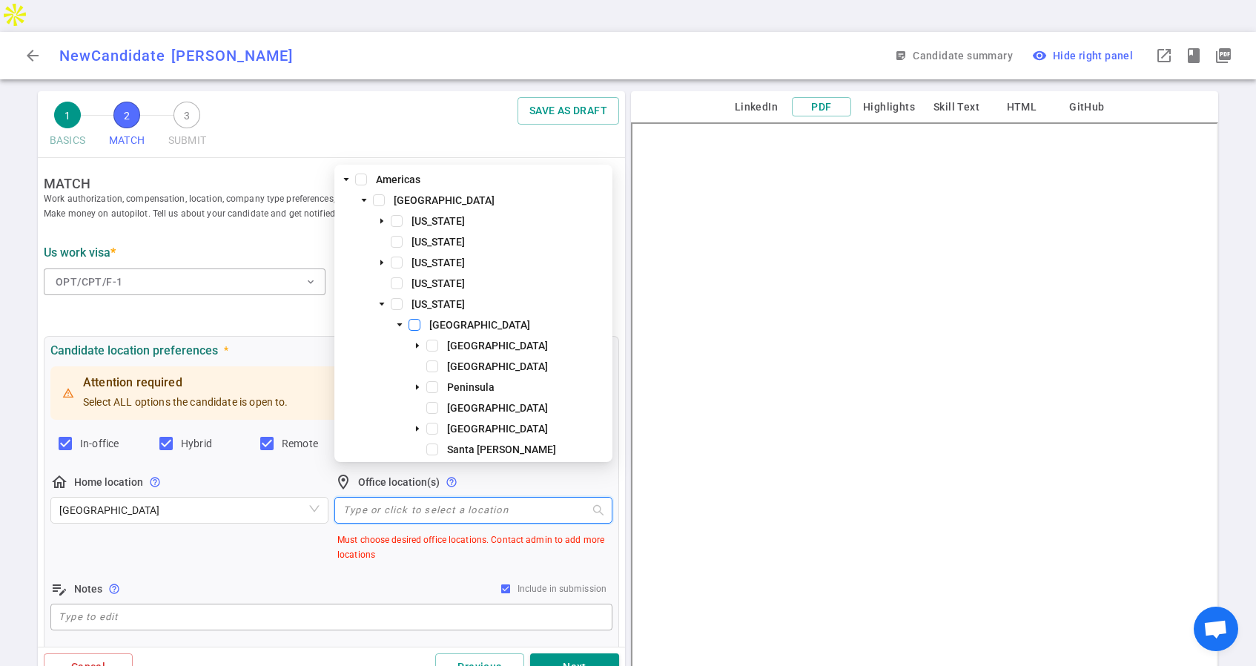
click at [415, 323] on span at bounding box center [415, 325] width 12 height 12
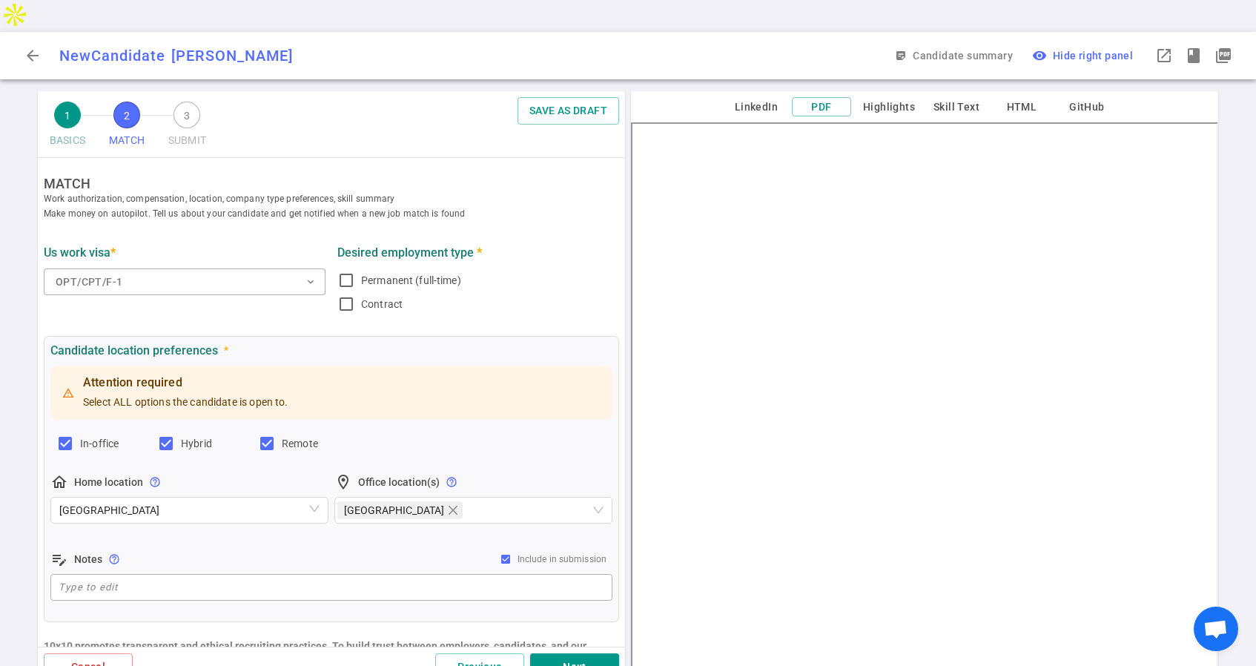
click at [371, 550] on div "edit_note Notes help_outline Include in submission" at bounding box center [331, 559] width 562 height 18
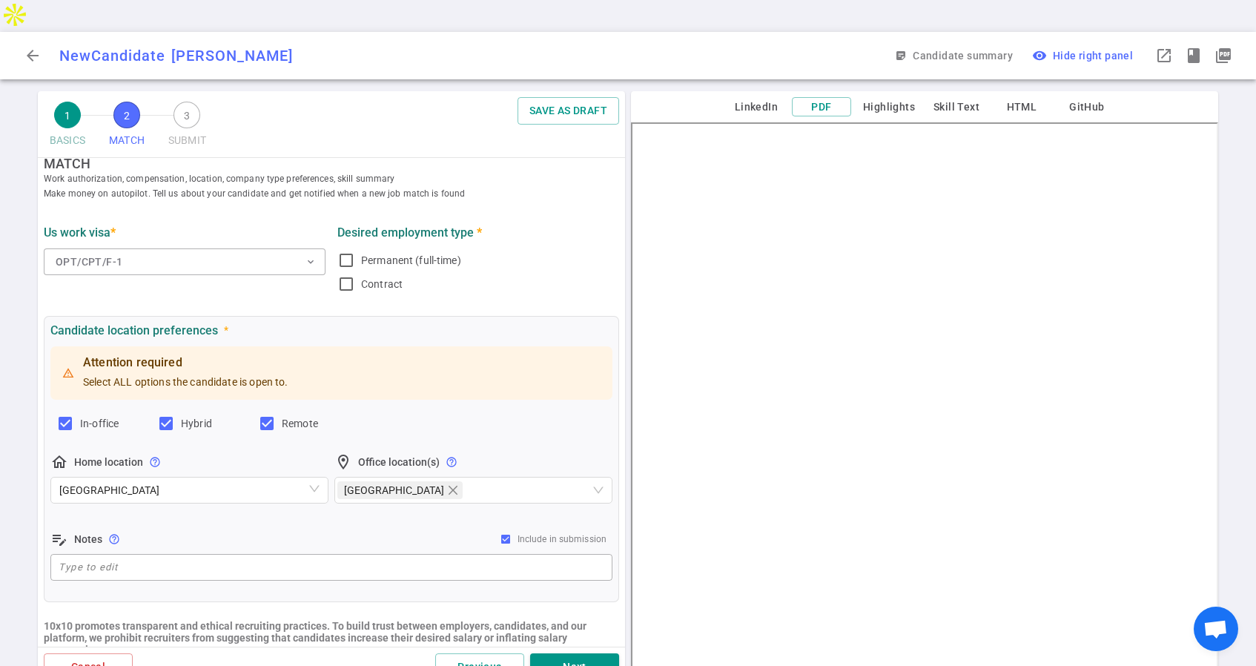
scroll to position [31, 0]
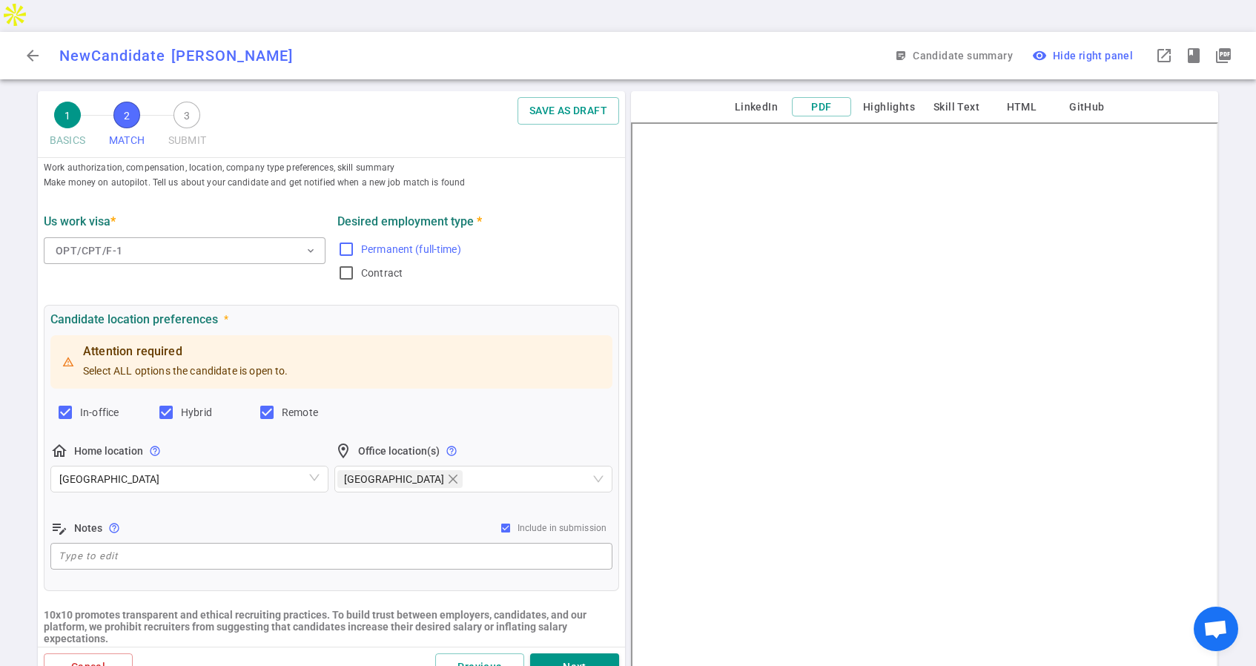
click at [346, 240] on input "Permanent (full-time)" at bounding box center [346, 249] width 18 height 18
checkbox input "true"
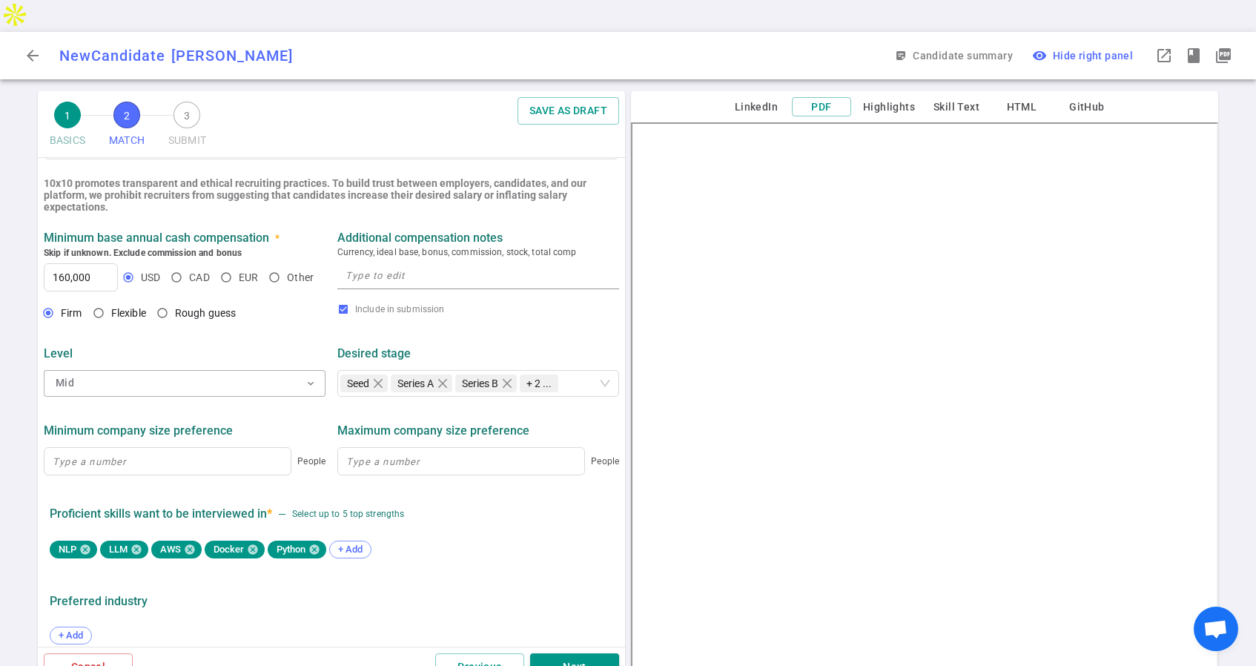
scroll to position [565, 0]
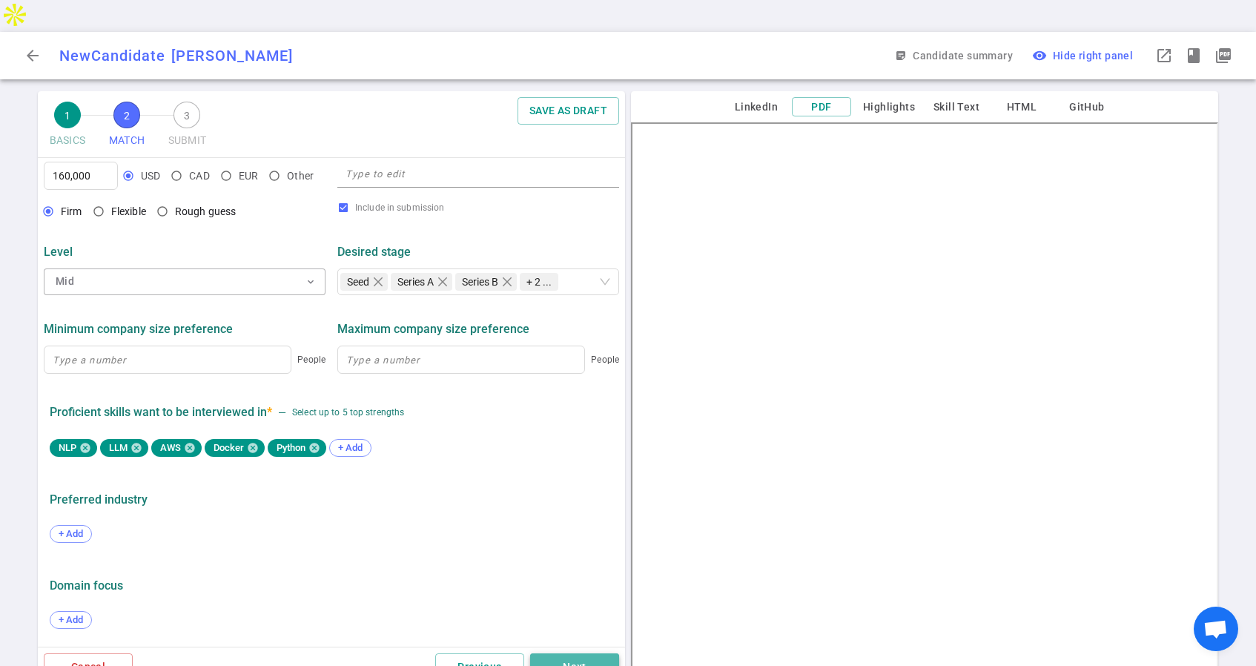
click at [573, 653] on button "Next" at bounding box center [574, 666] width 89 height 27
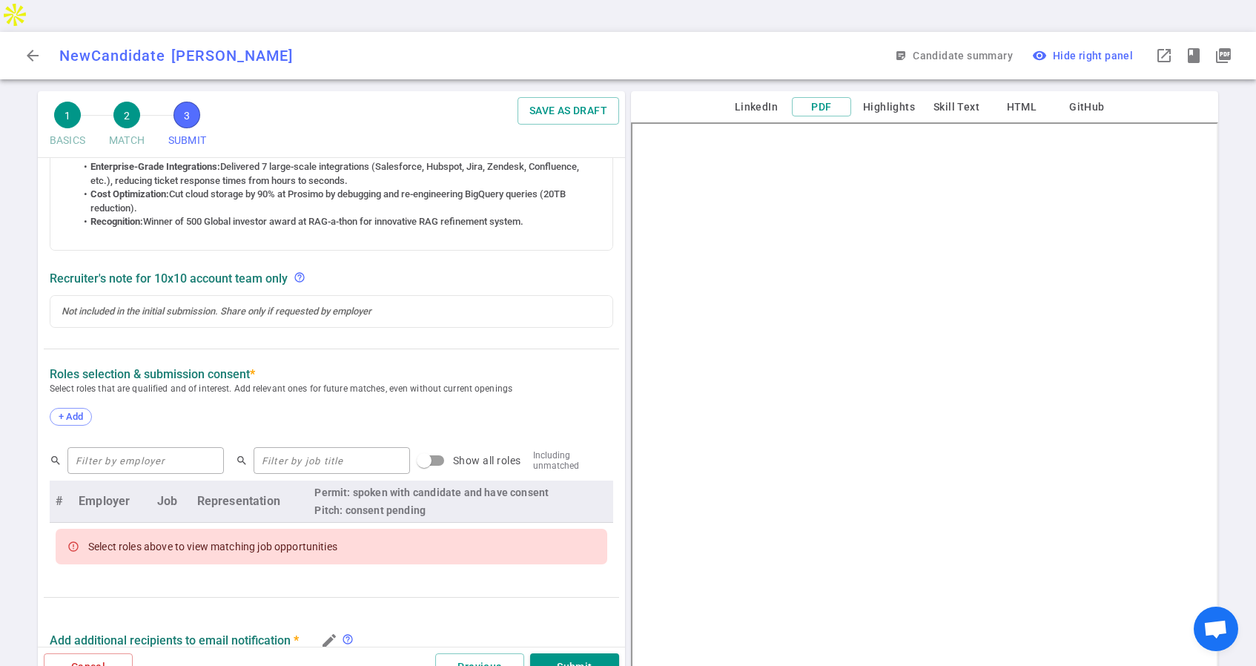
scroll to position [482, 0]
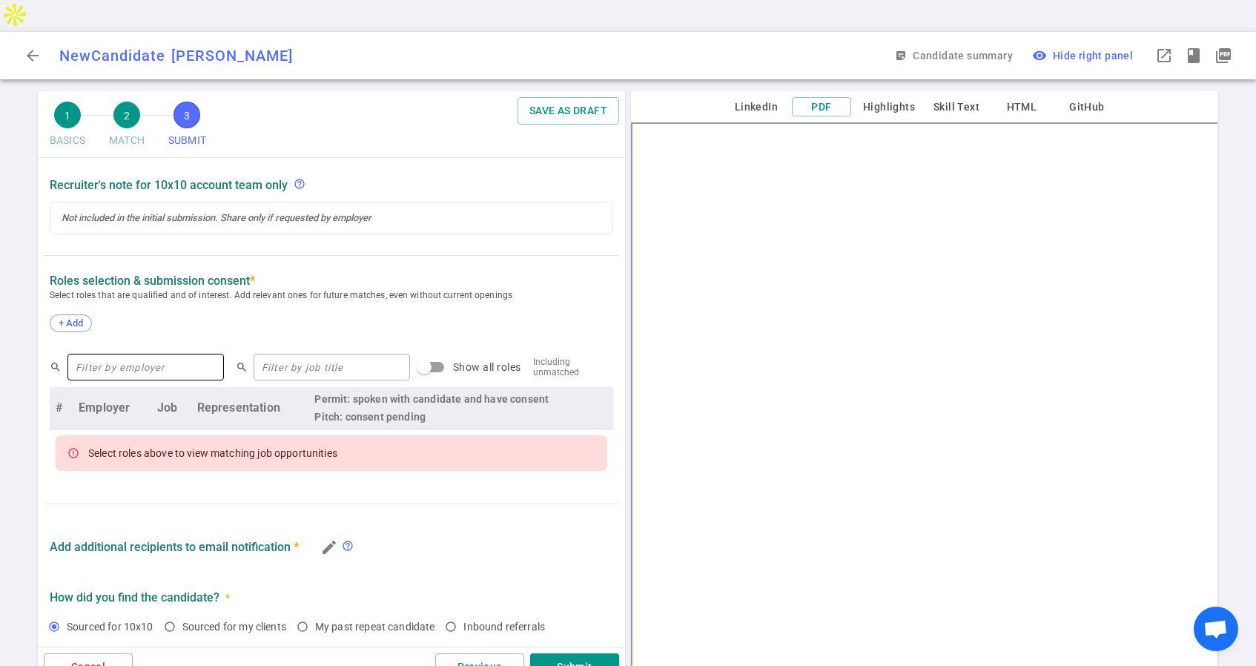
click at [163, 355] on input "text" at bounding box center [145, 367] width 156 height 24
click at [71, 317] on span "+ Add" at bounding box center [70, 322] width 35 height 11
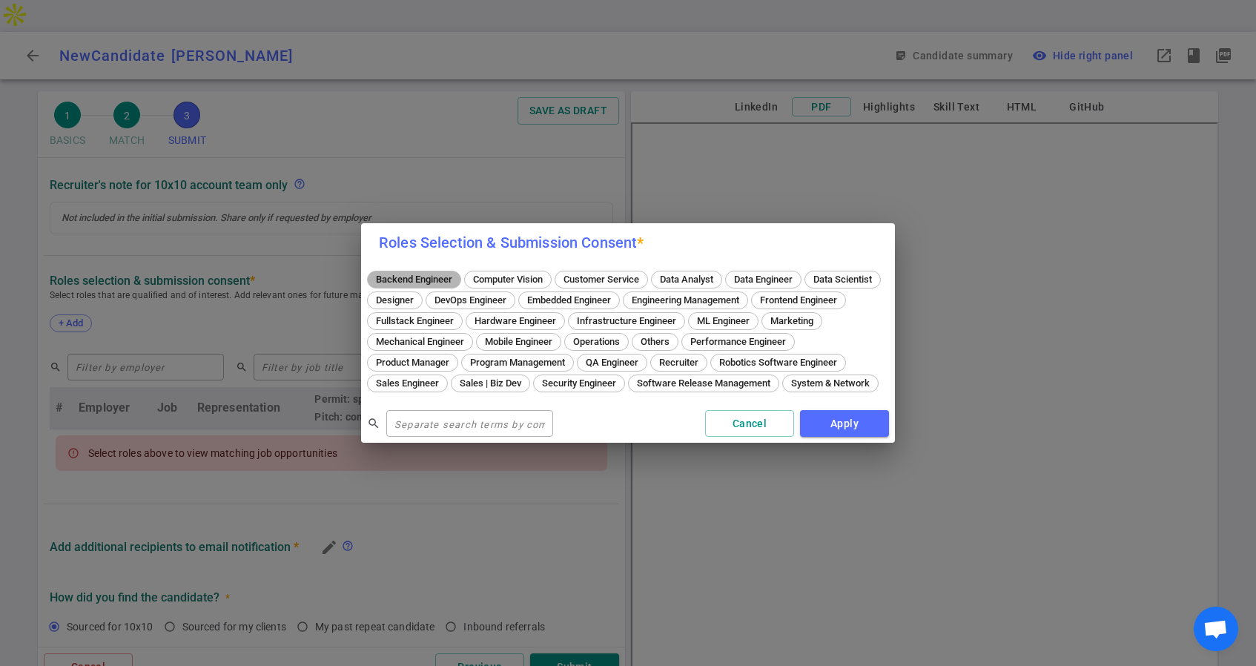
click at [432, 274] on span "Backend Engineer" at bounding box center [414, 279] width 87 height 11
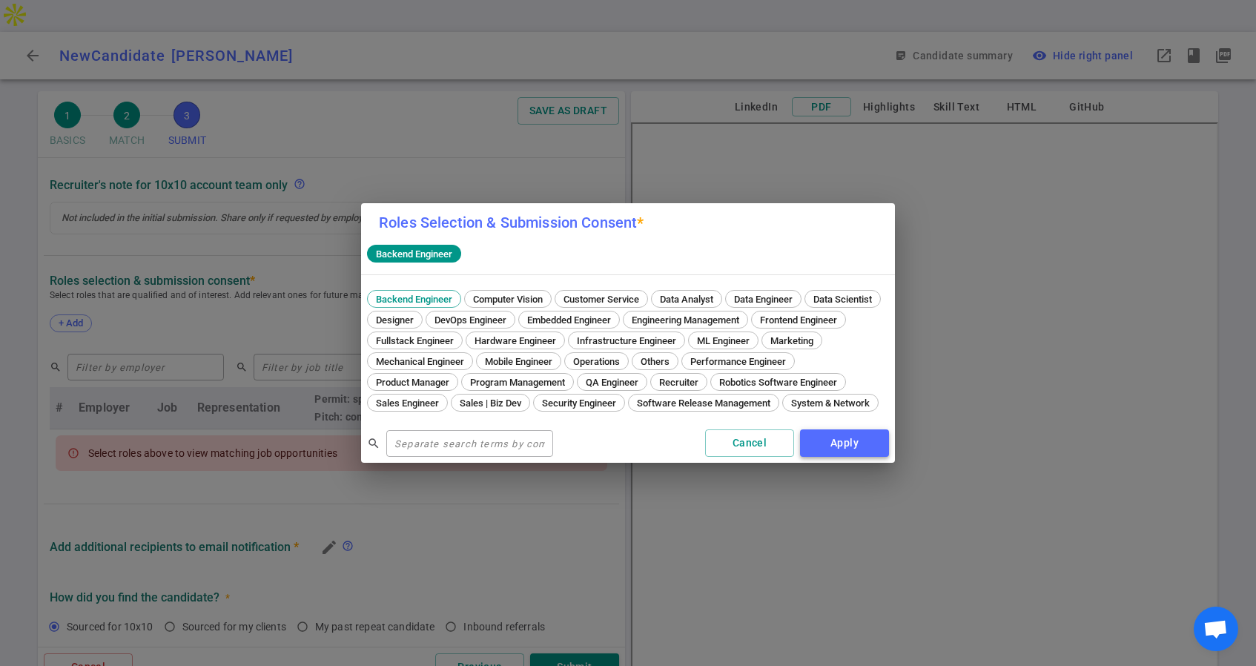
click at [832, 445] on button "Apply" at bounding box center [844, 442] width 89 height 27
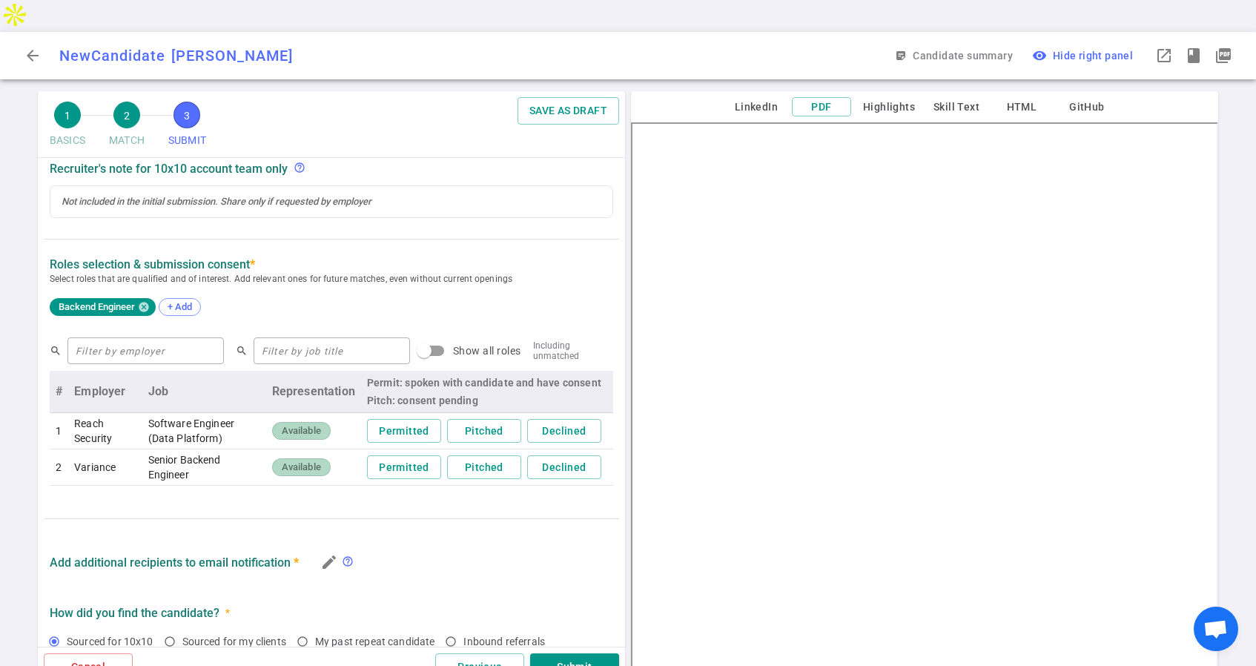
scroll to position [510, 0]
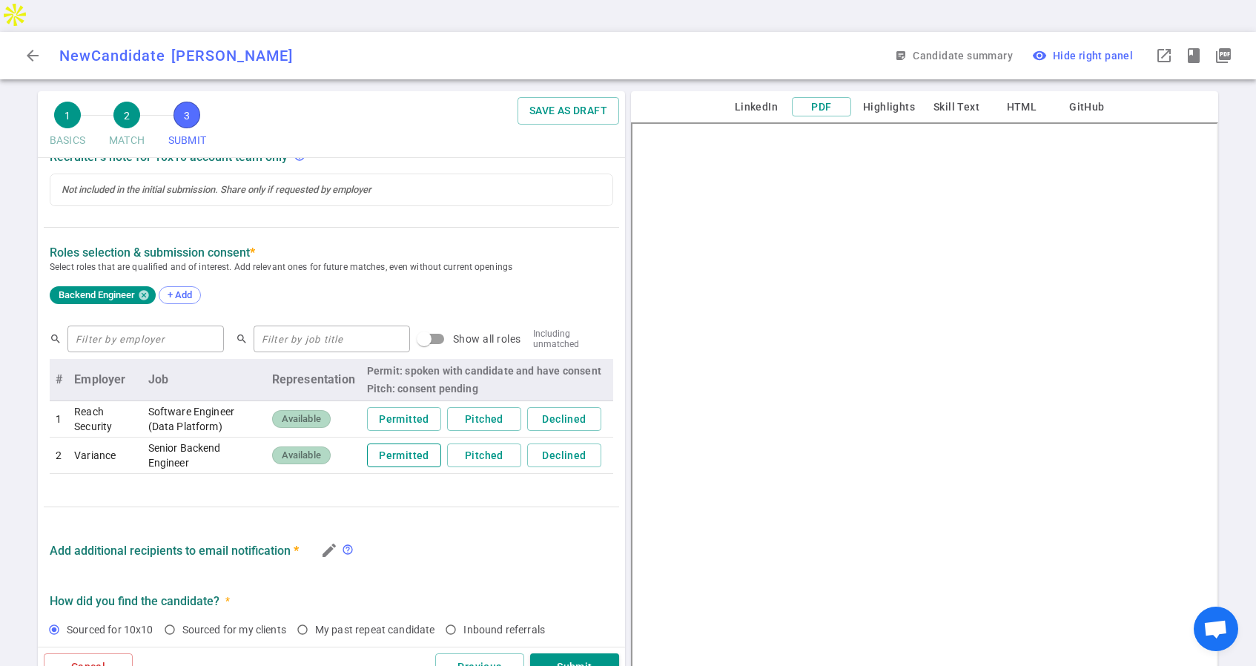
click at [403, 443] on button "Permitted" at bounding box center [404, 455] width 74 height 24
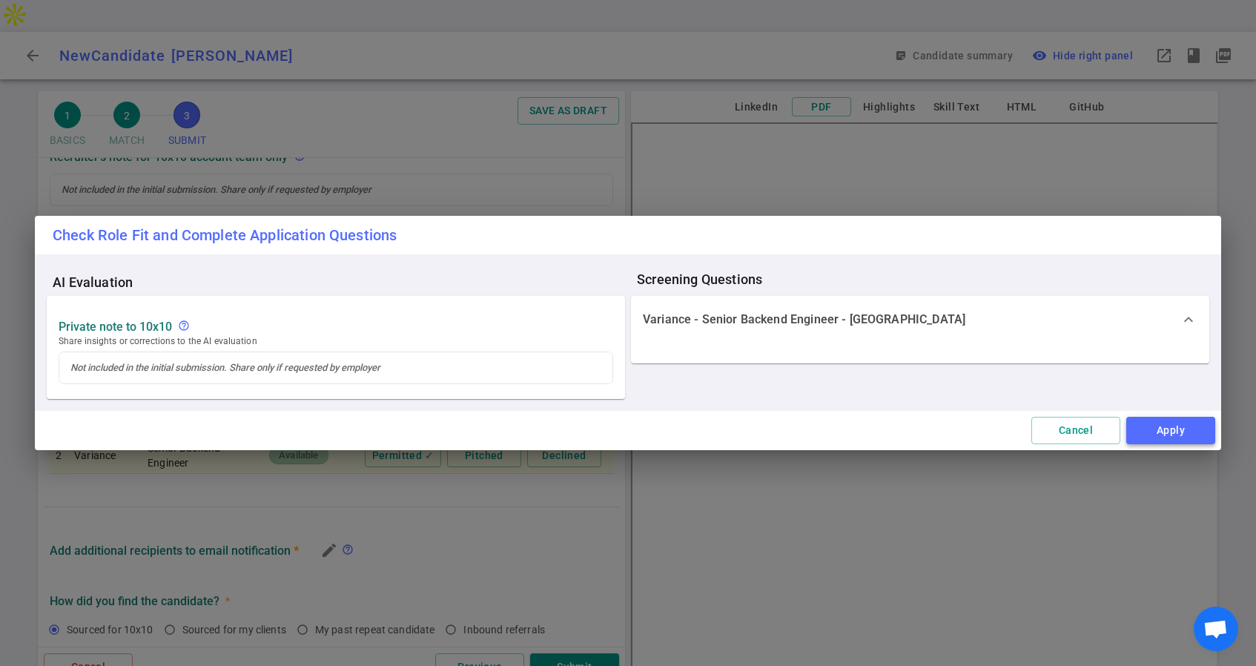
click at [1166, 430] on button "Apply" at bounding box center [1170, 430] width 89 height 27
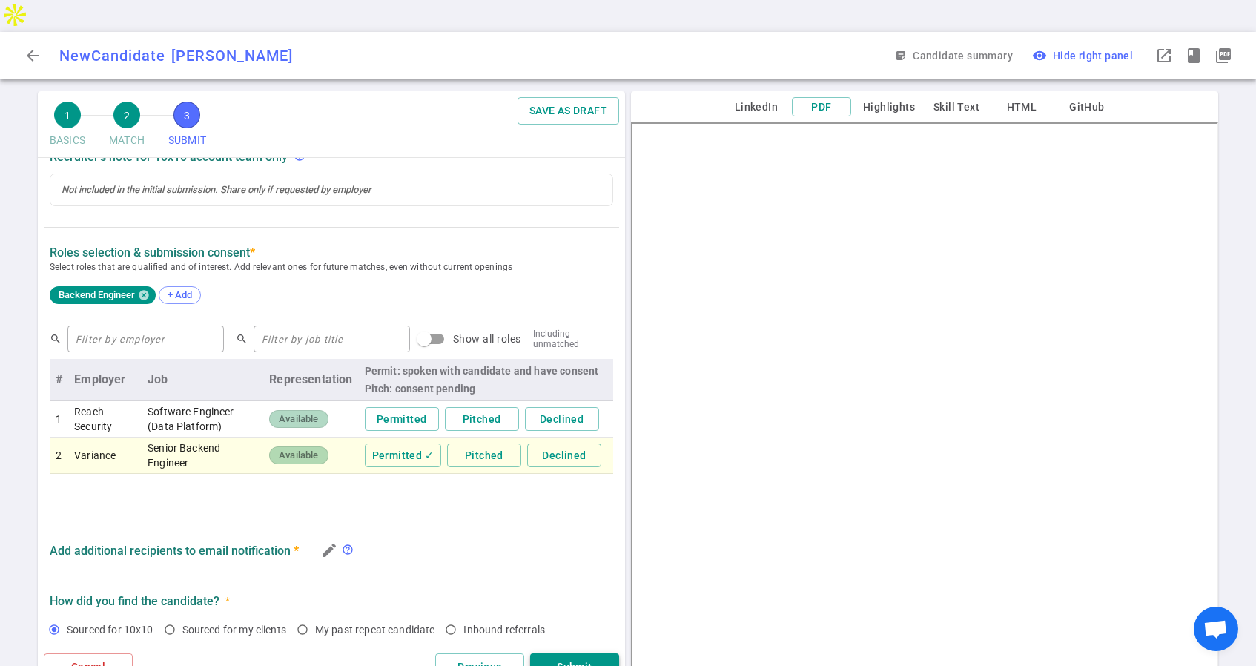
click at [589, 653] on button "Submit" at bounding box center [574, 666] width 89 height 27
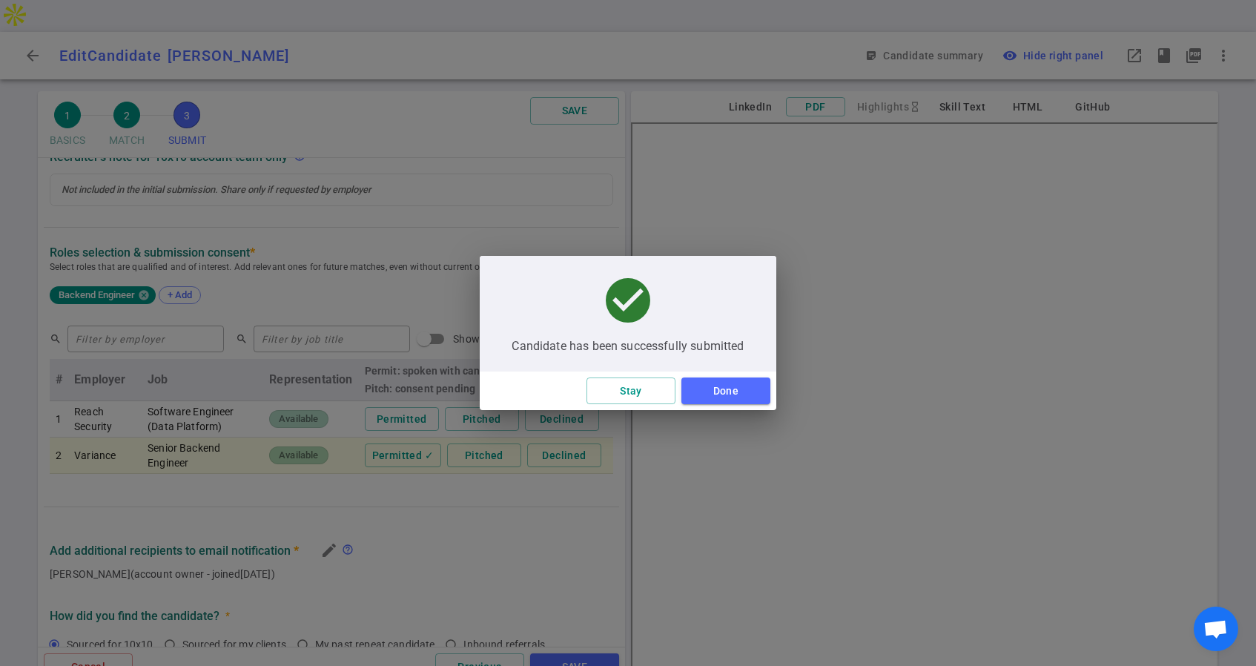
type textarea "Seeking greater stability and upward growth."
type textarea "None noted"
click at [716, 391] on button "Done" at bounding box center [725, 390] width 89 height 27
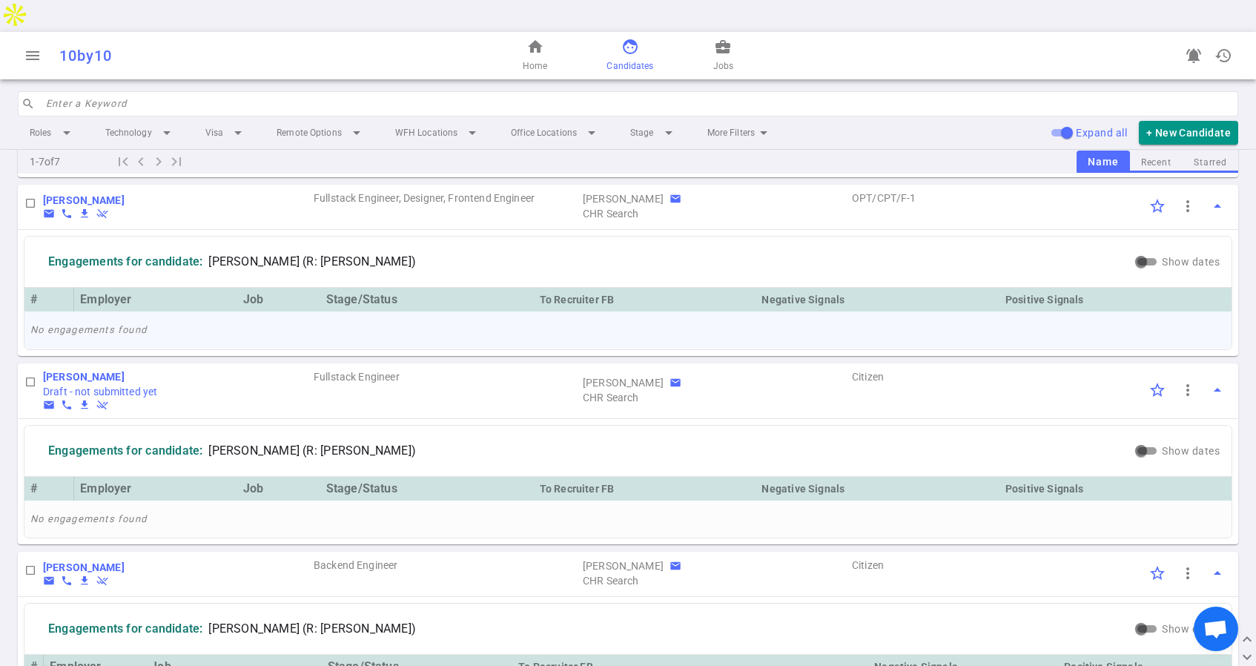
scroll to position [241, 0]
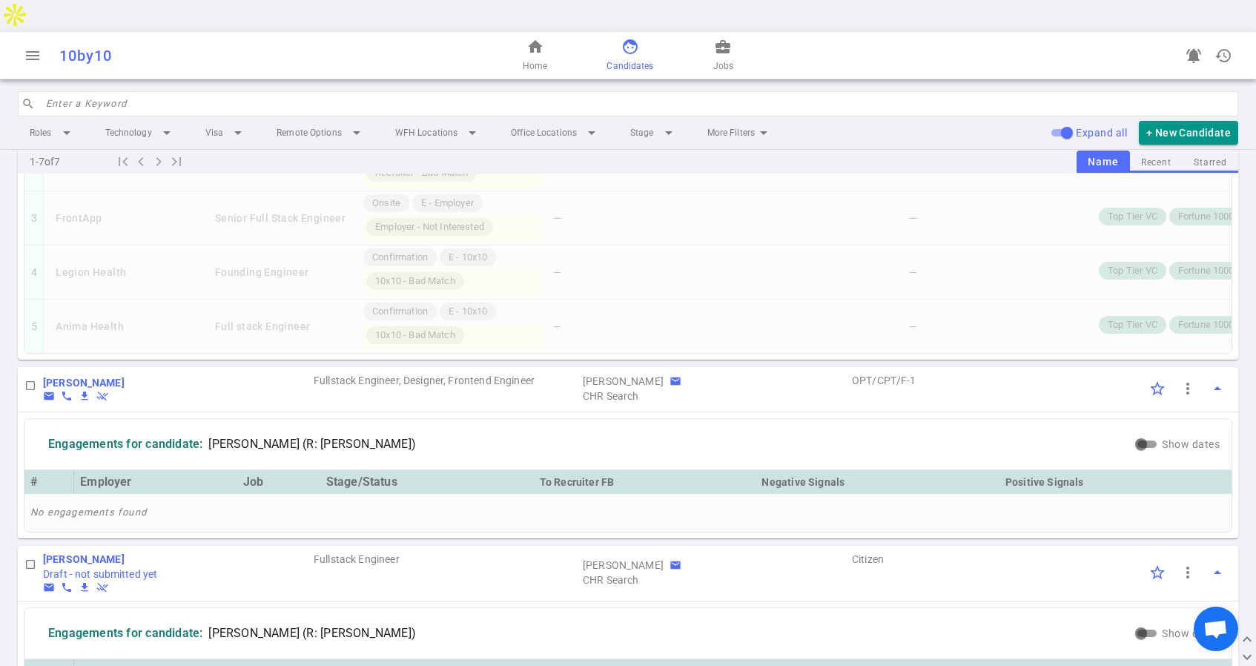
click at [627, 38] on span "face" at bounding box center [630, 47] width 18 height 18
click at [531, 38] on span "home" at bounding box center [535, 47] width 18 height 18
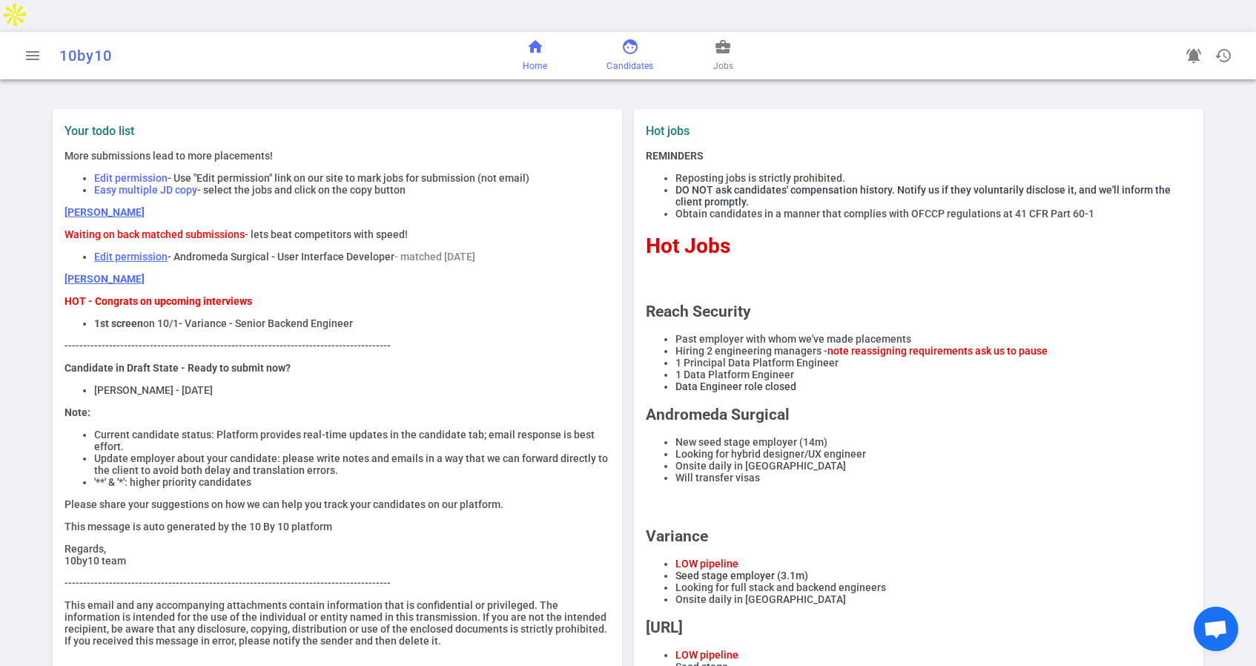
click at [630, 38] on span "face" at bounding box center [630, 47] width 18 height 18
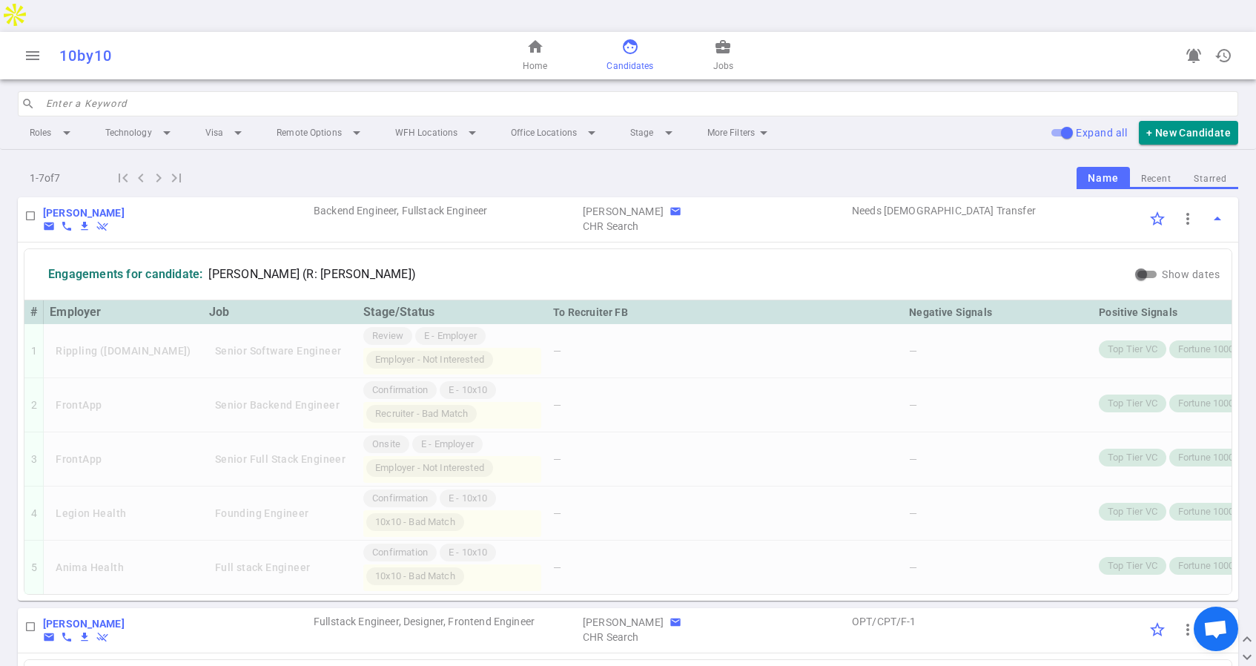
click at [618, 59] on span "Candidates" at bounding box center [630, 66] width 47 height 15
click at [630, 38] on span "face" at bounding box center [630, 47] width 18 height 18
click at [618, 38] on link "face Candidates" at bounding box center [630, 56] width 47 height 36
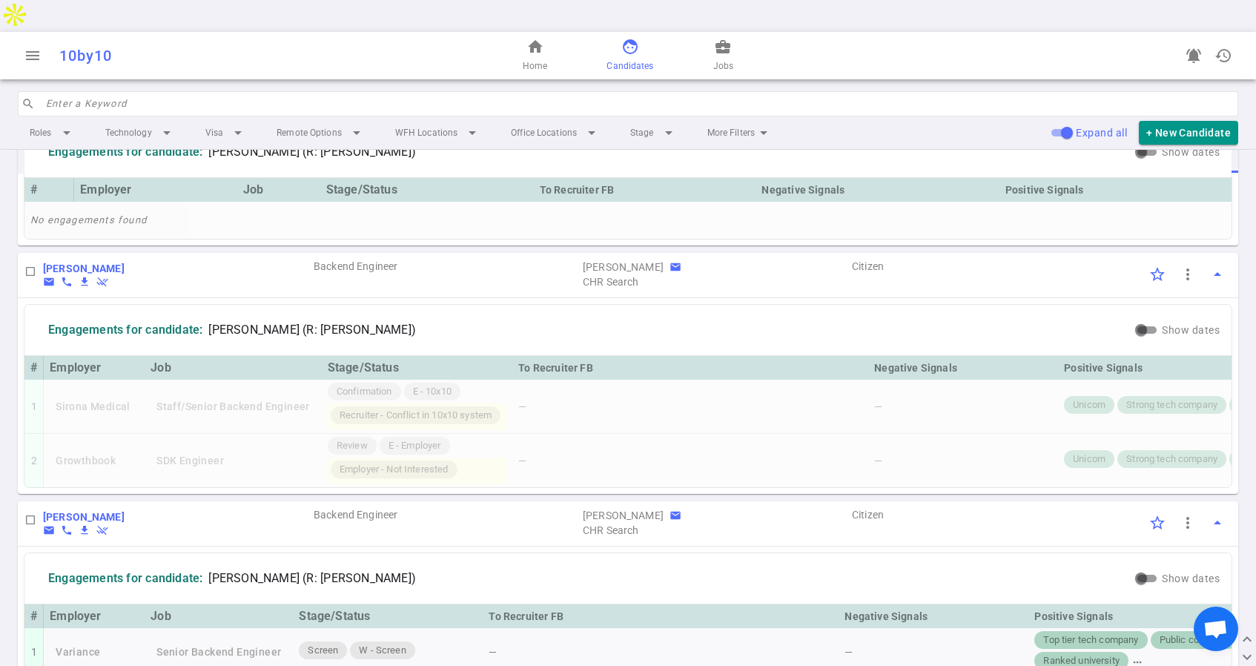
scroll to position [762, 0]
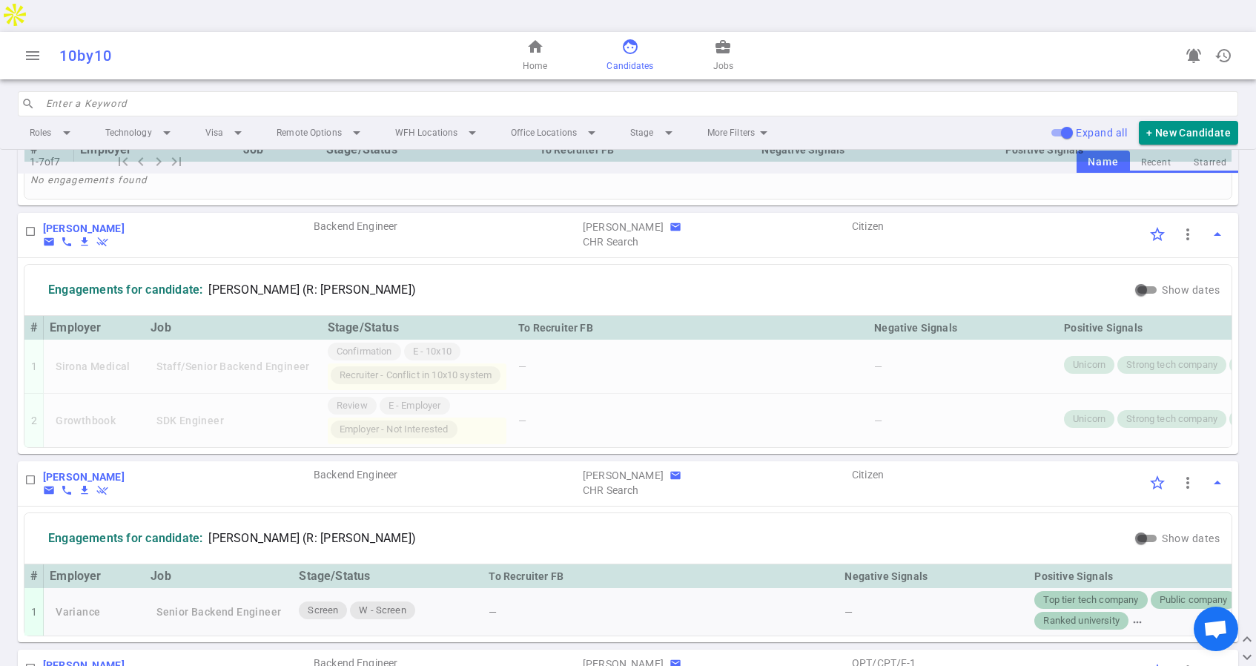
click at [98, 47] on div "10by10" at bounding box center [236, 56] width 354 height 18
click at [537, 38] on span "home" at bounding box center [535, 47] width 18 height 18
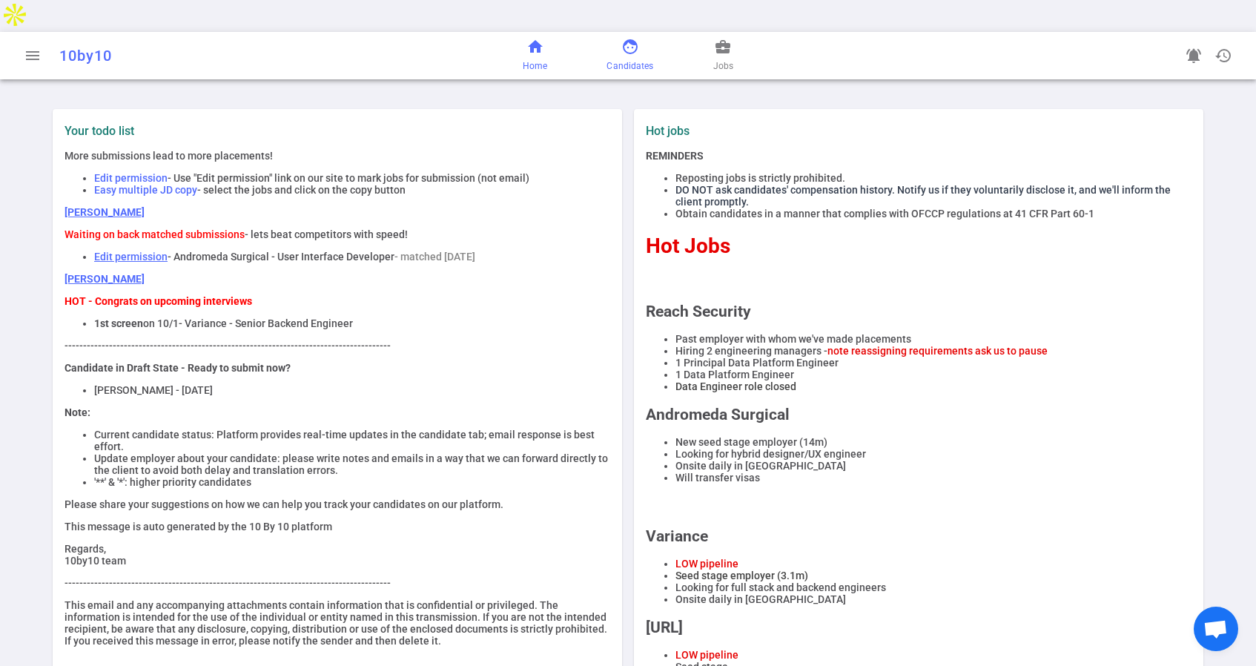
click at [632, 38] on span "face" at bounding box center [630, 47] width 18 height 18
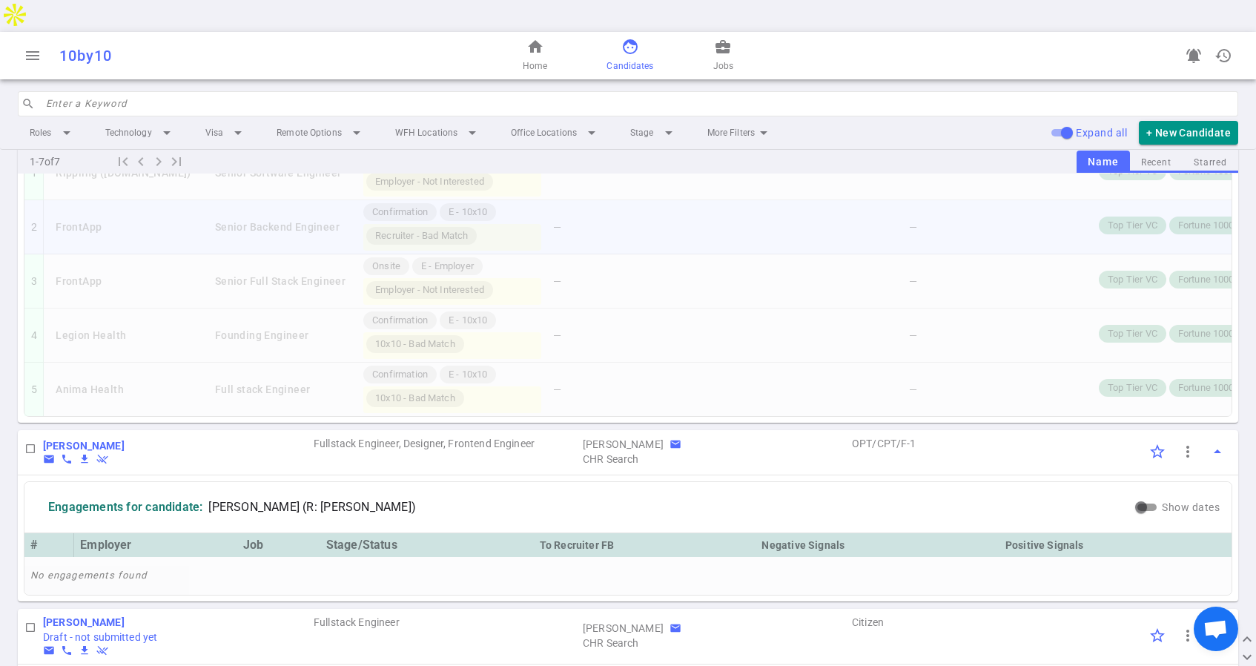
scroll to position [332, 0]
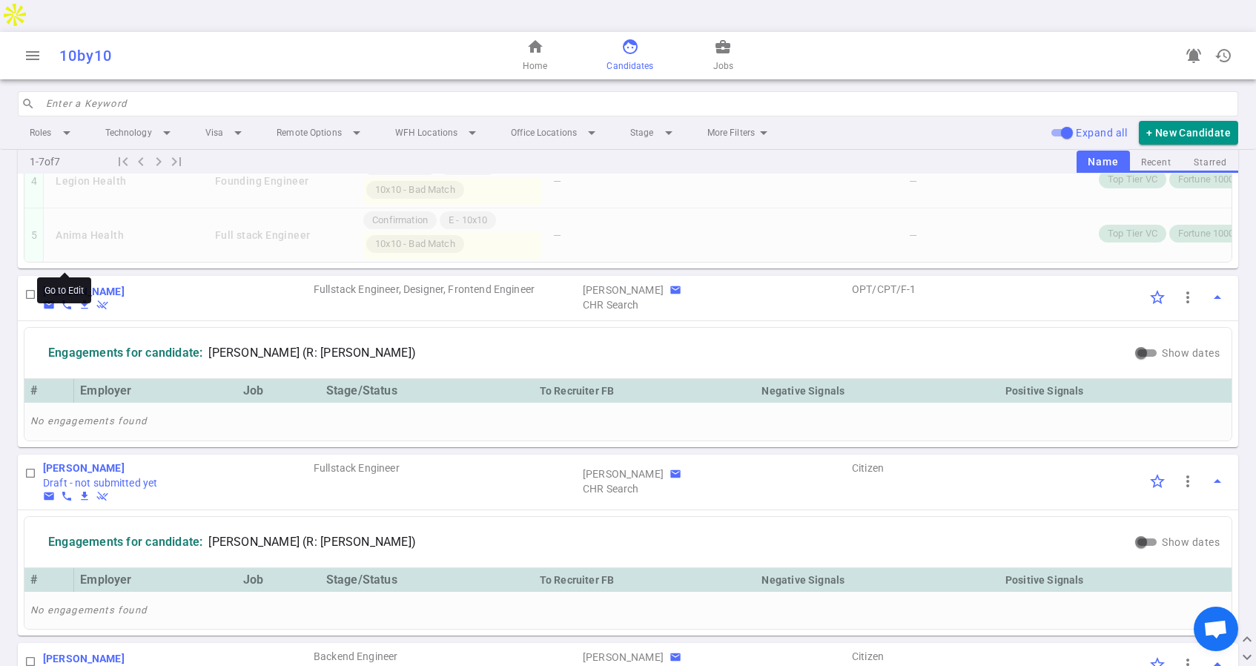
click at [72, 285] on b "Erik Hein" at bounding box center [84, 291] width 82 height 12
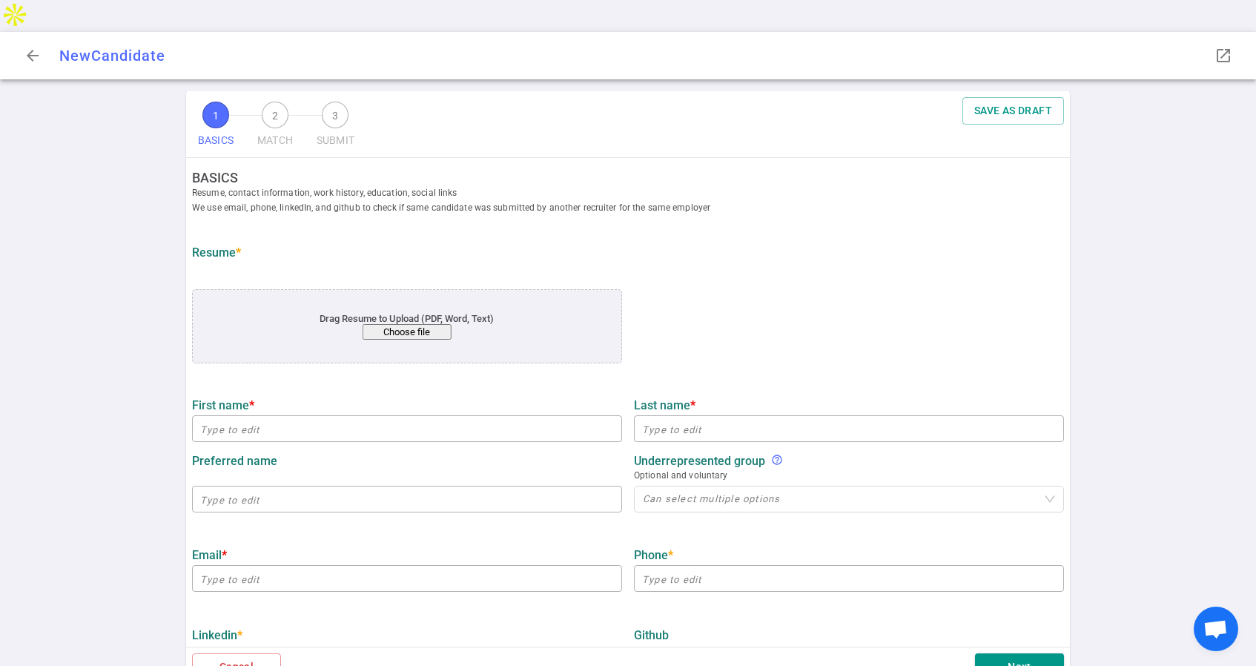
type input "Erik"
type input "Hein"
type input "erikhein.ksth@gmail.com"
type input "+1 669-264-6655"
type input "https://www.linkedin.com/in/erikhein"
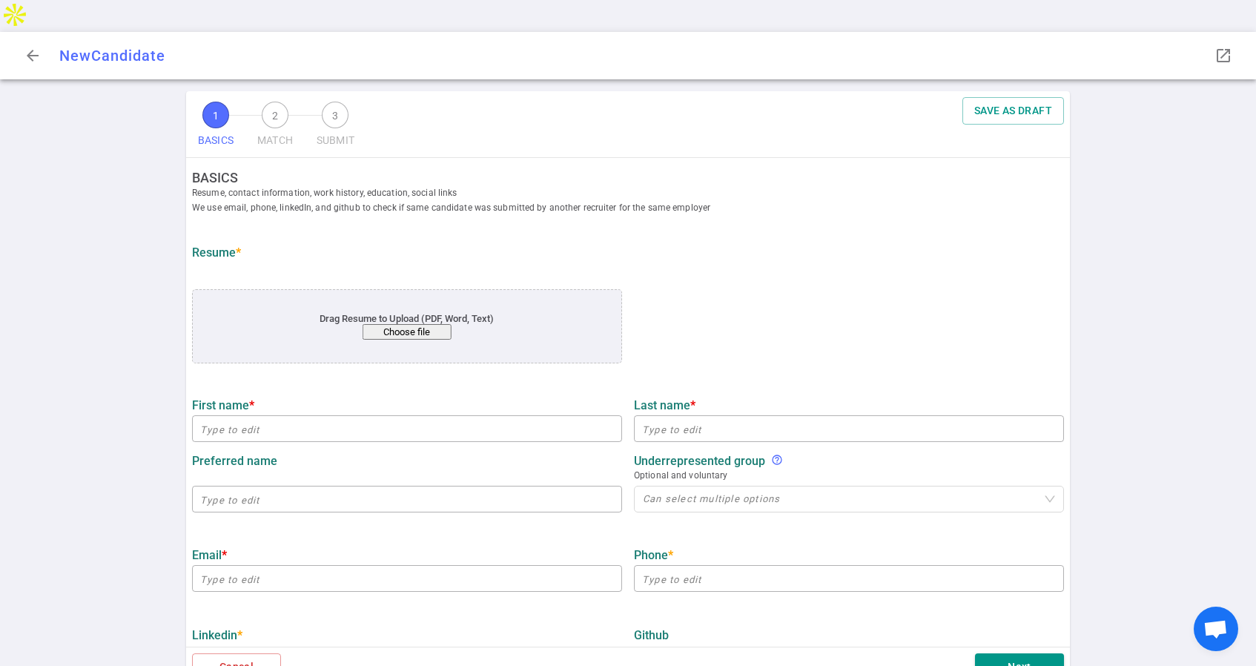
type textarea "https://zenboardai.vercel.app,https://www.trekteria.com,https://erikhein.info"
type input "Iditor"
type textarea "Software Development Engineer"
type input "2.2"
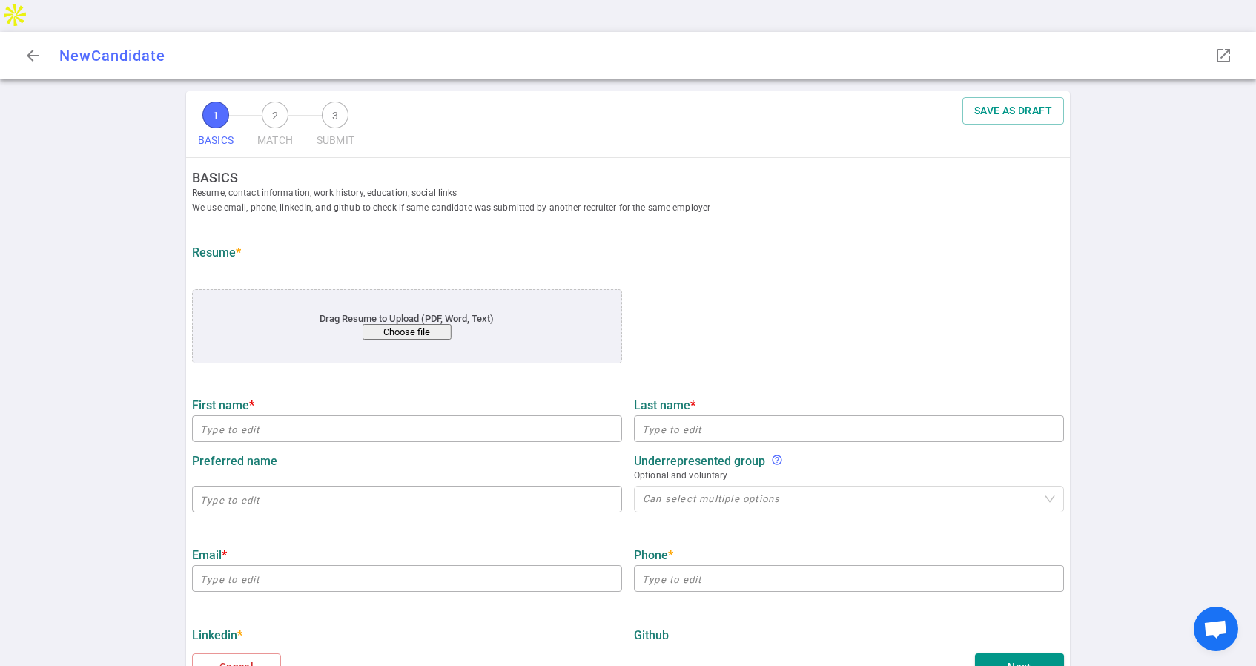
type input "San Jose State"
type input "Computer Science"
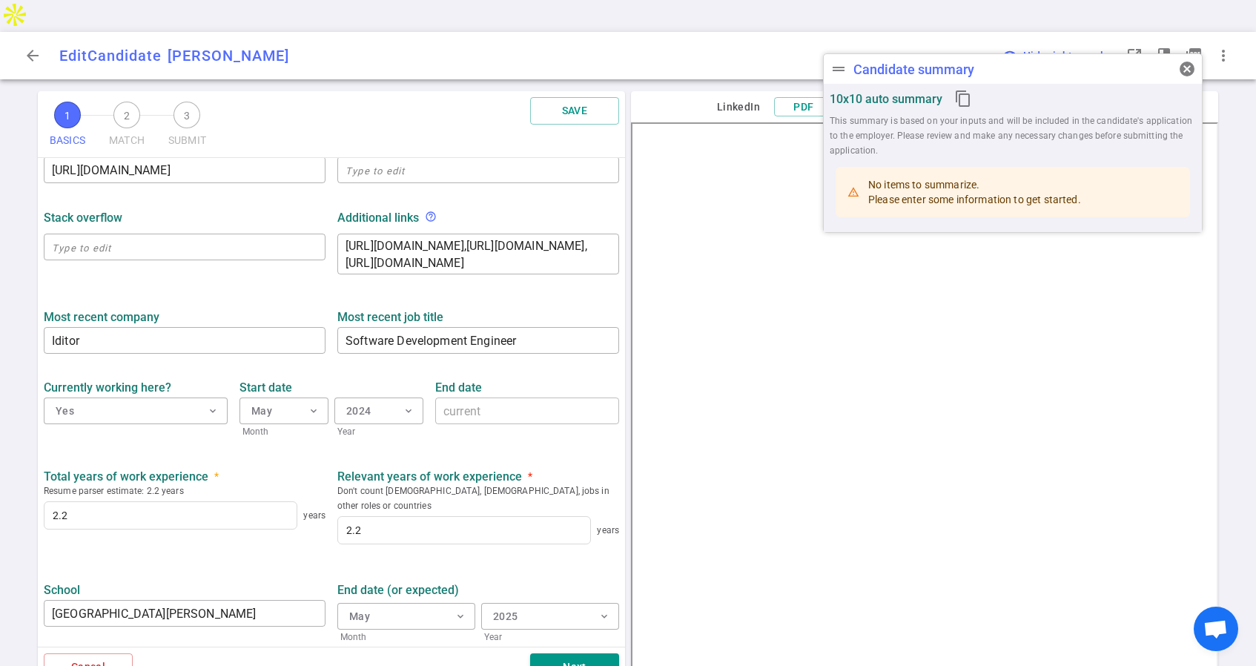
scroll to position [555, 0]
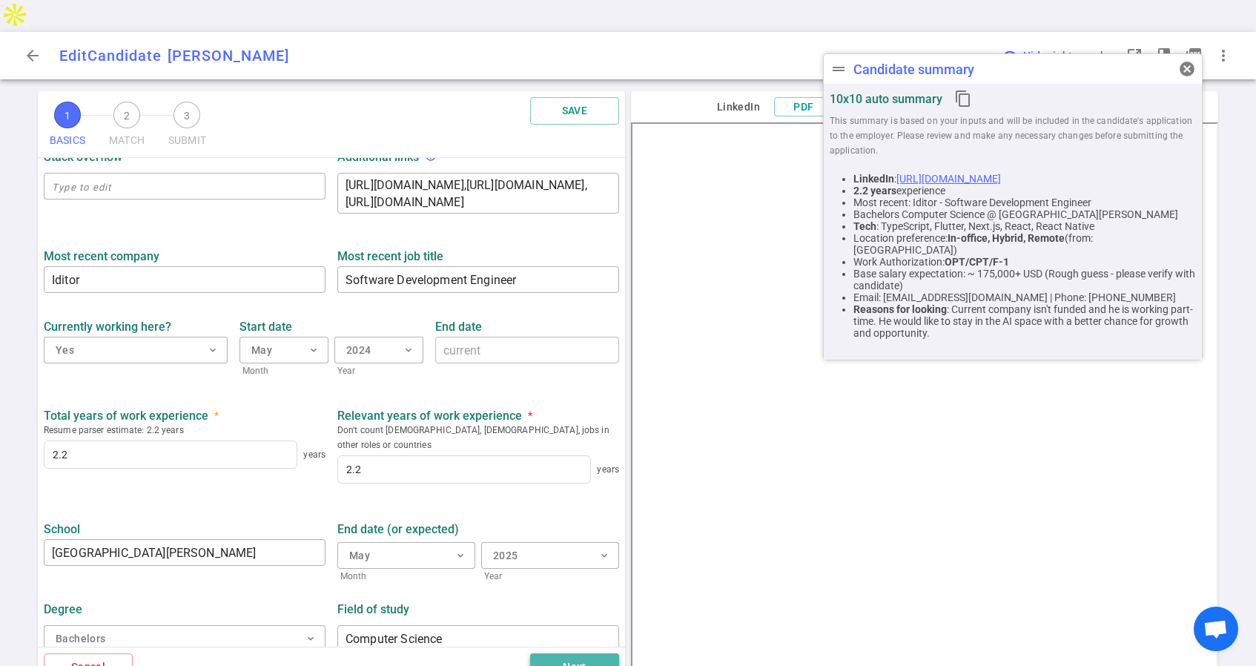
click at [564, 653] on button "Next" at bounding box center [574, 666] width 89 height 27
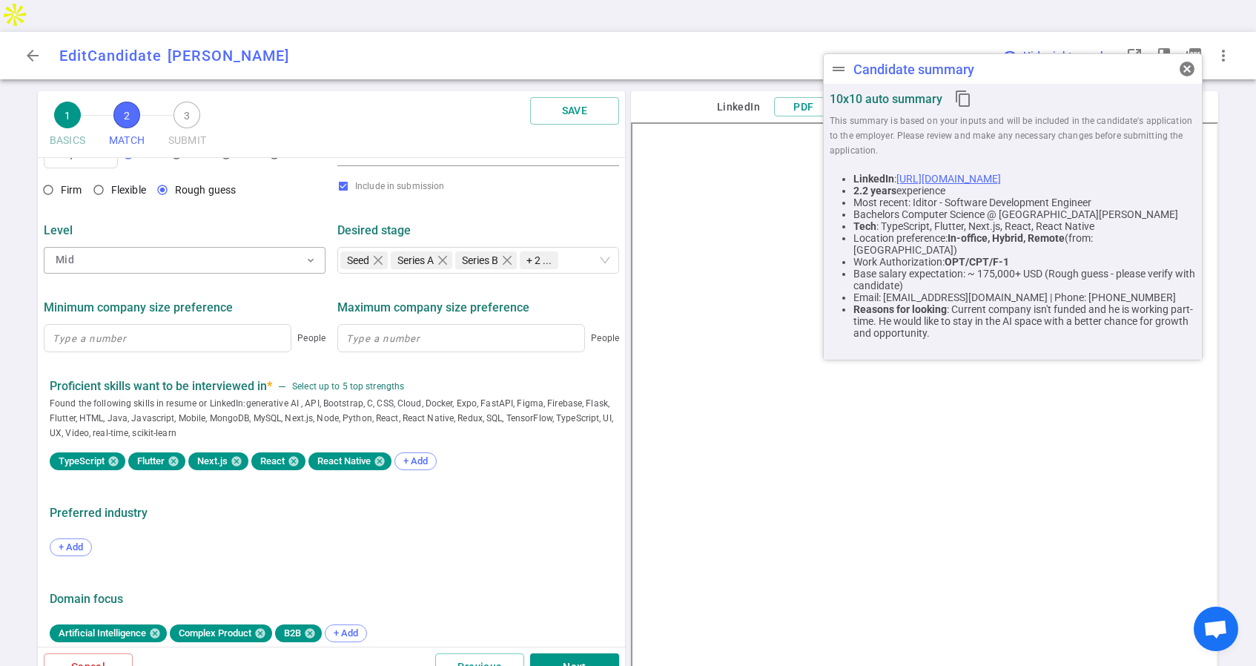
scroll to position [600, 0]
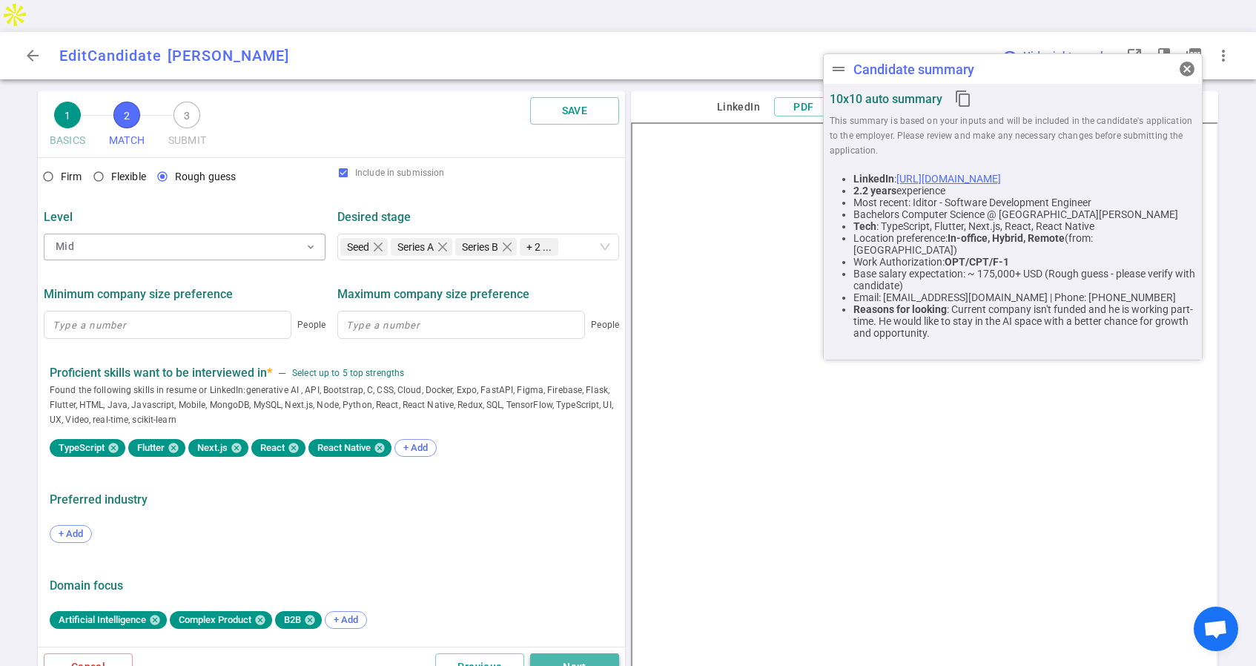
click at [565, 653] on button "Next" at bounding box center [574, 666] width 89 height 27
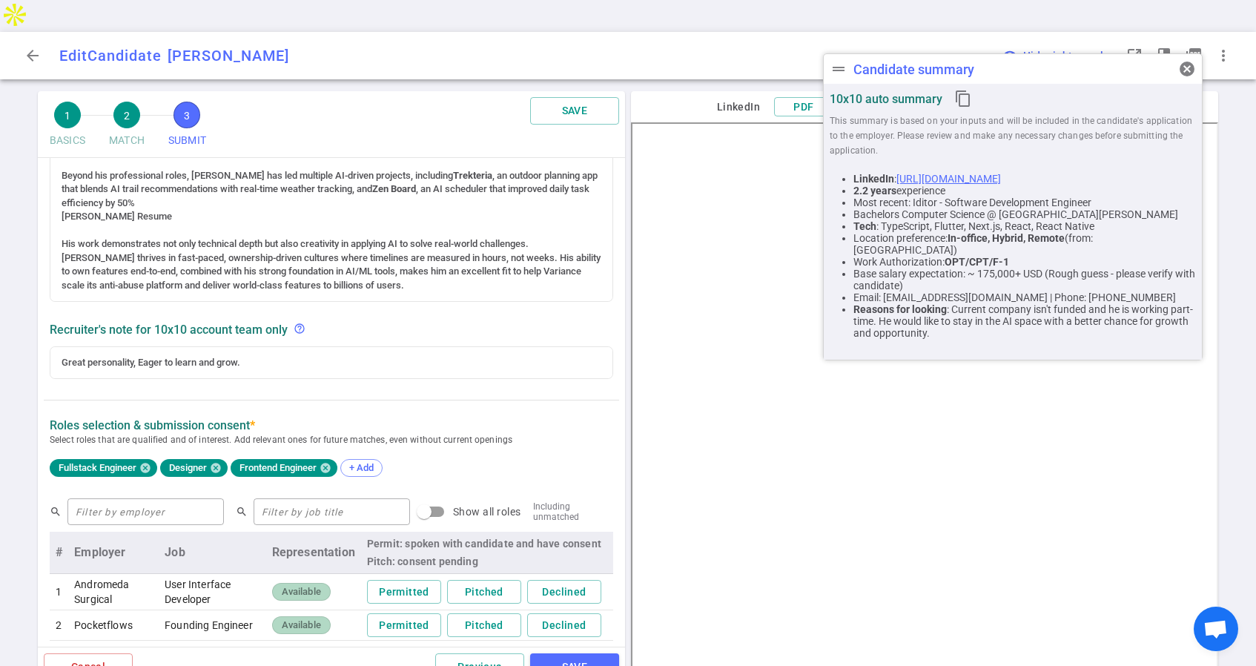
scroll to position [383, 0]
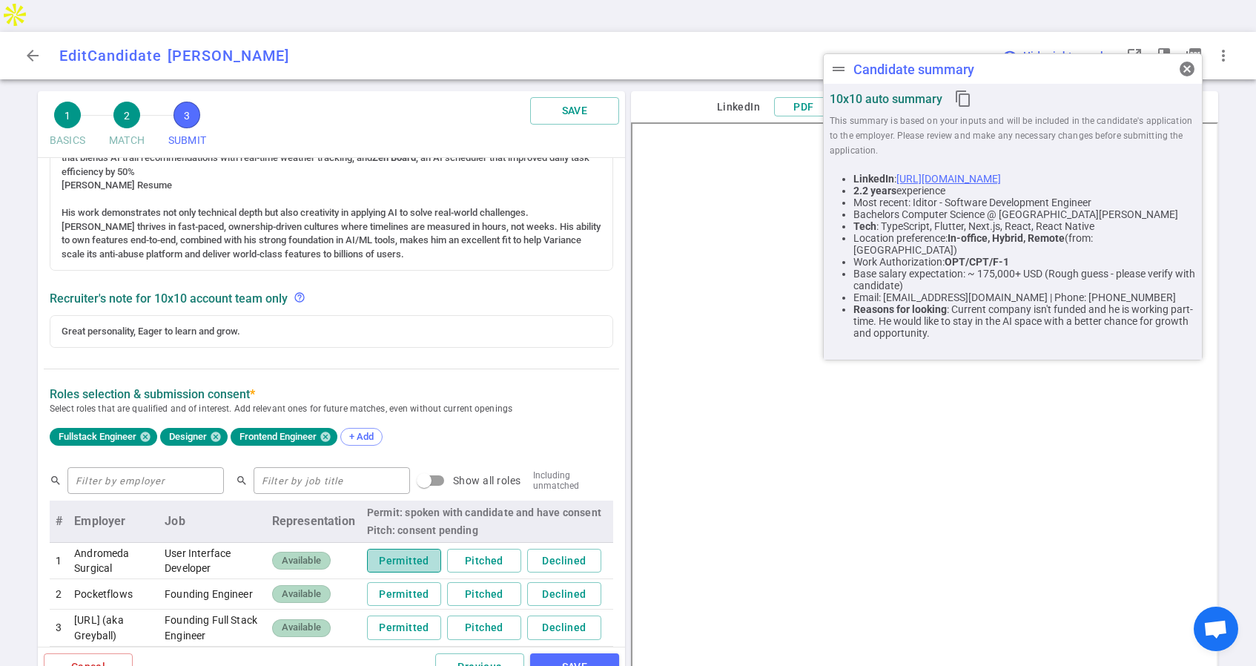
click at [418, 549] on button "Permitted" at bounding box center [404, 561] width 74 height 24
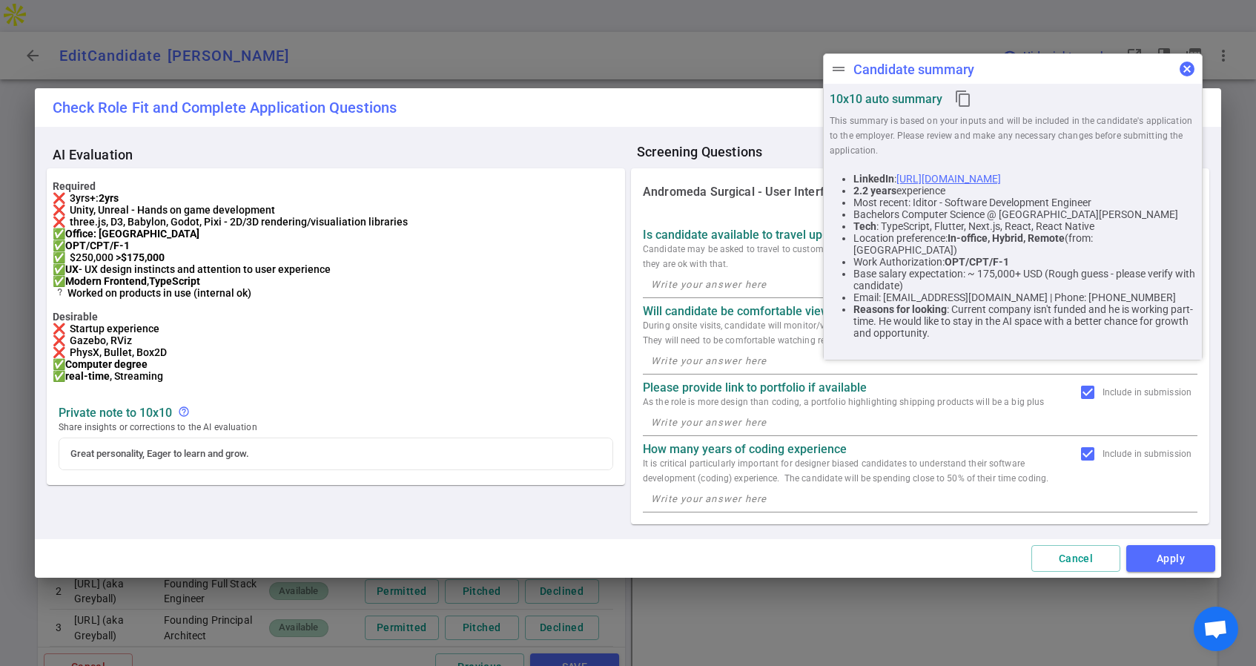
click at [1190, 67] on span "cancel" at bounding box center [1187, 69] width 18 height 18
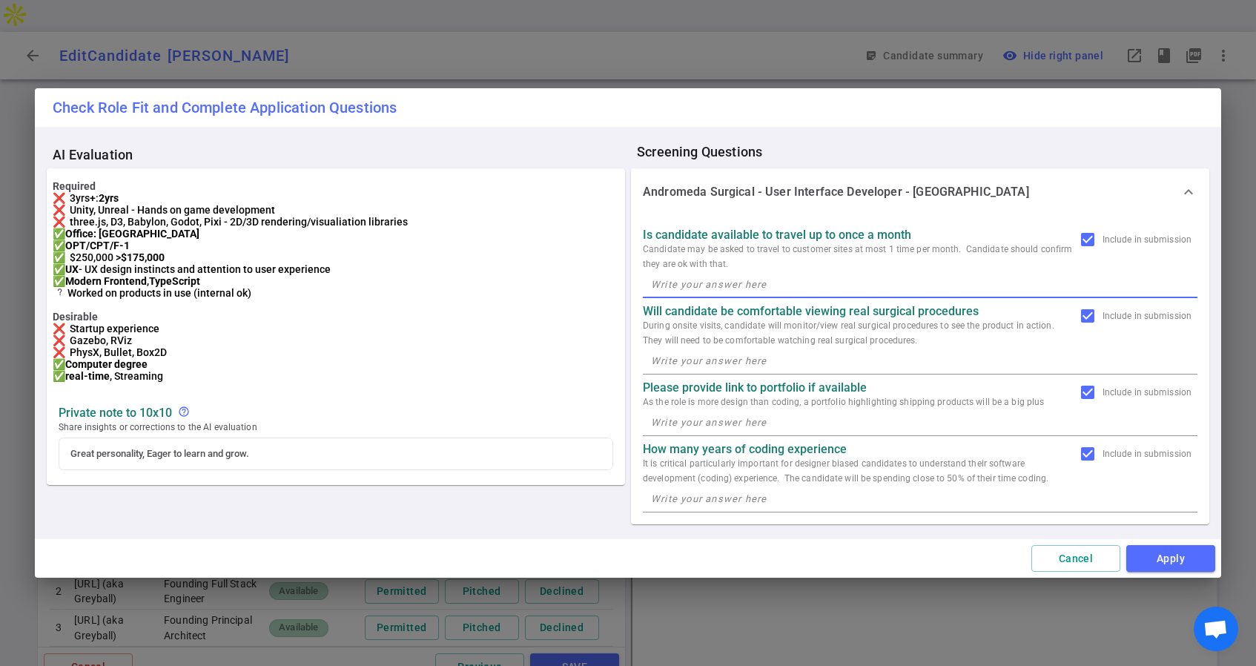
click at [794, 285] on textarea at bounding box center [920, 284] width 538 height 17
type textarea "Yes"
click at [763, 354] on textarea at bounding box center [920, 360] width 538 height 17
type textarea "Yes"
click at [756, 420] on textarea at bounding box center [920, 422] width 538 height 17
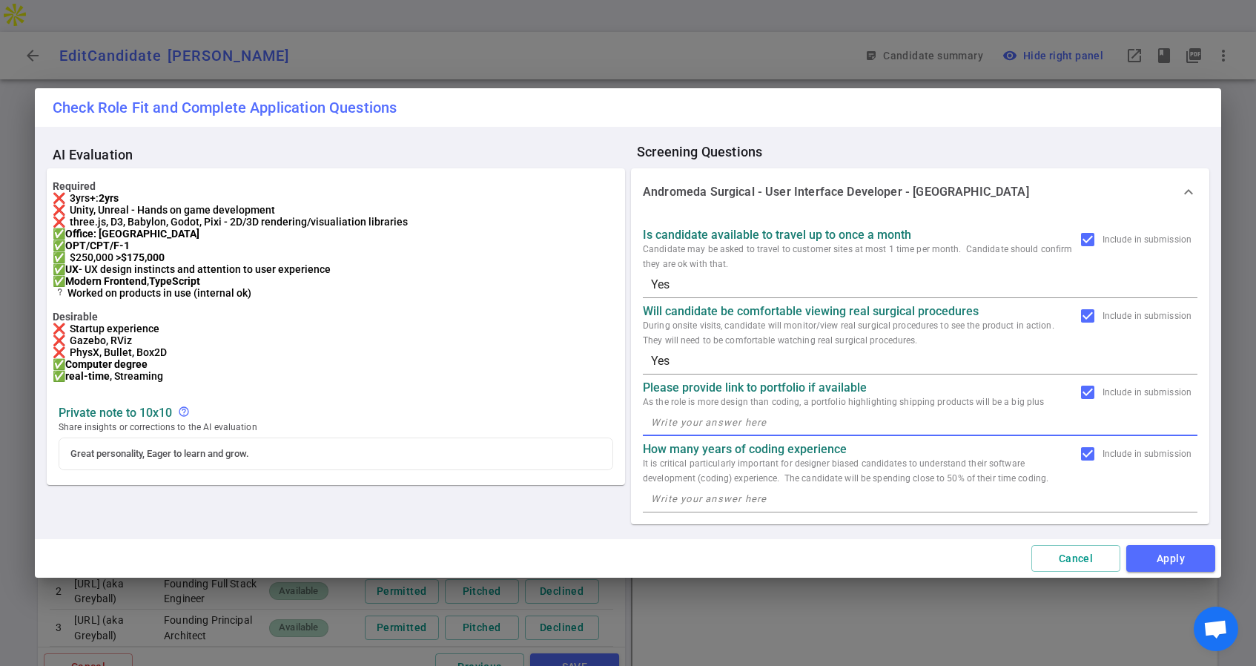
paste textarea "https://www.erikhein.info/"
type textarea "https://www.erikhein.info/"
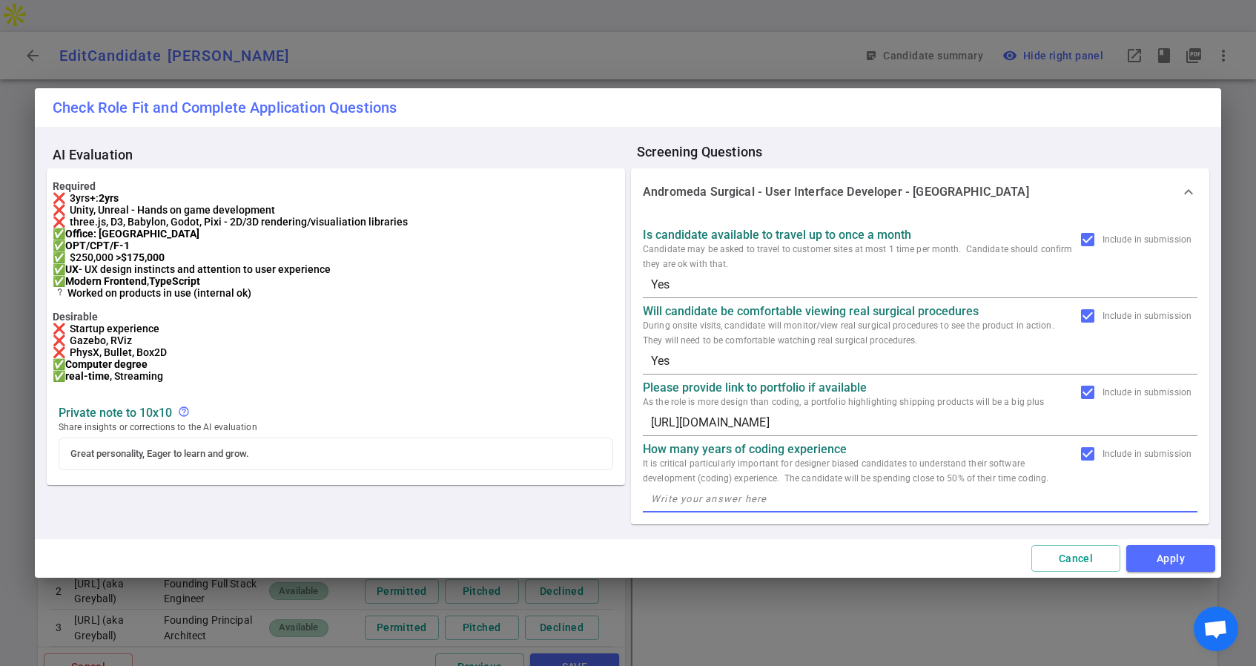
click at [694, 503] on textarea at bounding box center [920, 498] width 538 height 17
type textarea "2"
click at [1167, 557] on button "Apply" at bounding box center [1170, 558] width 89 height 27
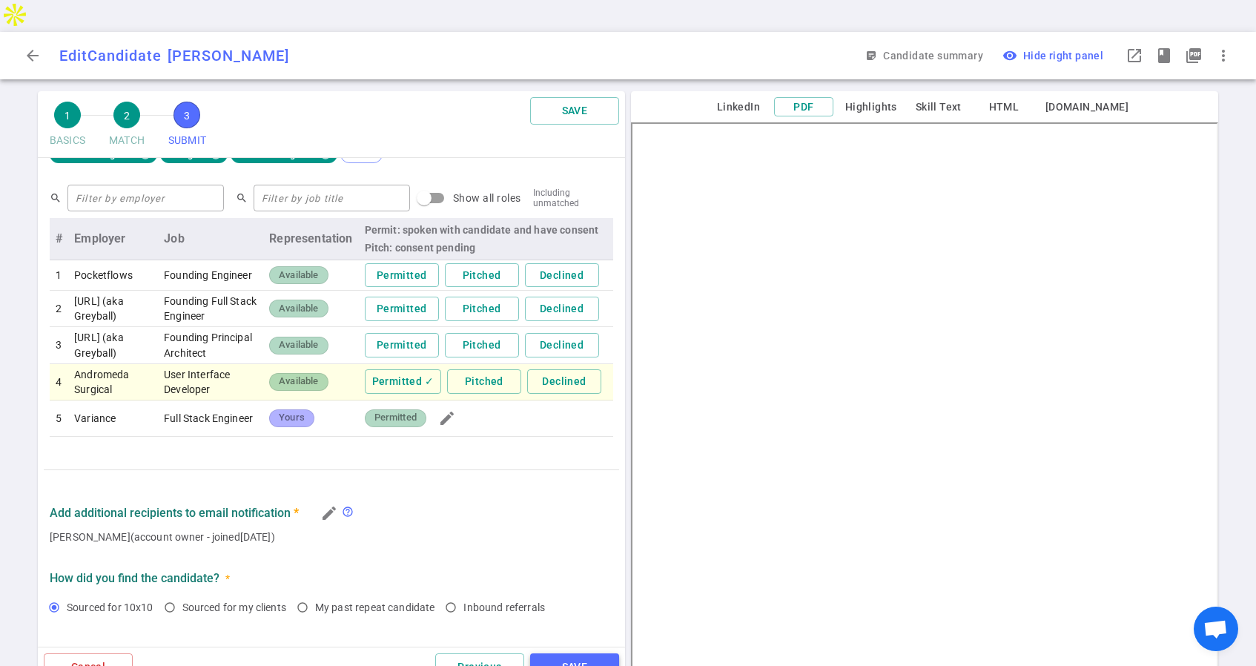
click at [578, 653] on button "SAVE" at bounding box center [574, 666] width 89 height 27
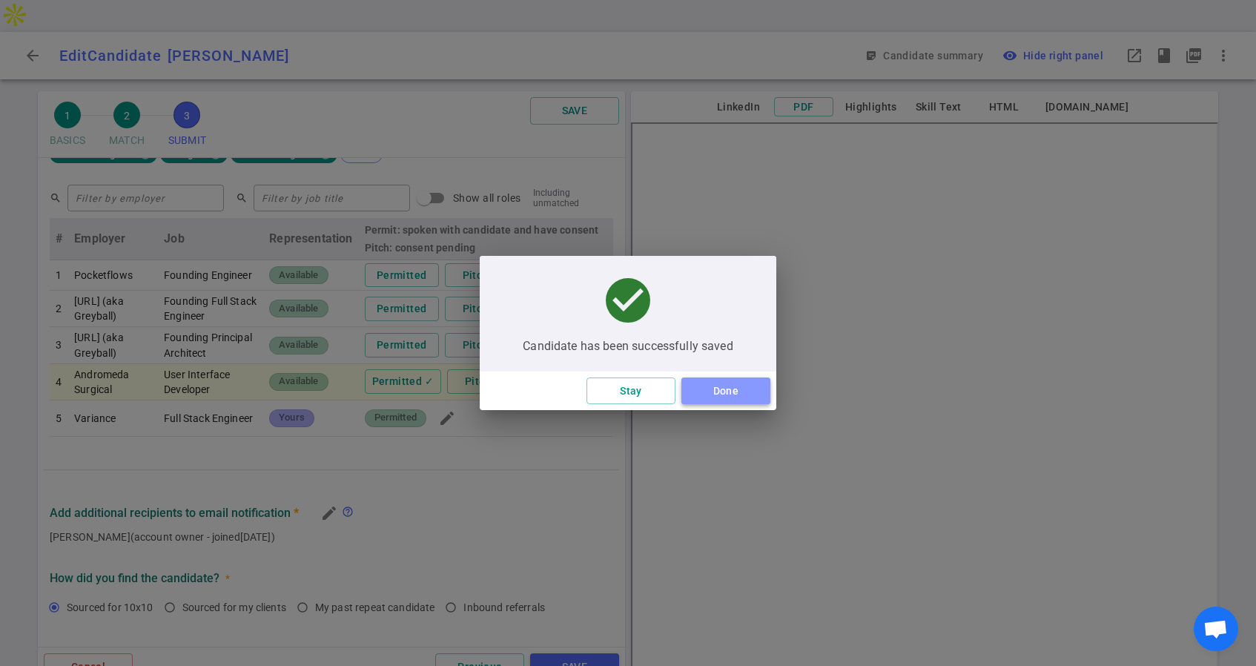
click at [723, 399] on button "Done" at bounding box center [725, 390] width 89 height 27
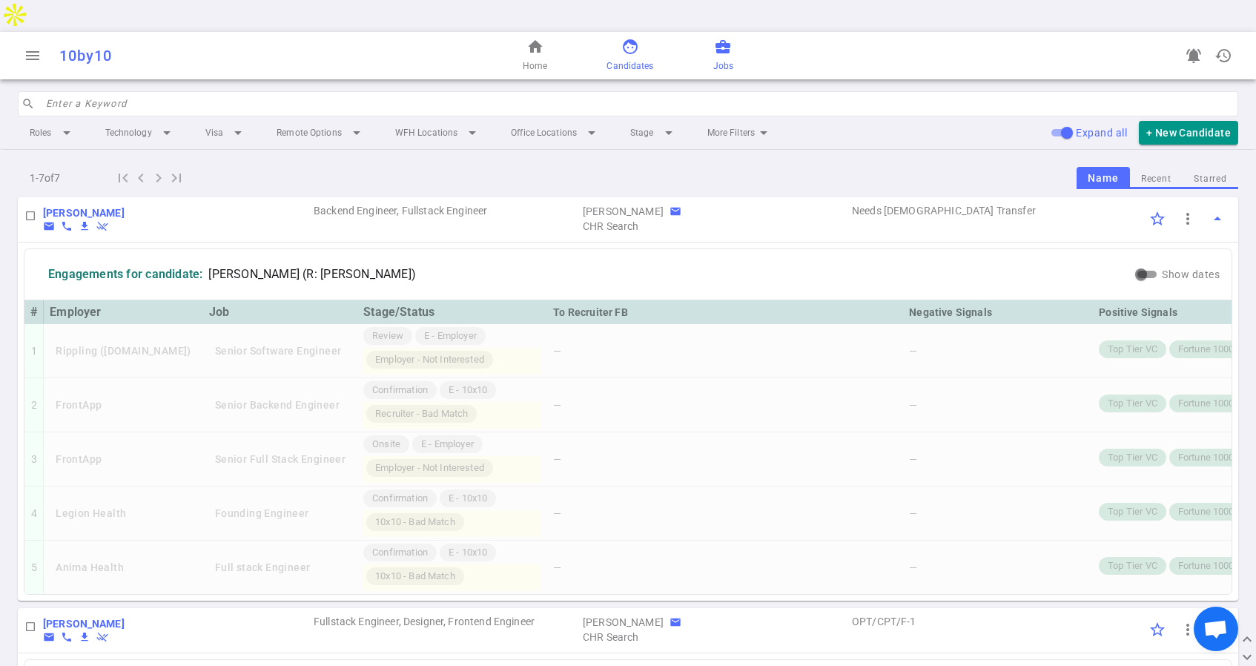
click at [719, 38] on span "business_center" at bounding box center [723, 47] width 18 height 18
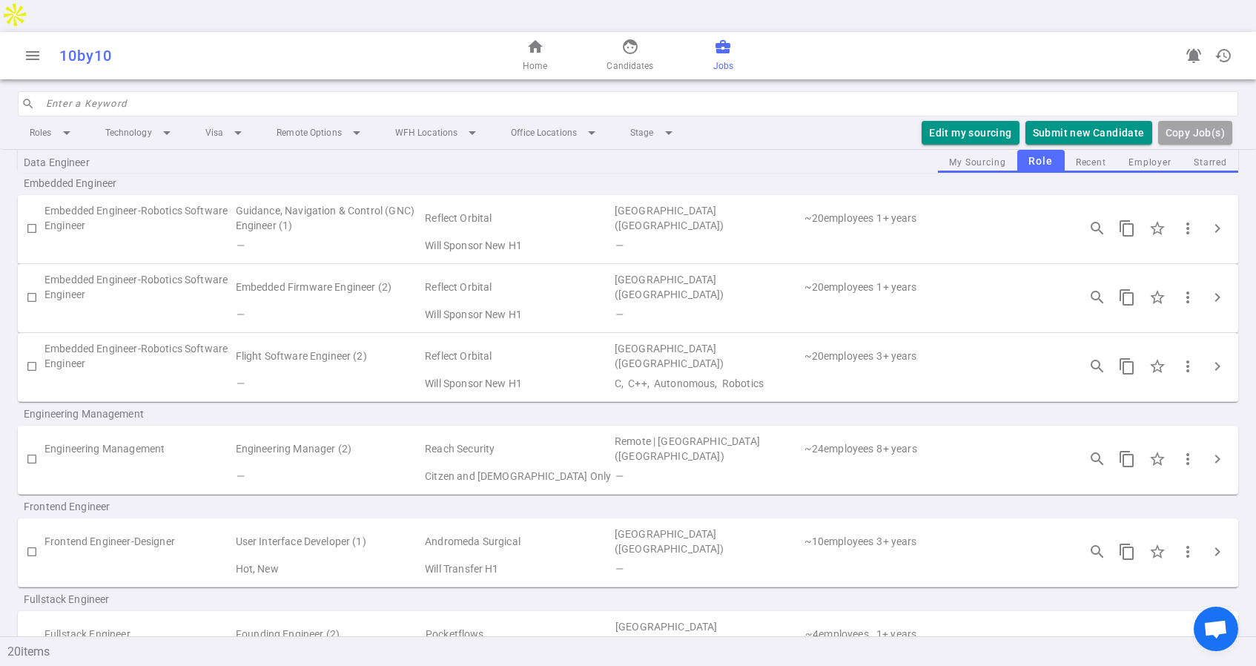
scroll to position [440, 0]
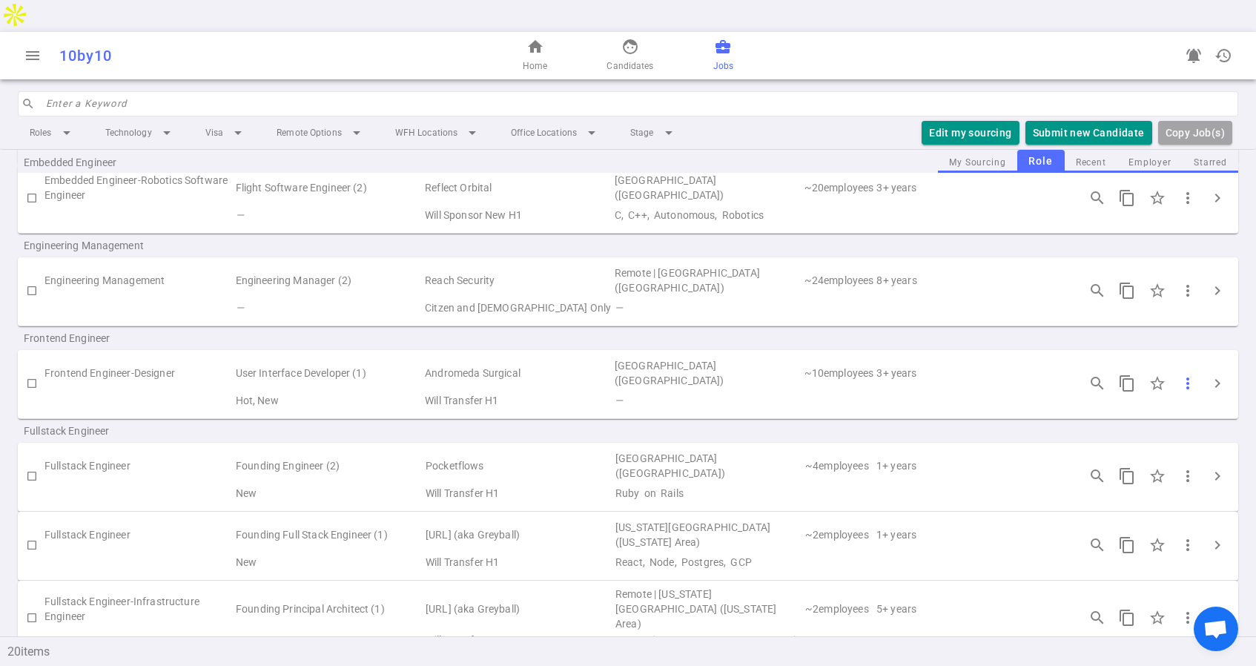
click at [1187, 374] on span "more_vert" at bounding box center [1188, 383] width 18 height 18
click at [1015, 379] on li "Copy JD - long" at bounding box center [1110, 382] width 267 height 24
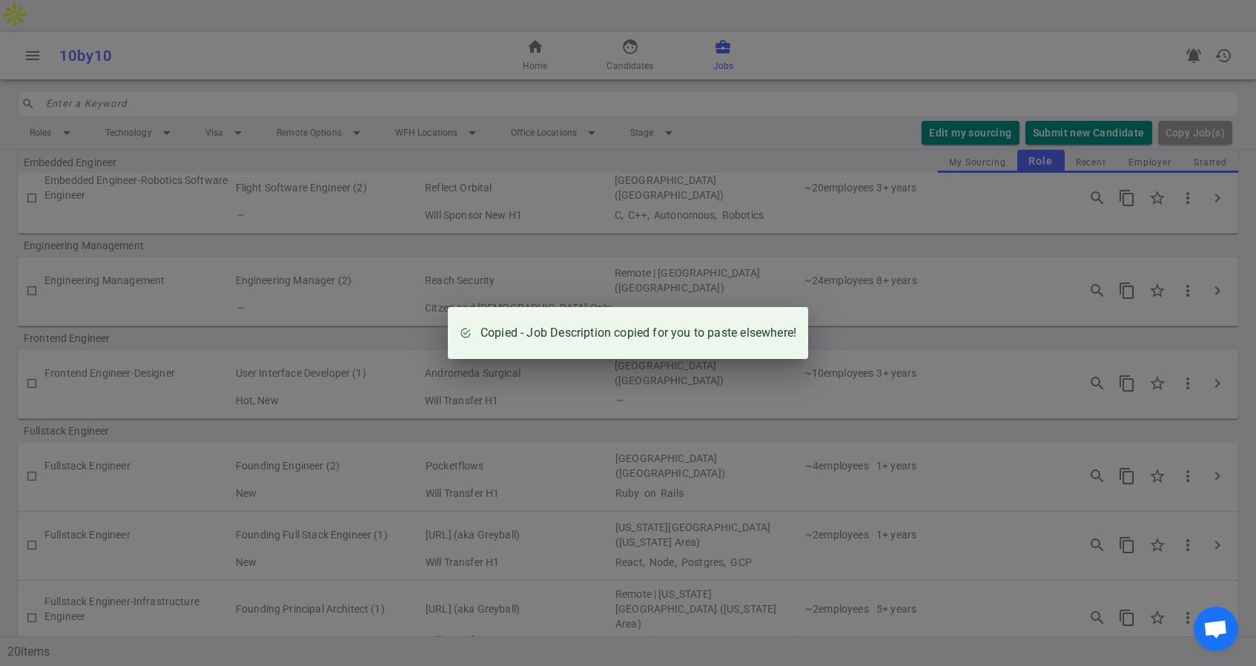
click at [949, 348] on div "Copied - Job Description copied for you to paste elsewhere!" at bounding box center [628, 333] width 1256 height 666
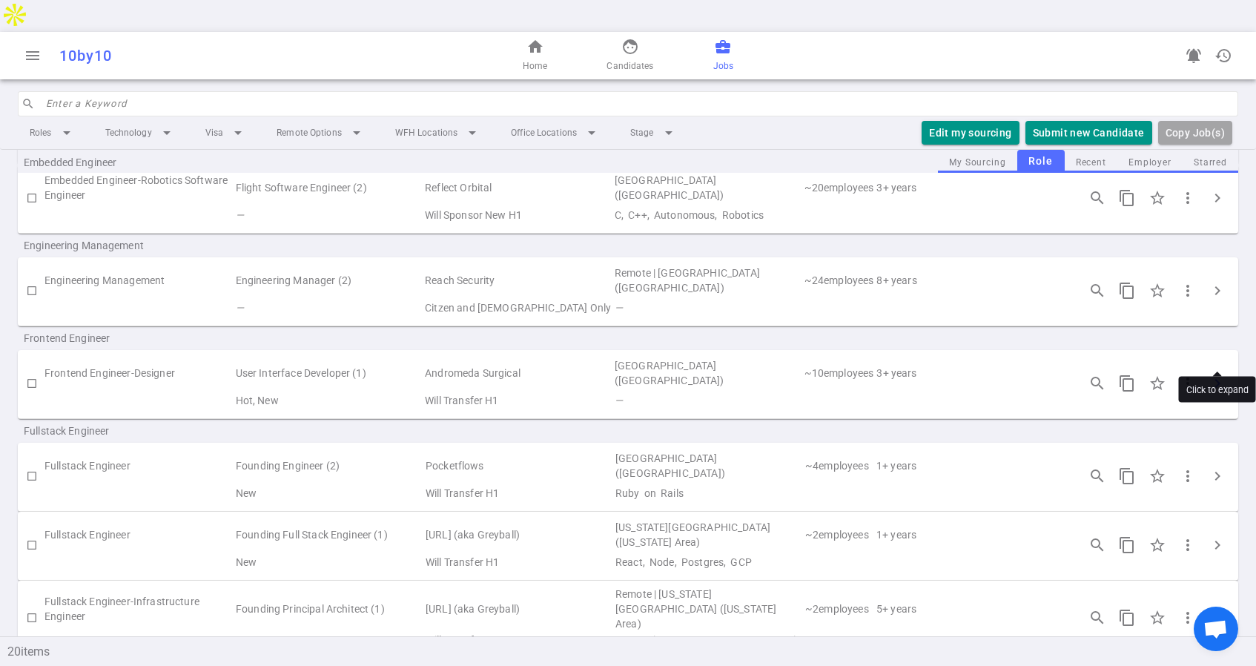
click at [1216, 374] on span "chevron_right" at bounding box center [1218, 383] width 18 height 18
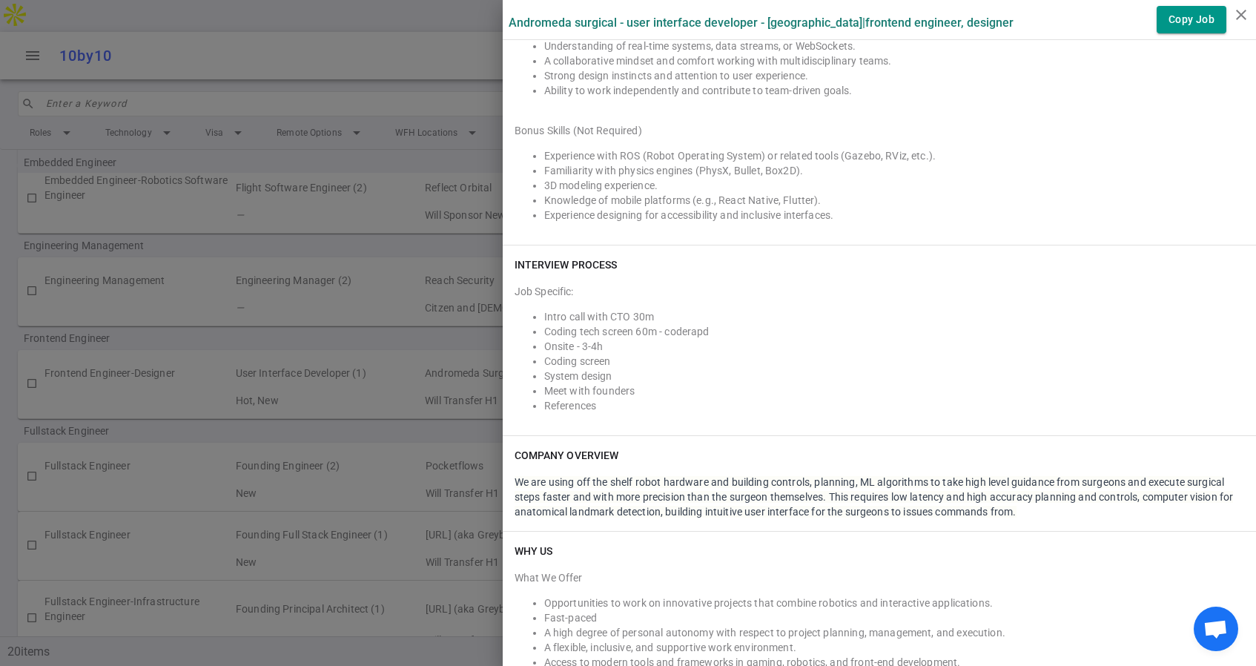
scroll to position [2027, 0]
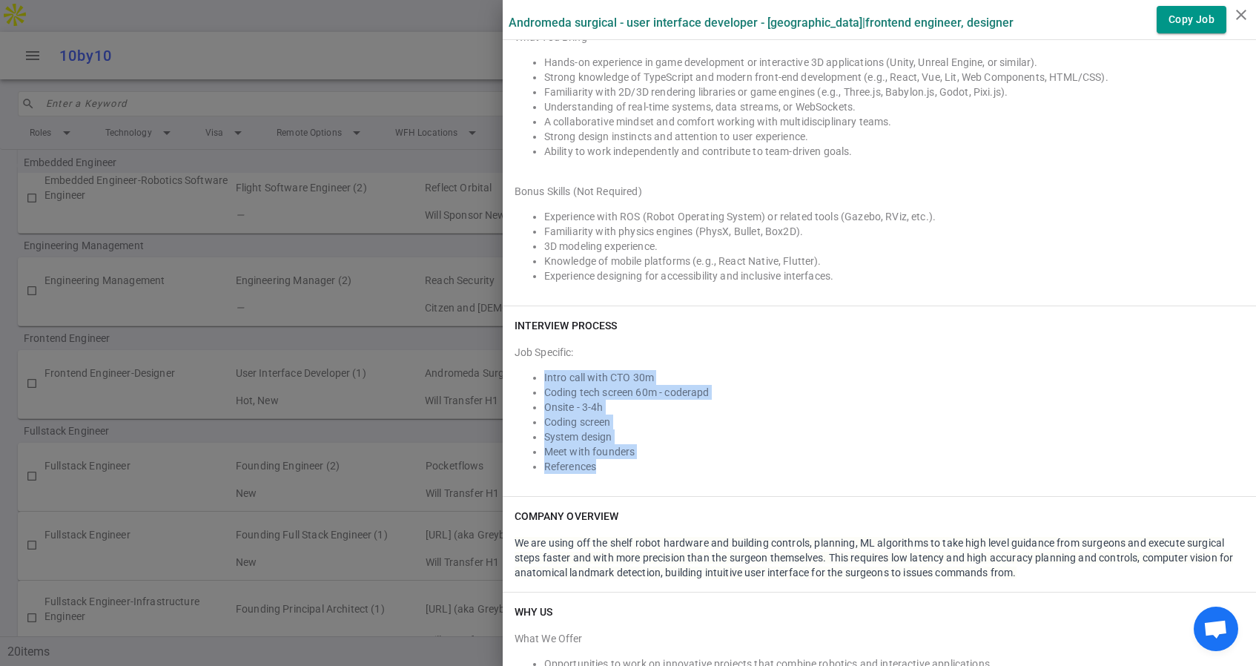
drag, startPoint x: 630, startPoint y: 452, endPoint x: 523, endPoint y: 348, distance: 148.4
click at [523, 348] on div "Job Specific: Intro call with CTO 30m Coding tech screen 60m - coderapd Onsite …" at bounding box center [880, 406] width 730 height 135
drag, startPoint x: 514, startPoint y: 332, endPoint x: 602, endPoint y: 448, distance: 145.5
click at [602, 448] on div "Job Specific: Intro call with CTO 30m Coding tech screen 60m - coderapd Onsite …" at bounding box center [880, 406] width 730 height 135
copy div "Job Specific: Intro call with CTO 30m Coding tech screen 60m - coderapd Onsite …"
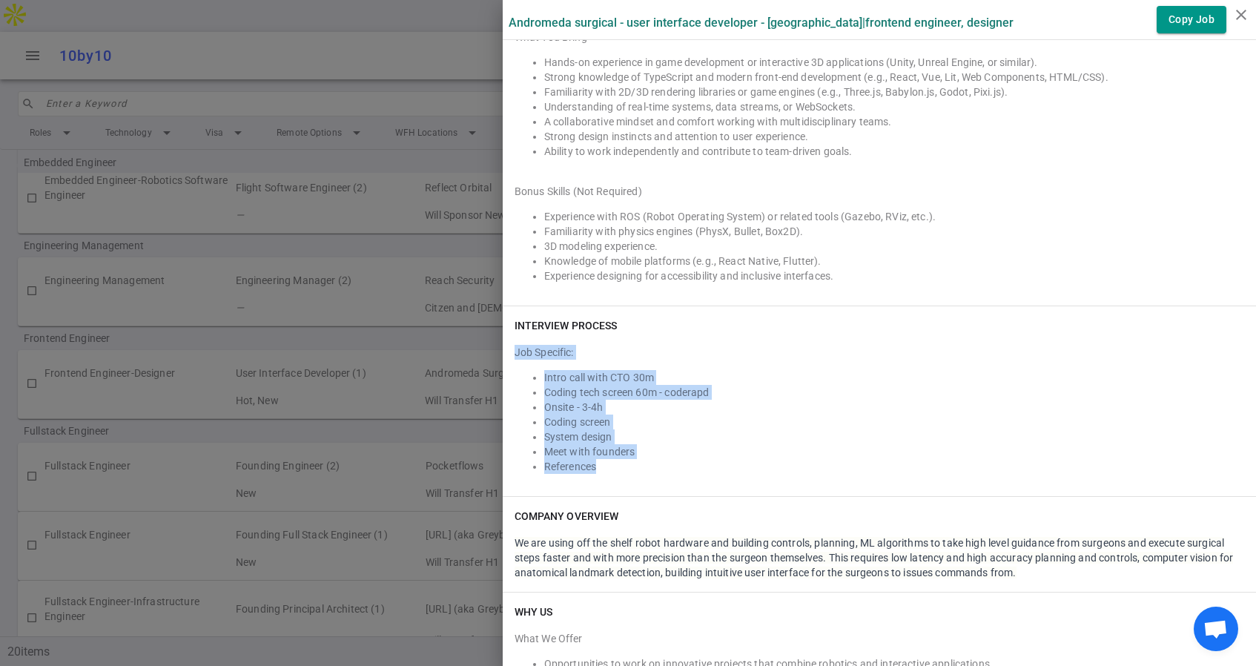
copy div "Job Specific: Intro call with CTO 30m Coding tech screen 60m - coderapd Onsite …"
click at [1235, 11] on icon "close" at bounding box center [1241, 15] width 18 height 18
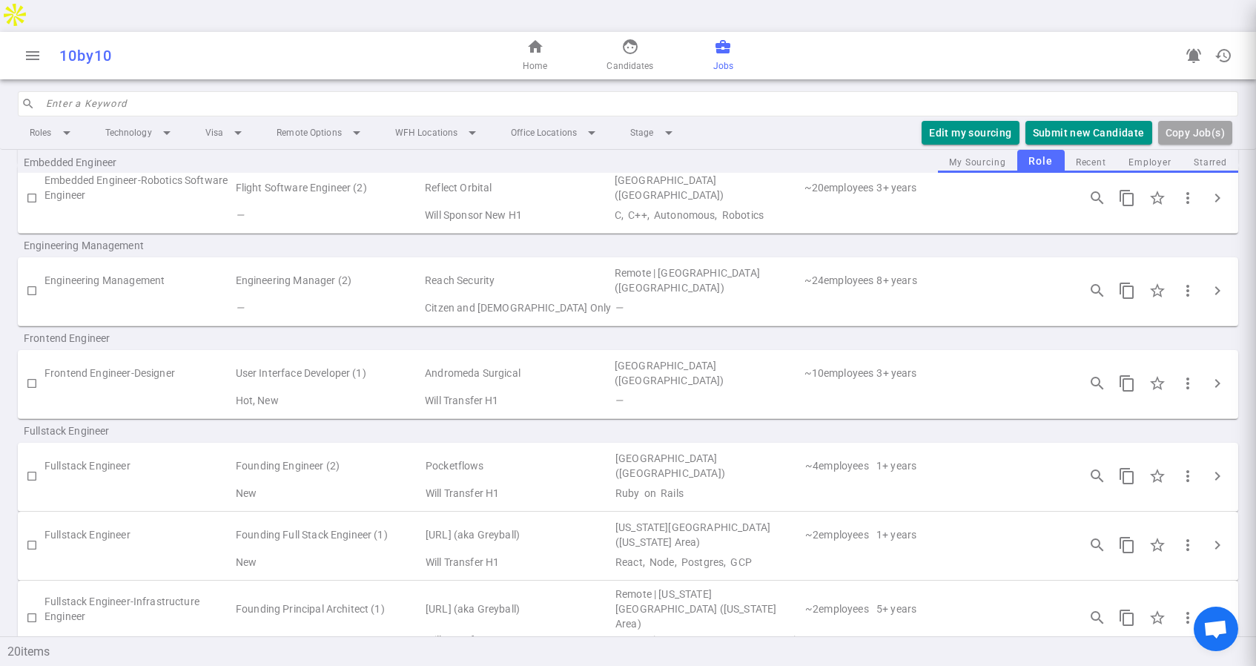
scroll to position [0, 0]
click at [268, 356] on td "User Interface Developer (1)" at bounding box center [329, 373] width 190 height 34
click at [1221, 374] on span "chevron_right" at bounding box center [1218, 383] width 18 height 18
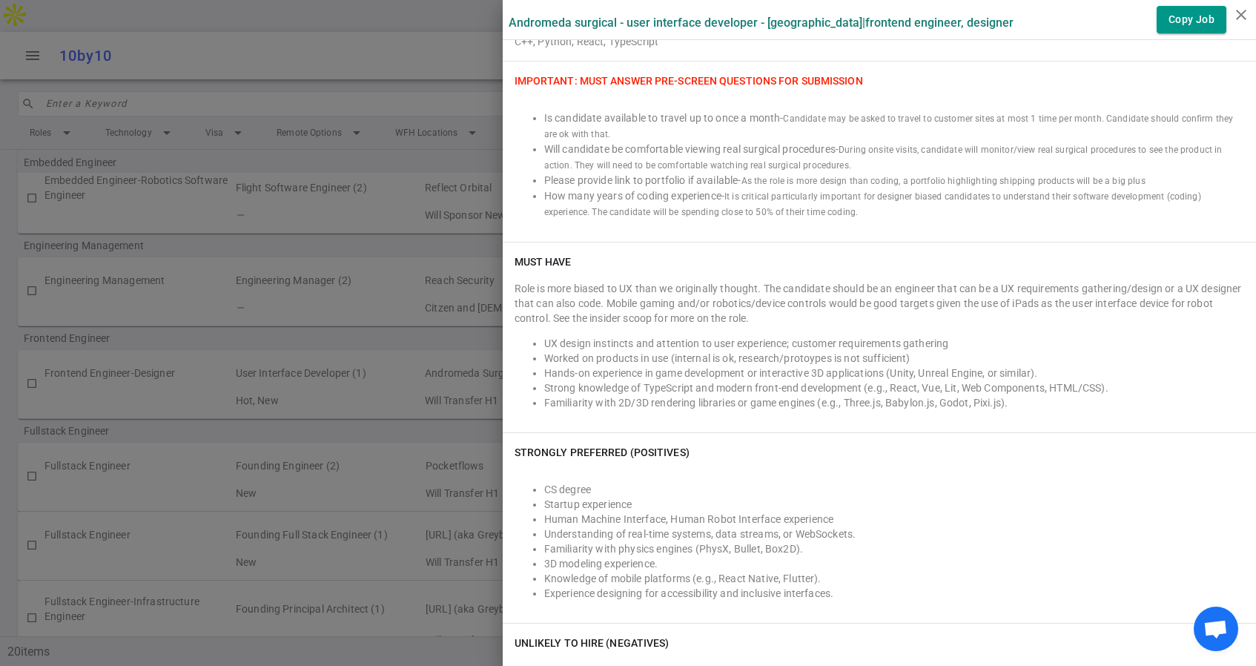
scroll to position [379, 0]
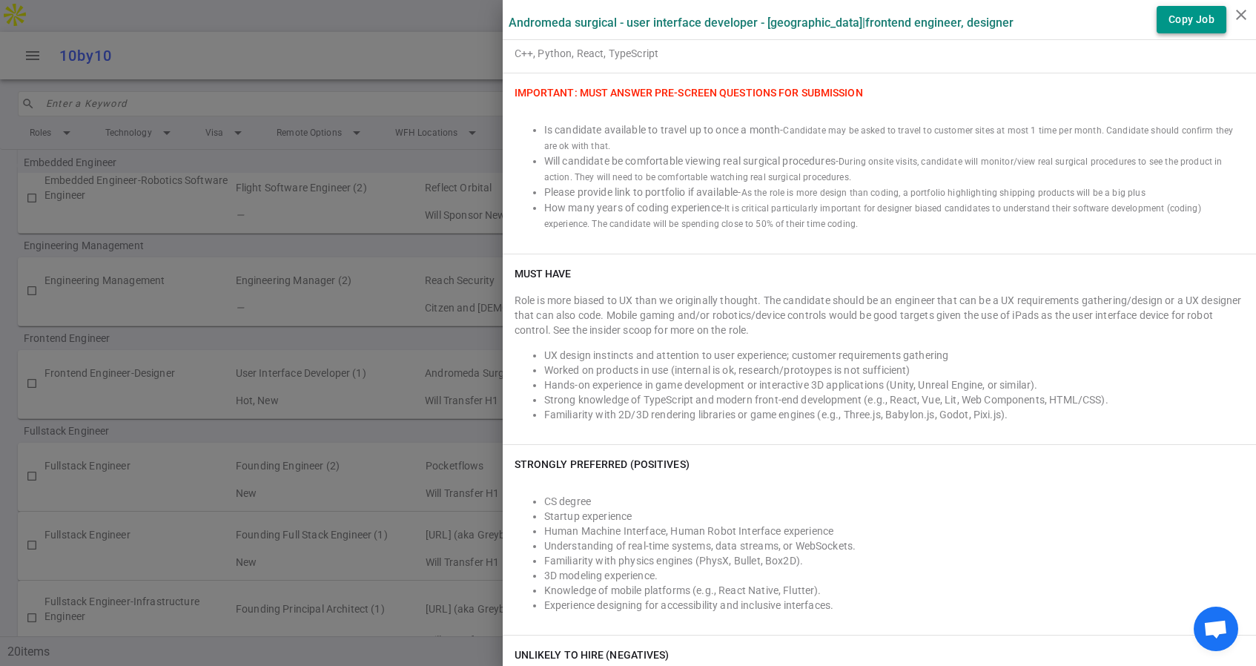
click at [1191, 22] on button "Copy Job" at bounding box center [1192, 19] width 70 height 27
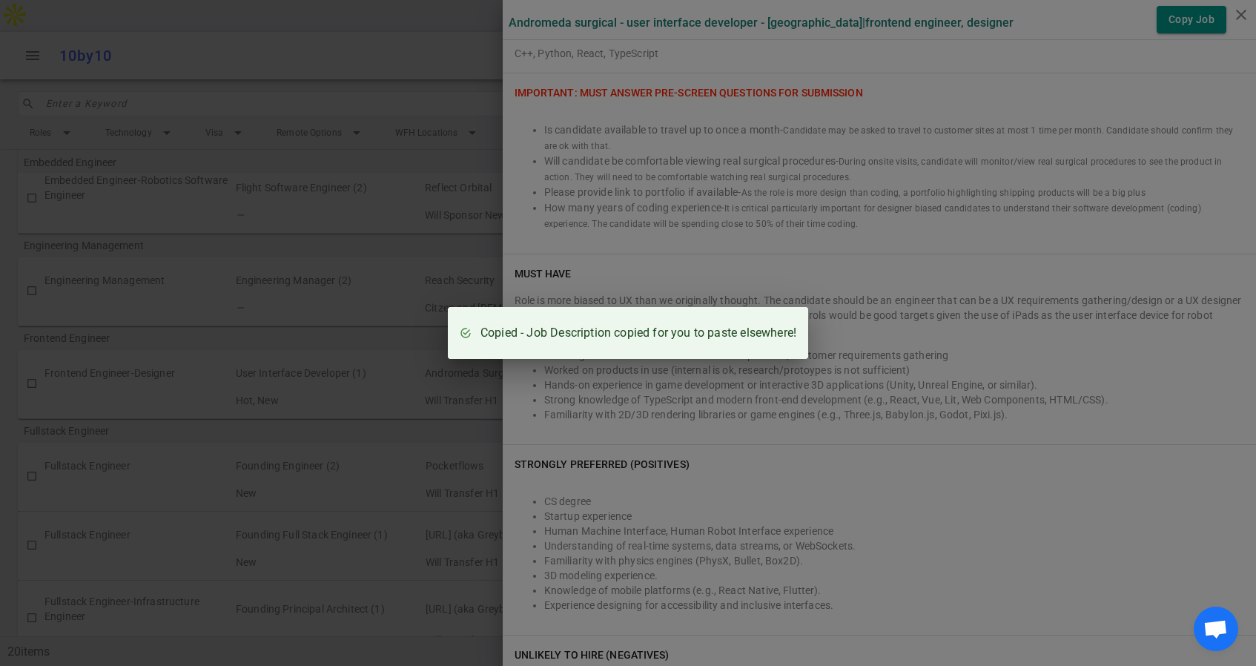
click at [841, 239] on div "Copied - Job Description copied for you to paste elsewhere!" at bounding box center [628, 333] width 1256 height 666
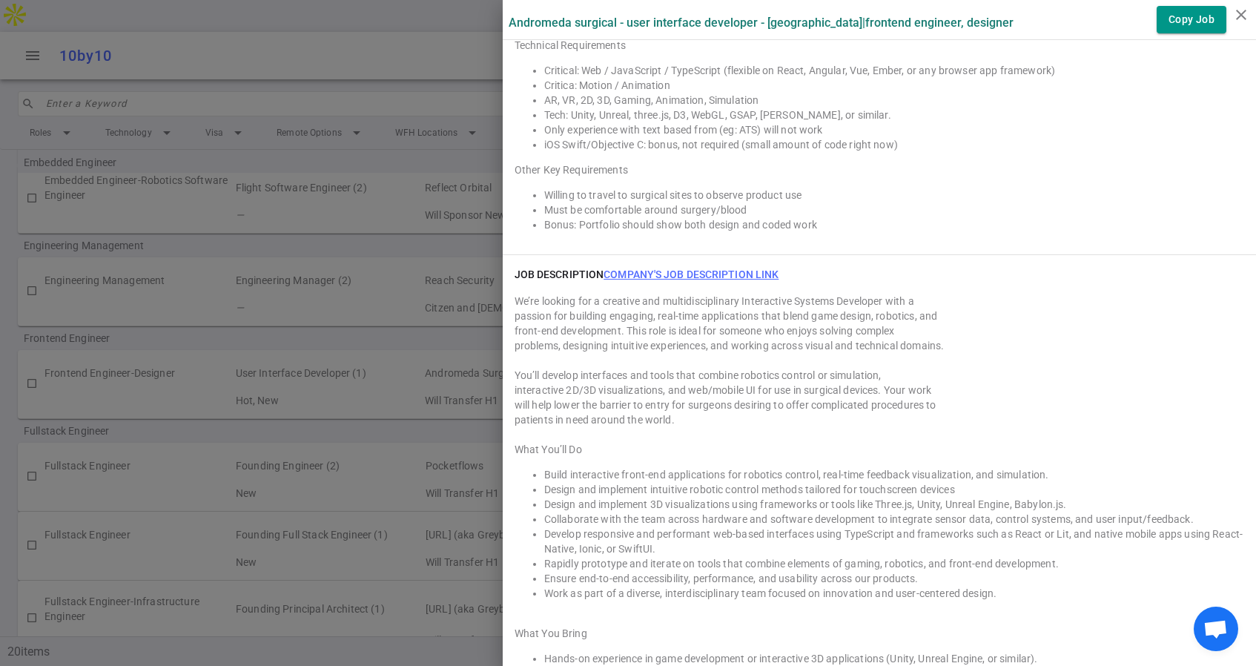
scroll to position [1454, 0]
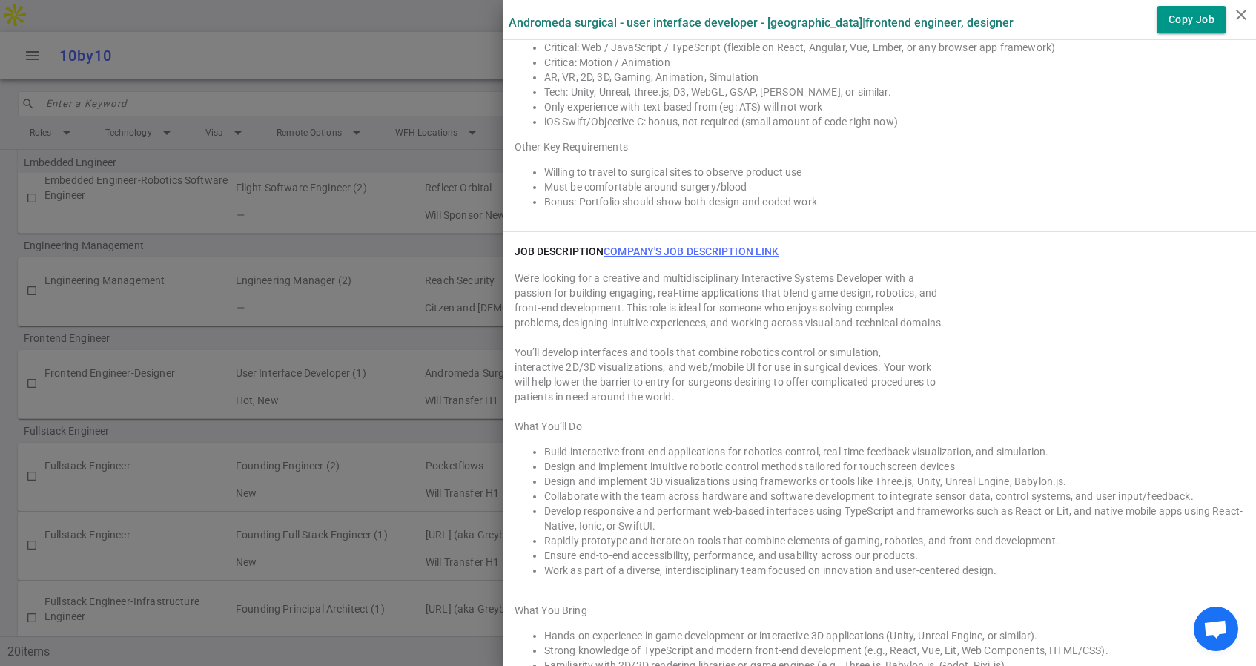
click at [648, 245] on link "Company's job description link" at bounding box center [691, 251] width 175 height 12
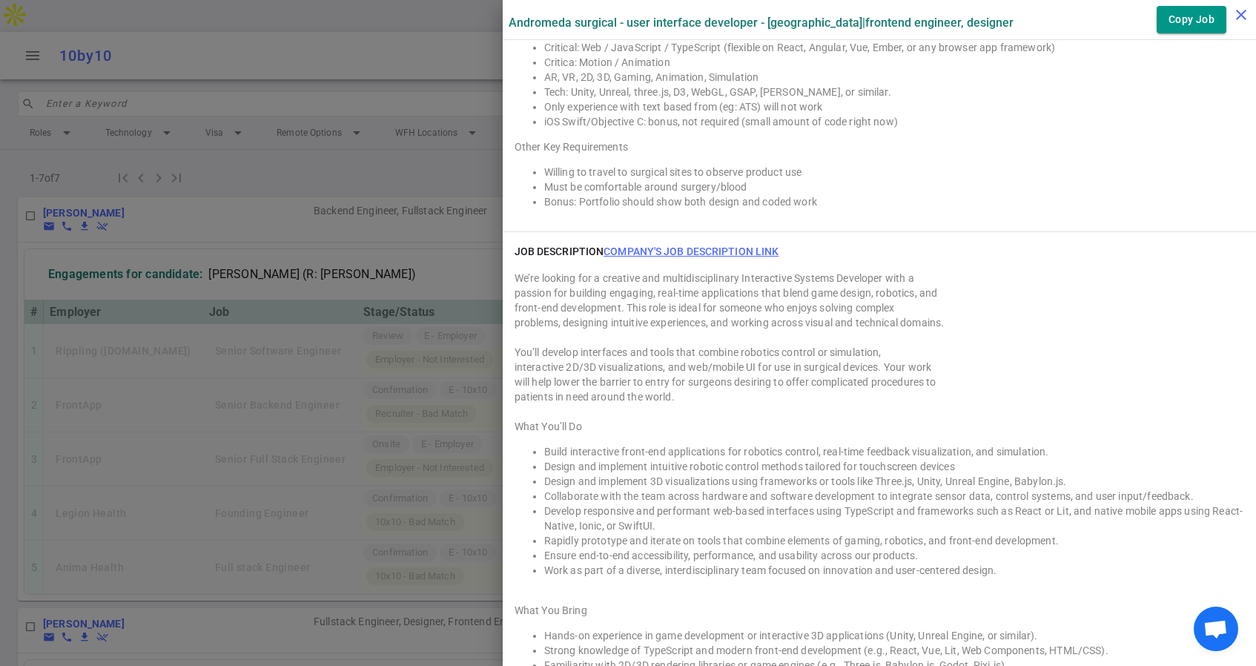
click at [1246, 10] on icon "close" at bounding box center [1241, 15] width 18 height 18
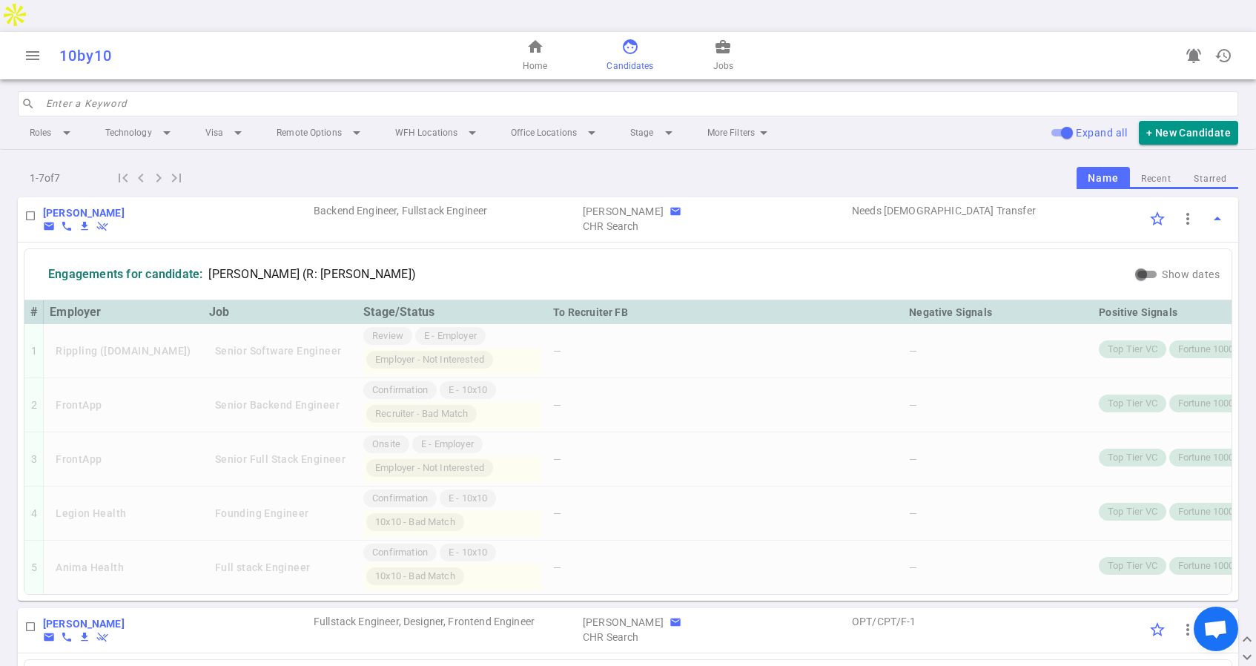
click at [630, 38] on link "face Candidates" at bounding box center [630, 56] width 47 height 36
click at [721, 38] on link "business_center Jobs" at bounding box center [723, 56] width 20 height 36
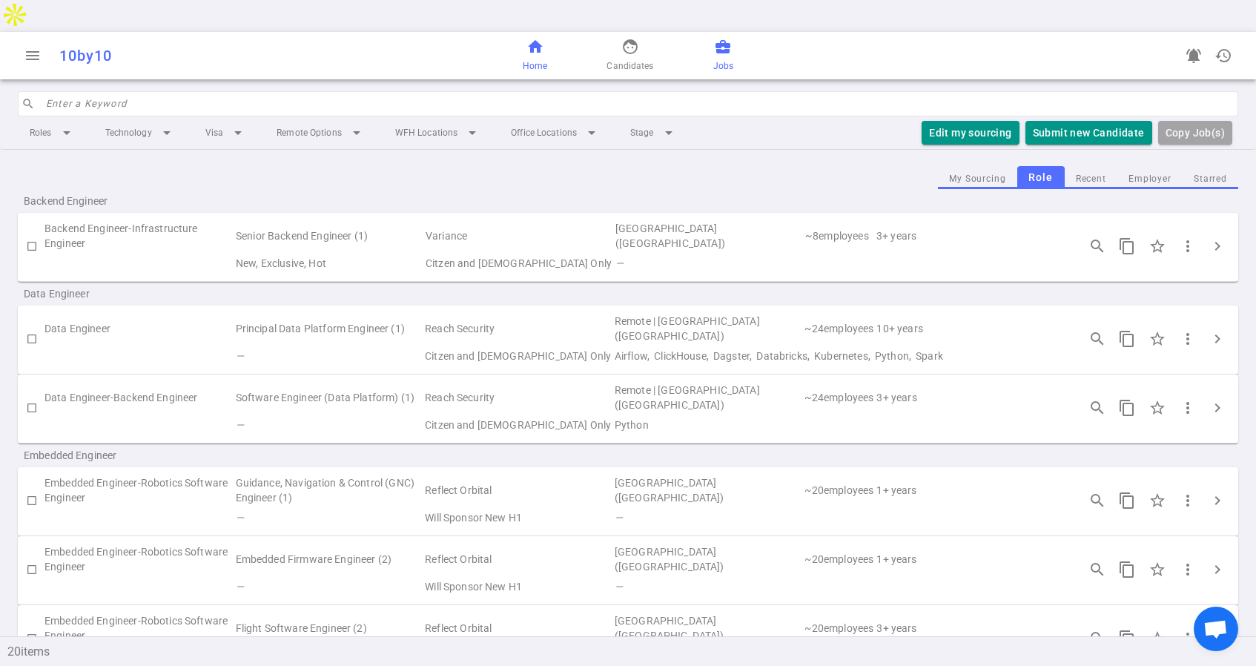
click at [536, 59] on span "Home" at bounding box center [535, 66] width 24 height 15
